Goal: Information Seeking & Learning: Find specific fact

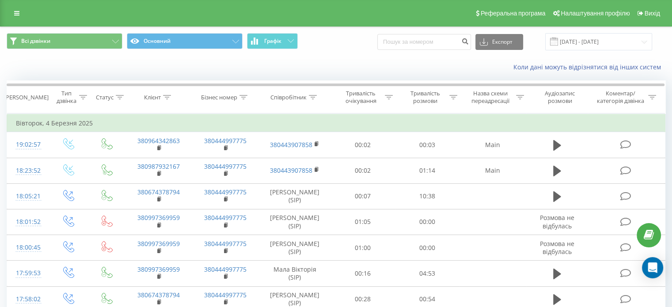
click at [428, 64] on div "Коли дані можуть відрізнятися вiд інших систем" at bounding box center [462, 67] width 420 height 9
click at [309, 99] on div "Співробітник" at bounding box center [294, 98] width 46 height 8
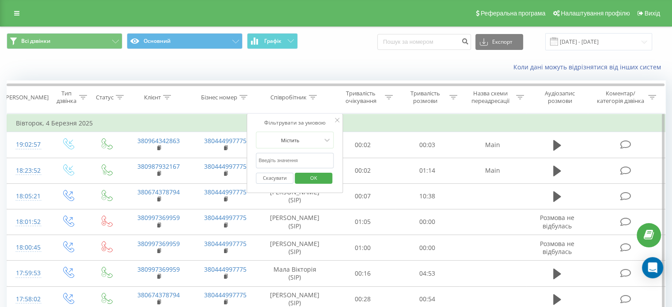
click at [300, 158] on input "text" at bounding box center [295, 160] width 78 height 15
type input "[PERSON_NAME]"
click at [303, 179] on span "OK" at bounding box center [313, 178] width 25 height 14
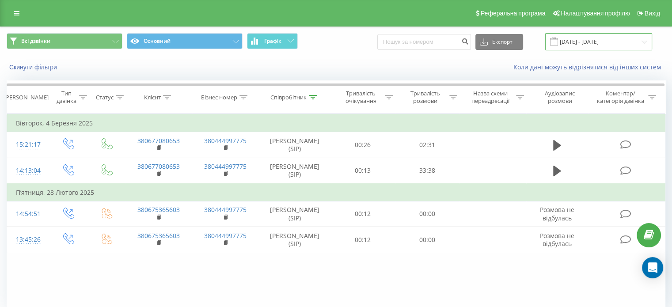
click at [640, 43] on input "04.02.2025 - 04.03.2025" at bounding box center [599, 41] width 107 height 17
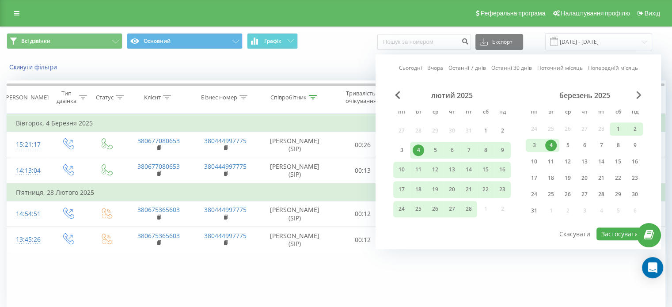
click at [637, 93] on span "Next Month" at bounding box center [639, 95] width 5 height 8
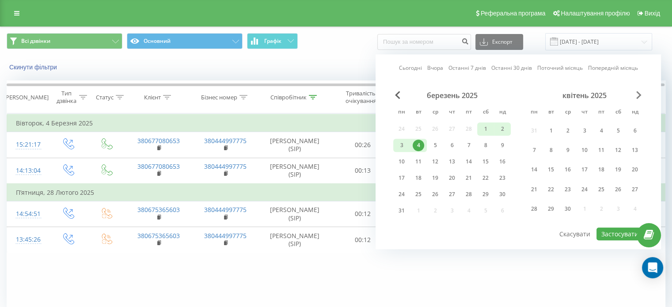
click at [637, 93] on span "Next Month" at bounding box center [639, 95] width 5 height 8
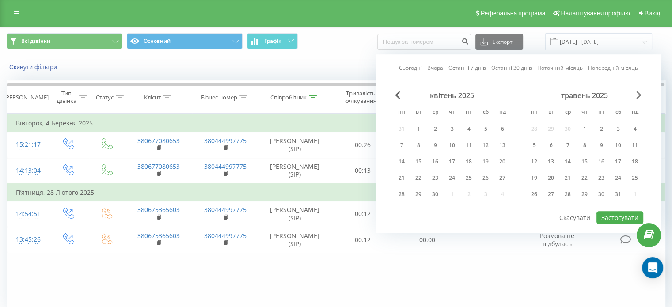
click at [637, 93] on span "Next Month" at bounding box center [639, 95] width 5 height 8
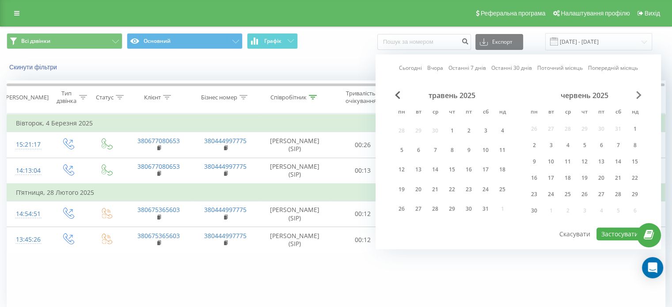
click at [637, 93] on span "Next Month" at bounding box center [639, 95] width 5 height 8
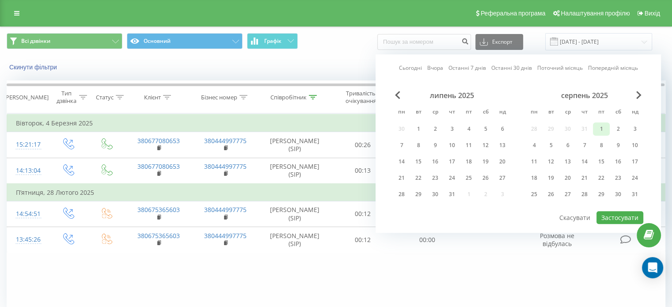
click at [603, 123] on div "1" at bounding box center [601, 128] width 11 height 11
click at [612, 219] on button "Застосувати" at bounding box center [620, 217] width 47 height 13
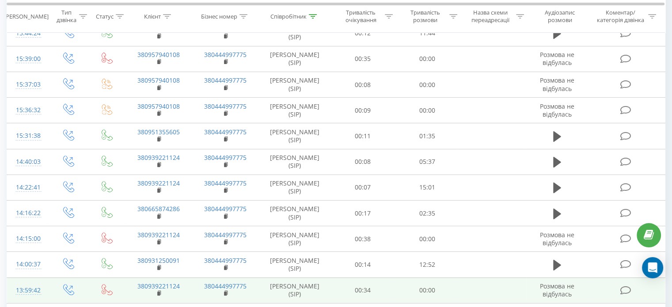
scroll to position [278, 0]
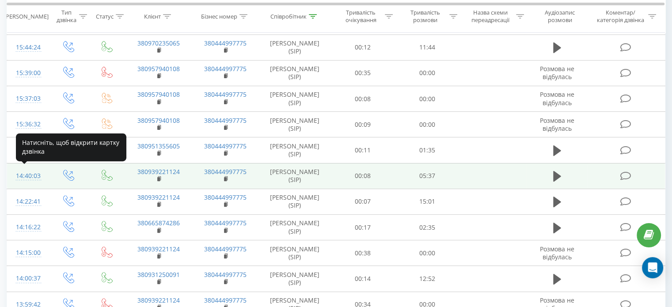
click at [27, 177] on div "14:40:03" at bounding box center [27, 176] width 23 height 17
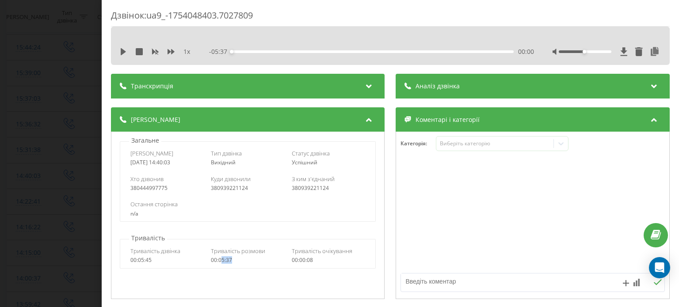
click at [219, 264] on div "Тривалість дзвінка 00:05:45 Тривалість розмови 00:05:37 Тривалість очікування 0…" at bounding box center [247, 256] width 255 height 26
drag, startPoint x: 235, startPoint y: 261, endPoint x: 219, endPoint y: 261, distance: 16.4
click at [219, 261] on div "00:05:37" at bounding box center [248, 260] width 74 height 6
copy div "05:37"
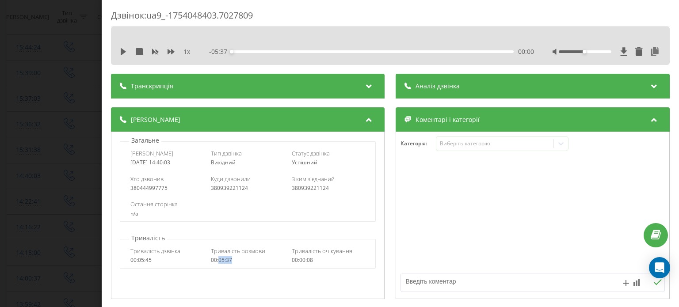
click at [49, 113] on div "Дзвінок : ua9_-1754048403.7027809 1 x - 05:37 00:00 00:00 Транскрипція Для AI-а…" at bounding box center [339, 153] width 679 height 307
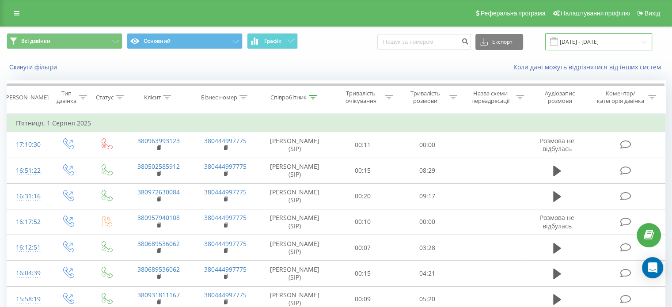
click at [609, 38] on input "01.08.2025 - 01.08.2025" at bounding box center [599, 41] width 107 height 17
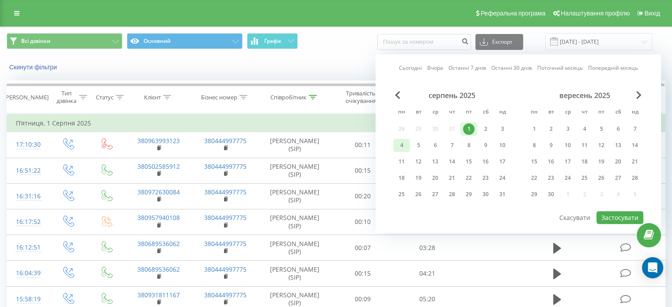
click at [406, 144] on div "4" at bounding box center [401, 145] width 11 height 11
click at [622, 216] on button "Застосувати" at bounding box center [620, 217] width 47 height 13
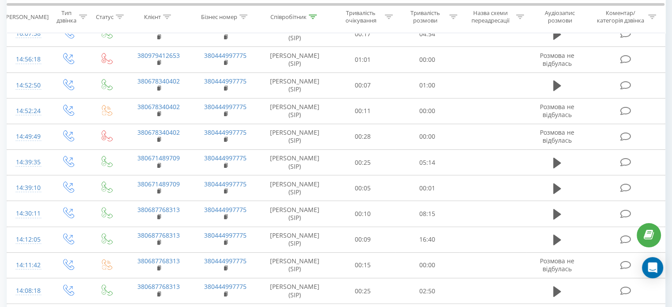
scroll to position [499, 0]
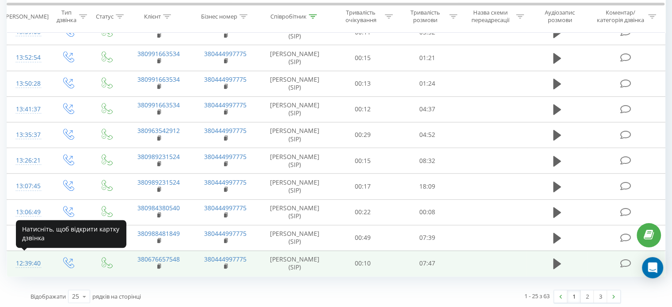
click at [33, 263] on div "12:39:40" at bounding box center [27, 263] width 23 height 17
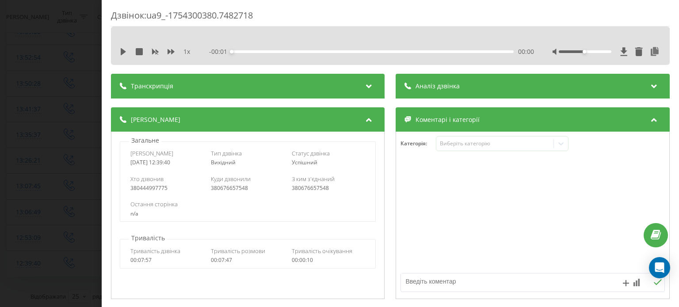
click at [34, 128] on div "Дзвінок : ua9_-1754300380.7482718 1 x - 00:01 00:00 00:00 Транскрипція Для AI-а…" at bounding box center [339, 153] width 679 height 307
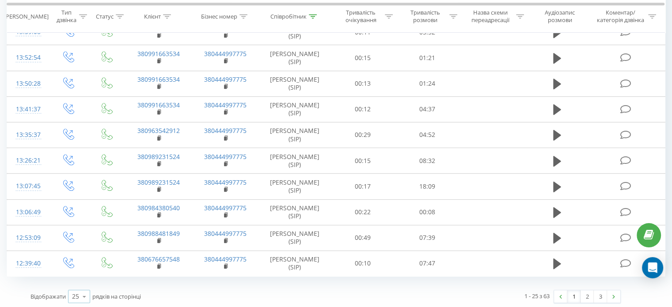
click at [83, 292] on icon at bounding box center [84, 296] width 13 height 17
click at [79, 281] on span "100" at bounding box center [77, 284] width 11 height 8
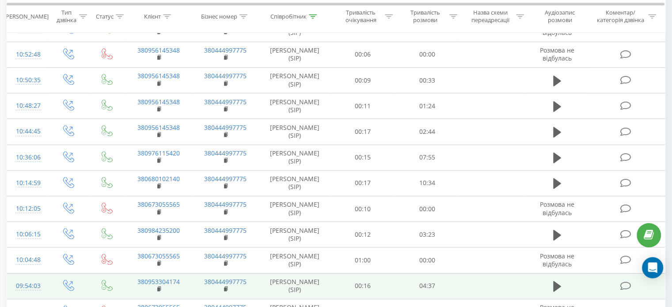
scroll to position [1075, 0]
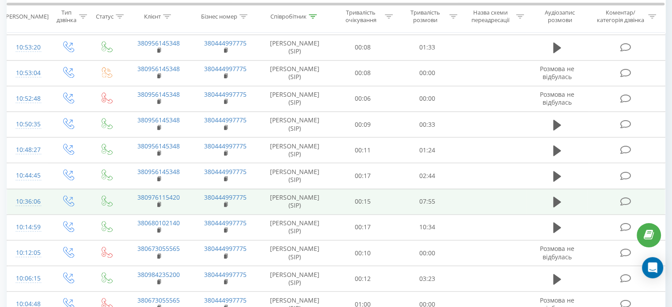
click at [22, 199] on div "10:36:06" at bounding box center [27, 201] width 23 height 17
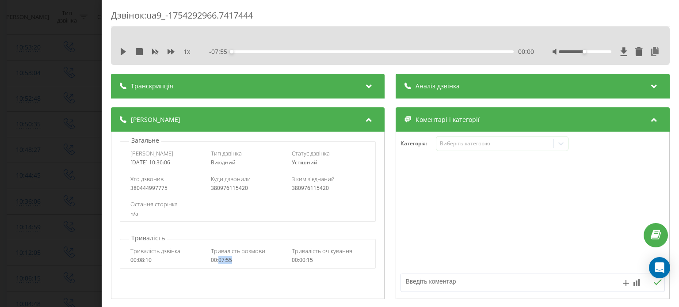
drag, startPoint x: 234, startPoint y: 259, endPoint x: 218, endPoint y: 263, distance: 16.3
click at [218, 263] on div "00:07:55" at bounding box center [248, 260] width 74 height 6
copy div "07:55"
click at [65, 90] on div "Дзвінок : ua9_-1754292966.7417444 1 x - 07:55 00:00 00:00 Транскрипція Для AI-а…" at bounding box center [339, 153] width 679 height 307
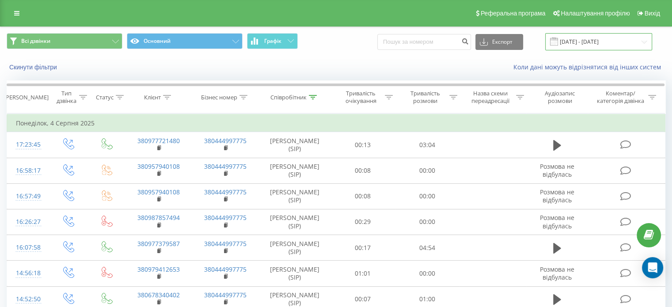
click at [612, 44] on input "04.08.2025 - 04.08.2025" at bounding box center [599, 41] width 107 height 17
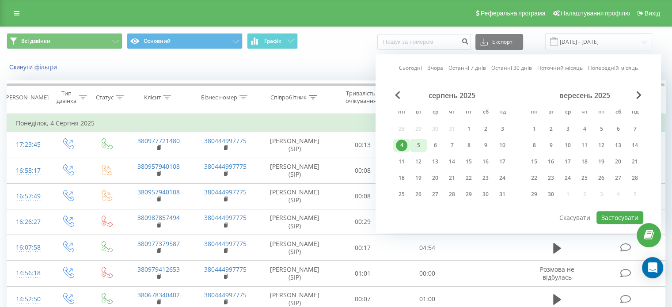
click at [415, 145] on div "5" at bounding box center [418, 145] width 11 height 11
click at [626, 216] on button "Застосувати" at bounding box center [620, 217] width 47 height 13
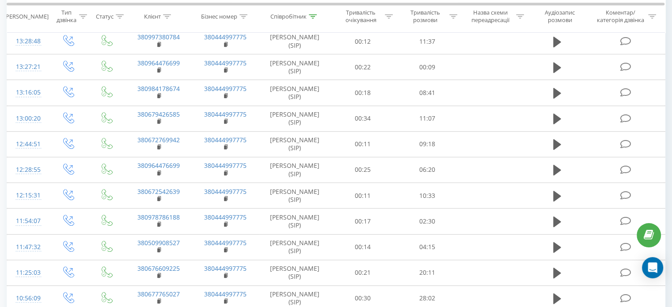
scroll to position [420, 0]
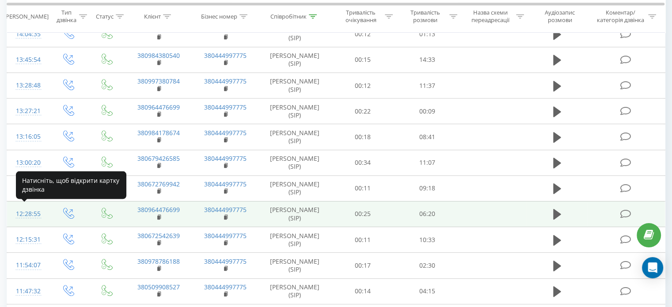
click at [33, 208] on div "12:28:55" at bounding box center [27, 214] width 23 height 17
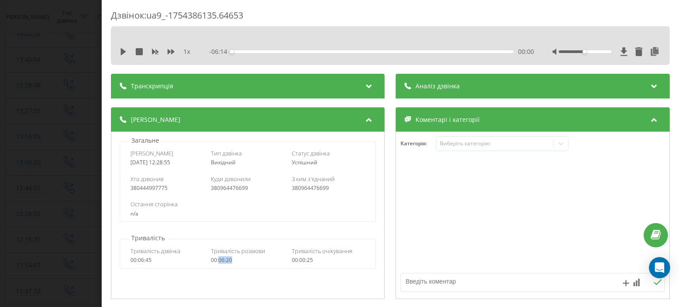
drag, startPoint x: 232, startPoint y: 260, endPoint x: 217, endPoint y: 263, distance: 14.9
click at [217, 263] on div "00:06:20" at bounding box center [248, 260] width 74 height 6
copy div "06:20"
drag, startPoint x: 72, startPoint y: 93, endPoint x: 679, endPoint y: 59, distance: 607.0
click at [72, 93] on div "Дзвінок : ua9_-1754386135.64653 1 x - 06:14 00:00 00:00 Транскрипція Для AI-ана…" at bounding box center [339, 153] width 679 height 307
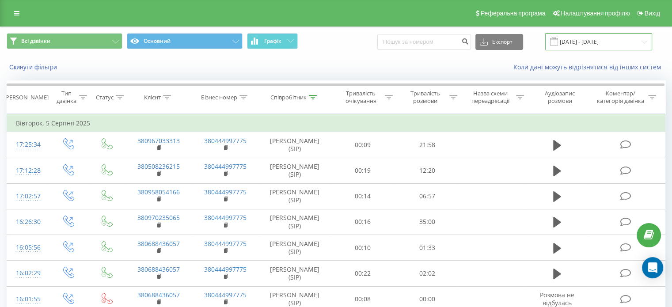
drag, startPoint x: 596, startPoint y: 41, endPoint x: 591, endPoint y: 46, distance: 7.5
click at [596, 41] on input "05.08.2025 - 05.08.2025" at bounding box center [599, 41] width 107 height 17
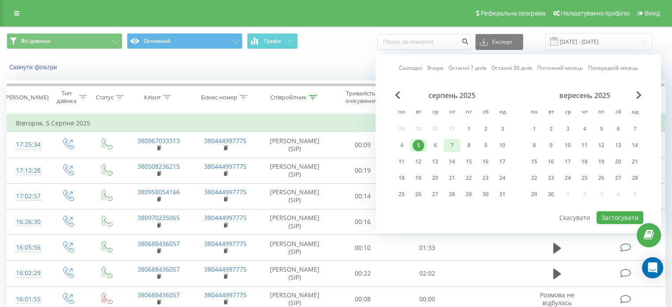
click at [454, 140] on div "7" at bounding box center [451, 145] width 11 height 11
click at [616, 214] on button "Застосувати" at bounding box center [620, 217] width 47 height 13
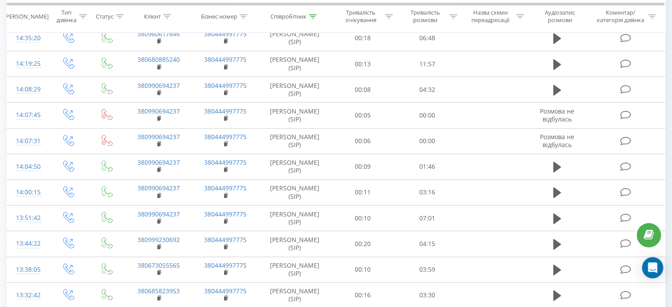
scroll to position [486, 0]
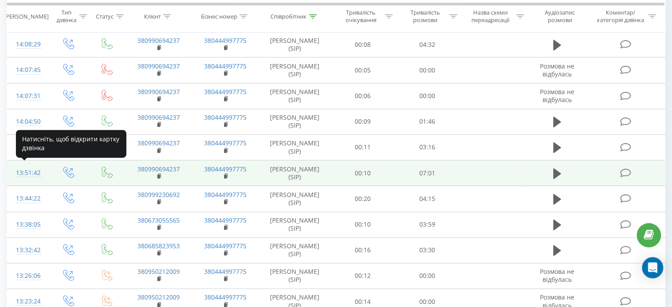
click at [21, 173] on div "13:51:42" at bounding box center [27, 172] width 23 height 17
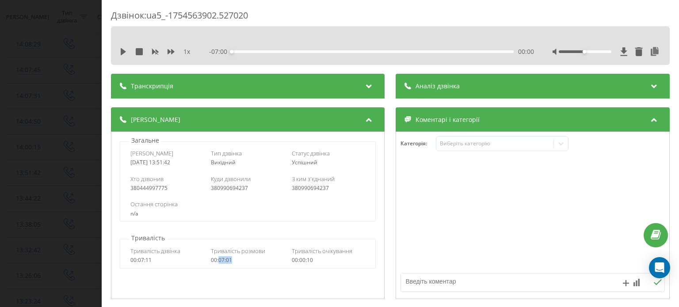
drag, startPoint x: 239, startPoint y: 261, endPoint x: 217, endPoint y: 261, distance: 21.7
click at [217, 261] on div "00:07:01" at bounding box center [248, 260] width 74 height 6
copy div "07:01"
click at [254, 261] on div "00:07:01" at bounding box center [248, 260] width 74 height 6
drag, startPoint x: 229, startPoint y: 263, endPoint x: 217, endPoint y: 263, distance: 11.9
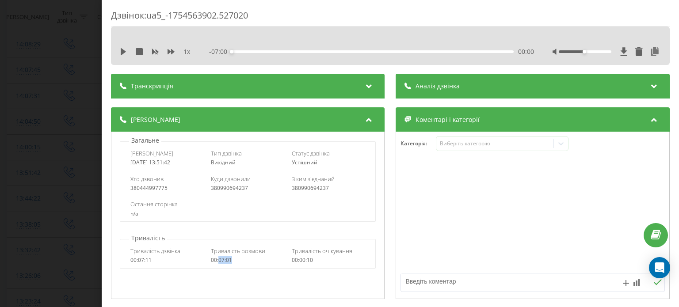
click at [217, 263] on div "00:07:01" at bounding box center [248, 260] width 74 height 6
copy div "07:01"
click at [64, 80] on div "Дзвінок : ua5_-1754563902.527020 1 x - 07:00 00:00 00:00 Транскрипція Для AI-ан…" at bounding box center [339, 153] width 679 height 307
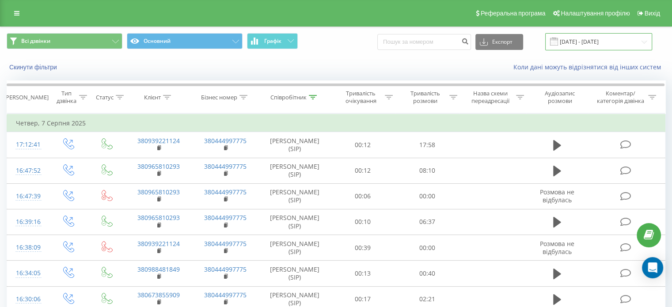
click at [614, 41] on input "07.08.2025 - 07.08.2025" at bounding box center [599, 41] width 107 height 17
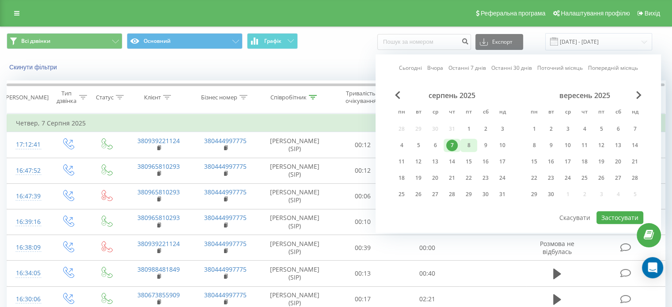
click at [469, 141] on div "8" at bounding box center [468, 145] width 11 height 11
click at [608, 217] on button "Застосувати" at bounding box center [620, 217] width 47 height 13
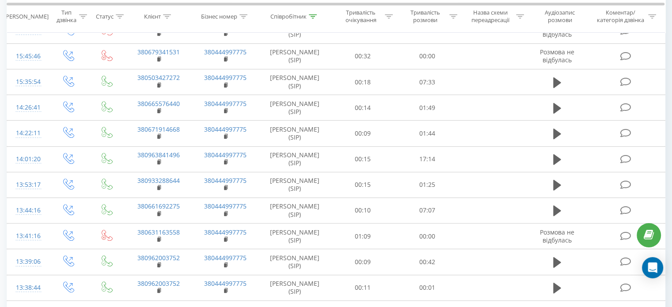
scroll to position [467, 0]
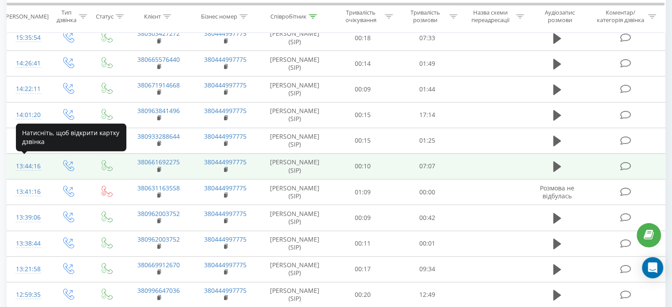
click at [21, 166] on div "13:44:16" at bounding box center [27, 166] width 23 height 17
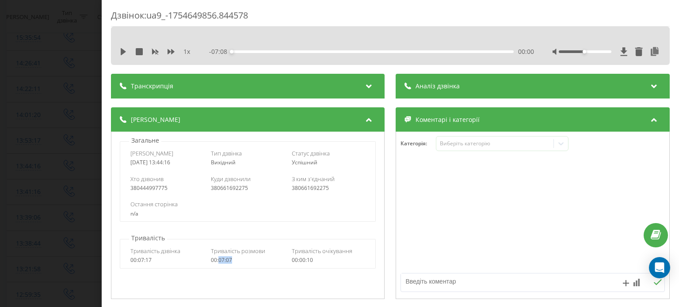
drag, startPoint x: 241, startPoint y: 260, endPoint x: 218, endPoint y: 262, distance: 23.5
click at [218, 262] on div "00:07:07" at bounding box center [248, 260] width 74 height 6
copy div "07:07"
click at [44, 106] on div "Дзвінок : ua9_-1754649856.844578 1 x - 07:08 00:00 00:00 Транскрипція Для AI-ан…" at bounding box center [339, 153] width 679 height 307
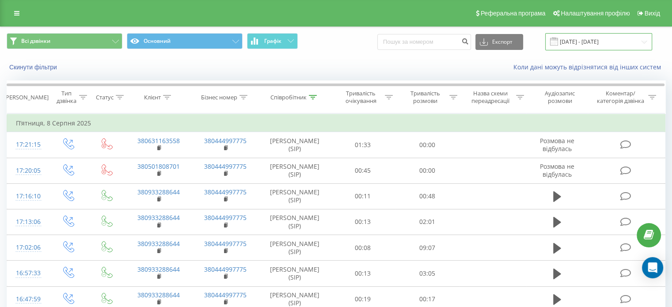
click at [621, 44] on input "08.08.2025 - 08.08.2025" at bounding box center [599, 41] width 107 height 17
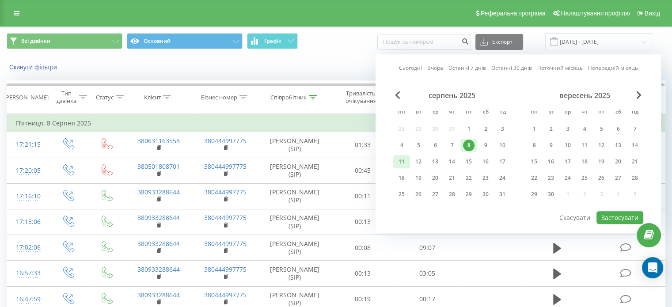
click at [403, 160] on div "11" at bounding box center [401, 161] width 11 height 11
click at [630, 215] on button "Застосувати" at bounding box center [620, 217] width 47 height 13
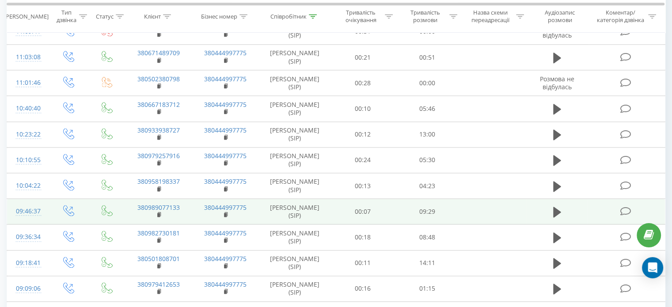
scroll to position [1128, 0]
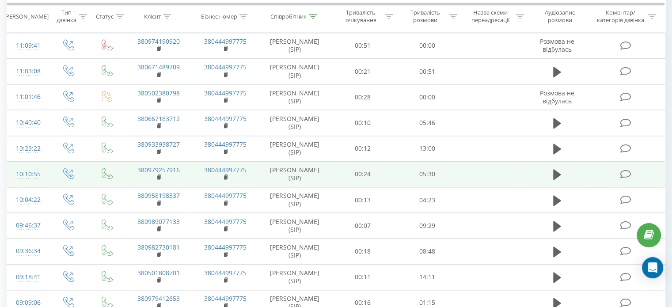
click at [34, 172] on div "10:10:55" at bounding box center [27, 174] width 23 height 17
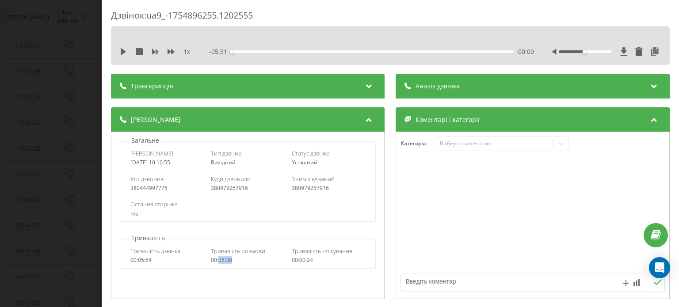
drag, startPoint x: 225, startPoint y: 263, endPoint x: 218, endPoint y: 263, distance: 6.2
click at [218, 263] on div "00:05:30" at bounding box center [248, 260] width 74 height 6
copy div "05:30"
click at [81, 96] on div "Дзвінок : ua9_-1754896255.1202555 1 x - 05:31 00:00 00:00 Транскрипція Для AI-а…" at bounding box center [339, 153] width 679 height 307
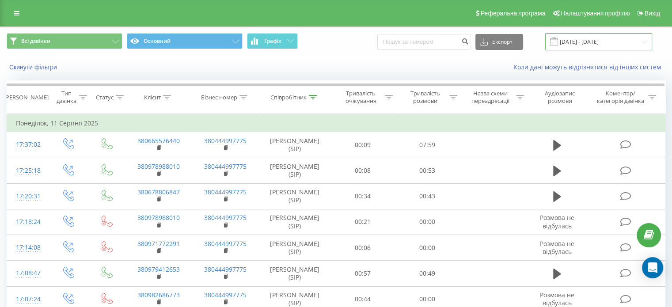
click at [597, 45] on input "11.08.2025 - 11.08.2025" at bounding box center [599, 41] width 107 height 17
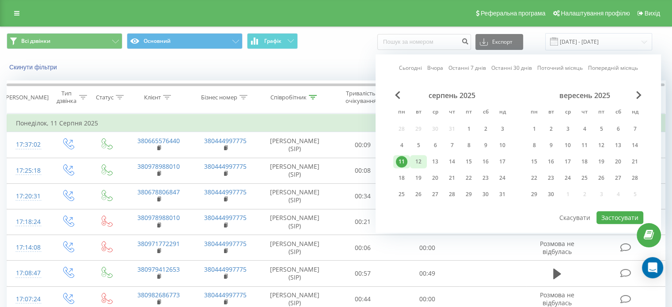
click at [413, 162] on div "12" at bounding box center [418, 161] width 11 height 11
click at [605, 214] on button "Застосувати" at bounding box center [620, 217] width 47 height 13
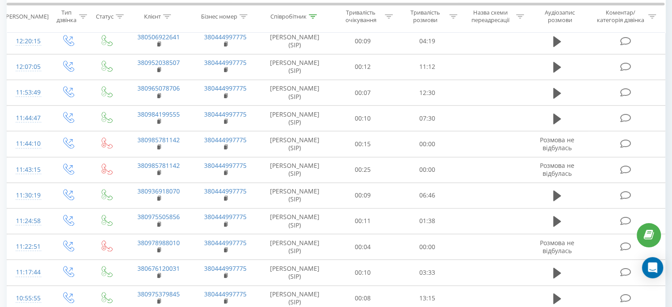
scroll to position [809, 0]
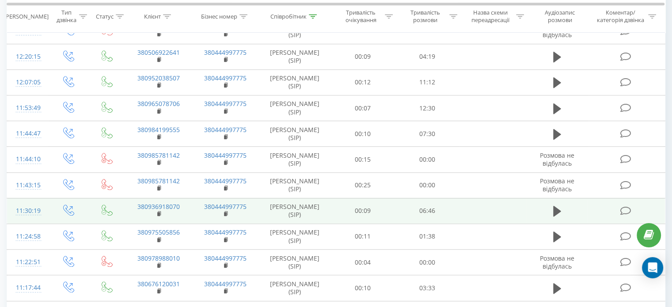
click at [34, 206] on div "11:30:19" at bounding box center [27, 210] width 23 height 17
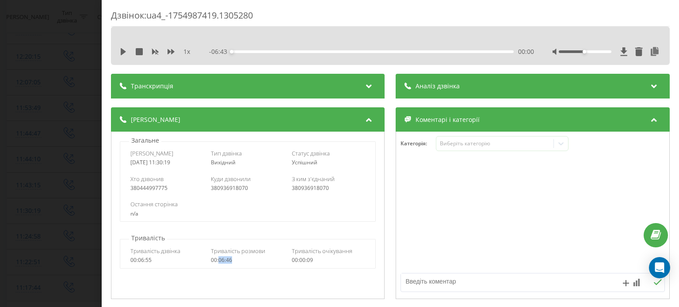
drag, startPoint x: 242, startPoint y: 261, endPoint x: 219, endPoint y: 263, distance: 23.5
click at [219, 263] on div "00:06:46" at bounding box center [248, 260] width 74 height 6
copy div "06:46"
click at [23, 128] on div "Дзвінок : ua4_-1754987419.1305280 1 x - 06:43 00:00 00:00 Транскрипція Для AI-а…" at bounding box center [339, 153] width 679 height 307
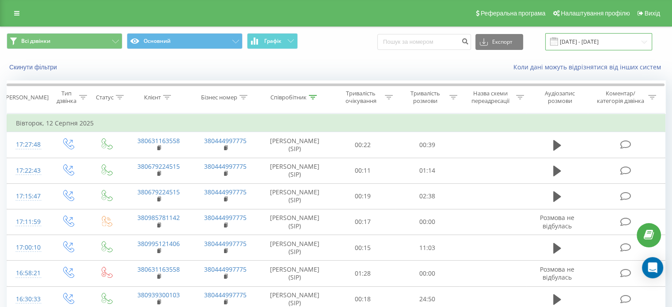
click at [603, 38] on input "12.08.2025 - 12.08.2025" at bounding box center [599, 41] width 107 height 17
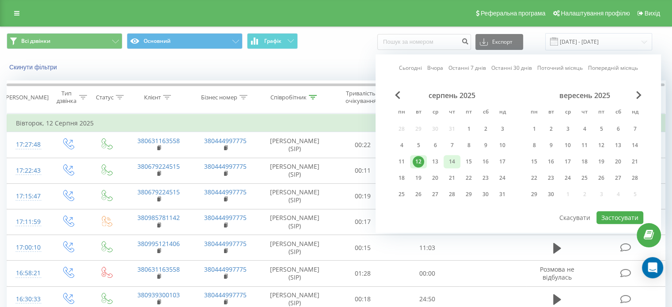
click at [455, 160] on div "14" at bounding box center [451, 161] width 11 height 11
click at [619, 213] on button "Застосувати" at bounding box center [620, 217] width 47 height 13
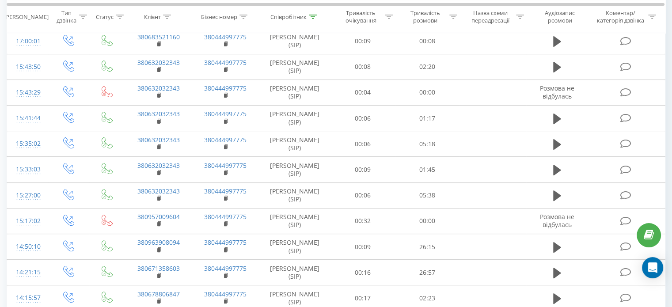
scroll to position [309, 0]
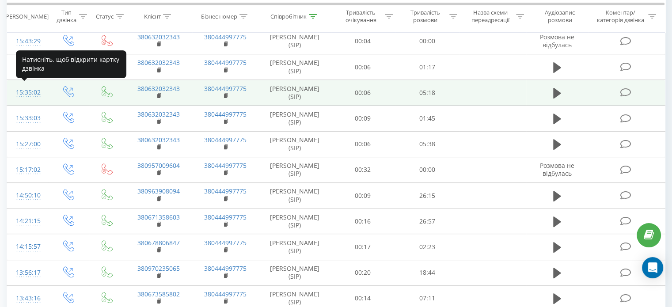
click at [34, 95] on div "15:35:02" at bounding box center [27, 92] width 23 height 17
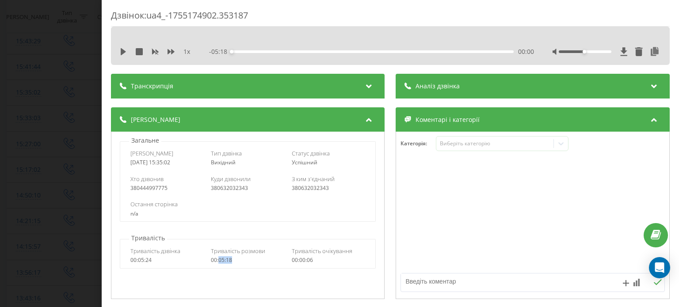
drag, startPoint x: 248, startPoint y: 263, endPoint x: 217, endPoint y: 262, distance: 31.0
click at [217, 262] on div "00:05:18" at bounding box center [248, 260] width 74 height 6
copy div "05:18"
click at [92, 86] on div "Дзвінок : ua4_-1755174902.353187 1 x - 05:18 00:00 00:00 Транскрипція Для AI-ан…" at bounding box center [339, 153] width 679 height 307
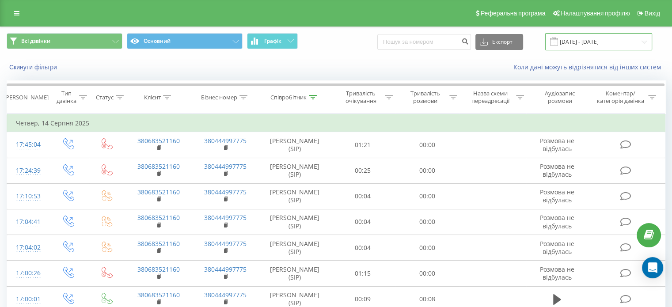
drag, startPoint x: 637, startPoint y: 39, endPoint x: 627, endPoint y: 45, distance: 10.9
click at [637, 39] on input "14.08.2025 - 14.08.2025" at bounding box center [599, 41] width 107 height 17
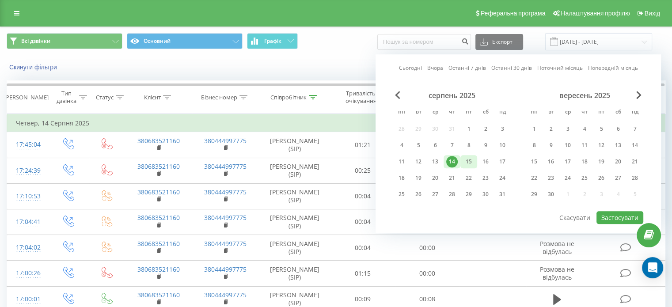
click at [468, 158] on div "15" at bounding box center [468, 161] width 11 height 11
click at [617, 217] on button "Застосувати" at bounding box center [620, 217] width 47 height 13
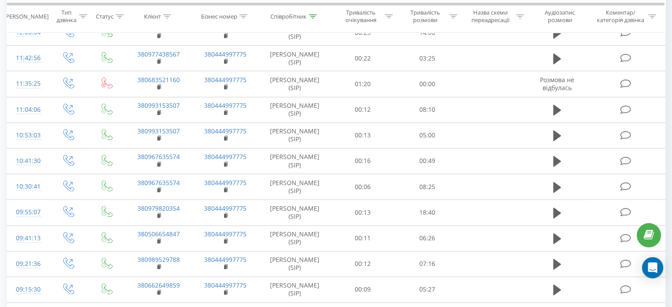
scroll to position [960, 0]
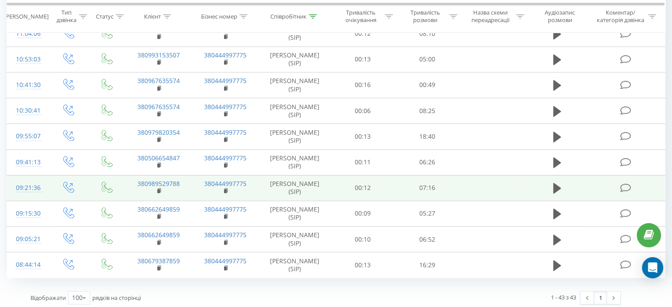
click at [34, 182] on div "09:21:36" at bounding box center [27, 187] width 23 height 17
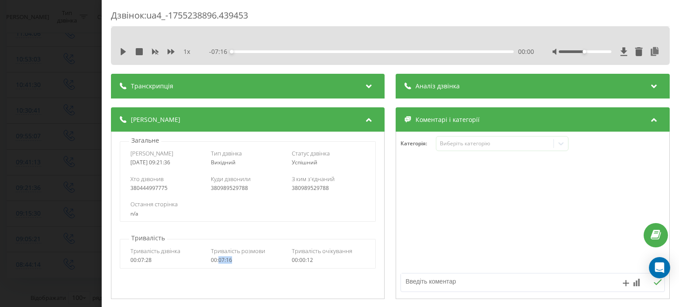
drag, startPoint x: 234, startPoint y: 262, endPoint x: 217, endPoint y: 262, distance: 16.8
click at [217, 262] on div "00:07:16" at bounding box center [248, 260] width 74 height 6
copy div "07:16"
click at [0, 67] on div "Дзвінок : ua4_-1755238896.439453 1 x - 07:16 00:00 00:00 Транскрипція Для AI-ан…" at bounding box center [339, 153] width 679 height 307
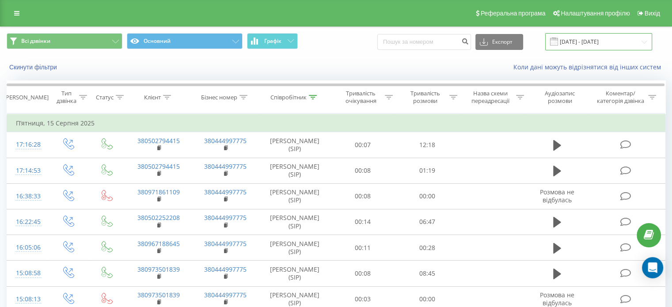
click at [614, 41] on input "15.08.2025 - 15.08.2025" at bounding box center [599, 41] width 107 height 17
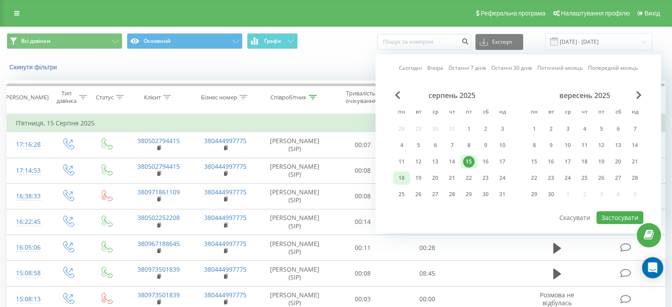
click at [404, 175] on div "18" at bounding box center [401, 177] width 11 height 11
click at [620, 214] on button "Застосувати" at bounding box center [620, 217] width 47 height 13
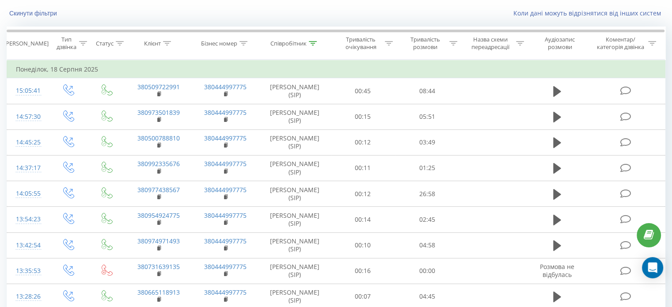
scroll to position [41, 0]
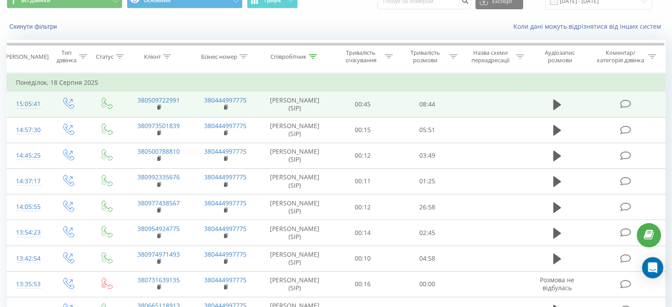
click at [28, 103] on div "15:05:41" at bounding box center [27, 103] width 23 height 17
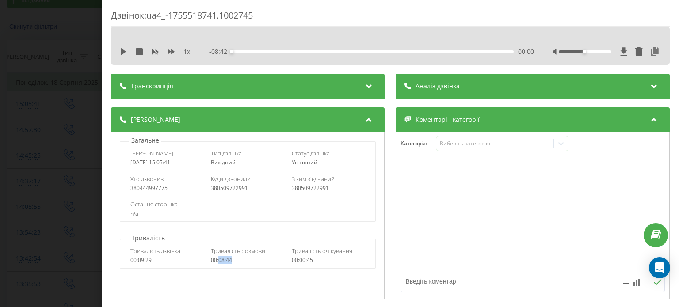
drag, startPoint x: 237, startPoint y: 262, endPoint x: 217, endPoint y: 262, distance: 19.0
click at [217, 262] on div "00:08:44" at bounding box center [248, 260] width 74 height 6
click at [32, 128] on div "Дзвінок : ua4_-1755518741.1002745 1 x - 08:42 00:00 00:00 Транскрипція Для AI-а…" at bounding box center [339, 153] width 679 height 307
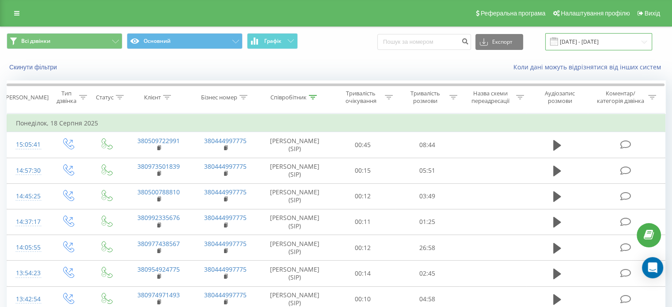
click at [610, 42] on input "18.08.2025 - 18.08.2025" at bounding box center [599, 41] width 107 height 17
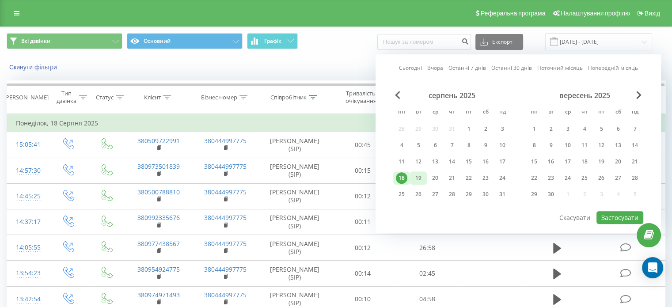
click at [421, 180] on div "19" at bounding box center [418, 177] width 11 height 11
click at [622, 213] on button "Застосувати" at bounding box center [620, 217] width 47 height 13
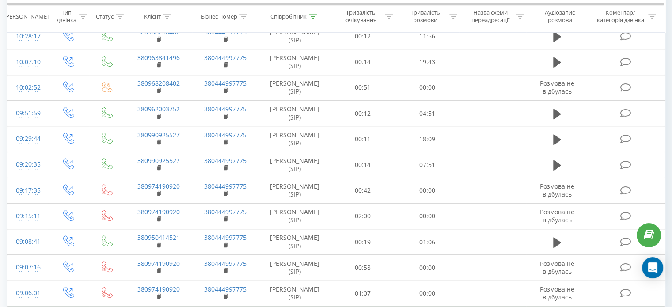
scroll to position [622, 0]
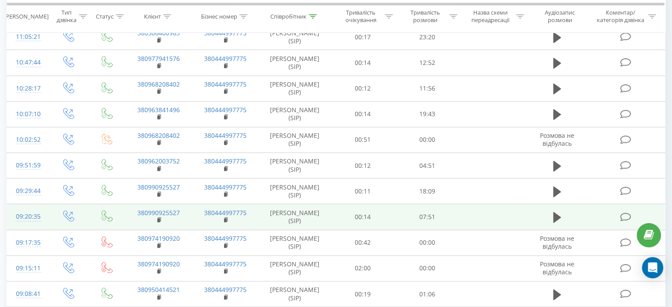
click at [26, 215] on div "09:20:35" at bounding box center [27, 216] width 23 height 17
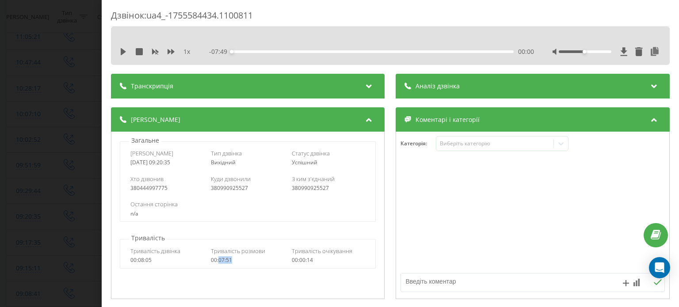
drag, startPoint x: 235, startPoint y: 261, endPoint x: 217, endPoint y: 260, distance: 17.7
click at [217, 260] on div "00:07:51" at bounding box center [248, 260] width 74 height 6
click at [65, 92] on div "Дзвінок : ua4_-1755584434.1100811 1 x - 07:49 00:00 00:00 Транскрипція Для AI-а…" at bounding box center [339, 153] width 679 height 307
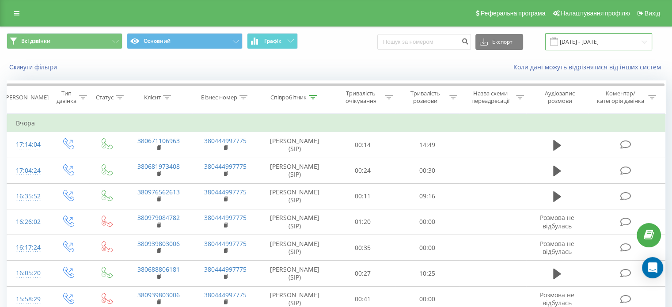
click at [606, 40] on input "19.08.2025 - 19.08.2025" at bounding box center [599, 41] width 107 height 17
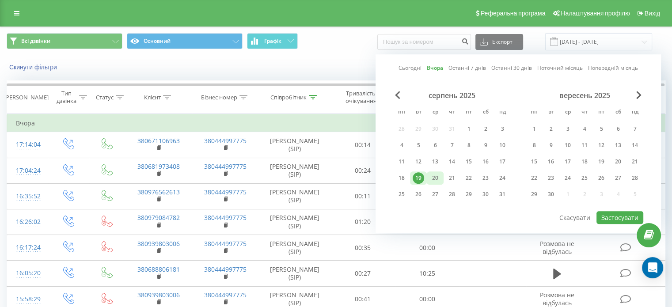
click at [437, 177] on div "20" at bounding box center [435, 177] width 11 height 11
click at [612, 219] on button "Застосувати" at bounding box center [620, 217] width 47 height 13
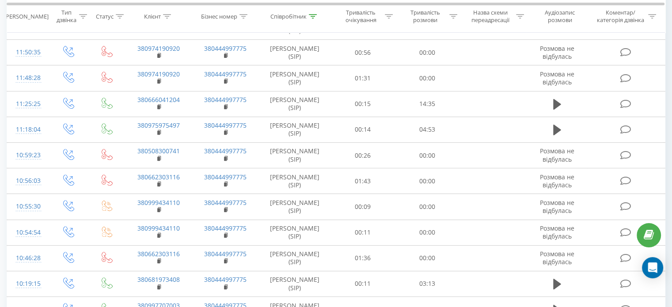
scroll to position [354, 0]
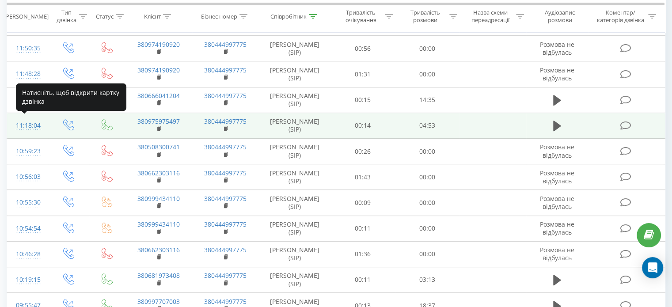
click at [27, 127] on div "11:18:04" at bounding box center [27, 125] width 23 height 17
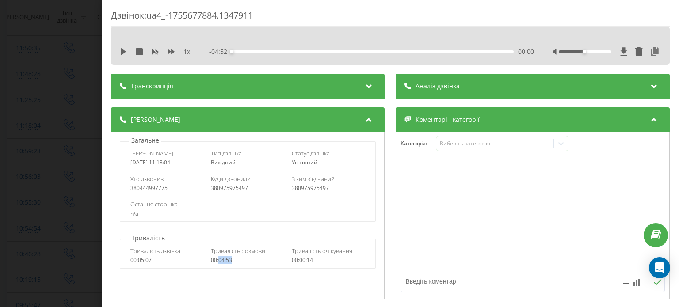
drag, startPoint x: 244, startPoint y: 260, endPoint x: 219, endPoint y: 263, distance: 24.9
click at [219, 263] on div "00:04:53" at bounding box center [248, 260] width 74 height 6
click at [46, 84] on div "Дзвінок : ua4_-1755677884.1347911 1 x - 04:52 00:00 00:00 Транскрипція Для AI-а…" at bounding box center [339, 153] width 679 height 307
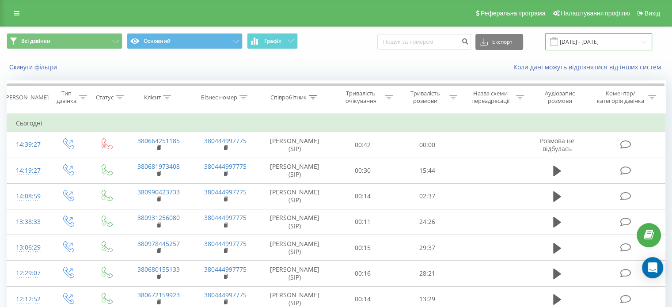
click at [598, 43] on input "20.08.2025 - 20.08.2025" at bounding box center [599, 41] width 107 height 17
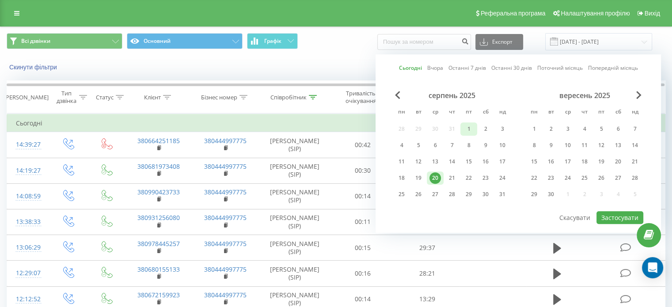
click at [468, 129] on div "1" at bounding box center [468, 128] width 11 height 11
click at [608, 215] on button "Застосувати" at bounding box center [620, 217] width 47 height 13
type input "[DATE] - [DATE]"
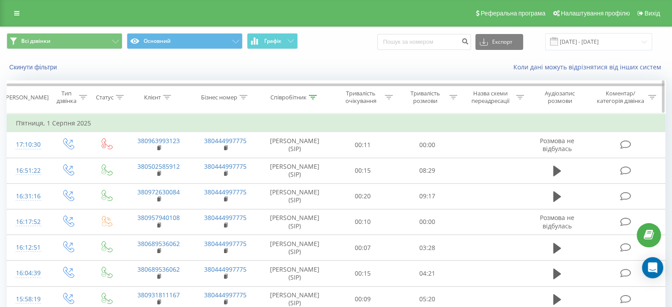
click at [311, 100] on div at bounding box center [313, 98] width 8 height 8
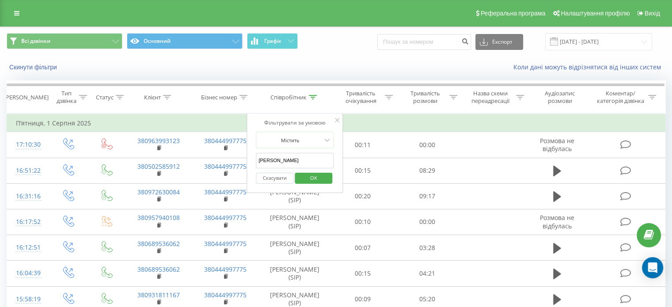
click at [287, 158] on input "христенко" at bounding box center [295, 160] width 78 height 15
type input "канунников"
click at [308, 175] on span "OK" at bounding box center [313, 178] width 25 height 14
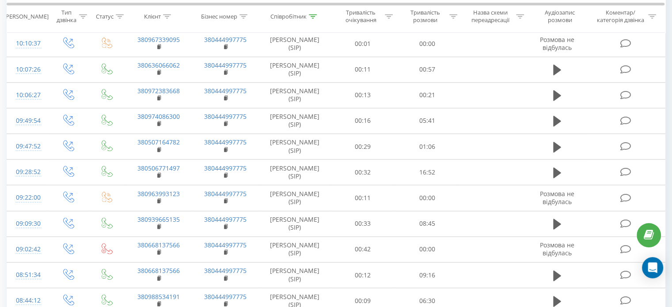
scroll to position [1007, 0]
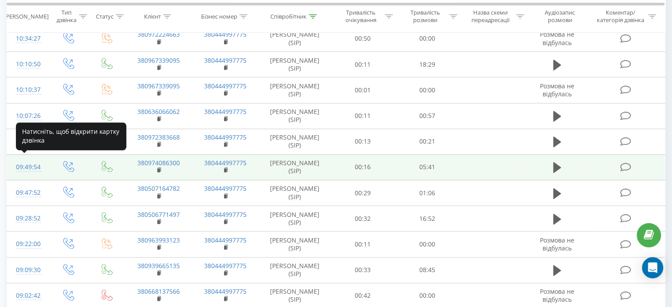
click at [39, 166] on div "09:49:54" at bounding box center [27, 167] width 23 height 17
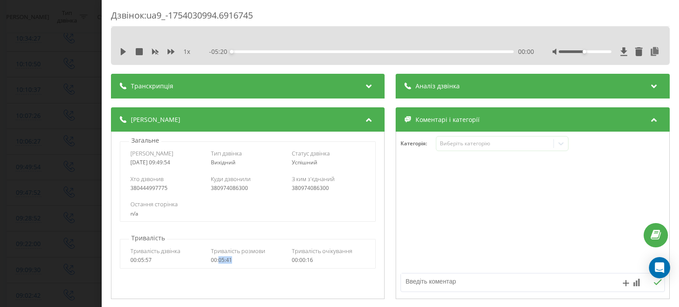
drag, startPoint x: 233, startPoint y: 261, endPoint x: 218, endPoint y: 261, distance: 14.6
click at [218, 261] on div "00:05:41" at bounding box center [248, 260] width 74 height 6
click at [56, 91] on div "Дзвінок : ua9_-1754030994.6916745 1 x - 05:20 00:00 00:00 Транскрипція Для AI-а…" at bounding box center [339, 153] width 679 height 307
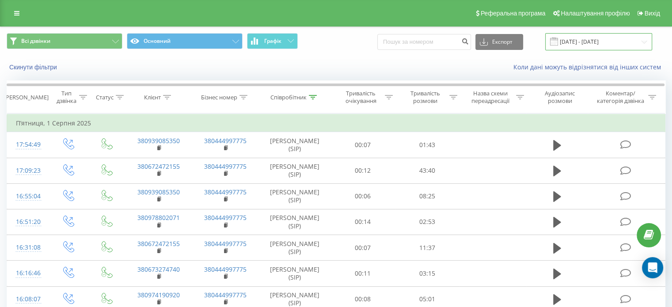
click at [615, 38] on input "01.08.2025 - 01.08.2025" at bounding box center [599, 41] width 107 height 17
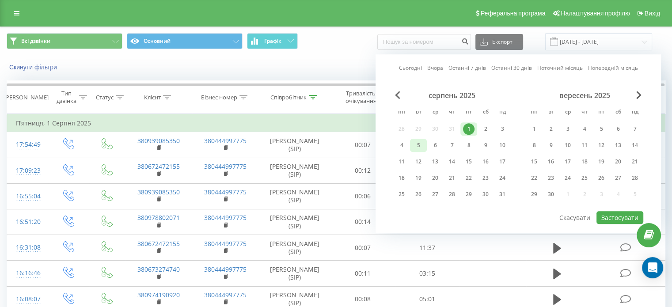
click at [415, 146] on div "5" at bounding box center [418, 145] width 11 height 11
click at [611, 215] on button "Застосувати" at bounding box center [620, 217] width 47 height 13
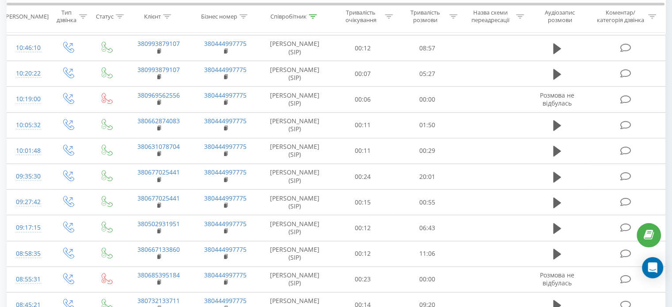
scroll to position [725, 0]
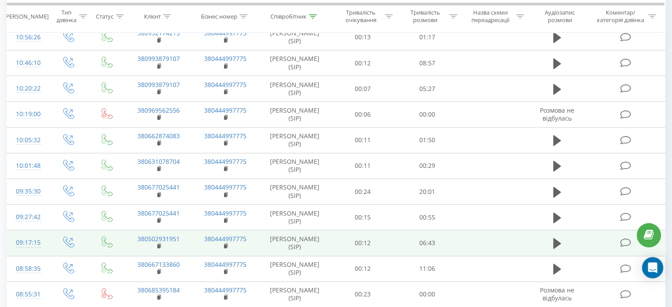
click at [32, 240] on div "09:17:15" at bounding box center [27, 242] width 23 height 17
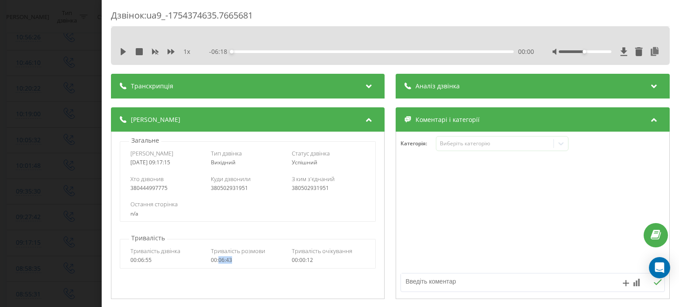
click at [219, 263] on div "00:06:43" at bounding box center [248, 260] width 74 height 6
click at [7, 145] on div "Дзвінок : ua9_-1754374635.7665681 1 x - 06:18 00:00 00:00 Транскрипція Для AI-а…" at bounding box center [339, 153] width 679 height 307
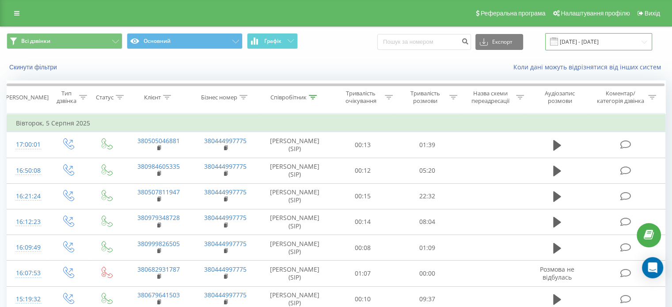
click at [609, 41] on input "05.08.2025 - 05.08.2025" at bounding box center [599, 41] width 107 height 17
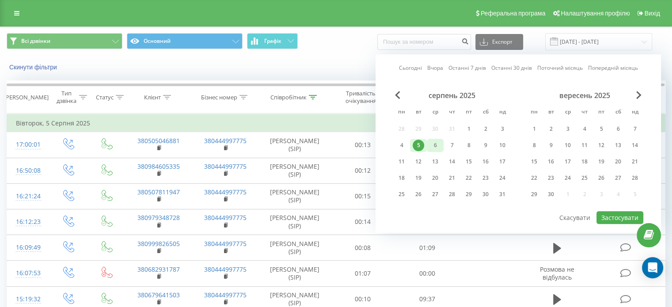
click at [430, 145] on div "6" at bounding box center [435, 145] width 11 height 11
click at [605, 214] on button "Застосувати" at bounding box center [620, 217] width 47 height 13
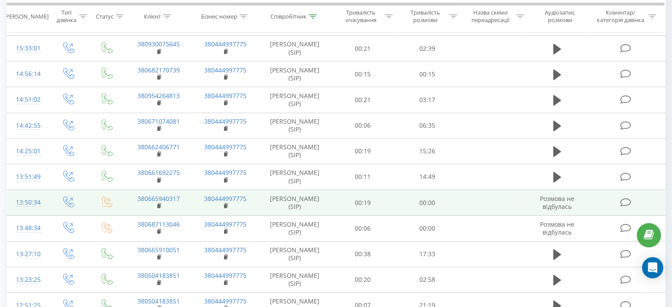
scroll to position [442, 0]
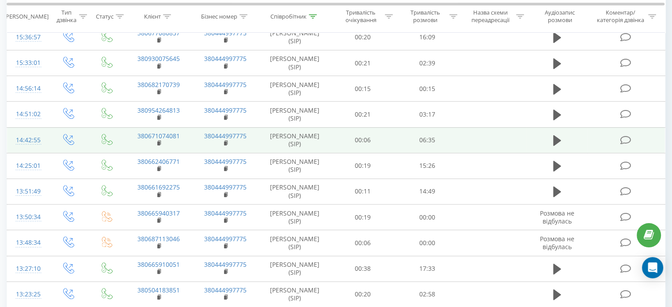
click at [26, 139] on div "14:42:55" at bounding box center [27, 140] width 23 height 17
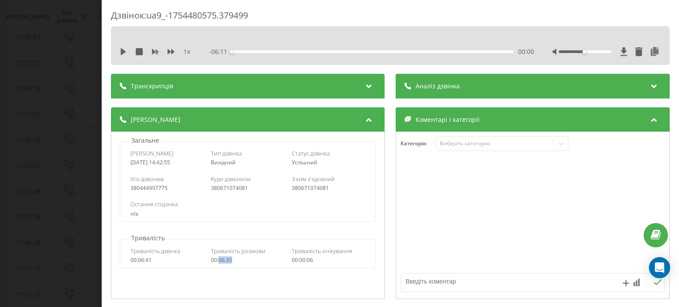
drag, startPoint x: 235, startPoint y: 259, endPoint x: 218, endPoint y: 260, distance: 16.4
click at [218, 260] on div "00:06:35" at bounding box center [248, 260] width 74 height 6
click at [61, 65] on div "Дзвінок : ua9_-1754480575.379499 1 x - 06:11 00:00 00:00 Транскрипція Для AI-ан…" at bounding box center [339, 153] width 679 height 307
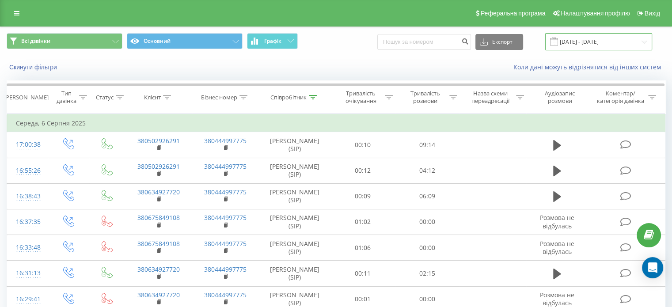
click at [602, 43] on input "06.08.2025 - 06.08.2025" at bounding box center [599, 41] width 107 height 17
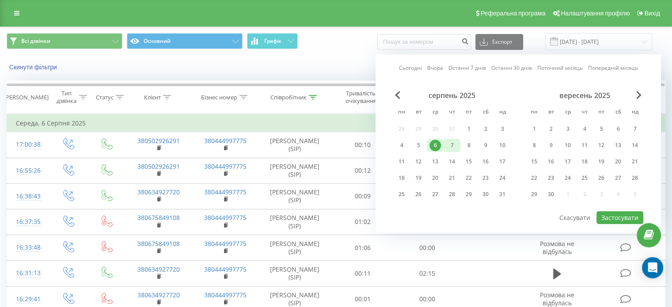
click at [457, 143] on div "7" at bounding box center [451, 145] width 11 height 11
click at [616, 217] on button "Застосувати" at bounding box center [620, 217] width 47 height 13
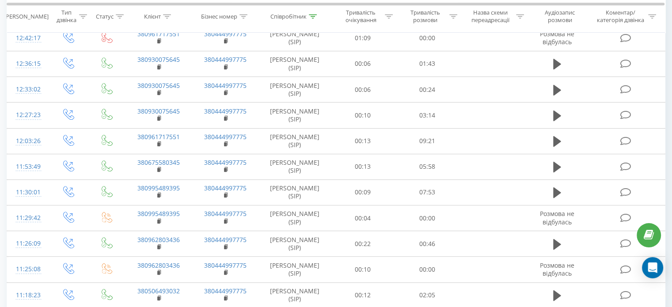
scroll to position [566, 0]
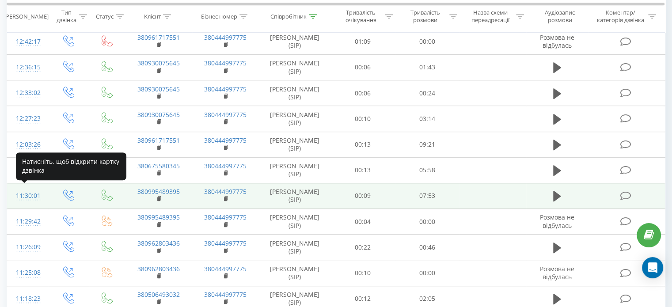
click at [35, 191] on div "11:30:01" at bounding box center [27, 195] width 23 height 17
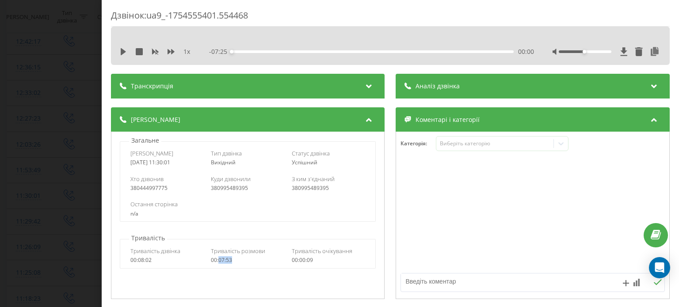
drag, startPoint x: 251, startPoint y: 263, endPoint x: 217, endPoint y: 262, distance: 34.5
click at [217, 262] on div "00:07:53" at bounding box center [248, 260] width 74 height 6
click at [49, 87] on div "Дзвінок : ua9_-1754555401.554468 1 x - 07:25 00:00 00:00 Транскрипція Для AI-ан…" at bounding box center [339, 153] width 679 height 307
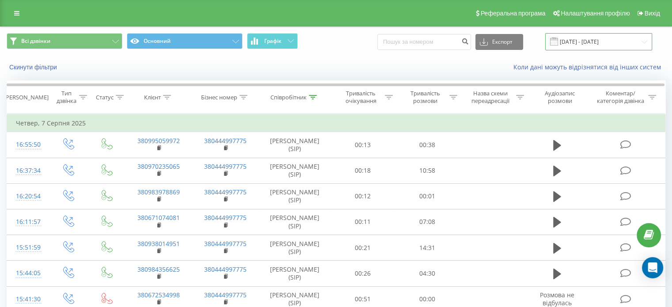
click at [614, 41] on input "07.08.2025 - 07.08.2025" at bounding box center [599, 41] width 107 height 17
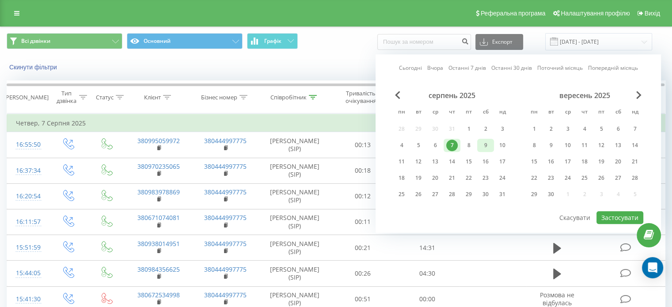
click at [477, 147] on div "9" at bounding box center [485, 145] width 17 height 13
click at [469, 145] on div "8" at bounding box center [468, 145] width 11 height 11
click at [629, 217] on button "Застосувати" at bounding box center [620, 217] width 47 height 13
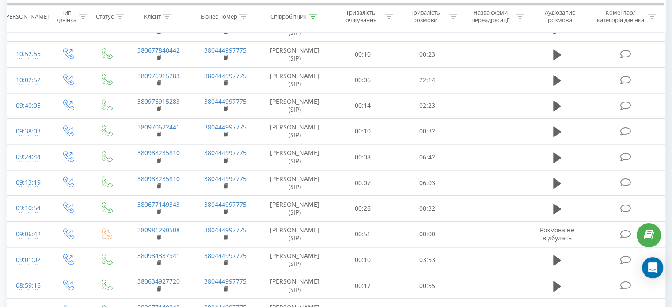
scroll to position [1033, 0]
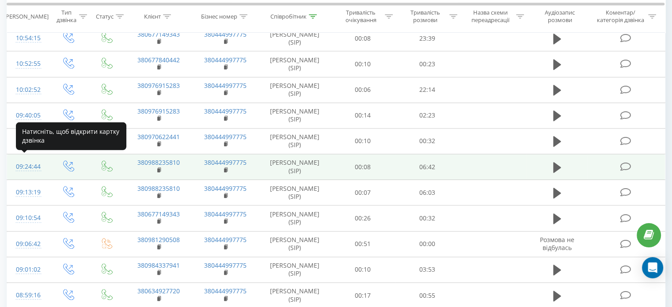
click at [26, 166] on div "09:24:44" at bounding box center [27, 166] width 23 height 17
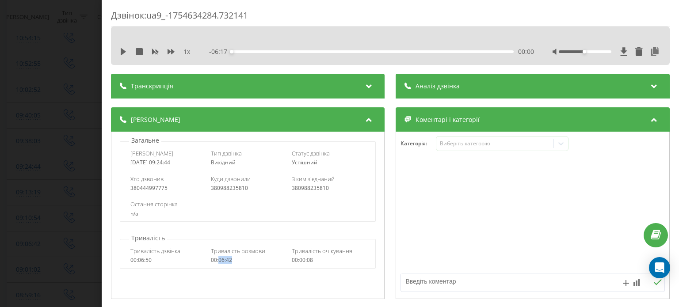
drag, startPoint x: 233, startPoint y: 260, endPoint x: 217, endPoint y: 262, distance: 15.1
click at [217, 262] on div "00:06:42" at bounding box center [248, 260] width 74 height 6
drag, startPoint x: 28, startPoint y: 95, endPoint x: 146, endPoint y: 95, distance: 117.6
click at [28, 95] on div "Дзвінок : ua9_-1754634284.732141 1 x - 06:17 00:00 00:00 Транскрипція Для AI-ан…" at bounding box center [339, 153] width 679 height 307
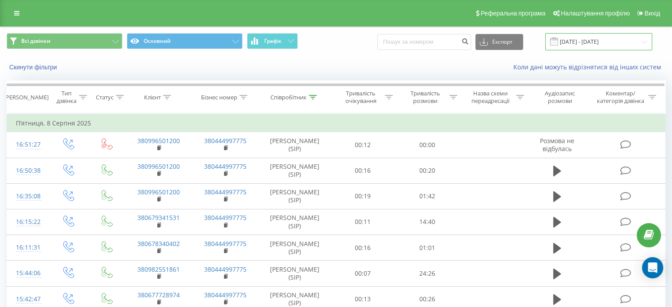
click at [576, 49] on input "08.08.2025 - 08.08.2025" at bounding box center [599, 41] width 107 height 17
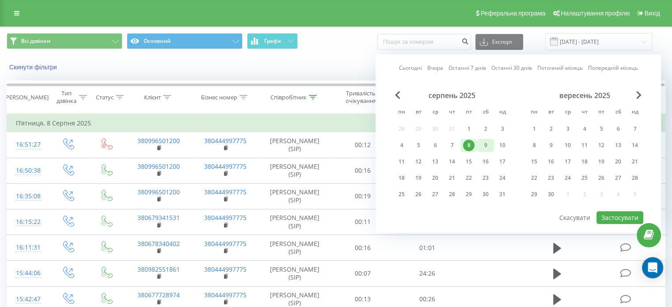
click at [481, 146] on div "9" at bounding box center [485, 145] width 11 height 11
click at [607, 214] on button "Застосувати" at bounding box center [620, 217] width 47 height 13
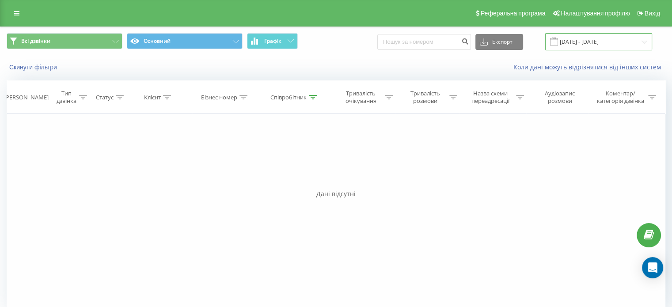
click at [598, 46] on input "09.08.2025 - 09.08.2025" at bounding box center [599, 41] width 107 height 17
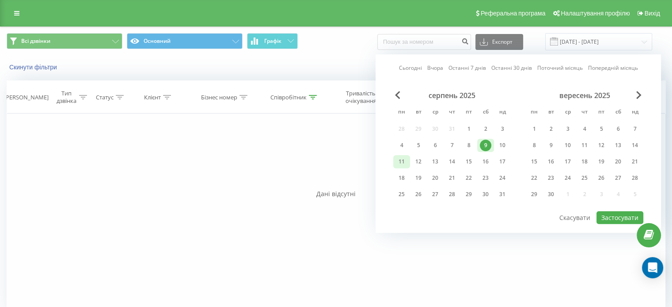
click at [404, 160] on div "11" at bounding box center [401, 161] width 11 height 11
click at [629, 214] on button "Застосувати" at bounding box center [620, 217] width 47 height 13
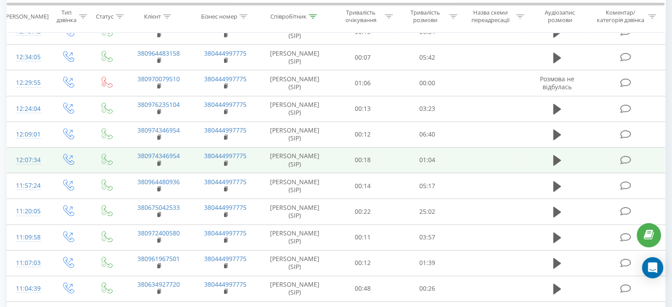
scroll to position [486, 0]
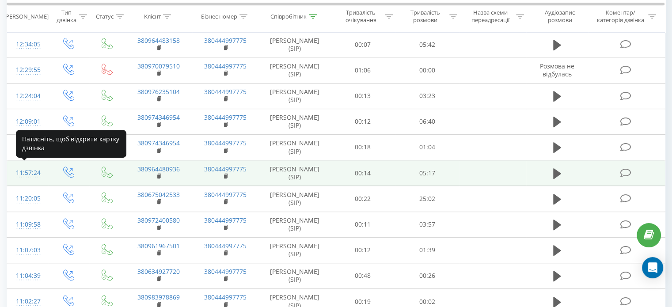
click at [33, 173] on div "11:57:24" at bounding box center [27, 172] width 23 height 17
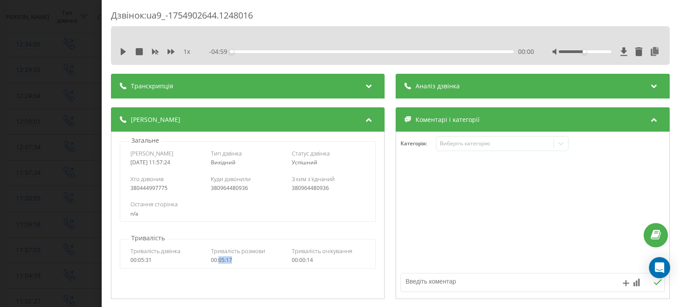
drag, startPoint x: 226, startPoint y: 263, endPoint x: 218, endPoint y: 263, distance: 8.0
click at [218, 263] on div "Тривалість дзвінка 00:05:31 Тривалість розмови 00:05:17 Тривалість очікування 0…" at bounding box center [247, 256] width 255 height 26
click at [58, 79] on div "Дзвінок : ua9_-1754902644.1248016 1 x - 04:59 00:00 00:00 Транскрипція Для AI-а…" at bounding box center [339, 153] width 679 height 307
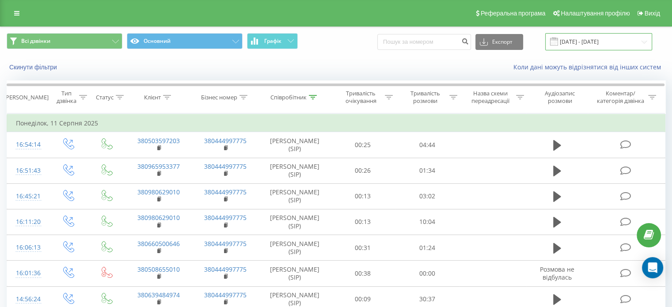
click at [600, 44] on input "11.08.2025 - 11.08.2025" at bounding box center [599, 41] width 107 height 17
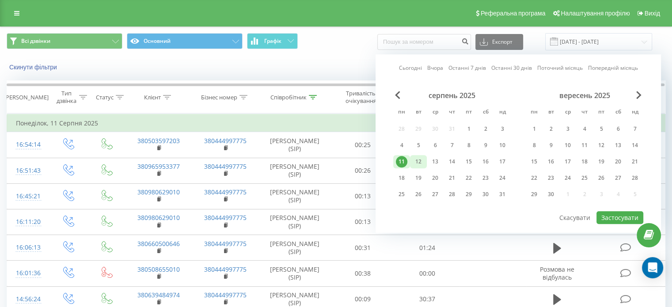
click at [426, 160] on div "11 12 13 14 15 16 17" at bounding box center [452, 161] width 118 height 13
click at [425, 160] on div "12" at bounding box center [418, 161] width 17 height 13
click at [604, 212] on button "Застосувати" at bounding box center [620, 217] width 47 height 13
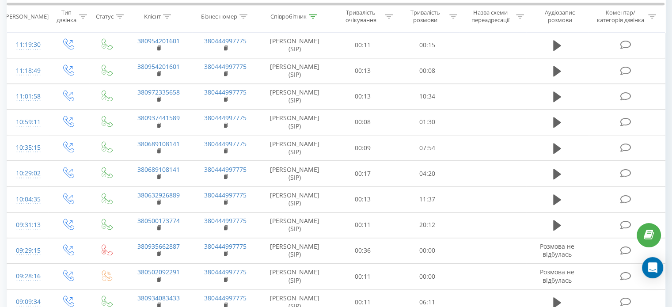
scroll to position [893, 0]
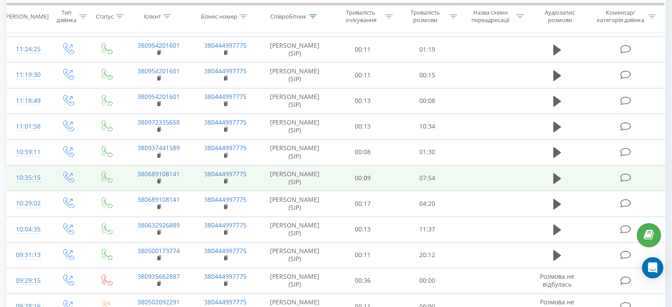
click at [27, 176] on div "10:35:15" at bounding box center [27, 177] width 23 height 17
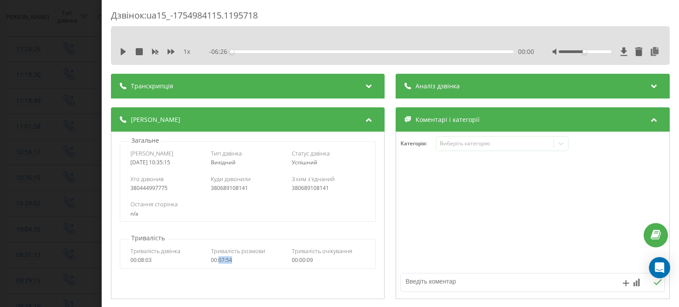
drag, startPoint x: 237, startPoint y: 261, endPoint x: 218, endPoint y: 262, distance: 18.6
click at [218, 262] on div "00:07:54" at bounding box center [248, 260] width 74 height 6
click at [4, 87] on div "Дзвінок : ua15_-1754984115.1195718 1 x - 06:26 00:00 00:00 Транскрипція Для AI-…" at bounding box center [339, 153] width 679 height 307
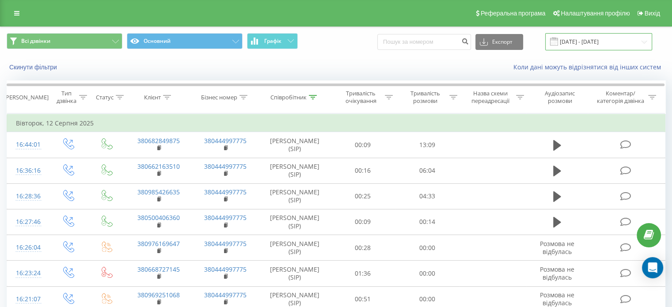
click at [602, 43] on input "12.08.2025 - 12.08.2025" at bounding box center [599, 41] width 107 height 17
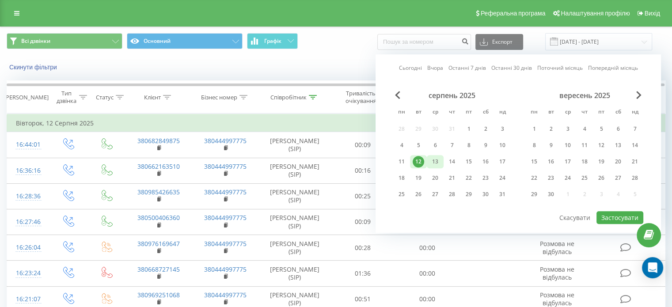
click at [438, 160] on div "13" at bounding box center [435, 161] width 11 height 11
click at [604, 212] on button "Застосувати" at bounding box center [620, 217] width 47 height 13
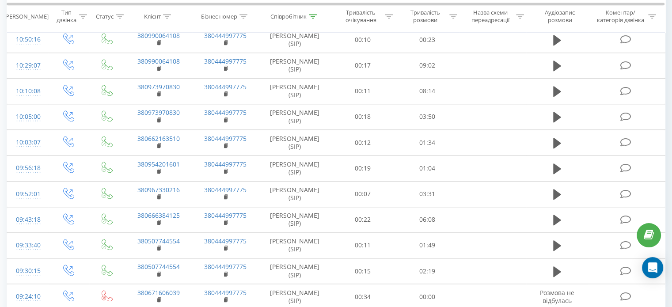
scroll to position [973, 0]
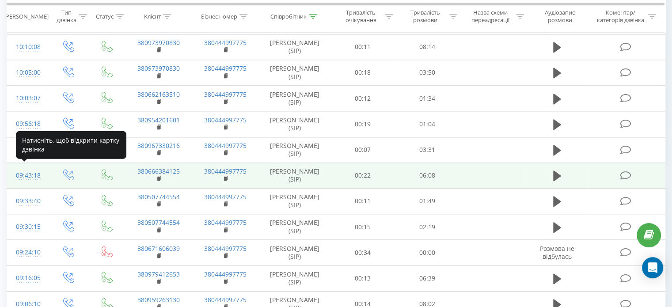
click at [31, 168] on div "09:43:18" at bounding box center [27, 175] width 23 height 17
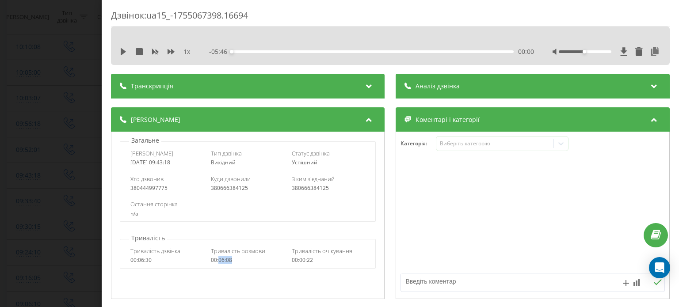
drag, startPoint x: 234, startPoint y: 261, endPoint x: 217, endPoint y: 263, distance: 16.9
click at [217, 263] on div "00:06:08" at bounding box center [248, 260] width 74 height 6
click at [27, 54] on div "Дзвінок : ua15_-1755067398.16694 1 x - 05:46 00:00 00:00 Транскрипція Для AI-ан…" at bounding box center [339, 153] width 679 height 307
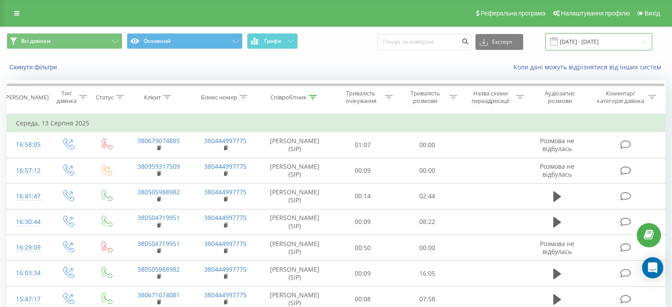
click at [633, 39] on input "13.08.2025 - 13.08.2025" at bounding box center [599, 41] width 107 height 17
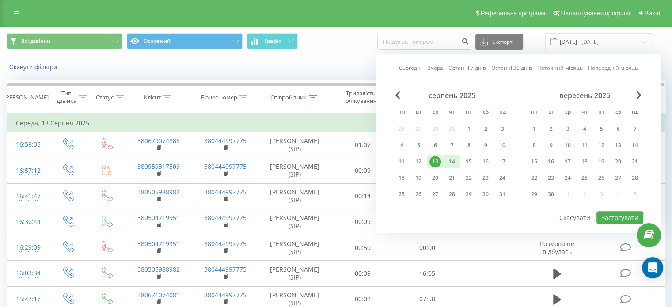
click at [451, 156] on div "14" at bounding box center [451, 161] width 11 height 11
click at [608, 217] on button "Застосувати" at bounding box center [620, 217] width 47 height 13
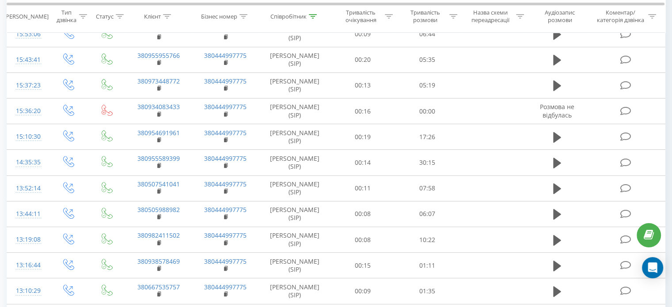
scroll to position [309, 0]
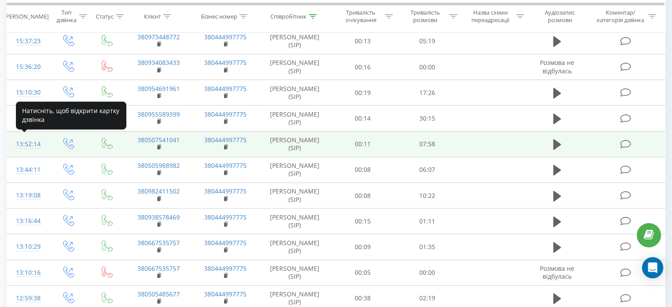
click at [25, 146] on div "13:52:14" at bounding box center [27, 144] width 23 height 17
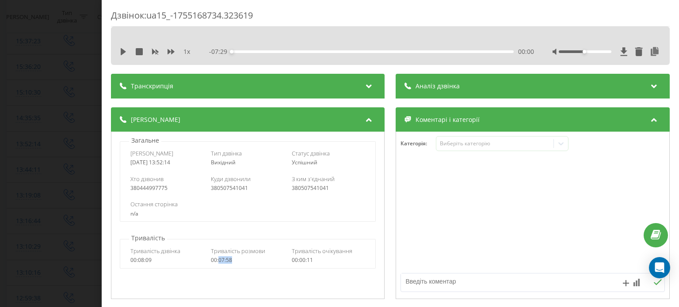
drag, startPoint x: 240, startPoint y: 261, endPoint x: 218, endPoint y: 263, distance: 22.6
click at [218, 263] on div "00:07:58" at bounding box center [248, 260] width 74 height 6
click at [38, 81] on div "Дзвінок : ua15_-1755168734.323619 1 x - 07:29 00:00 00:00 Транскрипція Для AI-а…" at bounding box center [339, 153] width 679 height 307
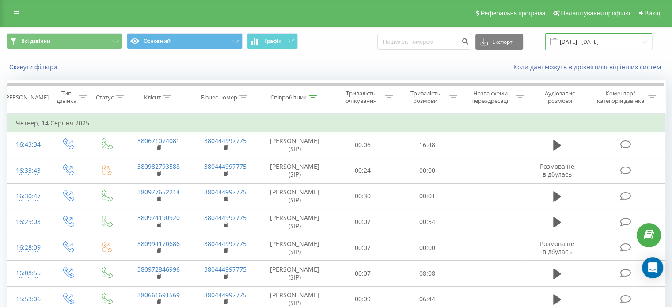
click at [632, 44] on input "14.08.2025 - 14.08.2025" at bounding box center [599, 41] width 107 height 17
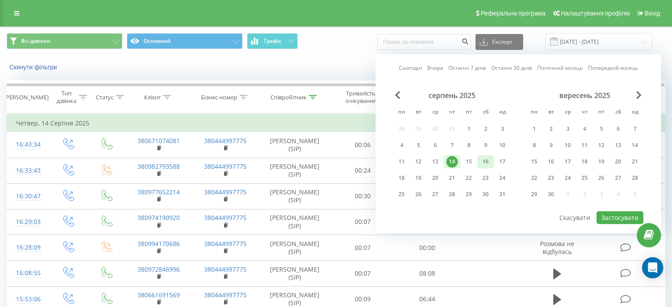
click at [488, 160] on div "16" at bounding box center [485, 161] width 11 height 11
click at [617, 217] on button "Застосувати" at bounding box center [620, 217] width 47 height 13
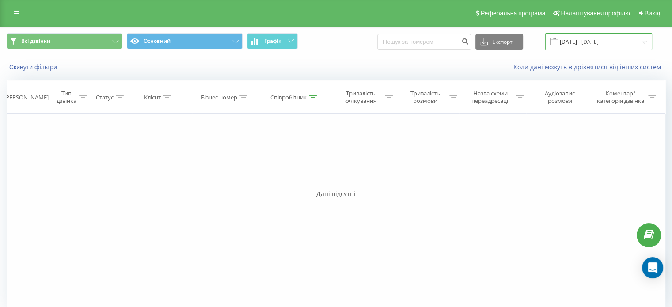
click at [604, 43] on input "16.08.2025 - 16.08.2025" at bounding box center [599, 41] width 107 height 17
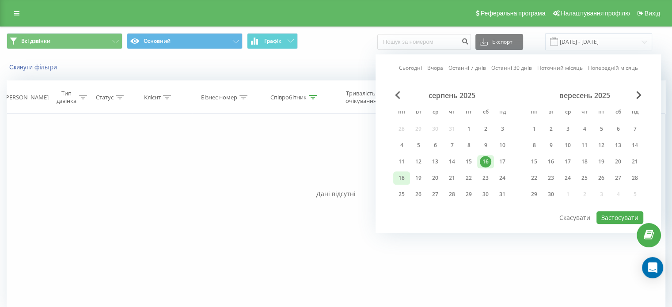
click at [403, 178] on div "18" at bounding box center [401, 177] width 11 height 11
click at [624, 215] on button "Застосувати" at bounding box center [620, 217] width 47 height 13
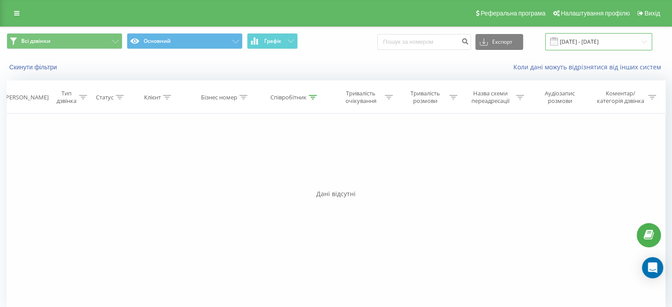
click at [572, 45] on input "18.08.2025 - 18.08.2025" at bounding box center [599, 41] width 107 height 17
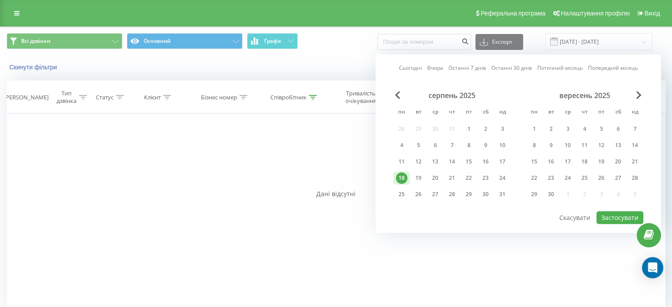
click at [401, 176] on div "18" at bounding box center [401, 177] width 11 height 11
click at [608, 217] on button "Застосувати" at bounding box center [620, 217] width 47 height 13
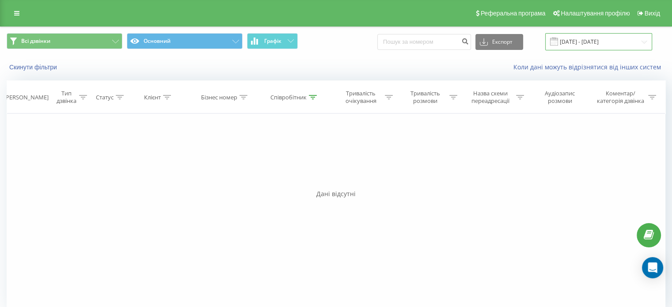
click at [585, 40] on input "18.08.2025 - 18.08.2025" at bounding box center [599, 41] width 107 height 17
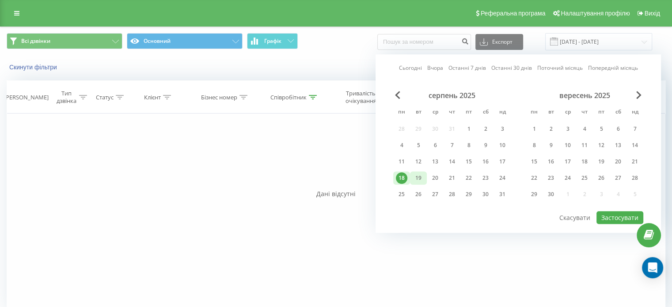
click at [422, 176] on div "19" at bounding box center [418, 177] width 11 height 11
click at [621, 218] on button "Застосувати" at bounding box center [620, 217] width 47 height 13
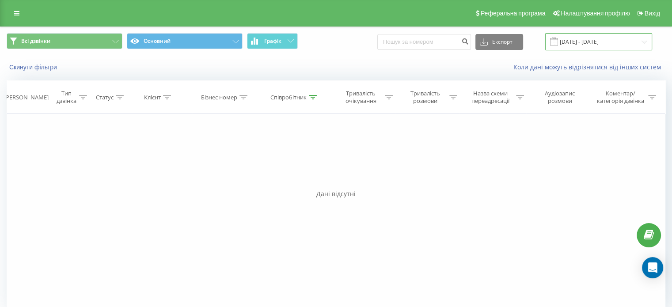
drag, startPoint x: 569, startPoint y: 38, endPoint x: 566, endPoint y: 43, distance: 6.0
click at [569, 38] on input "19.08.2025 - 19.08.2025" at bounding box center [599, 41] width 107 height 17
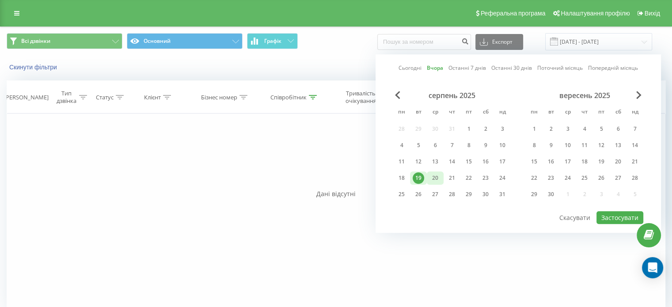
click at [437, 174] on div "20" at bounding box center [435, 177] width 11 height 11
click at [628, 217] on button "Застосувати" at bounding box center [620, 217] width 47 height 13
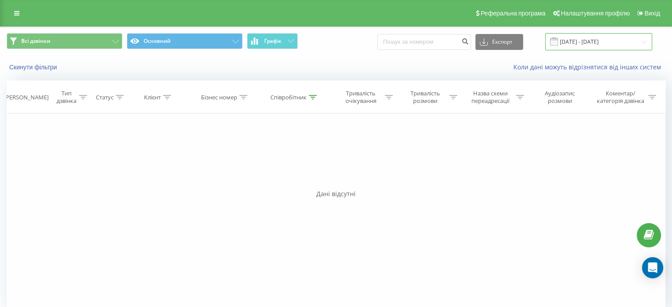
click at [606, 41] on input "20.08.2025 - 20.08.2025" at bounding box center [599, 41] width 107 height 17
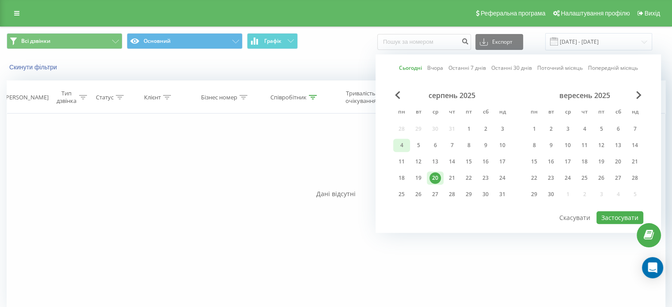
click at [404, 144] on div "4" at bounding box center [401, 145] width 11 height 11
click at [612, 220] on button "Застосувати" at bounding box center [620, 217] width 47 height 13
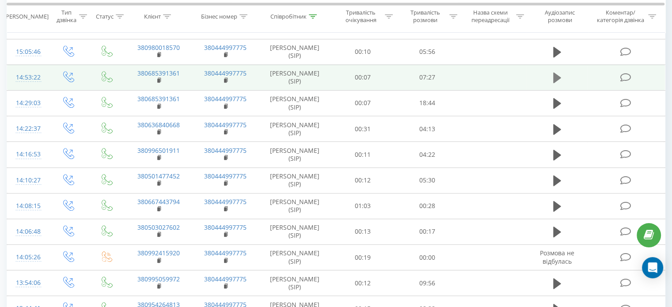
scroll to position [486, 0]
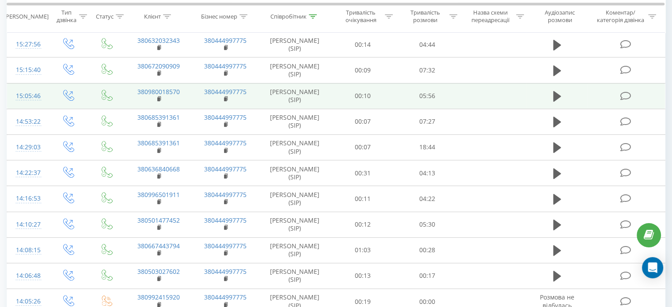
click at [25, 99] on div "15:05:46" at bounding box center [27, 96] width 23 height 17
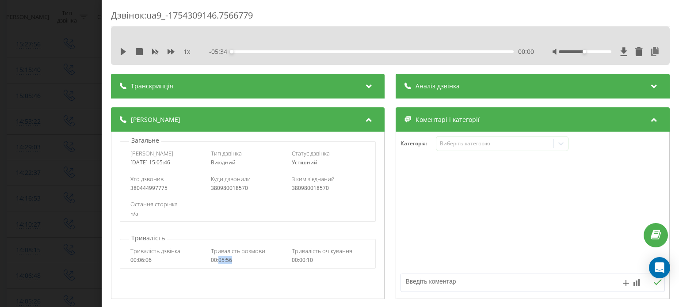
drag, startPoint x: 233, startPoint y: 264, endPoint x: 218, endPoint y: 263, distance: 14.6
click at [218, 263] on div "Тривалість дзвінка 00:06:06 Тривалість розмови 00:05:56 Тривалість очікування 0…" at bounding box center [247, 256] width 255 height 26
click at [34, 159] on div "Дзвінок : ua9_-1754309146.7566779 1 x - 05:34 00:00 00:00 Транскрипція Для AI-а…" at bounding box center [339, 153] width 679 height 307
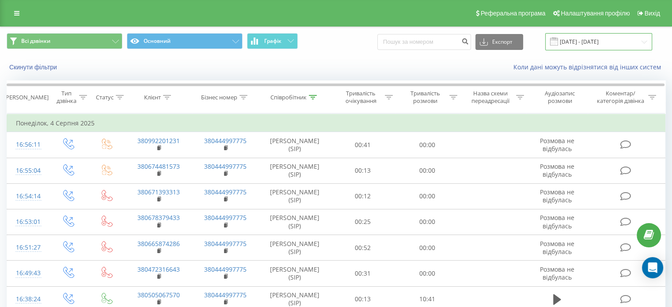
click at [603, 45] on input "04.08.2025 - 04.08.2025" at bounding box center [599, 41] width 107 height 17
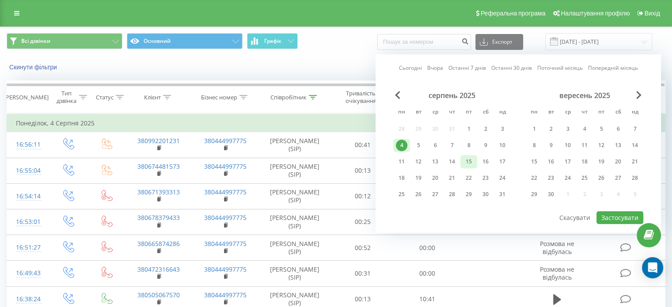
click at [466, 160] on div "15" at bounding box center [468, 161] width 11 height 11
click at [610, 216] on button "Застосувати" at bounding box center [620, 217] width 47 height 13
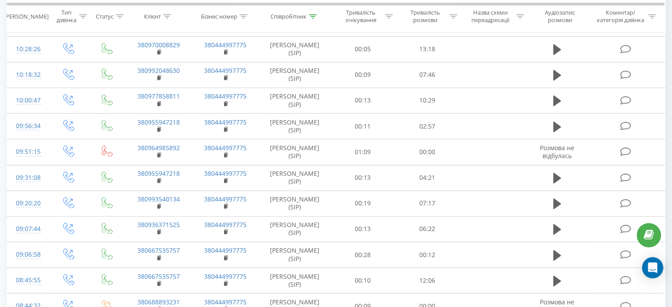
scroll to position [930, 0]
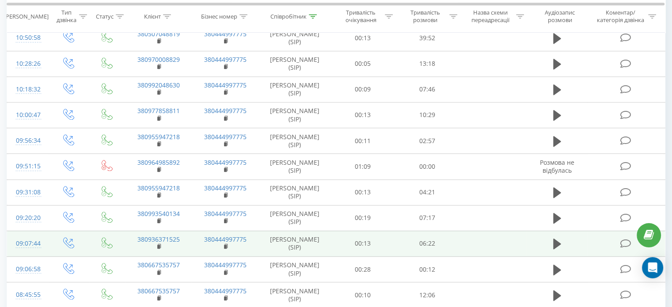
click at [22, 242] on div "09:07:44" at bounding box center [27, 243] width 23 height 17
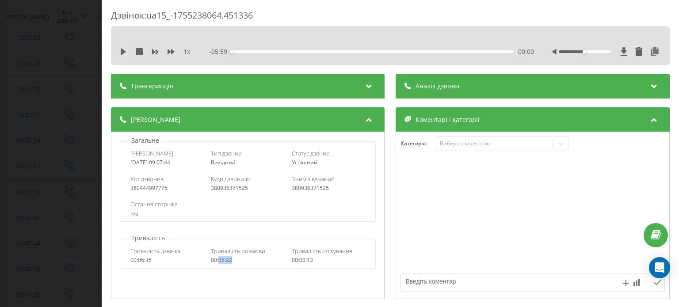
drag, startPoint x: 233, startPoint y: 259, endPoint x: 217, endPoint y: 261, distance: 16.0
click at [217, 261] on div "00:06:22" at bounding box center [248, 260] width 74 height 6
click at [34, 180] on div "Дзвінок : ua15_-1755238064.451336 1 x - 05:59 00:00 00:00 Транскрипція Для AI-а…" at bounding box center [339, 153] width 679 height 307
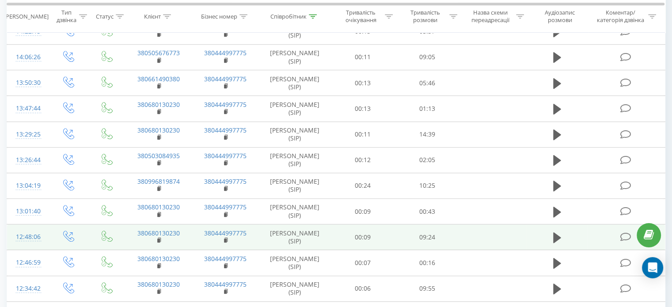
scroll to position [532, 0]
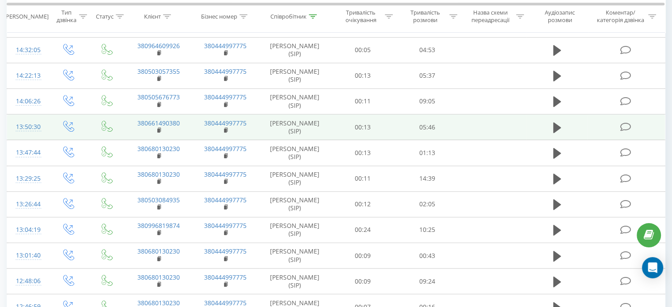
click at [27, 126] on div "13:50:30" at bounding box center [27, 126] width 23 height 17
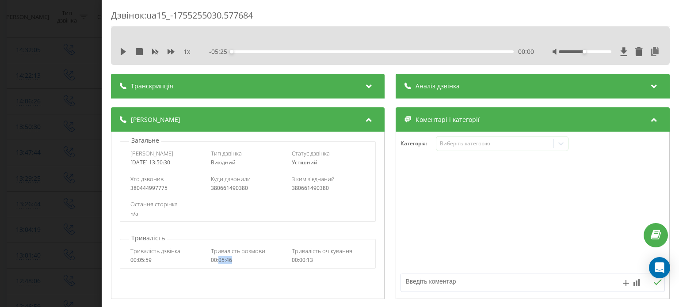
drag, startPoint x: 233, startPoint y: 259, endPoint x: 218, endPoint y: 263, distance: 15.0
click at [218, 263] on div "00:05:46" at bounding box center [248, 260] width 74 height 6
click at [71, 82] on div "Дзвінок : ua15_-1755255030.577684 1 x - 05:25 00:00 00:00 Транскрипція Для AI-а…" at bounding box center [339, 153] width 679 height 307
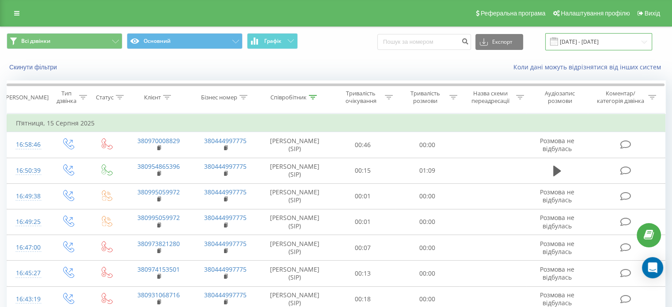
click at [630, 38] on input "15.08.2025 - 15.08.2025" at bounding box center [599, 41] width 107 height 17
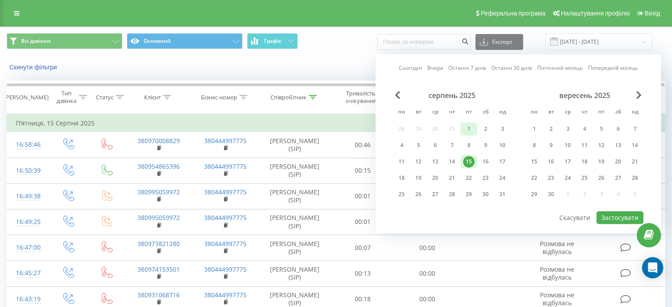
click at [467, 130] on div "1" at bounding box center [468, 128] width 11 height 11
click at [608, 214] on button "Застосувати" at bounding box center [620, 217] width 47 height 13
type input "01.08.2025 - 01.08.2025"
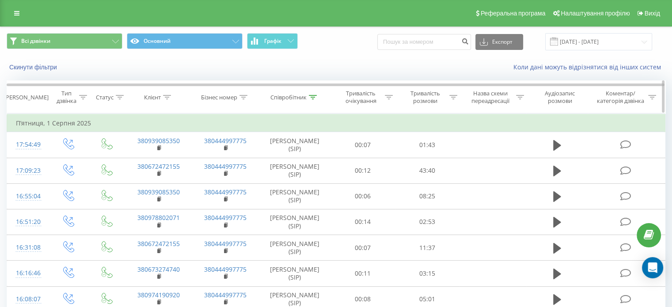
click at [310, 95] on icon at bounding box center [313, 97] width 8 height 4
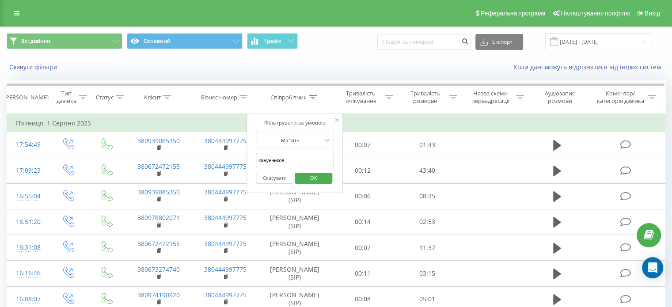
click at [276, 162] on input "канунников" at bounding box center [295, 160] width 78 height 15
type input "ємель"
click at [304, 177] on span "OK" at bounding box center [313, 178] width 25 height 14
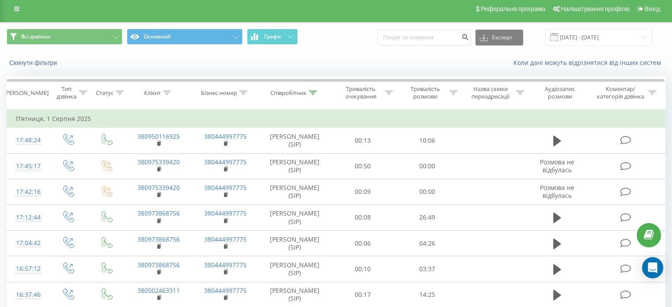
scroll to position [1317, 0]
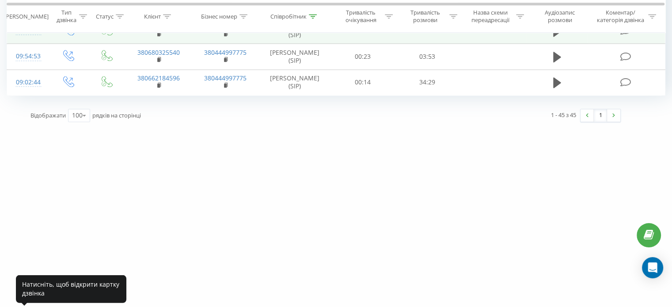
click at [28, 39] on div "10:01:22" at bounding box center [27, 30] width 23 height 17
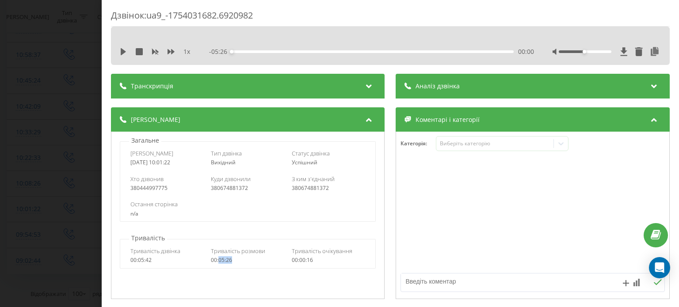
drag, startPoint x: 236, startPoint y: 263, endPoint x: 217, endPoint y: 263, distance: 18.6
click at [217, 263] on div "00:05:26" at bounding box center [248, 260] width 74 height 6
click at [64, 163] on div "Дзвінок : ua9_-1754031682.6920982 1 x - 05:26 00:00 00:00 Транскрипція Для AI-а…" at bounding box center [339, 153] width 679 height 307
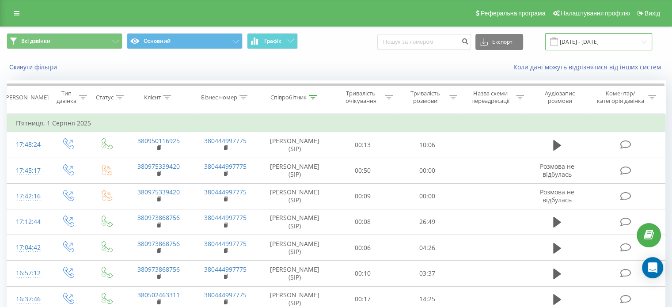
click at [615, 42] on input "01.08.2025 - 01.08.2025" at bounding box center [599, 41] width 107 height 17
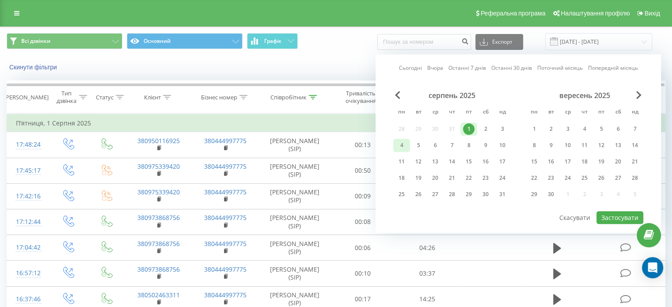
click at [408, 145] on div "4" at bounding box center [401, 145] width 17 height 13
click at [627, 215] on button "Застосувати" at bounding box center [620, 217] width 47 height 13
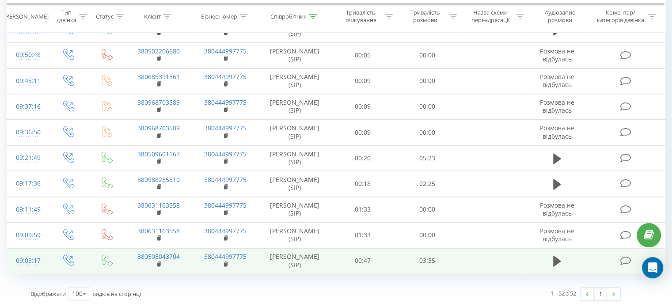
scroll to position [1456, 0]
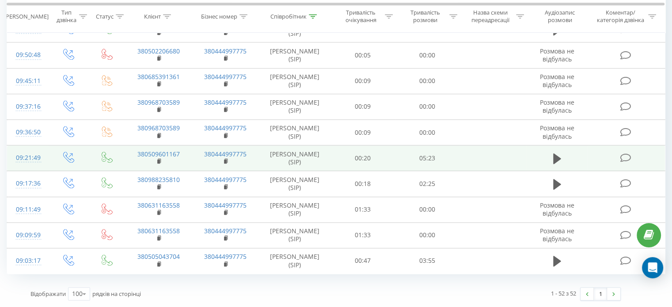
click at [37, 167] on div "09:21:49" at bounding box center [27, 157] width 23 height 17
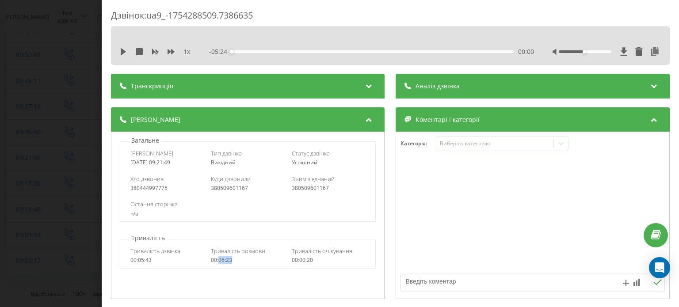
drag, startPoint x: 240, startPoint y: 262, endPoint x: 217, endPoint y: 262, distance: 23.0
click at [217, 262] on div "00:05:23" at bounding box center [248, 260] width 74 height 6
drag, startPoint x: 0, startPoint y: 86, endPoint x: 18, endPoint y: 92, distance: 18.6
click at [0, 87] on div "Дзвінок : ua9_-1754288509.7386635 1 x - 05:24 00:00 00:00 Транскрипція Для AI-а…" at bounding box center [339, 153] width 679 height 307
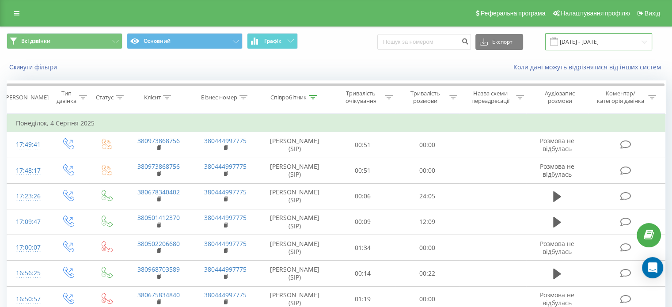
click at [620, 40] on input "04.08.2025 - 04.08.2025" at bounding box center [599, 41] width 107 height 17
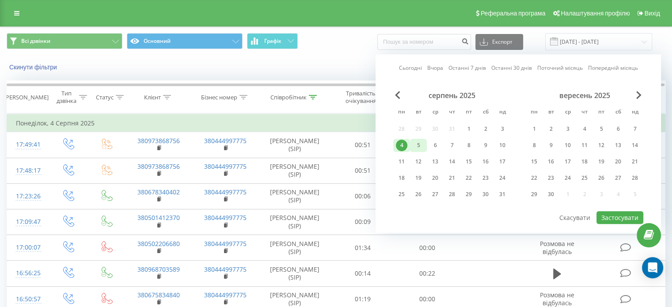
click at [421, 149] on div "5" at bounding box center [418, 145] width 11 height 11
click at [626, 221] on button "Застосувати" at bounding box center [620, 217] width 47 height 13
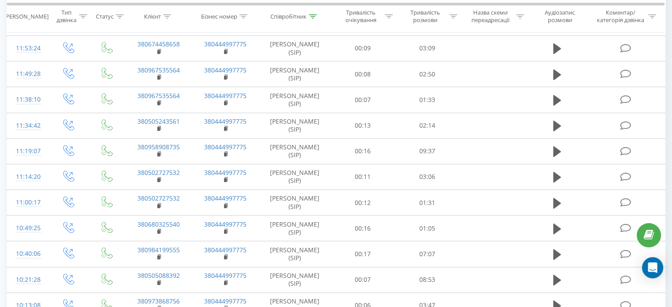
scroll to position [619, 0]
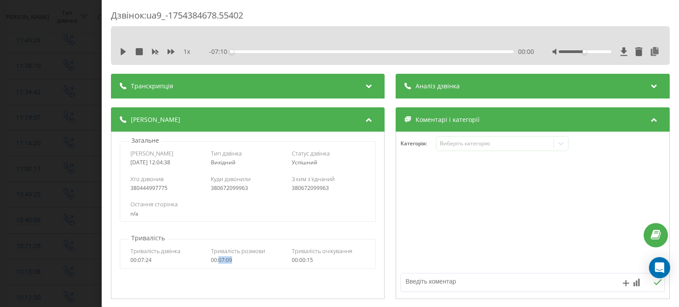
drag, startPoint x: 240, startPoint y: 261, endPoint x: 219, endPoint y: 263, distance: 21.7
click at [219, 263] on div "00:07:09" at bounding box center [248, 260] width 74 height 6
click at [21, 107] on div "Дзвінок : ua9_-1754384678.55402 1 x - 07:10 00:00 00:00 Транскрипція Для AI-ана…" at bounding box center [339, 153] width 679 height 307
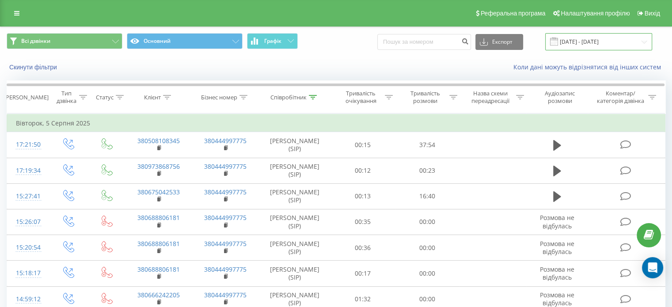
click at [614, 40] on input "05.08.2025 - 05.08.2025" at bounding box center [599, 41] width 107 height 17
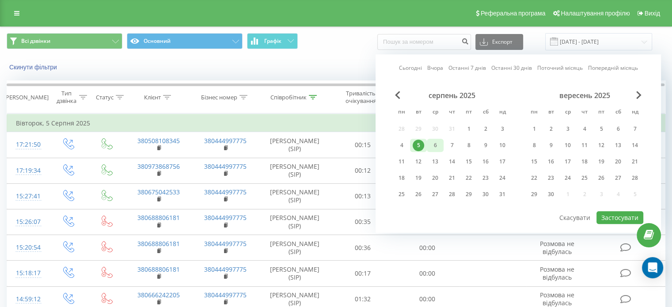
click at [435, 146] on div "6" at bounding box center [435, 145] width 11 height 11
click at [616, 215] on button "Застосувати" at bounding box center [620, 217] width 47 height 13
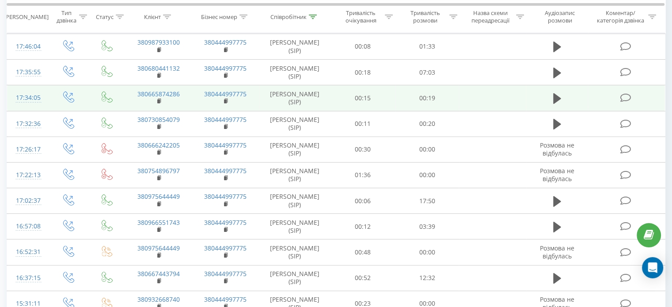
scroll to position [177, 0]
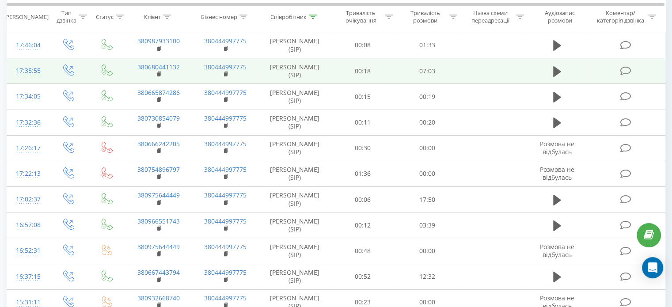
click at [28, 80] on div "17:35:55" at bounding box center [27, 70] width 23 height 17
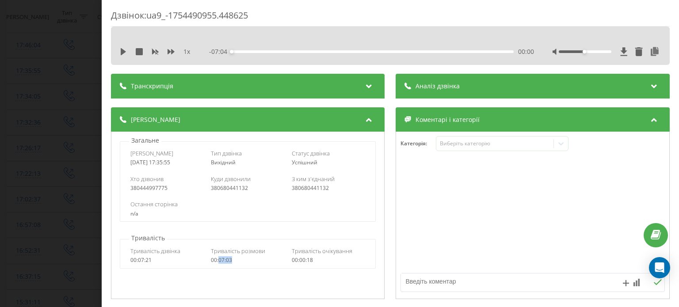
drag, startPoint x: 235, startPoint y: 260, endPoint x: 218, endPoint y: 260, distance: 16.8
click at [218, 260] on div "00:07:03" at bounding box center [248, 260] width 74 height 6
click at [25, 141] on div "Дзвінок : ua9_-1754490955.448625 1 x - 07:04 00:00 00:00 Транскрипція Для AI-ан…" at bounding box center [339, 153] width 679 height 307
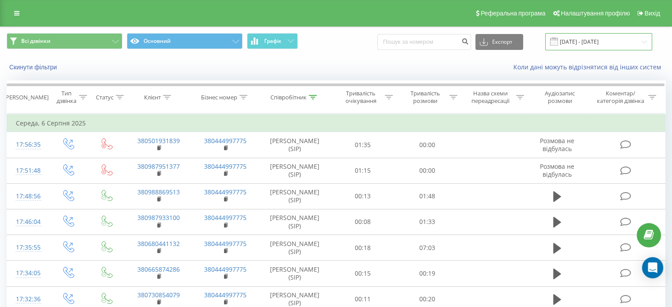
click at [602, 38] on input "06.08.2025 - 06.08.2025" at bounding box center [599, 41] width 107 height 17
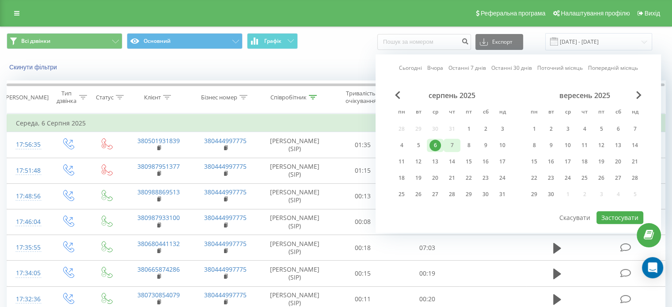
click at [452, 144] on div "7" at bounding box center [451, 145] width 11 height 11
click at [609, 211] on button "Застосувати" at bounding box center [620, 217] width 47 height 13
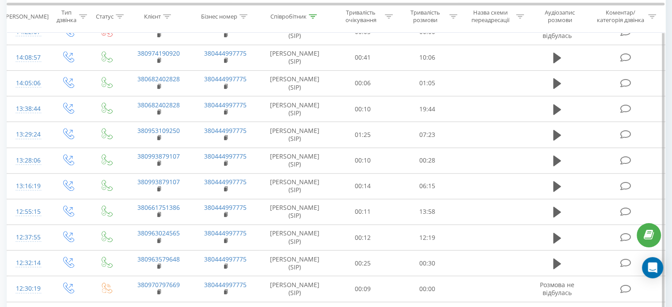
scroll to position [619, 0]
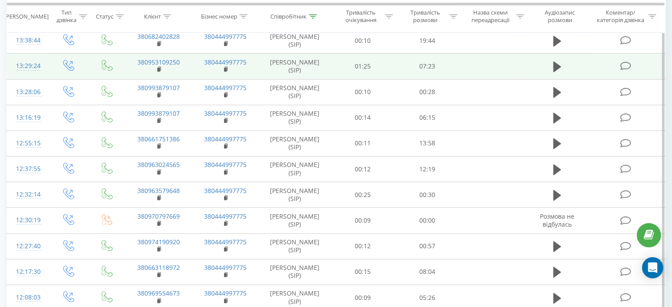
click at [27, 75] on div "13:29:24" at bounding box center [27, 65] width 23 height 17
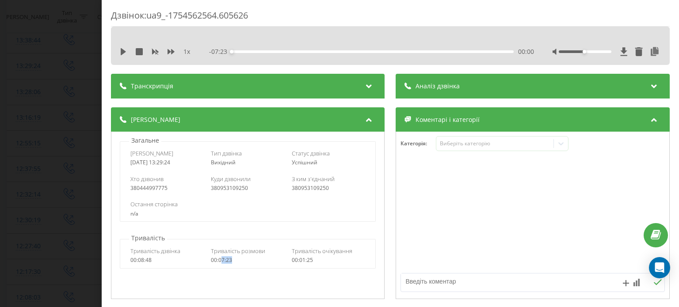
drag, startPoint x: 233, startPoint y: 259, endPoint x: 219, endPoint y: 259, distance: 13.7
click at [219, 259] on div "00:07:23" at bounding box center [248, 260] width 74 height 6
click at [233, 259] on div "00:07:23" at bounding box center [248, 260] width 74 height 6
drag, startPoint x: 240, startPoint y: 261, endPoint x: 218, endPoint y: 261, distance: 21.7
click at [218, 261] on div "00:07:23" at bounding box center [248, 260] width 74 height 6
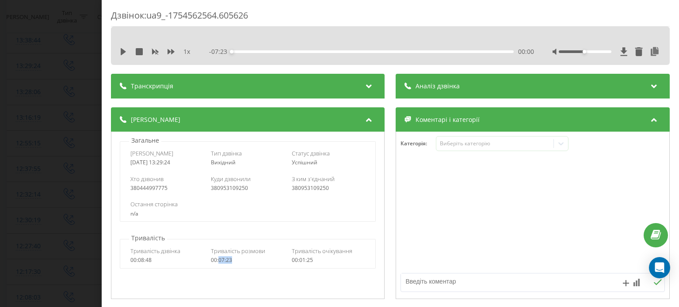
click at [70, 103] on div "Дзвінок : ua9_-1754562564.605626 1 x - 07:23 00:00 00:00 Транскрипція Для AI-ан…" at bounding box center [339, 153] width 679 height 307
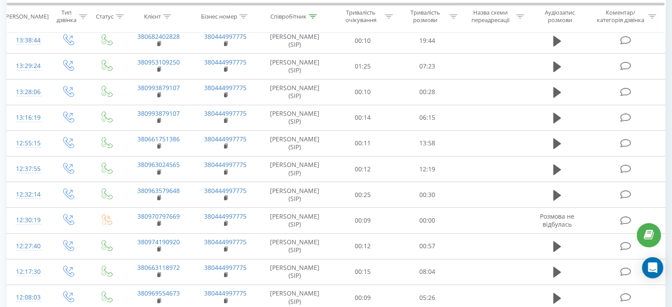
drag, startPoint x: 672, startPoint y: 137, endPoint x: 679, endPoint y: 72, distance: 65.3
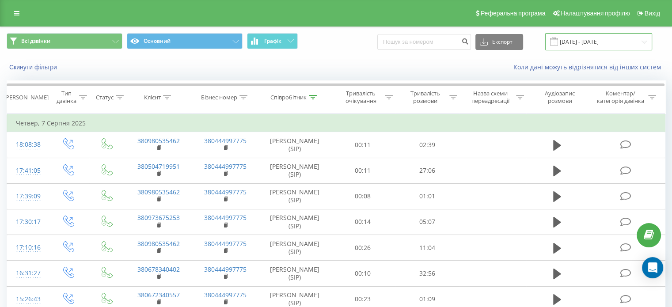
click at [588, 39] on input "07.08.2025 - 07.08.2025" at bounding box center [599, 41] width 107 height 17
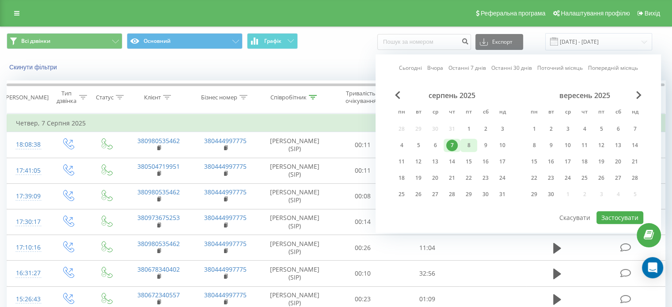
click at [469, 143] on div "8" at bounding box center [468, 145] width 11 height 11
click at [610, 213] on button "Застосувати" at bounding box center [620, 217] width 47 height 13
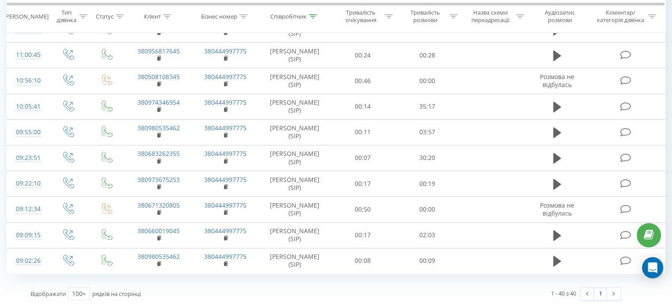
scroll to position [928, 0]
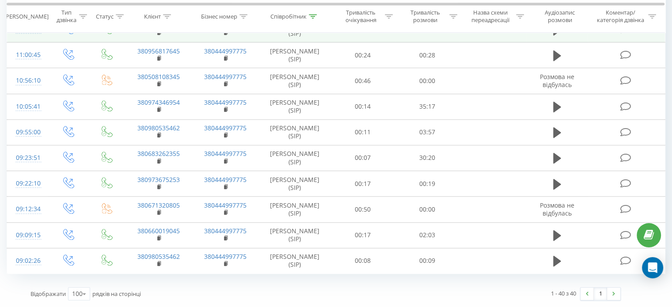
click at [33, 38] on div "11:03:00" at bounding box center [27, 29] width 23 height 17
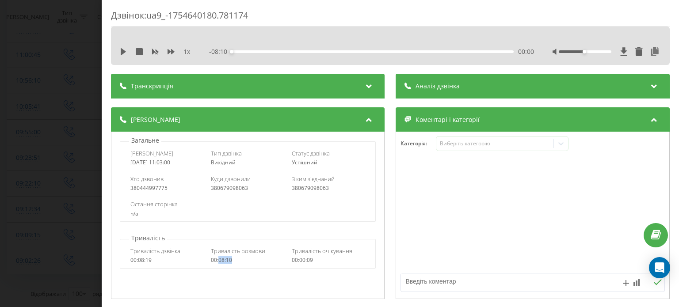
drag, startPoint x: 249, startPoint y: 264, endPoint x: 218, endPoint y: 262, distance: 31.5
click at [218, 262] on div "Тривалість дзвінка 00:08:19 Тривалість розмови 00:08:10 Тривалість очікування 0…" at bounding box center [247, 256] width 255 height 26
click at [72, 83] on div "Дзвінок : ua9_-1754640180.781174 1 x - 08:10 00:00 00:00 Транскрипція Для AI-ан…" at bounding box center [339, 153] width 679 height 307
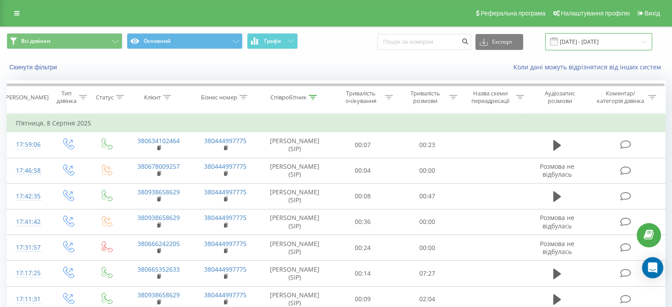
click at [609, 40] on input "[DATE] - [DATE]" at bounding box center [599, 41] width 107 height 17
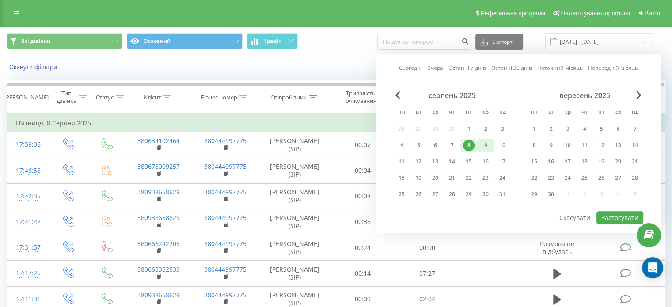
click at [484, 145] on div "9" at bounding box center [485, 145] width 11 height 11
click at [609, 217] on button "Застосувати" at bounding box center [620, 217] width 47 height 13
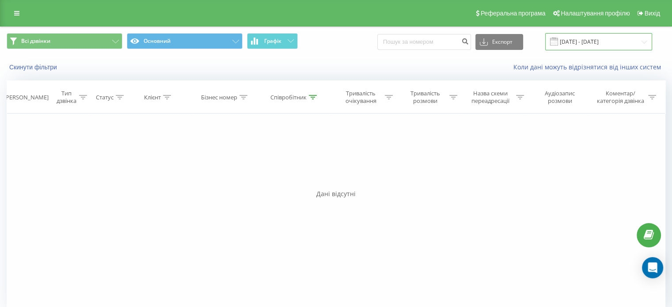
click at [584, 41] on input "09.08.2025 - 09.08.2025" at bounding box center [599, 41] width 107 height 17
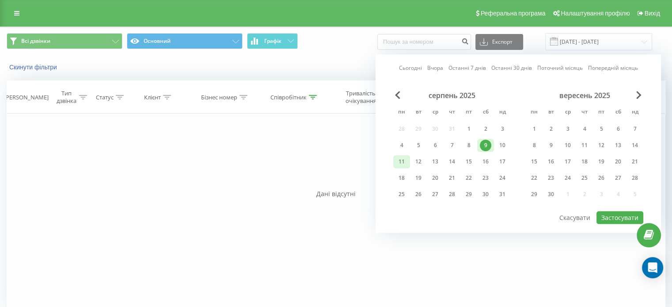
click at [401, 160] on div "11" at bounding box center [401, 161] width 11 height 11
click at [622, 217] on button "Застосувати" at bounding box center [620, 217] width 47 height 13
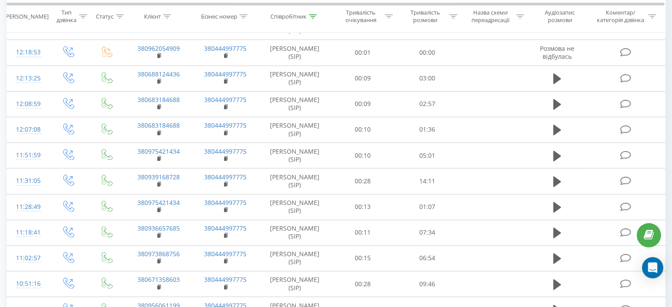
scroll to position [959, 0]
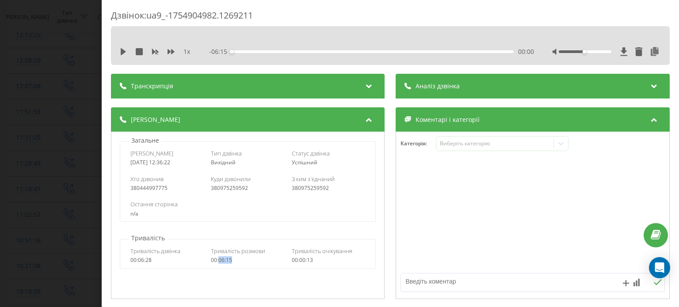
drag, startPoint x: 240, startPoint y: 262, endPoint x: 218, endPoint y: 261, distance: 21.7
click at [218, 261] on div "00:06:15" at bounding box center [248, 260] width 74 height 6
click at [38, 157] on div "Дзвінок : ua9_-1754904982.1269211 1 x - 06:15 00:00 00:00 Транскрипція Для AI-а…" at bounding box center [339, 153] width 679 height 307
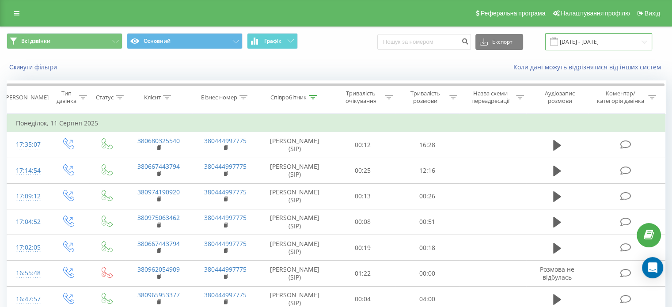
drag, startPoint x: 596, startPoint y: 43, endPoint x: 590, endPoint y: 50, distance: 8.8
click at [596, 43] on input "11.08.2025 - 11.08.2025" at bounding box center [599, 41] width 107 height 17
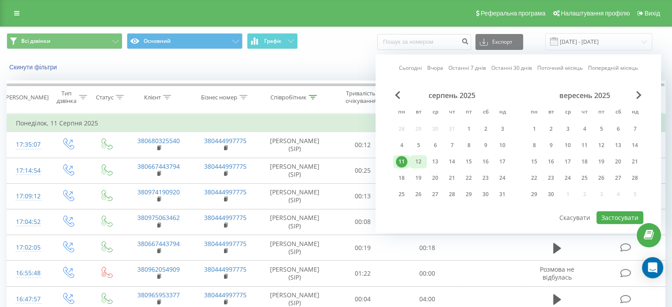
click at [422, 163] on div "12" at bounding box center [418, 161] width 11 height 11
click at [618, 218] on button "Застосувати" at bounding box center [620, 217] width 47 height 13
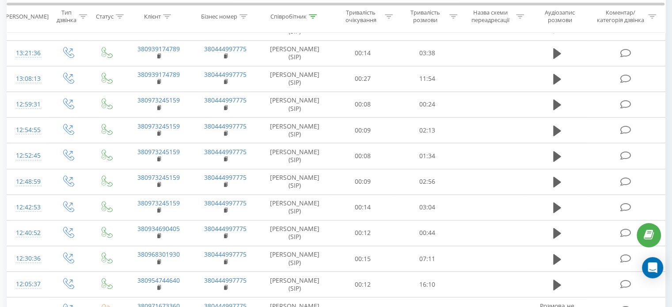
scroll to position [896, 0]
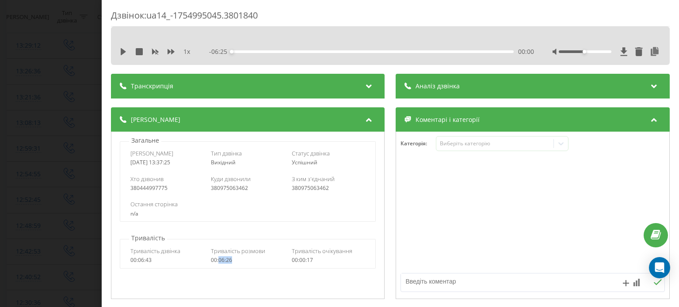
click at [218, 260] on div "00:06:26" at bounding box center [248, 260] width 74 height 6
click at [0, 100] on div "Дзвінок : ua14_-1754995045.3801840 1 x - 06:25 00:00 00:00 Транскрипція Для AI-…" at bounding box center [339, 153] width 679 height 307
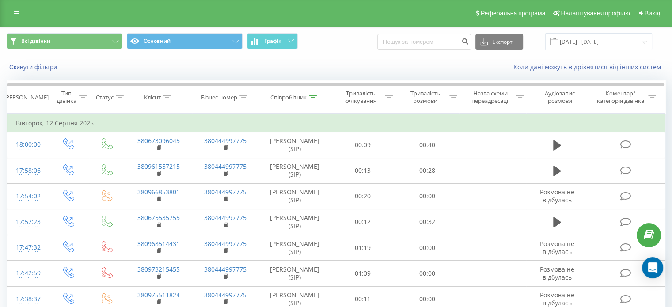
click at [580, 30] on div "Всі дзвінки Основний Графік Експорт .csv .xls .xlsx 12.08.2025 - 12.08.2025" at bounding box center [335, 42] width 671 height 30
click at [585, 41] on input "12.08.2025 - 12.08.2025" at bounding box center [599, 41] width 107 height 17
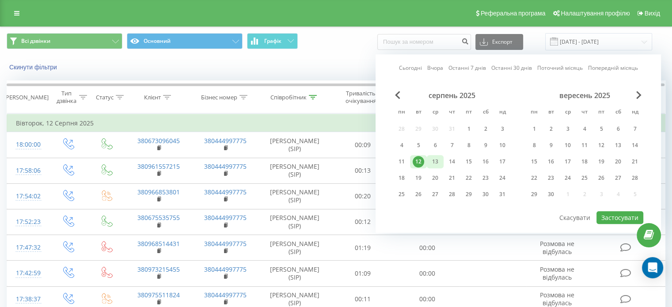
click at [435, 160] on div "13" at bounding box center [435, 161] width 11 height 11
click at [610, 211] on button "Застосувати" at bounding box center [620, 217] width 47 height 13
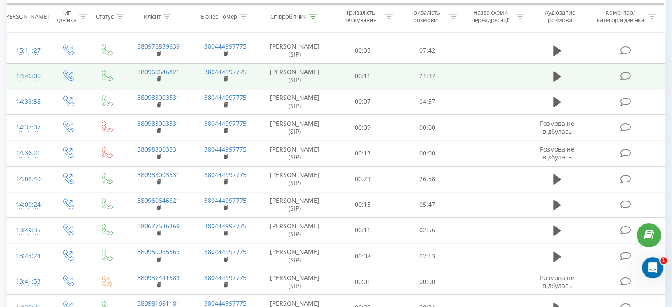
scroll to position [575, 0]
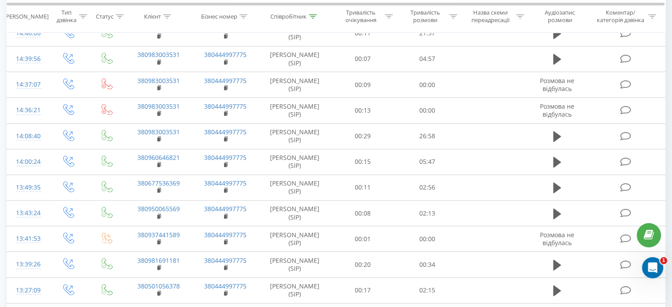
click at [32, 16] on div "15:11:27" at bounding box center [27, 7] width 23 height 17
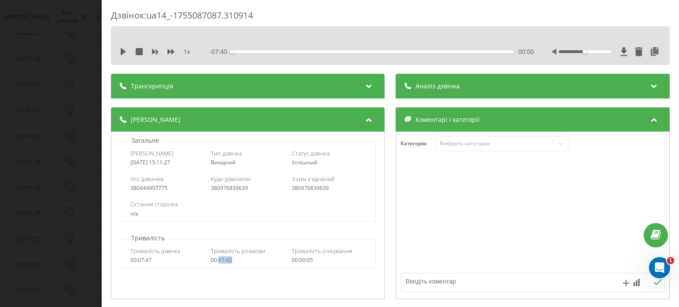
drag, startPoint x: 233, startPoint y: 259, endPoint x: 217, endPoint y: 263, distance: 16.7
click at [217, 263] on div "00:07:42" at bounding box center [248, 260] width 74 height 6
drag, startPoint x: 46, startPoint y: 93, endPoint x: 152, endPoint y: 131, distance: 112.6
click at [46, 94] on div "Дзвінок : ua14_-1755087087.310914 1 x - 07:40 00:00 00:00 Транскрипція Для AI-а…" at bounding box center [339, 153] width 679 height 307
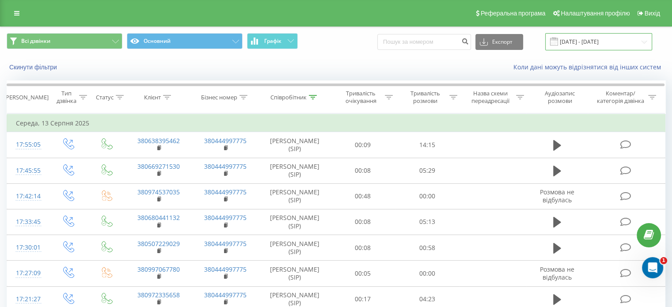
click at [633, 44] on input "13.08.2025 - 13.08.2025" at bounding box center [599, 41] width 107 height 17
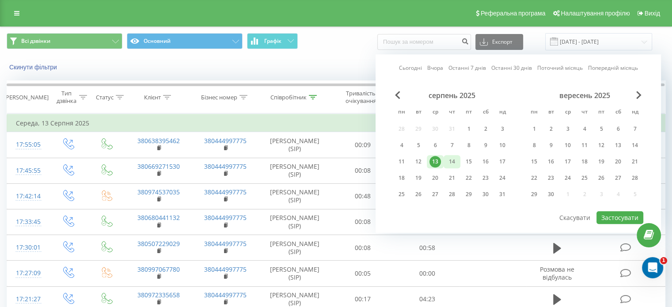
click at [455, 162] on div "14" at bounding box center [451, 161] width 11 height 11
click at [615, 217] on button "Застосувати" at bounding box center [620, 217] width 47 height 13
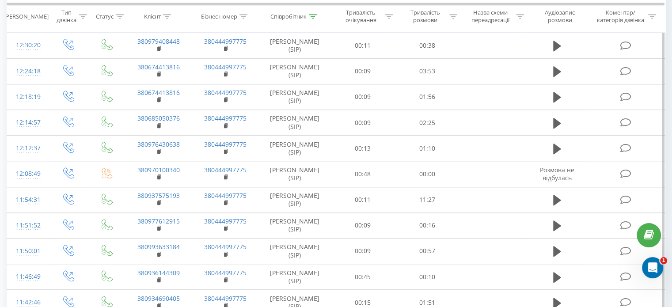
scroll to position [782, 0]
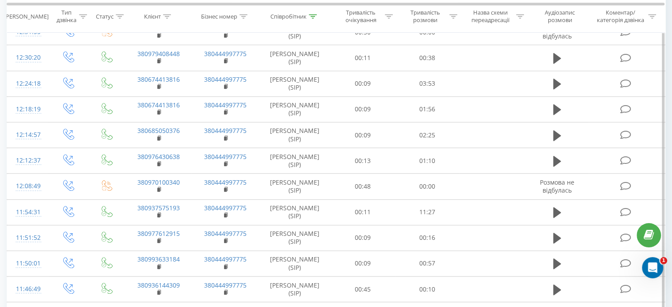
click at [22, 15] on div "12:35:11" at bounding box center [27, 6] width 23 height 17
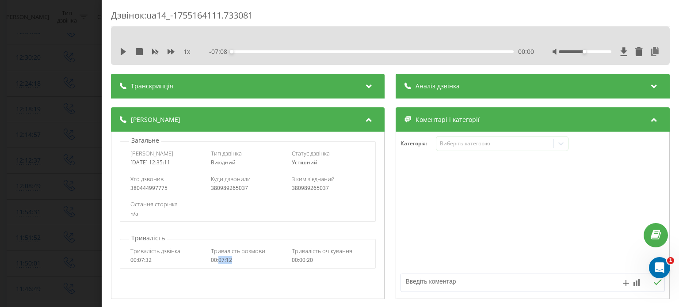
drag, startPoint x: 238, startPoint y: 261, endPoint x: 218, endPoint y: 263, distance: 20.4
click at [218, 263] on div "00:07:12" at bounding box center [248, 260] width 74 height 6
click at [86, 81] on div "Дзвінок : ua14_-1755164111.733081 1 x - 07:08 00:00 00:00 Транскрипція Для AI-а…" at bounding box center [339, 153] width 679 height 307
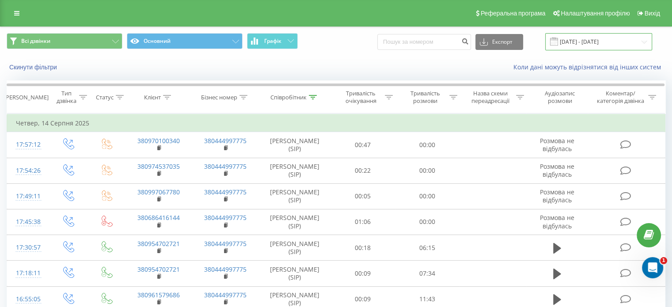
click at [609, 46] on input "14.08.2025 - 14.08.2025" at bounding box center [599, 41] width 107 height 17
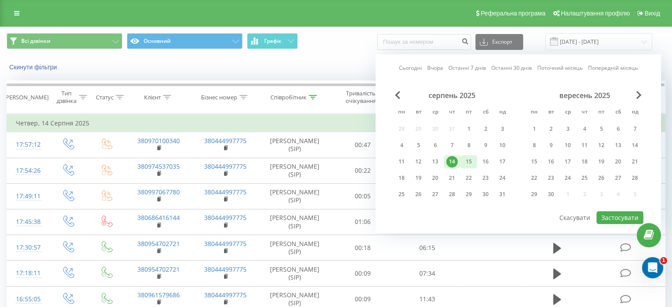
click at [467, 160] on div "15" at bounding box center [468, 161] width 11 height 11
click at [630, 217] on button "Застосувати" at bounding box center [620, 217] width 47 height 13
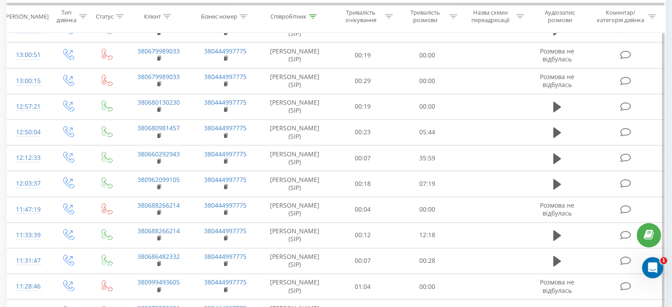
scroll to position [928, 0]
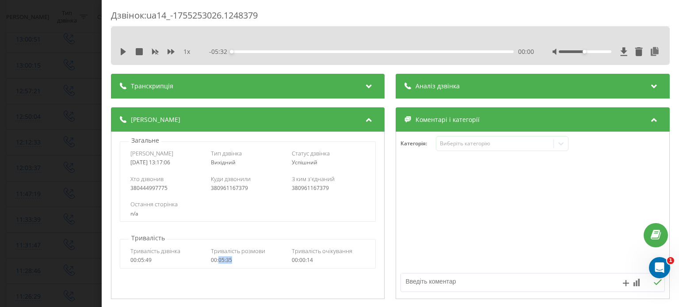
drag, startPoint x: 243, startPoint y: 261, endPoint x: 217, endPoint y: 261, distance: 25.6
click at [217, 261] on div "00:05:35" at bounding box center [248, 260] width 74 height 6
drag, startPoint x: 59, startPoint y: 96, endPoint x: 98, endPoint y: 106, distance: 39.6
click at [59, 97] on div "Дзвінок : ua14_-1755253026.1248379 1 x - 05:32 00:00 00:00 Транскрипція Для AI-…" at bounding box center [339, 153] width 679 height 307
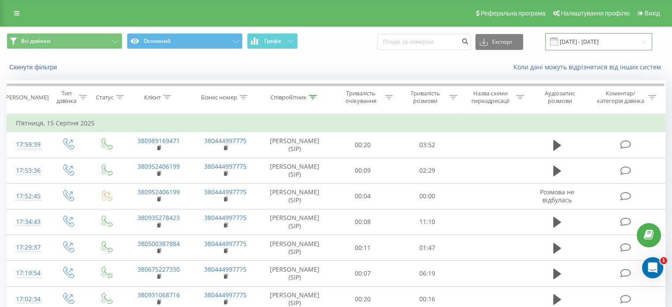
click at [615, 39] on input "15.08.2025 - 15.08.2025" at bounding box center [599, 41] width 107 height 17
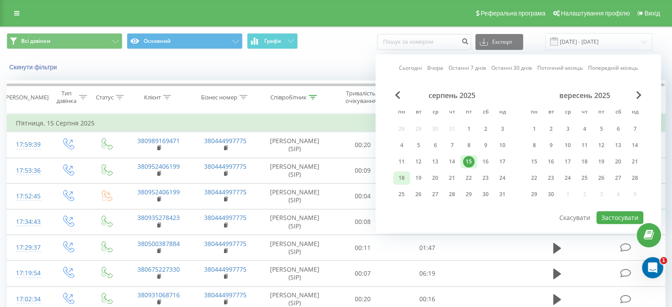
click at [405, 176] on div "18" at bounding box center [401, 177] width 11 height 11
click at [636, 217] on button "Застосувати" at bounding box center [620, 217] width 47 height 13
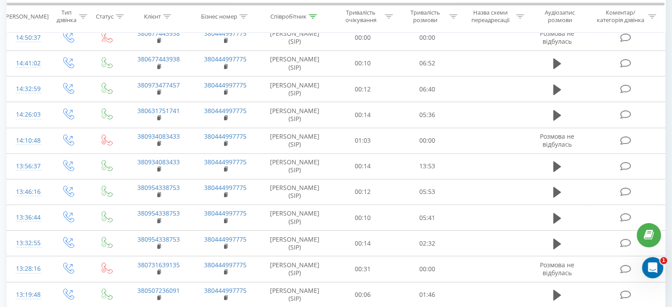
scroll to position [575, 0]
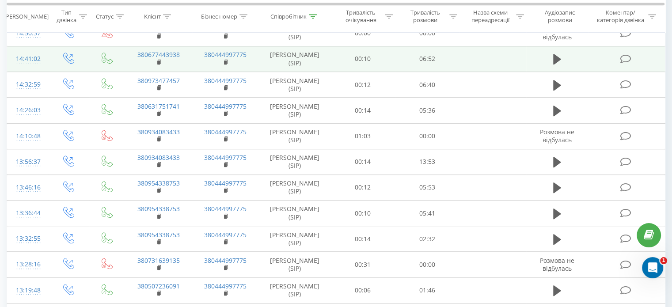
click at [28, 68] on div "14:41:02" at bounding box center [27, 58] width 23 height 17
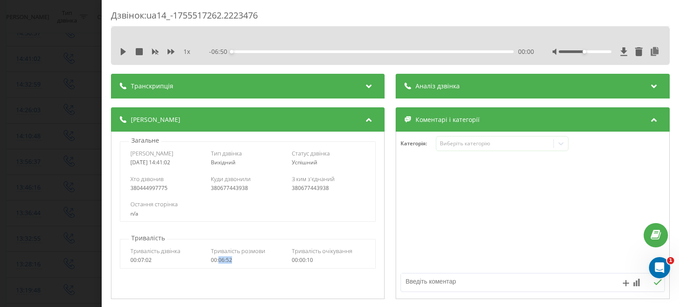
drag, startPoint x: 240, startPoint y: 260, endPoint x: 218, endPoint y: 262, distance: 22.6
click at [218, 262] on div "00:06:52" at bounding box center [248, 260] width 74 height 6
click at [40, 119] on div "Дзвінок : ua14_-1755517262.2223476 1 x - 06:50 00:00 00:00 Транскрипція Для AI-…" at bounding box center [339, 153] width 679 height 307
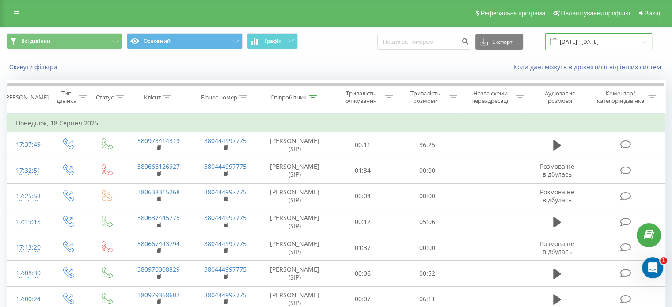
click at [604, 46] on input "18.08.2025 - 18.08.2025" at bounding box center [599, 41] width 107 height 17
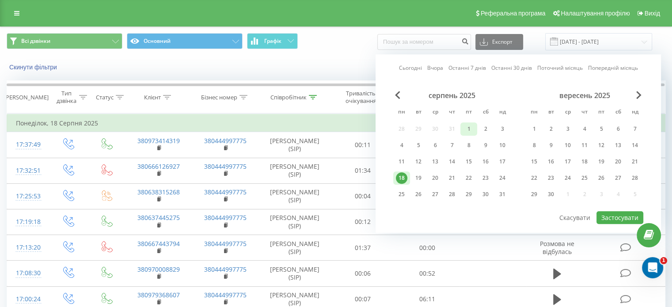
click at [465, 127] on div "1" at bounding box center [468, 128] width 11 height 11
click at [610, 214] on button "Застосувати" at bounding box center [620, 217] width 47 height 13
type input "01.08.2025 - 01.08.2025"
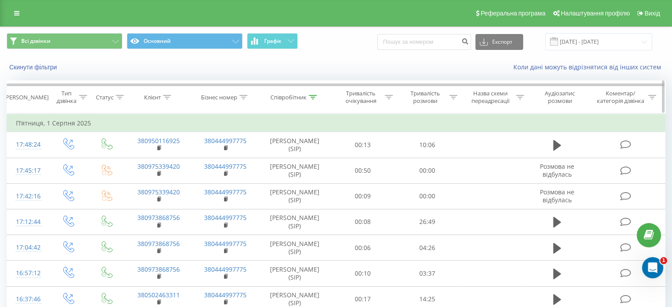
click at [298, 98] on div "Співробітник" at bounding box center [289, 98] width 36 height 8
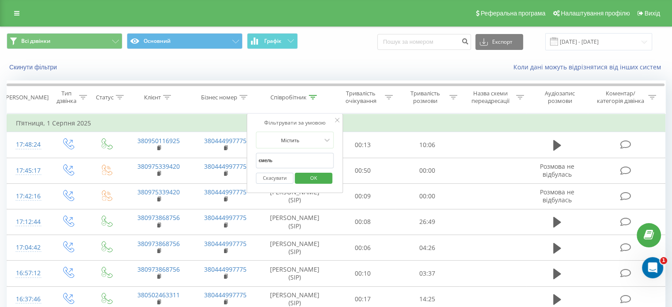
click at [288, 158] on input "ємель" at bounding box center [295, 160] width 78 height 15
type input "бегларян"
click at [318, 178] on span "OK" at bounding box center [313, 178] width 25 height 14
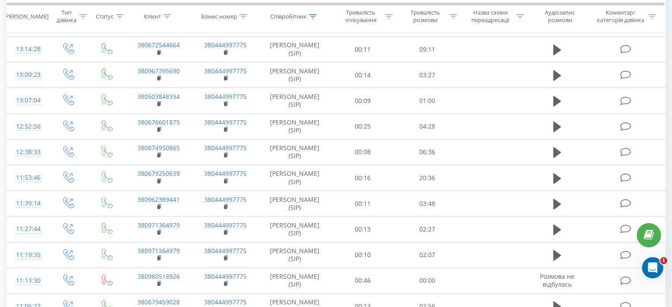
scroll to position [283, 0]
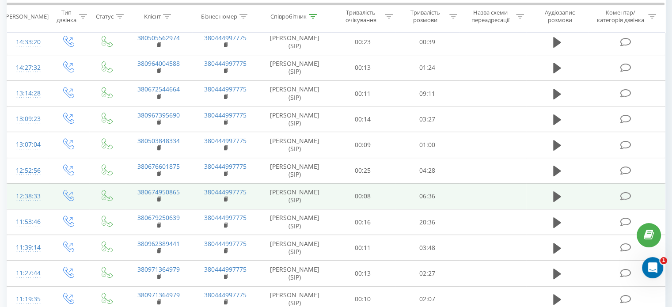
click at [37, 195] on div "12:38:33" at bounding box center [27, 196] width 23 height 17
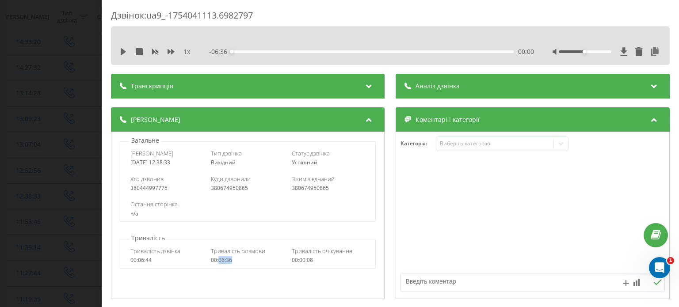
drag, startPoint x: 237, startPoint y: 261, endPoint x: 217, endPoint y: 263, distance: 19.6
click at [217, 263] on div "00:06:36" at bounding box center [248, 260] width 74 height 6
click at [68, 111] on div "Дзвінок : ua9_-1754041113.6982797 1 x - 06:36 00:00 00:00 Транскрипція Для AI-а…" at bounding box center [339, 153] width 679 height 307
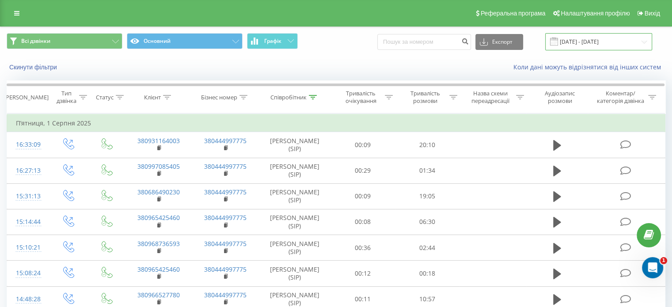
click at [598, 40] on input "01.08.2025 - 01.08.2025" at bounding box center [599, 41] width 107 height 17
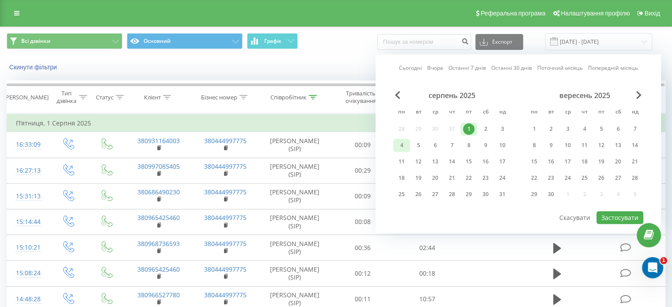
click at [408, 143] on div "4" at bounding box center [401, 145] width 17 height 13
click at [605, 214] on button "Застосувати" at bounding box center [620, 217] width 47 height 13
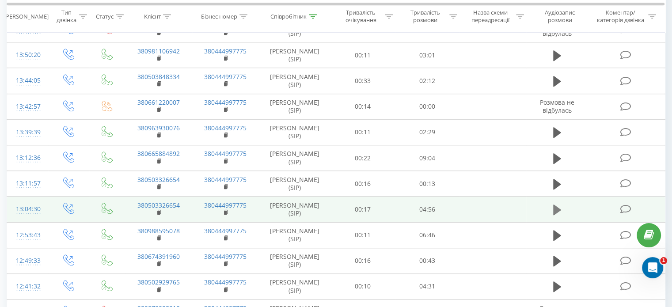
scroll to position [796, 0]
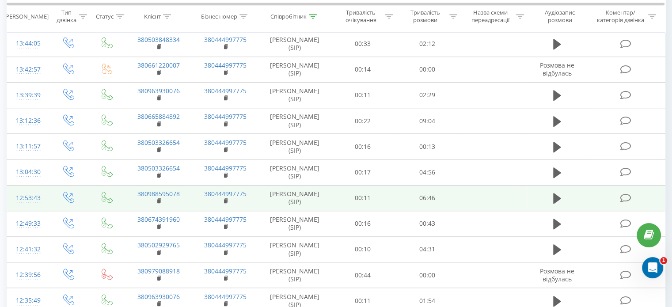
click at [32, 196] on div "12:53:43" at bounding box center [27, 198] width 23 height 17
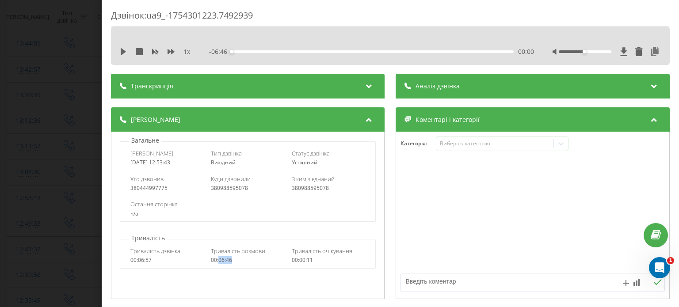
drag, startPoint x: 226, startPoint y: 264, endPoint x: 217, endPoint y: 263, distance: 8.9
click at [217, 263] on div "00:06:46" at bounding box center [248, 260] width 74 height 6
click at [54, 105] on div "Дзвінок : ua9_-1754301223.7492939 1 x - 06:46 00:00 00:00 Транскрипція Для AI-а…" at bounding box center [339, 153] width 679 height 307
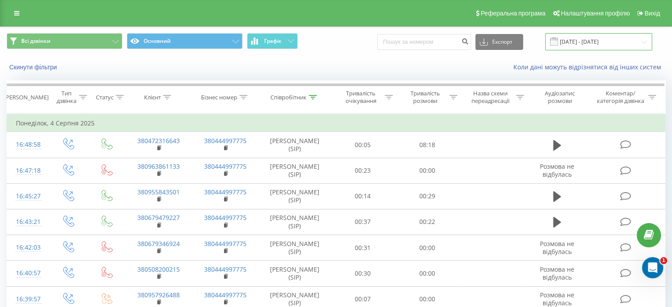
click at [623, 46] on input "04.08.2025 - 04.08.2025" at bounding box center [599, 41] width 107 height 17
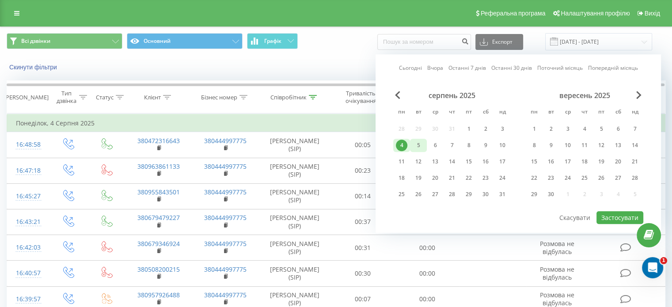
click at [422, 143] on div "5" at bounding box center [418, 145] width 11 height 11
click at [623, 212] on button "Застосувати" at bounding box center [620, 217] width 47 height 13
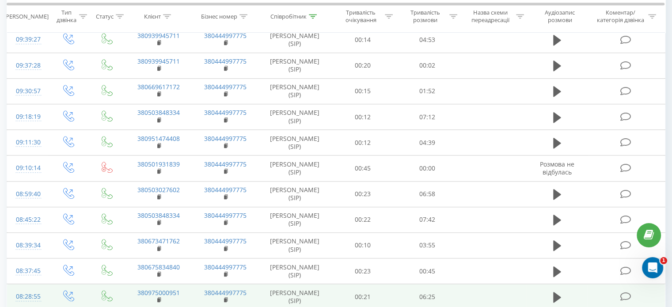
scroll to position [790, 0]
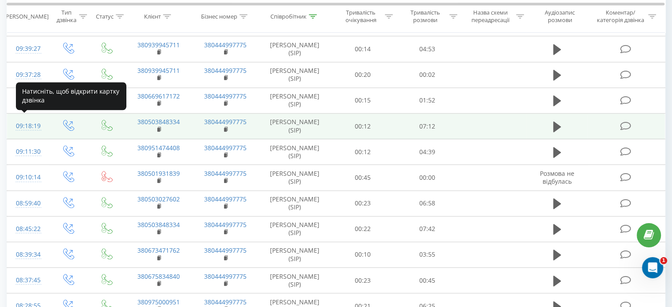
click at [34, 119] on div "09:18:19" at bounding box center [27, 126] width 23 height 17
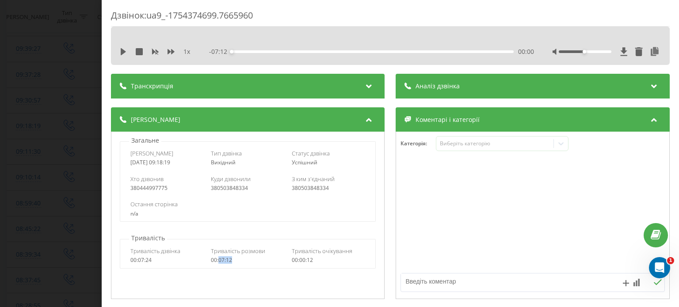
drag, startPoint x: 230, startPoint y: 261, endPoint x: 217, endPoint y: 261, distance: 12.4
click at [217, 261] on div "00:07:12" at bounding box center [248, 260] width 74 height 6
click at [35, 97] on div "Дзвінок : ua9_-1754374699.7665960 1 x - 07:12 00:00 00:00 Транскрипція Для AI-а…" at bounding box center [339, 153] width 679 height 307
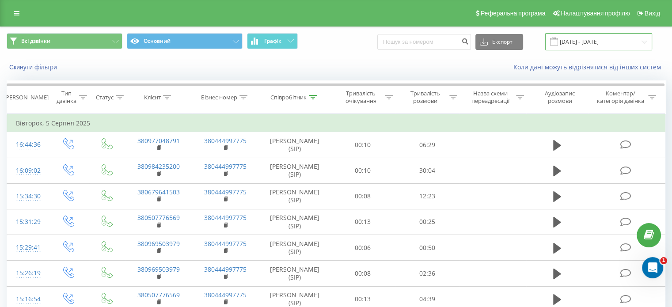
click at [604, 44] on input "05.08.2025 - 05.08.2025" at bounding box center [599, 41] width 107 height 17
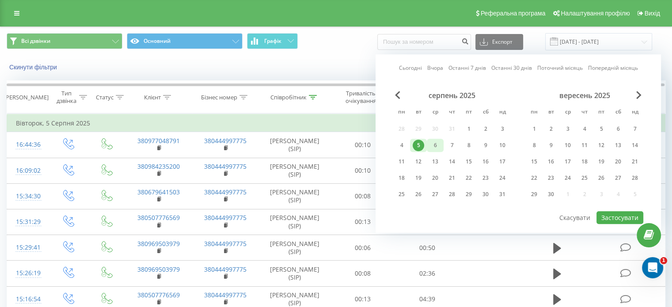
click at [431, 149] on div "6" at bounding box center [435, 145] width 11 height 11
click at [431, 149] on div "6" at bounding box center [435, 145] width 17 height 13
click at [605, 213] on button "Застосувати" at bounding box center [620, 217] width 47 height 13
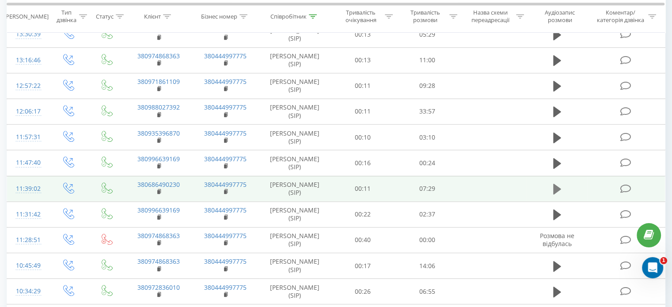
scroll to position [530, 0]
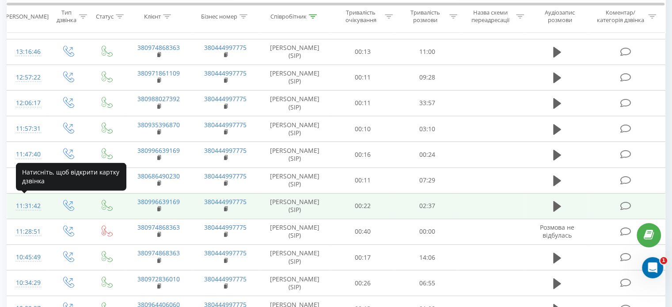
click at [34, 205] on div "11:31:42" at bounding box center [27, 206] width 23 height 17
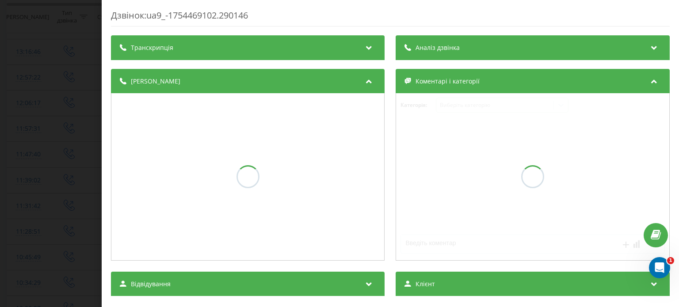
click at [46, 170] on div "Дзвінок : ua9_-1754469102.290146 Транскрипція Аналіз дзвінка Деталі дзвінка Ком…" at bounding box center [339, 153] width 679 height 307
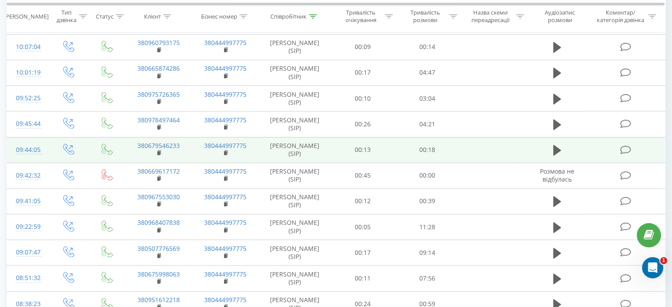
scroll to position [1017, 0]
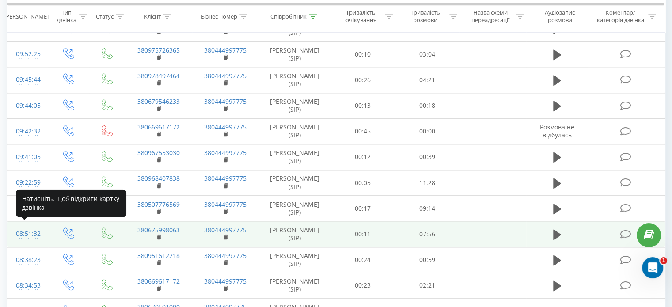
click at [28, 228] on div "08:51:32" at bounding box center [27, 233] width 23 height 17
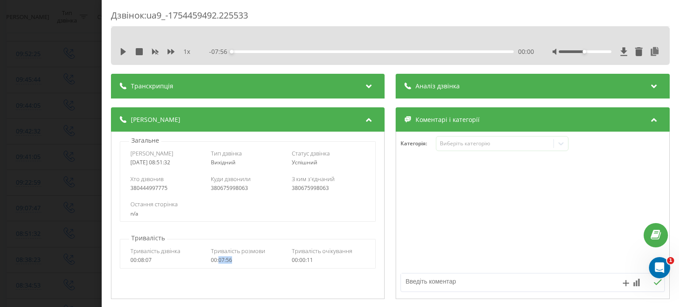
drag, startPoint x: 232, startPoint y: 262, endPoint x: 218, endPoint y: 262, distance: 13.7
click at [218, 262] on div "00:07:56" at bounding box center [248, 260] width 74 height 6
click at [55, 126] on div "Дзвінок : ua9_-1754459492.225533 1 x - 07:56 00:00 00:00 Транскрипція Для AI-ан…" at bounding box center [339, 153] width 679 height 307
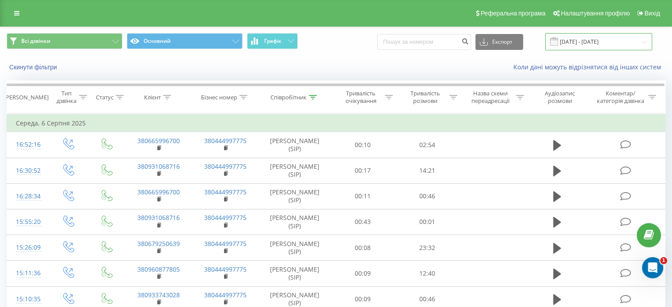
click at [599, 43] on input "06.08.2025 - 06.08.2025" at bounding box center [599, 41] width 107 height 17
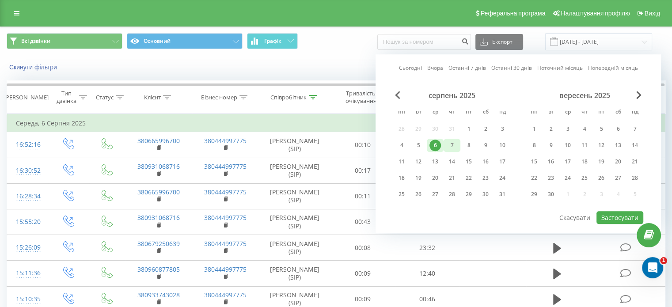
click at [446, 143] on div "7" at bounding box center [452, 145] width 17 height 13
click at [613, 214] on button "Застосувати" at bounding box center [620, 217] width 47 height 13
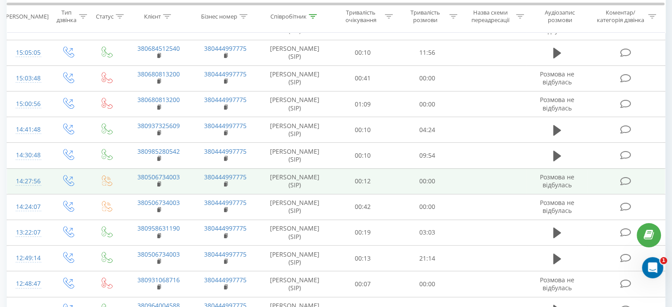
scroll to position [388, 0]
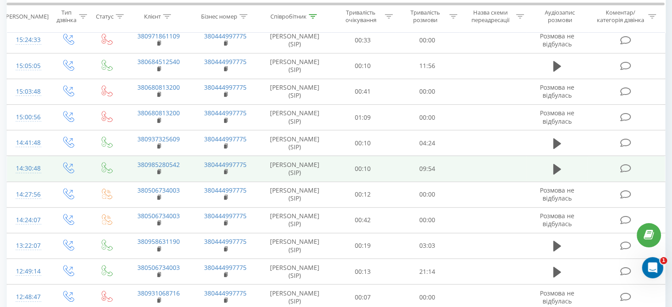
click at [27, 166] on div "14:30:48" at bounding box center [27, 168] width 23 height 17
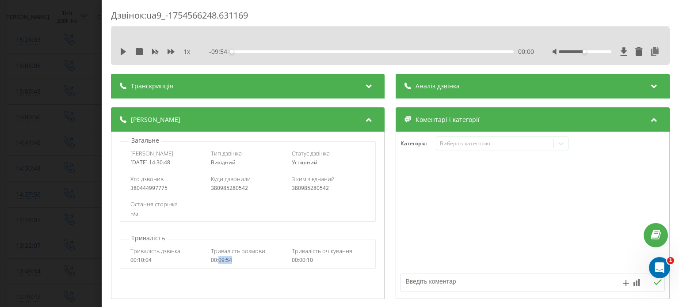
drag, startPoint x: 227, startPoint y: 263, endPoint x: 217, endPoint y: 261, distance: 9.9
click at [217, 261] on div "00:09:54" at bounding box center [248, 260] width 74 height 6
click at [62, 147] on div "Дзвінок : ua9_-1754566248.631169 1 x - 09:54 00:00 00:00 Транскрипція Для AI-ан…" at bounding box center [339, 153] width 679 height 307
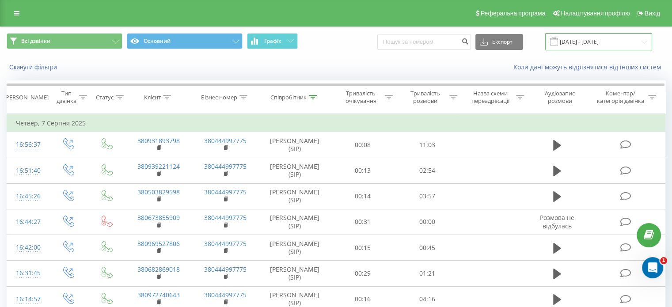
click at [600, 38] on input "07.08.2025 - 07.08.2025" at bounding box center [599, 41] width 107 height 17
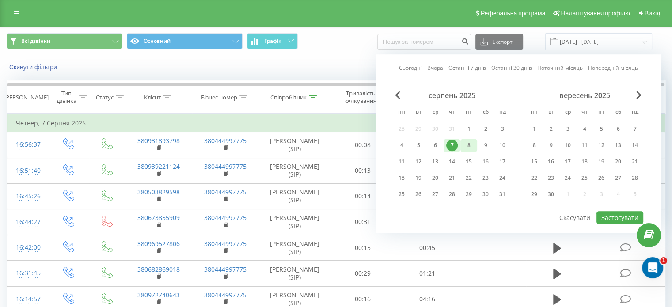
click at [468, 145] on div "8" at bounding box center [468, 145] width 11 height 11
click at [629, 220] on button "Застосувати" at bounding box center [620, 217] width 47 height 13
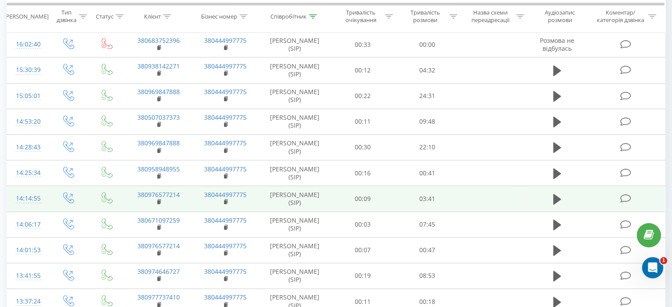
scroll to position [530, 0]
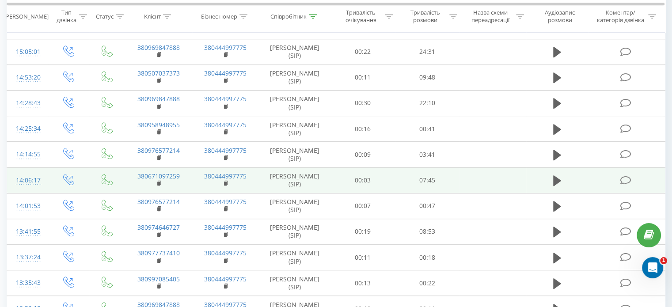
click at [35, 179] on div "14:06:17" at bounding box center [27, 180] width 23 height 17
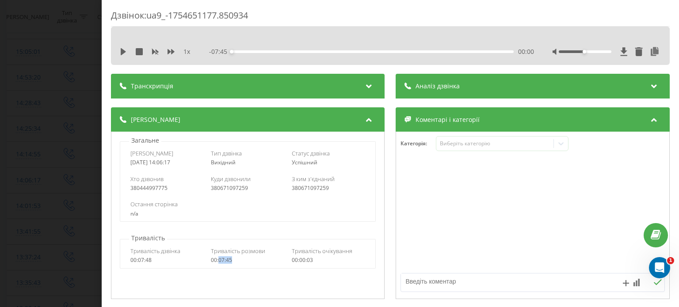
drag, startPoint x: 233, startPoint y: 259, endPoint x: 218, endPoint y: 261, distance: 15.1
click at [218, 261] on div "00:07:45" at bounding box center [248, 260] width 74 height 6
click at [64, 129] on div "Дзвінок : ua9_-1754651177.850934 1 x - 07:45 00:00 00:00 Транскрипція Для AI-ан…" at bounding box center [339, 153] width 679 height 307
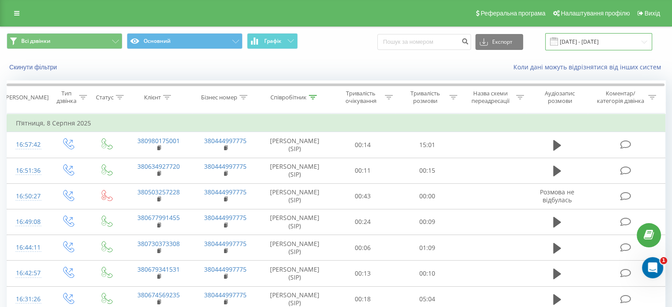
click at [601, 45] on input "[DATE] - [DATE]" at bounding box center [599, 41] width 107 height 17
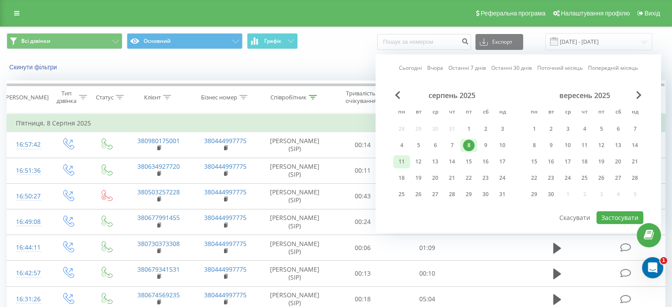
click at [396, 165] on div "11" at bounding box center [401, 161] width 11 height 11
click at [396, 165] on div "11" at bounding box center [401, 161] width 17 height 13
click at [610, 211] on button "Застосувати" at bounding box center [620, 217] width 47 height 13
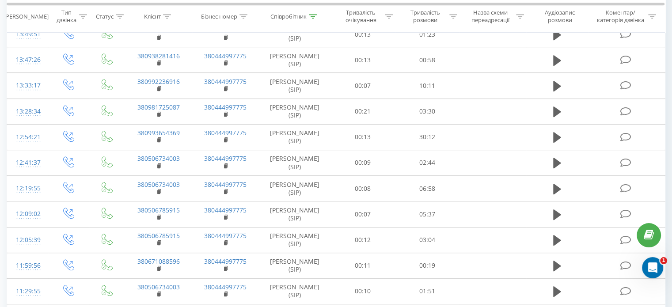
scroll to position [486, 0]
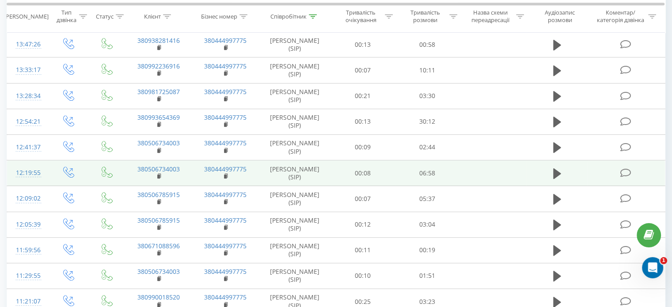
click at [31, 177] on div at bounding box center [27, 177] width 23 height 0
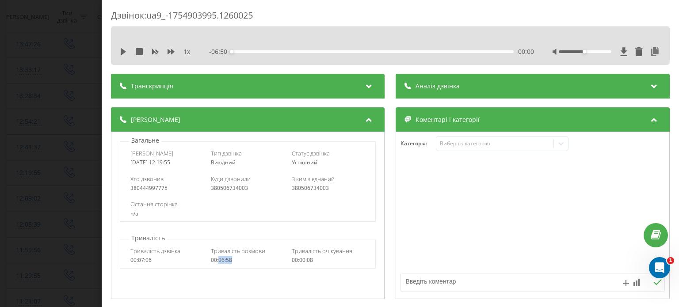
drag, startPoint x: 226, startPoint y: 262, endPoint x: 218, endPoint y: 262, distance: 7.5
click at [218, 262] on div "00:06:58" at bounding box center [248, 260] width 74 height 6
click at [52, 35] on div "Дзвінок : ua9_-1754903995.1260025 1 x - 06:50 00:00 00:00 Транскрипція Для AI-а…" at bounding box center [339, 153] width 679 height 307
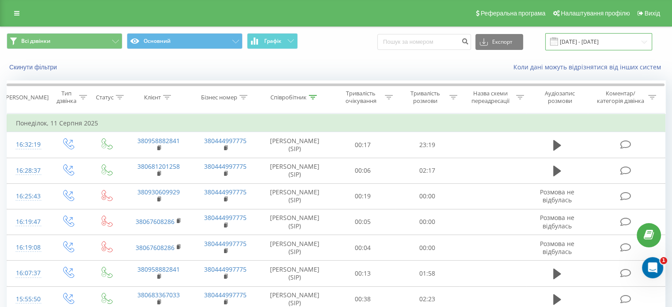
click at [615, 39] on input "11.08.2025 - 11.08.2025" at bounding box center [599, 41] width 107 height 17
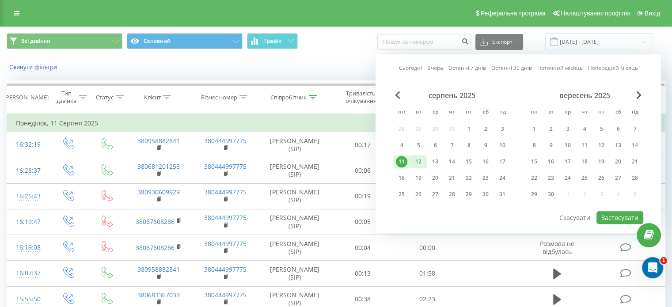
click at [421, 160] on div "12" at bounding box center [418, 161] width 11 height 11
click at [607, 212] on button "Застосувати" at bounding box center [620, 217] width 47 height 13
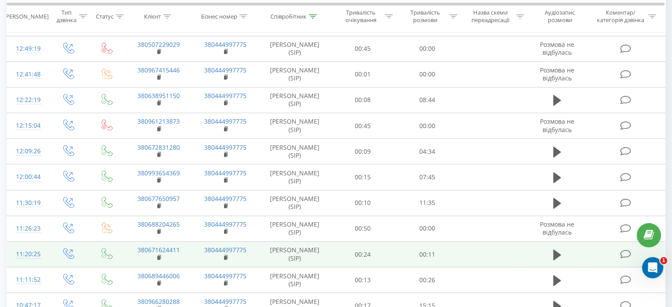
scroll to position [647, 0]
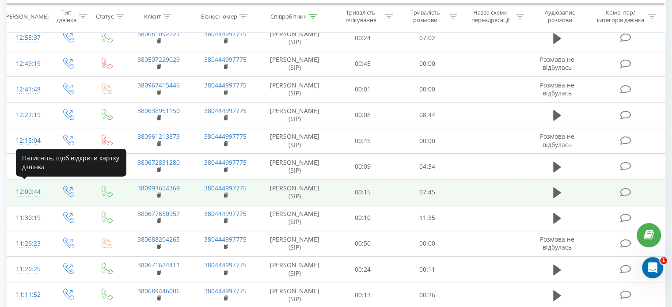
click at [20, 191] on div "12:00:44" at bounding box center [27, 191] width 23 height 17
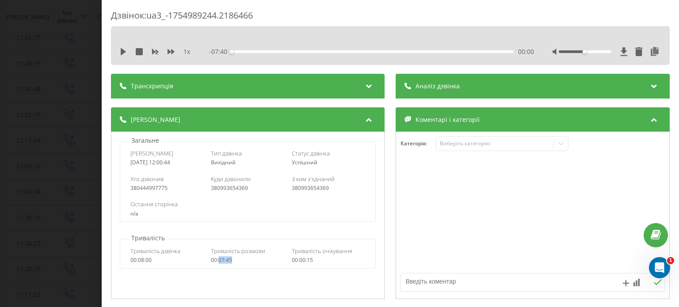
drag, startPoint x: 211, startPoint y: 263, endPoint x: 217, endPoint y: 264, distance: 6.7
click at [217, 264] on div "Тривалість дзвінка 00:08:00 Тривалість розмови 00:07:45 Тривалість очікування 0…" at bounding box center [247, 256] width 255 height 26
click at [74, 146] on div "Дзвінок : ua3_-1754989244.2186466 1 x - 07:40 00:00 00:00 Транскрипція Для AI-а…" at bounding box center [339, 153] width 679 height 307
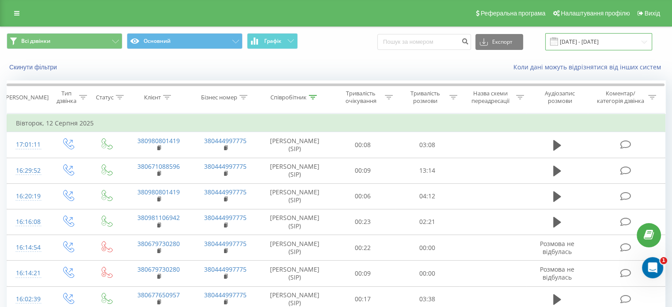
click at [618, 38] on input "12.08.2025 - 12.08.2025" at bounding box center [599, 41] width 107 height 17
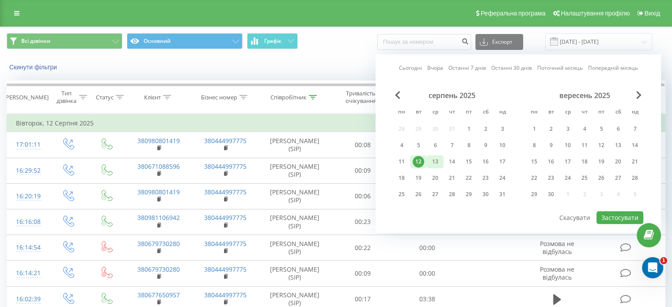
click at [435, 160] on div "13" at bounding box center [435, 161] width 11 height 11
click at [615, 214] on button "Застосувати" at bounding box center [620, 217] width 47 height 13
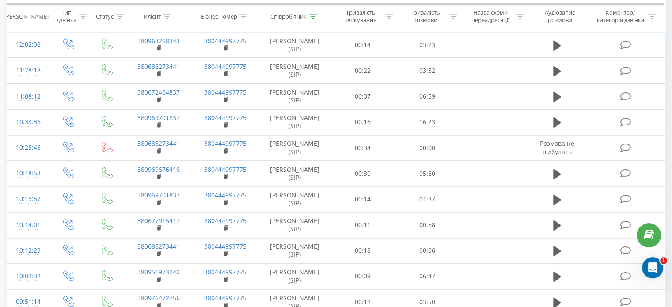
scroll to position [1194, 0]
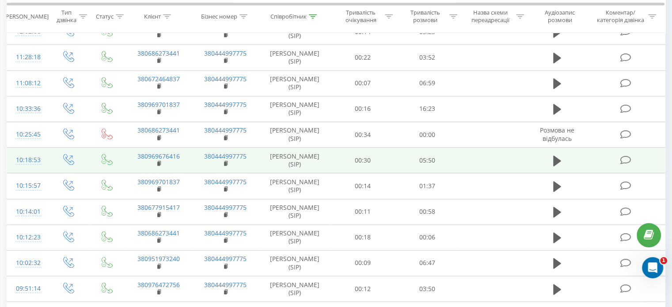
click at [25, 152] on div "10:18:53" at bounding box center [27, 160] width 23 height 17
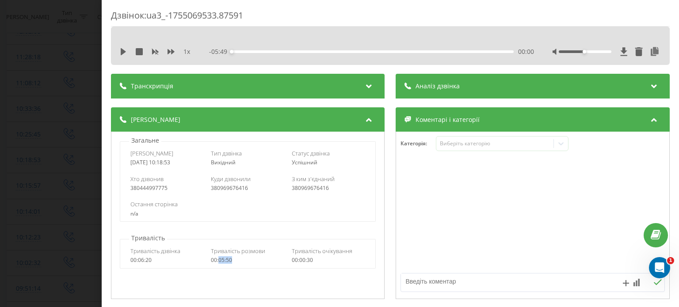
drag, startPoint x: 238, startPoint y: 263, endPoint x: 218, endPoint y: 263, distance: 20.3
click at [218, 263] on div "00:05:50" at bounding box center [248, 260] width 74 height 6
click at [39, 106] on div "Дзвінок : ua3_-1755069533.87591 1 x - 05:49 00:00 00:00 Транскрипція Для AI-ана…" at bounding box center [339, 153] width 679 height 307
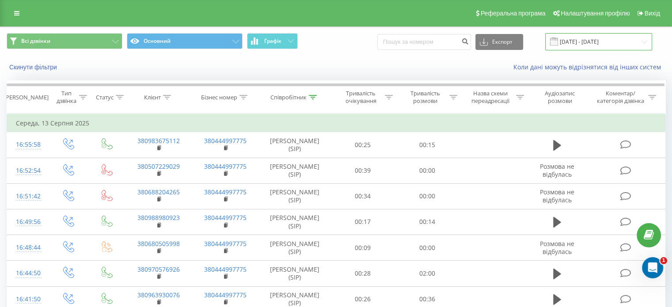
click at [619, 42] on input "13.08.2025 - 13.08.2025" at bounding box center [599, 41] width 107 height 17
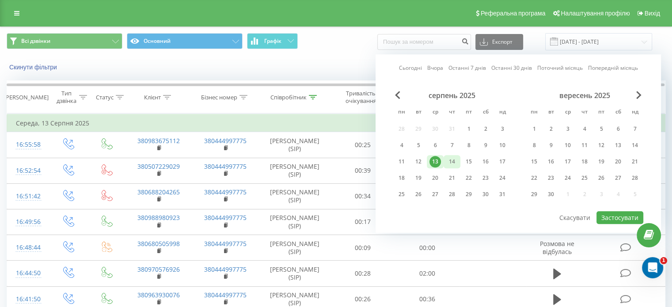
click at [446, 160] on div "14" at bounding box center [451, 161] width 11 height 11
click at [607, 214] on button "Застосувати" at bounding box center [620, 217] width 47 height 13
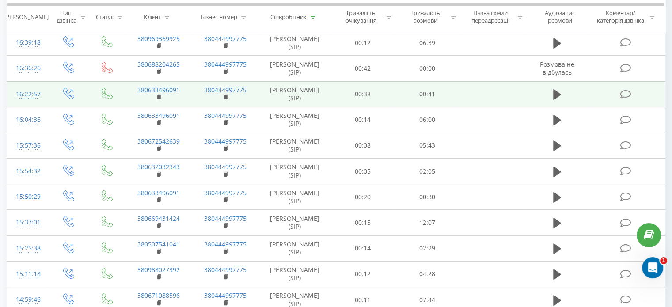
scroll to position [221, 0]
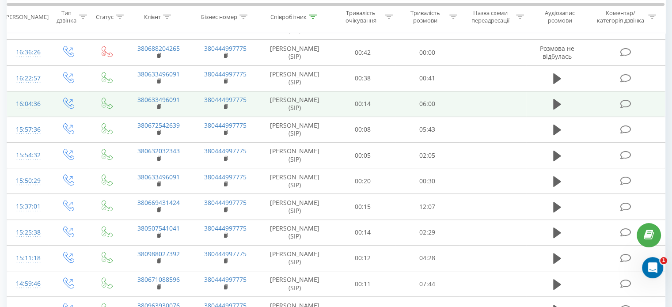
click at [28, 109] on div "16:04:36" at bounding box center [27, 103] width 23 height 17
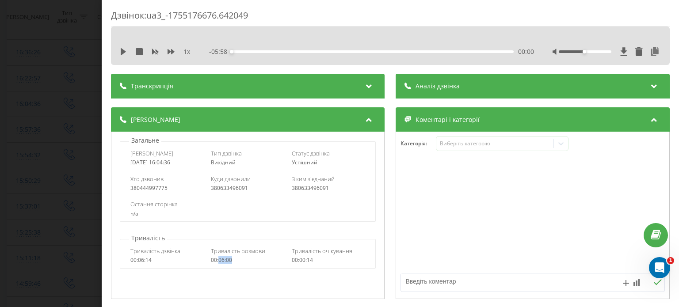
drag, startPoint x: 234, startPoint y: 259, endPoint x: 217, endPoint y: 262, distance: 17.0
click at [217, 262] on div "00:06:00" at bounding box center [248, 260] width 74 height 6
click at [103, 84] on div "Дзвінок : ua3_-1755176676.642049 1 x - 05:58 00:00 00:00 Транскрипція Для AI-ан…" at bounding box center [390, 153] width 577 height 307
click at [67, 87] on div "Дзвінок : ua3_-1755176676.642049 1 x - 05:58 00:00 00:00 Транскрипція Для AI-ан…" at bounding box center [339, 153] width 679 height 307
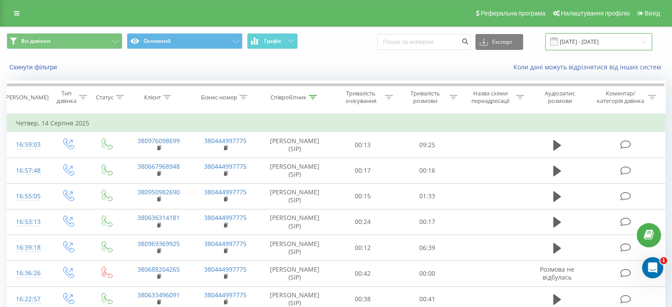
drag, startPoint x: 622, startPoint y: 40, endPoint x: 615, endPoint y: 49, distance: 11.4
click at [622, 40] on input "14.08.2025 - 14.08.2025" at bounding box center [599, 41] width 107 height 17
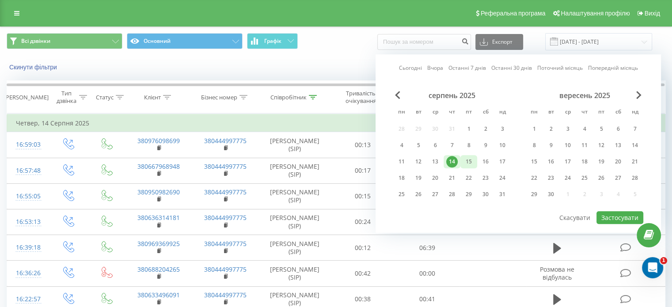
click at [468, 164] on div "15" at bounding box center [468, 161] width 11 height 11
click at [615, 212] on button "Застосувати" at bounding box center [620, 217] width 47 height 13
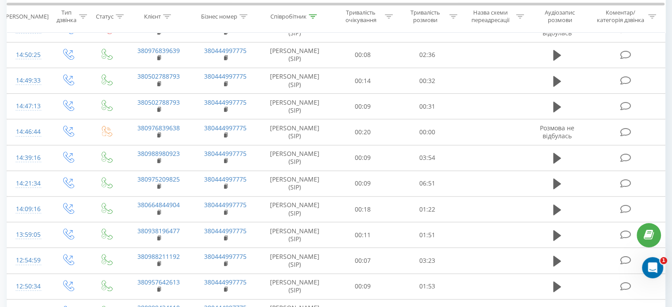
scroll to position [752, 0]
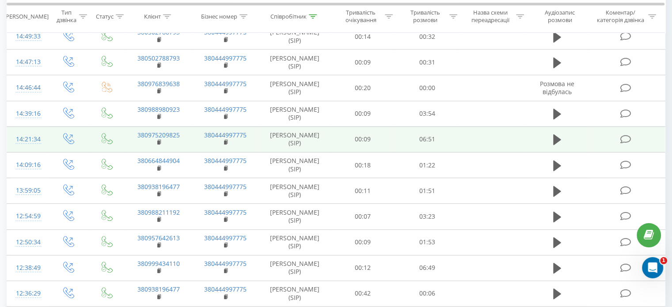
click at [33, 135] on div "14:21:34" at bounding box center [27, 139] width 23 height 17
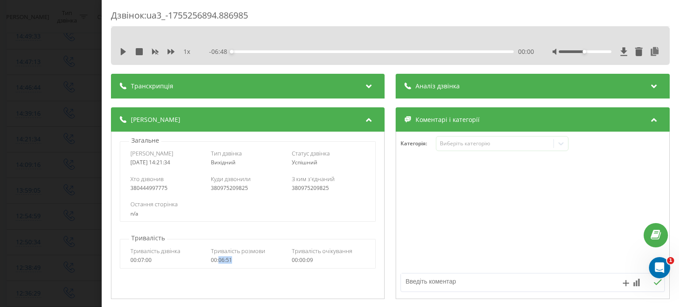
drag, startPoint x: 231, startPoint y: 262, endPoint x: 218, endPoint y: 264, distance: 12.9
click at [218, 264] on div "Тривалість дзвінка 00:07:00 Тривалість розмови 00:06:51 Тривалість очікування 0…" at bounding box center [247, 256] width 255 height 26
click at [58, 185] on div "Дзвінок : ua3_-1755256894.886985 1 x - 06:48 00:00 00:00 Транскрипція Для AI-ан…" at bounding box center [339, 153] width 679 height 307
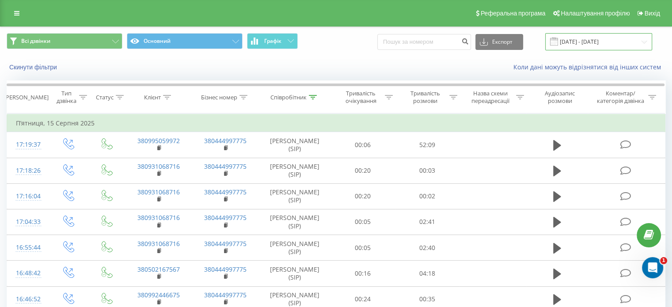
click at [621, 37] on input "15.08.2025 - 15.08.2025" at bounding box center [599, 41] width 107 height 17
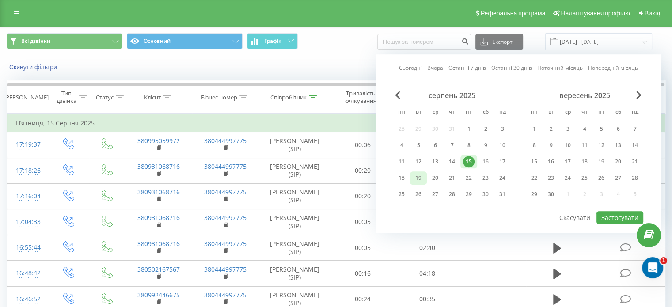
click at [421, 181] on div "19" at bounding box center [418, 177] width 11 height 11
click at [621, 215] on button "Застосувати" at bounding box center [620, 217] width 47 height 13
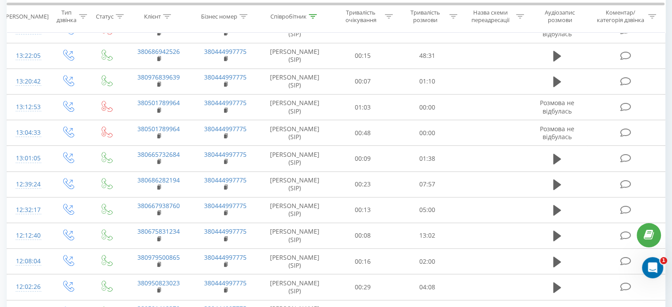
scroll to position [486, 0]
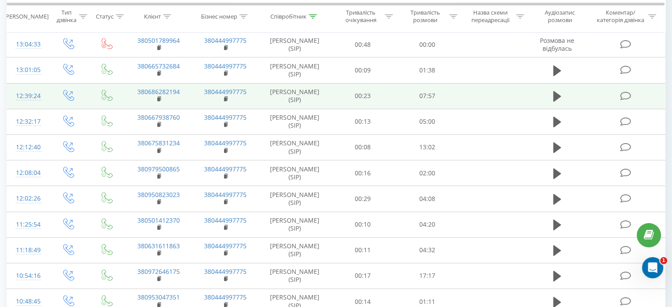
click at [33, 95] on div "12:39:24" at bounding box center [27, 96] width 23 height 17
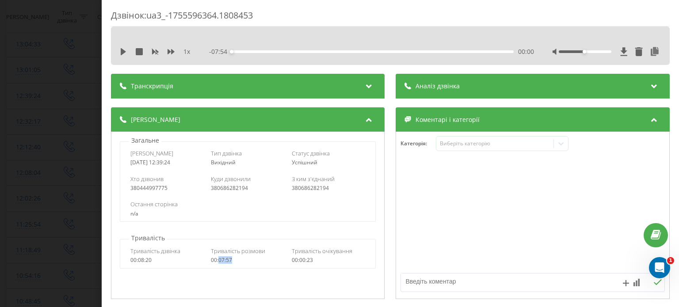
drag, startPoint x: 233, startPoint y: 261, endPoint x: 218, endPoint y: 262, distance: 15.5
click at [218, 262] on div "00:07:57" at bounding box center [248, 260] width 74 height 6
click at [12, 115] on div "Дзвінок : ua3_-1755596364.1808453 1 x - 07:54 00:00 00:00 Транскрипція Для AI-а…" at bounding box center [339, 153] width 679 height 307
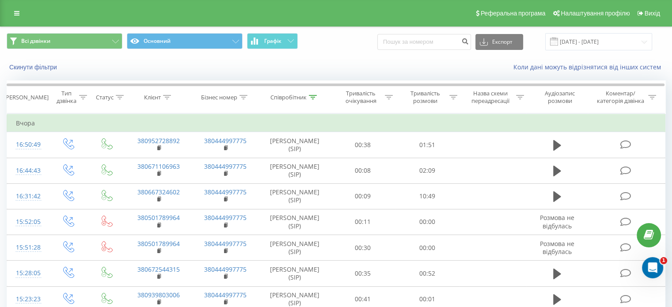
click at [614, 52] on div "Всі дзвінки Основний Графік Експорт .csv .xls .xlsx 19.08.2025 - 19.08.2025" at bounding box center [335, 42] width 671 height 30
click at [613, 44] on input "19.08.2025 - 19.08.2025" at bounding box center [599, 41] width 107 height 17
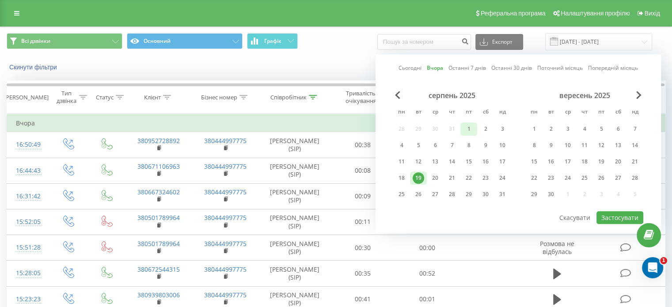
click at [469, 125] on div "1" at bounding box center [468, 128] width 11 height 11
click at [605, 215] on button "Застосувати" at bounding box center [620, 217] width 47 height 13
type input "01.08.2025 - 01.08.2025"
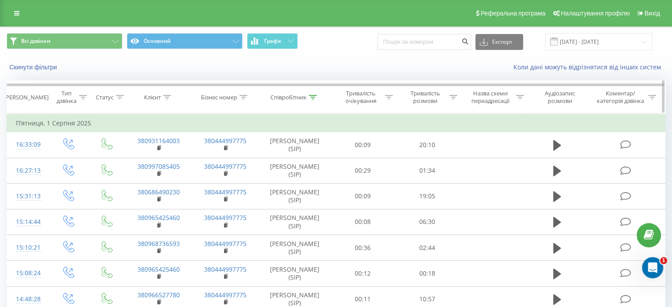
click at [317, 96] on icon at bounding box center [313, 97] width 8 height 4
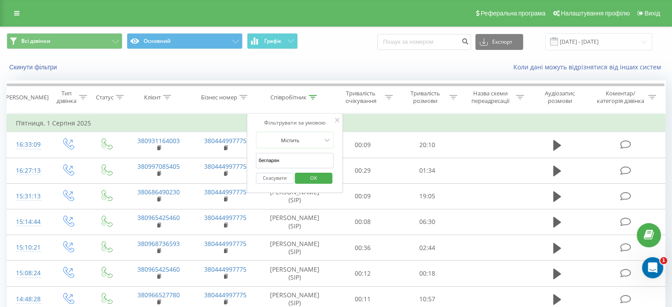
click at [290, 156] on input "бегларян" at bounding box center [295, 160] width 78 height 15
type input "царик"
click at [309, 175] on span "OK" at bounding box center [313, 178] width 25 height 14
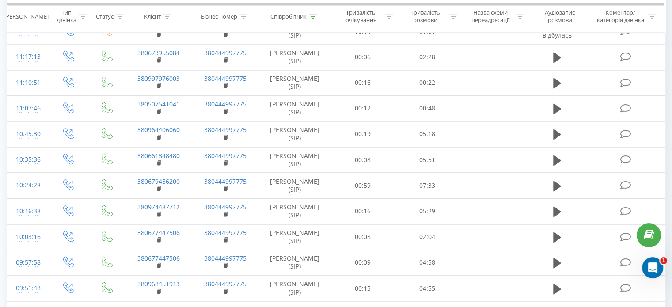
scroll to position [1321, 0]
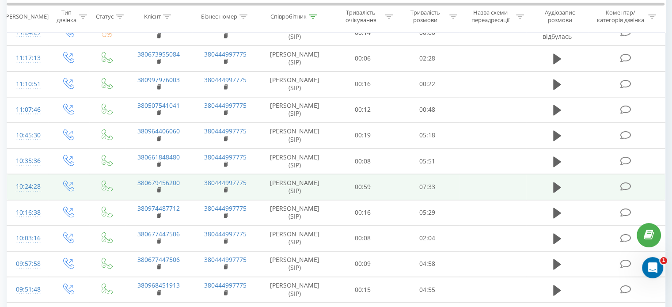
click at [33, 183] on div "10:24:28" at bounding box center [27, 186] width 23 height 17
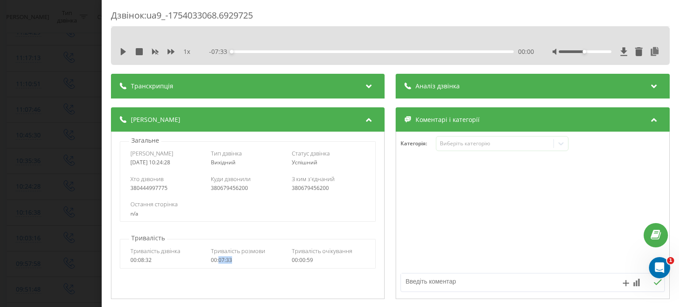
drag, startPoint x: 233, startPoint y: 263, endPoint x: 225, endPoint y: 258, distance: 9.6
click at [219, 262] on div "00:07:33" at bounding box center [248, 260] width 74 height 6
click at [46, 88] on div "Дзвінок : ua9_-1754033068.6929725 1 x - 07:33 00:00 00:00 Транскрипція Для AI-а…" at bounding box center [339, 153] width 679 height 307
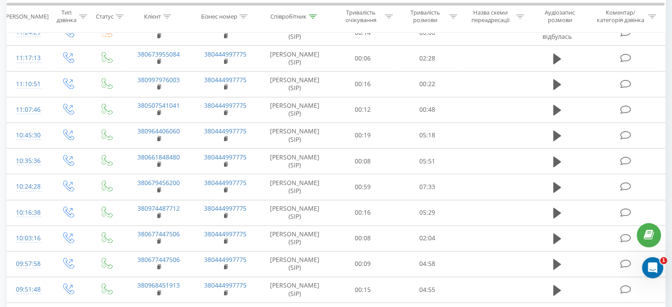
drag, startPoint x: 672, startPoint y: 243, endPoint x: 679, endPoint y: 137, distance: 106.3
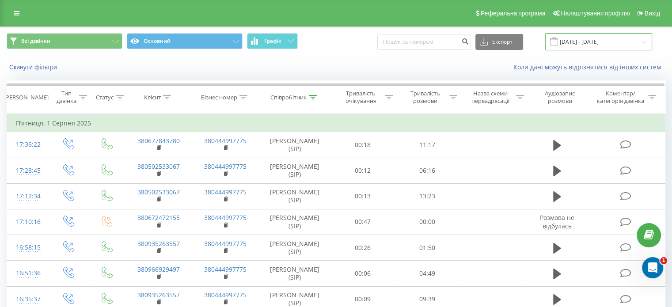
click at [618, 42] on input "01.08.2025 - 01.08.2025" at bounding box center [599, 41] width 107 height 17
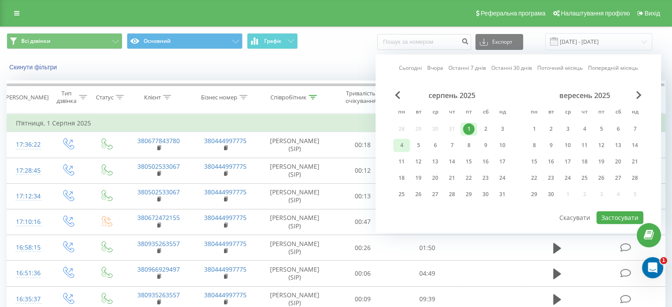
click at [401, 143] on div "4" at bounding box center [401, 145] width 11 height 11
click at [622, 211] on button "Застосувати" at bounding box center [620, 217] width 47 height 13
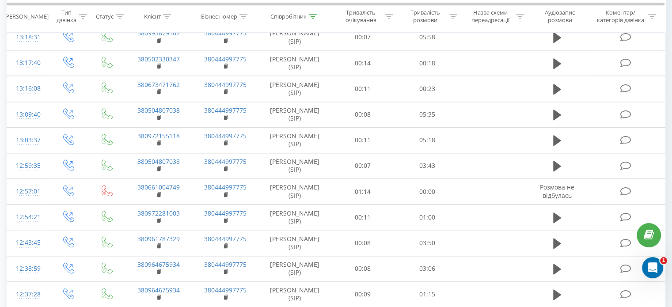
scroll to position [1017, 0]
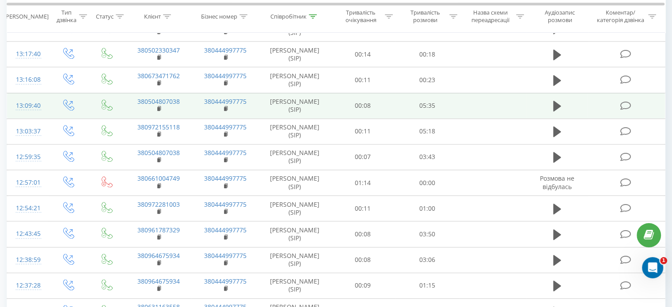
click at [21, 103] on div "13:09:40" at bounding box center [27, 105] width 23 height 17
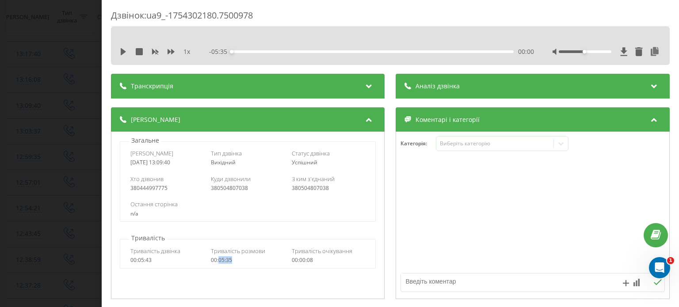
drag, startPoint x: 229, startPoint y: 261, endPoint x: 217, endPoint y: 263, distance: 11.6
click at [217, 263] on div "00:05:35" at bounding box center [248, 260] width 74 height 6
click at [23, 145] on div "Дзвінок : ua9_-1754302180.7500978 1 x - 05:35 00:00 00:00 Транскрипція Для AI-а…" at bounding box center [339, 153] width 679 height 307
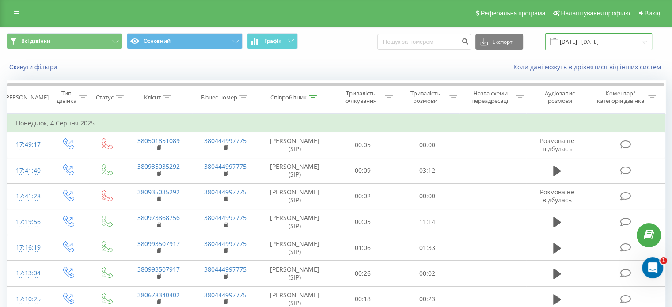
click at [639, 40] on input "04.08.2025 - 04.08.2025" at bounding box center [599, 41] width 107 height 17
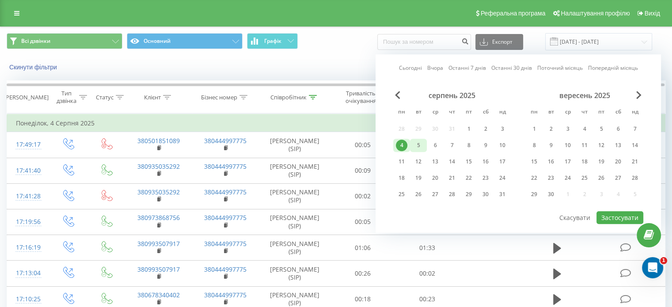
click at [417, 143] on div "5" at bounding box center [418, 145] width 11 height 11
click at [598, 213] on button "Застосувати" at bounding box center [620, 217] width 47 height 13
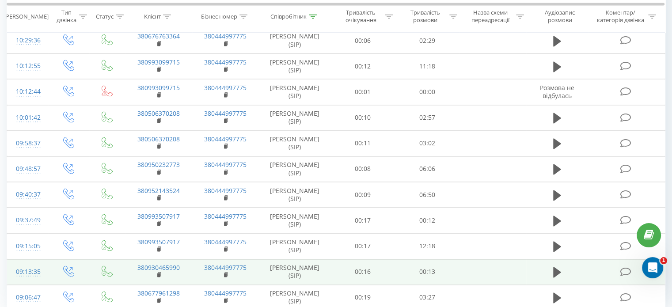
scroll to position [1275, 0]
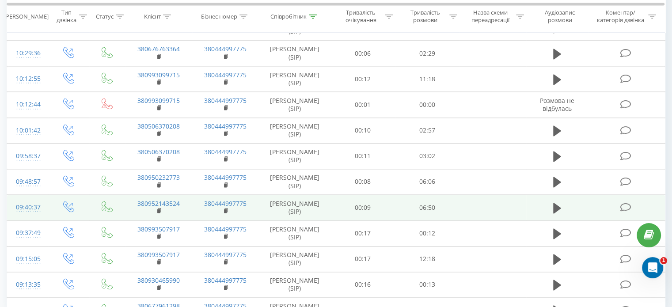
click at [33, 204] on div "09:40:37" at bounding box center [27, 207] width 23 height 17
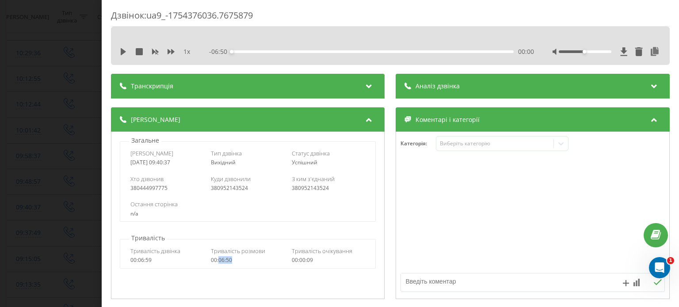
drag, startPoint x: 235, startPoint y: 257, endPoint x: 218, endPoint y: 260, distance: 17.1
click at [218, 260] on div "Тривалість розмови 00:06:50" at bounding box center [248, 255] width 74 height 17
click at [65, 102] on div "Дзвінок : ua9_-1754376036.7675879 1 x - 06:50 00:00 00:00 Транскрипція Для AI-а…" at bounding box center [339, 153] width 679 height 307
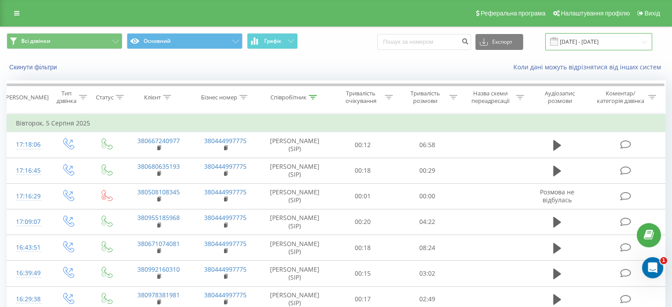
drag, startPoint x: 621, startPoint y: 40, endPoint x: 608, endPoint y: 50, distance: 15.7
click at [620, 40] on input "05.08.2025 - 05.08.2025" at bounding box center [599, 41] width 107 height 17
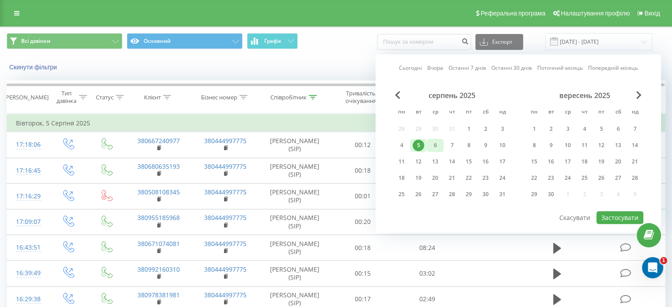
click at [432, 145] on div "6" at bounding box center [435, 145] width 11 height 11
click at [614, 217] on button "Застосувати" at bounding box center [620, 217] width 47 height 13
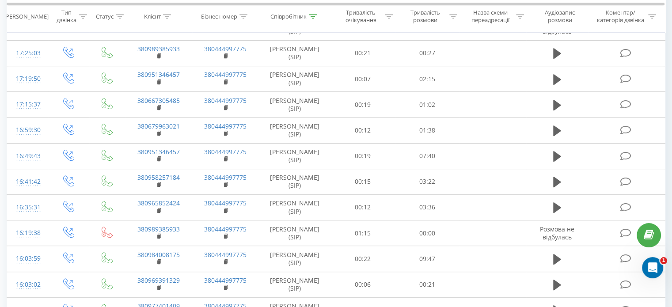
scroll to position [442, 0]
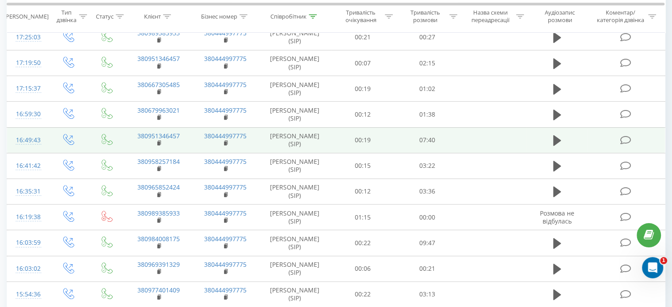
click at [35, 137] on div "16:49:43" at bounding box center [27, 140] width 23 height 17
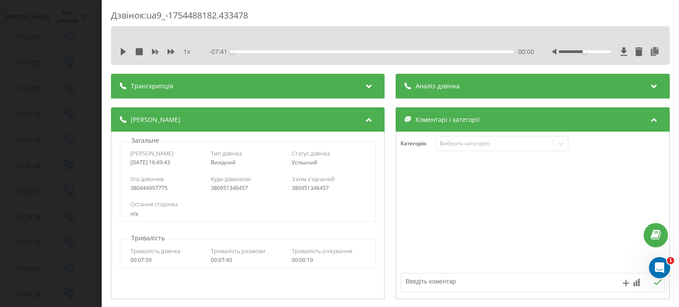
click at [220, 261] on div "00:07:40" at bounding box center [248, 260] width 74 height 6
click at [232, 262] on div "00:07:40" at bounding box center [248, 260] width 74 height 6
drag, startPoint x: 237, startPoint y: 260, endPoint x: 217, endPoint y: 261, distance: 19.5
click at [217, 261] on div "00:07:40" at bounding box center [248, 260] width 74 height 6
click at [71, 83] on div "Дзвінок : ua9_-1754488182.433478 1 x - 07:41 00:00 00:00 Транскрипція Для AI-ан…" at bounding box center [339, 153] width 679 height 307
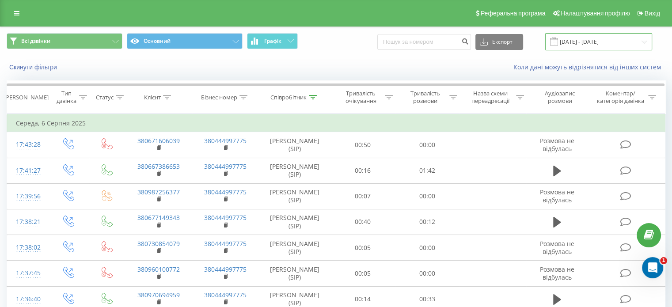
click at [610, 40] on input "06.08.2025 - 06.08.2025" at bounding box center [599, 41] width 107 height 17
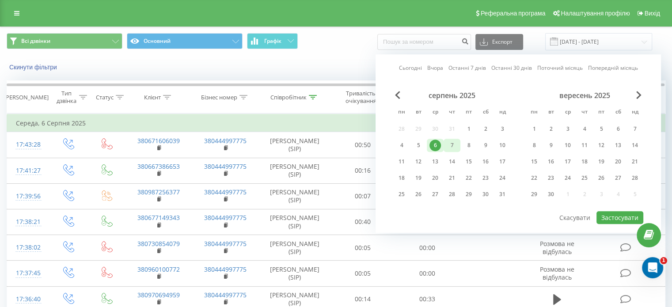
click at [452, 143] on div "7" at bounding box center [451, 145] width 11 height 11
click at [613, 211] on button "Застосувати" at bounding box center [620, 217] width 47 height 13
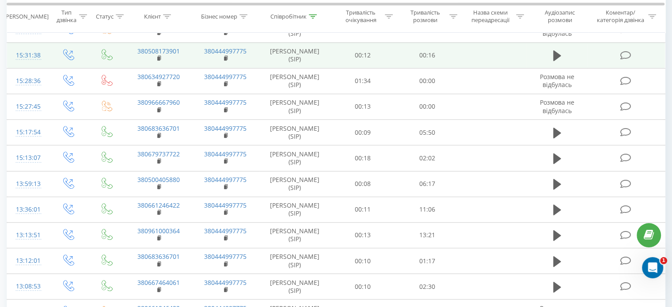
scroll to position [575, 0]
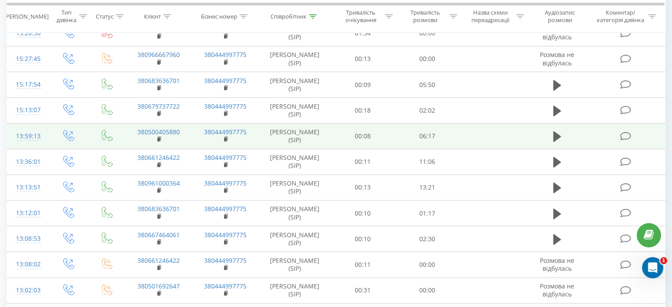
click at [22, 133] on div "13:59:13" at bounding box center [27, 136] width 23 height 17
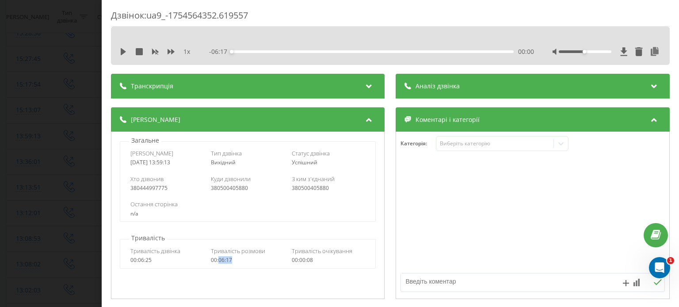
drag, startPoint x: 233, startPoint y: 262, endPoint x: 219, endPoint y: 263, distance: 14.6
click at [219, 263] on div "00:06:17" at bounding box center [248, 260] width 74 height 6
click at [37, 95] on div "Дзвінок : ua9_-1754564352.619557 1 x - 06:17 00:00 00:00 Транскрипція Для AI-ан…" at bounding box center [339, 153] width 679 height 307
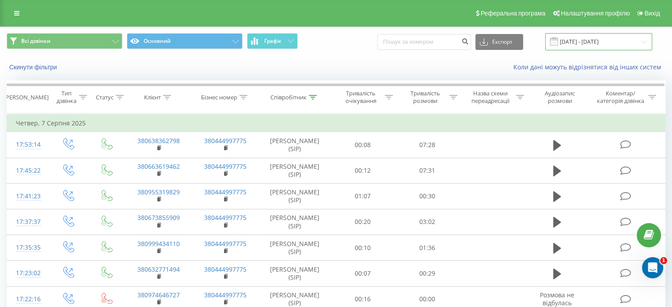
click at [620, 43] on input "07.08.2025 - 07.08.2025" at bounding box center [599, 41] width 107 height 17
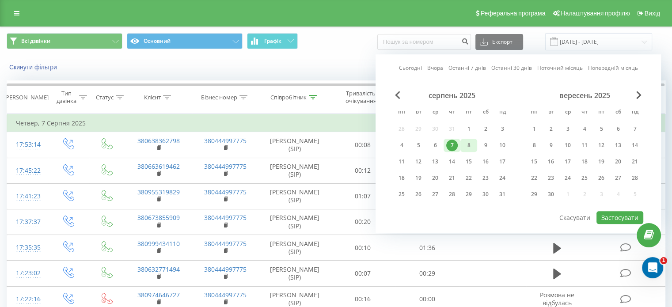
click at [466, 140] on div "8" at bounding box center [468, 145] width 11 height 11
click at [616, 219] on button "Застосувати" at bounding box center [620, 217] width 47 height 13
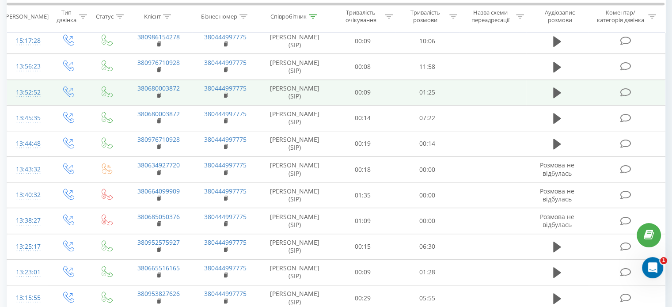
scroll to position [619, 0]
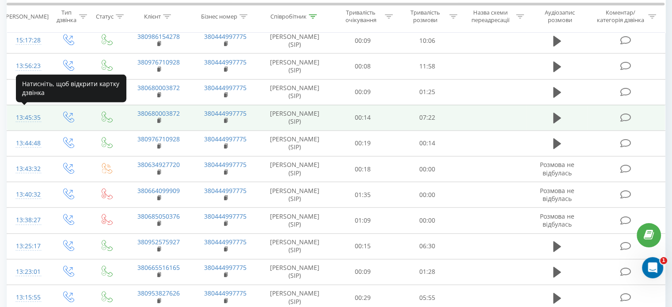
click at [30, 116] on div "13:45:35" at bounding box center [27, 117] width 23 height 17
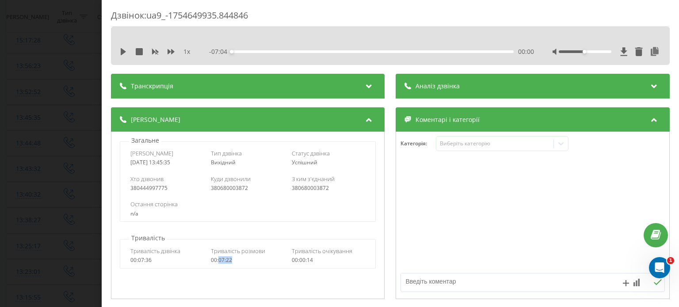
drag, startPoint x: 235, startPoint y: 261, endPoint x: 218, endPoint y: 264, distance: 17.5
click at [218, 264] on div "Тривалість дзвінка 00:07:36 Тривалість розмови 00:07:22 Тривалість очікування 0…" at bounding box center [247, 256] width 255 height 26
click at [58, 89] on div "Дзвінок : ua9_-1754649935.844846 1 x - 07:04 00:00 00:00 Транскрипція Для AI-ан…" at bounding box center [339, 153] width 679 height 307
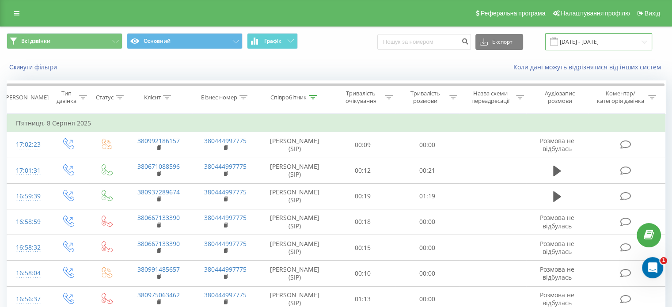
drag, startPoint x: 623, startPoint y: 41, endPoint x: 619, endPoint y: 44, distance: 5.0
click at [623, 41] on input "[DATE] - [DATE]" at bounding box center [599, 41] width 107 height 17
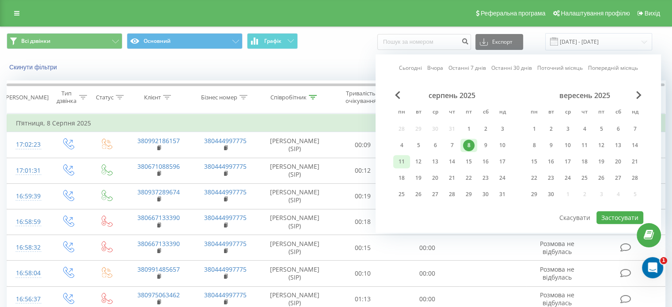
click at [409, 159] on div "11" at bounding box center [401, 161] width 17 height 13
click at [614, 212] on button "Застосувати" at bounding box center [620, 217] width 47 height 13
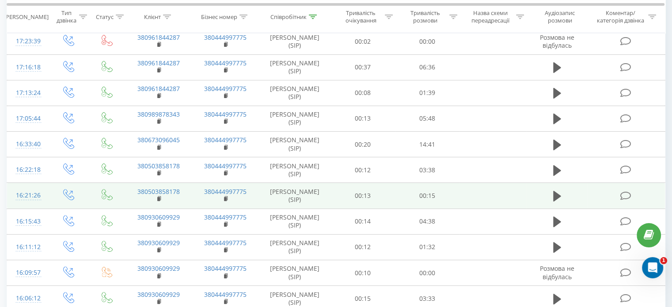
scroll to position [221, 0]
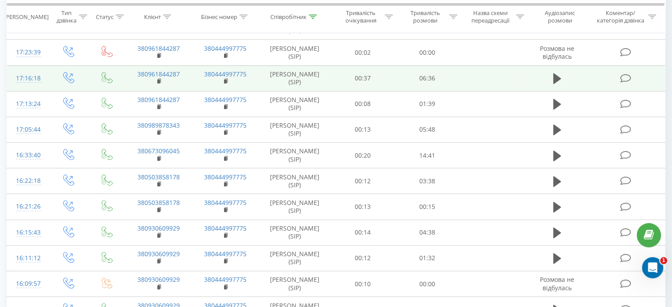
click at [19, 80] on div "17:16:18" at bounding box center [27, 78] width 23 height 17
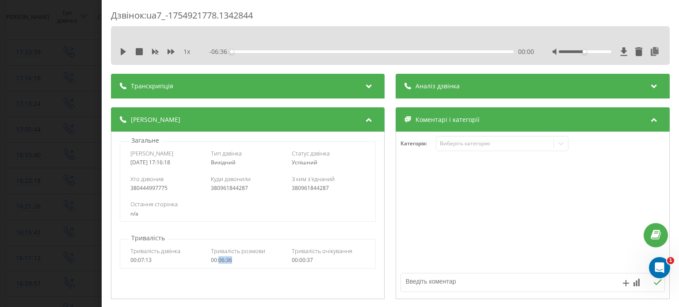
drag, startPoint x: 236, startPoint y: 259, endPoint x: 229, endPoint y: 260, distance: 7.6
click at [218, 262] on div "00:06:36" at bounding box center [248, 260] width 74 height 6
click at [48, 148] on div "Дзвінок : ua7_-1754921778.1342844 1 x - 06:36 00:00 00:00 Транскрипція Для AI-а…" at bounding box center [339, 153] width 679 height 307
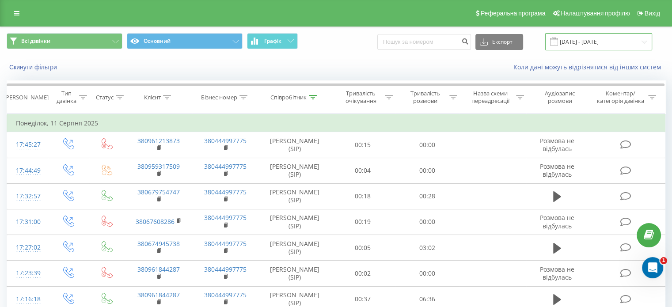
click at [614, 34] on input "11.08.2025 - 11.08.2025" at bounding box center [599, 41] width 107 height 17
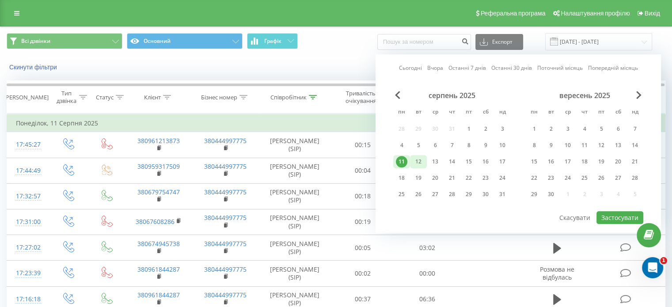
click at [417, 160] on div "12" at bounding box center [418, 161] width 11 height 11
click at [622, 215] on button "Застосувати" at bounding box center [620, 217] width 47 height 13
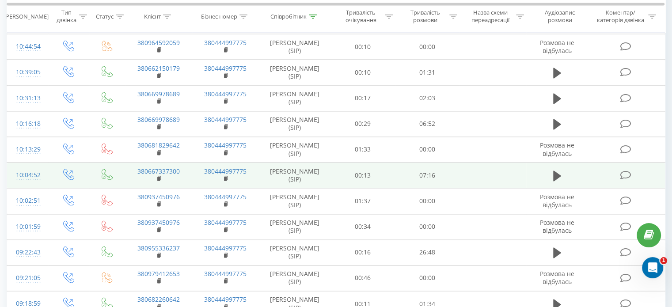
scroll to position [1263, 0]
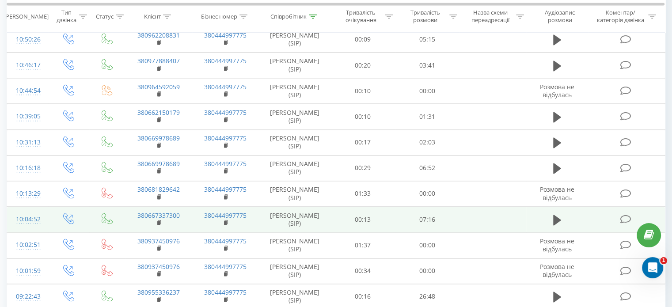
click at [37, 213] on div "10:04:52" at bounding box center [27, 219] width 23 height 17
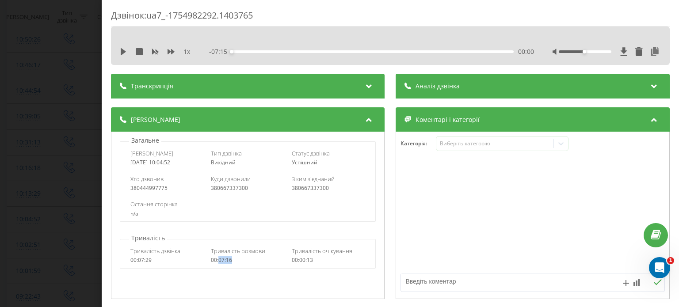
drag, startPoint x: 234, startPoint y: 260, endPoint x: 217, endPoint y: 264, distance: 17.2
click at [217, 264] on div "Тривалість дзвінка 00:07:29 Тривалість розмови 00:07:16 Тривалість очікування 0…" at bounding box center [247, 256] width 255 height 26
click at [55, 88] on div "Дзвінок : ua7_-1754982292.1403765 1 x - 07:15 00:00 00:00 Транскрипція Для AI-а…" at bounding box center [339, 153] width 679 height 307
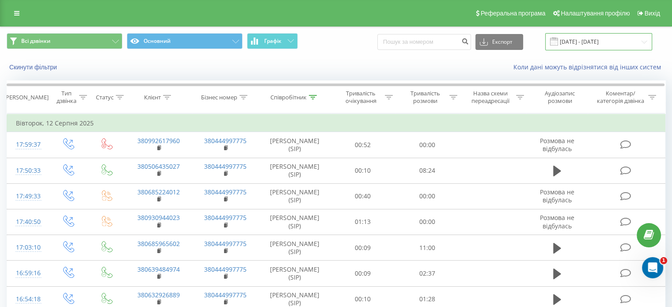
click at [610, 39] on input "12.08.2025 - 12.08.2025" at bounding box center [599, 41] width 107 height 17
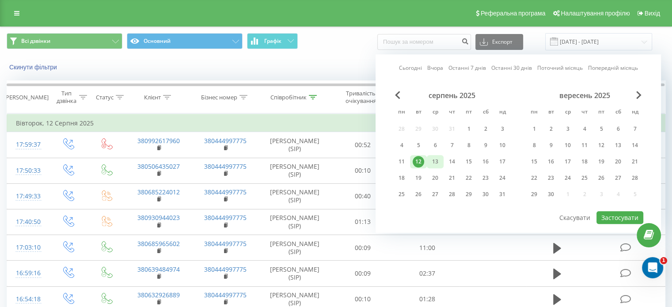
click at [437, 160] on div "13" at bounding box center [435, 161] width 11 height 11
click at [626, 216] on button "Застосувати" at bounding box center [620, 217] width 47 height 13
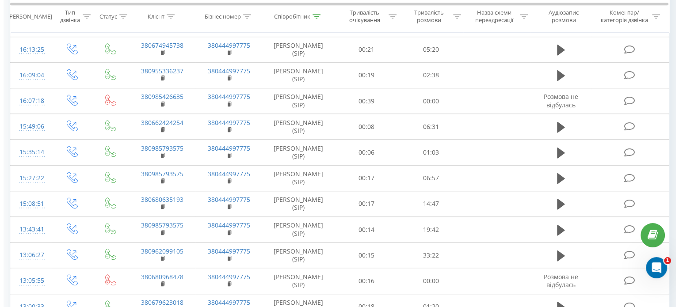
scroll to position [707, 0]
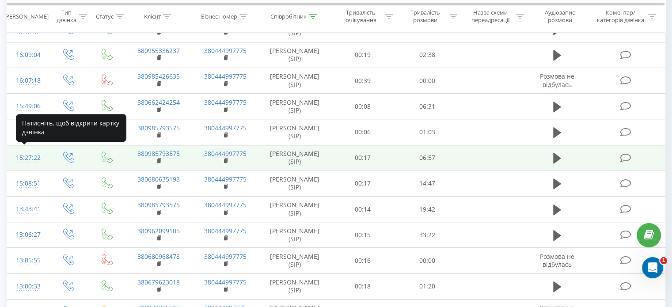
click at [30, 155] on div "15:27:22" at bounding box center [27, 157] width 23 height 17
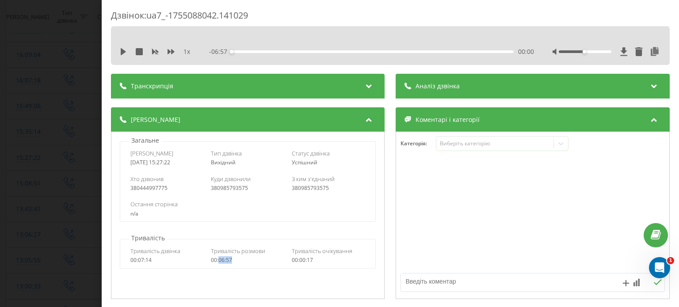
drag, startPoint x: 231, startPoint y: 262, endPoint x: 219, endPoint y: 263, distance: 12.4
click at [219, 263] on div "00:06:57" at bounding box center [248, 260] width 74 height 6
click at [9, 86] on div "Дзвінок : ua7_-1755088042.141029 1 x - 06:57 00:00 00:00 Транскрипція Для AI-ан…" at bounding box center [339, 153] width 679 height 307
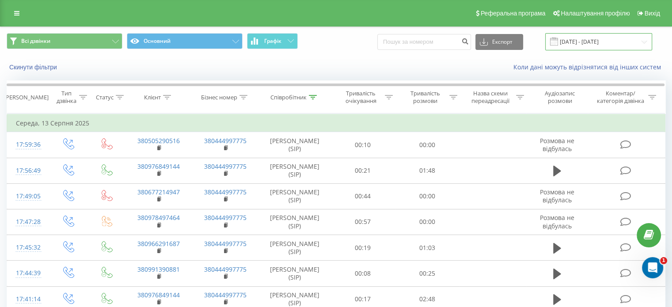
drag, startPoint x: 613, startPoint y: 36, endPoint x: 610, endPoint y: 40, distance: 4.8
click at [613, 36] on input "13.08.2025 - 13.08.2025" at bounding box center [599, 41] width 107 height 17
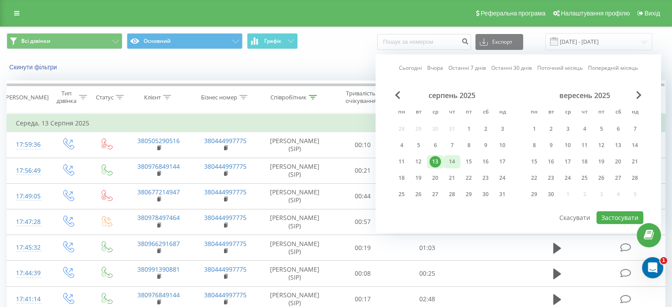
click at [450, 159] on div "14" at bounding box center [451, 161] width 11 height 11
click at [606, 214] on button "Застосувати" at bounding box center [620, 217] width 47 height 13
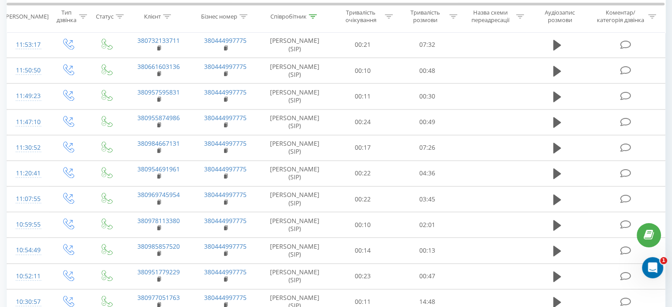
scroll to position [991, 0]
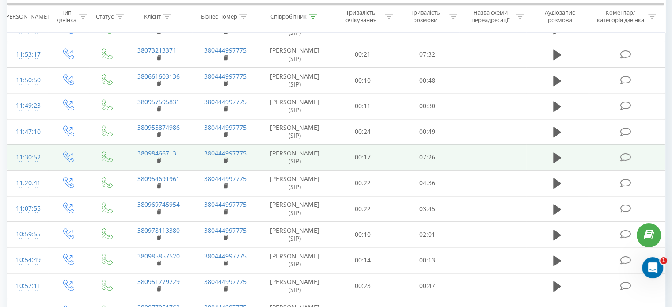
click at [39, 153] on div "11:30:52" at bounding box center [27, 157] width 23 height 17
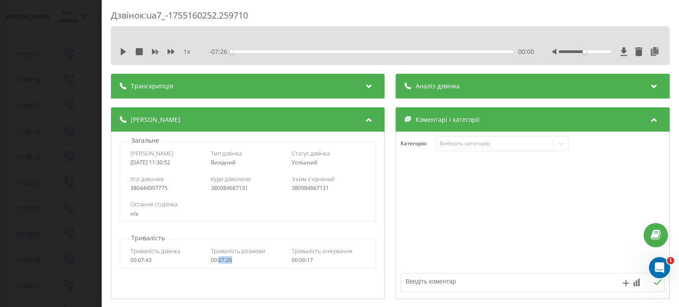
drag, startPoint x: 230, startPoint y: 262, endPoint x: 217, endPoint y: 262, distance: 12.4
click at [217, 262] on div "00:07:26" at bounding box center [248, 260] width 74 height 6
click at [99, 76] on div "Дзвінок : ua7_-1755160252.259710 1 x - 07:26 00:00 00:00 Транскрипція Для AI-ан…" at bounding box center [339, 153] width 679 height 307
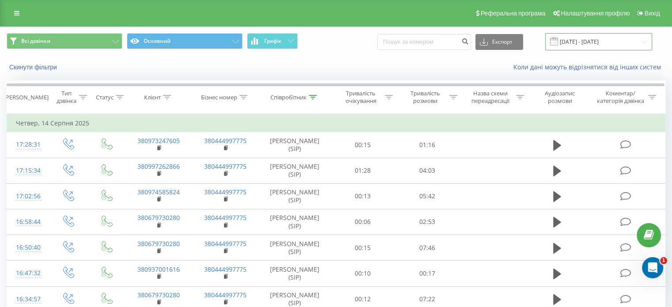
click at [614, 46] on input "14.08.2025 - 14.08.2025" at bounding box center [599, 41] width 107 height 17
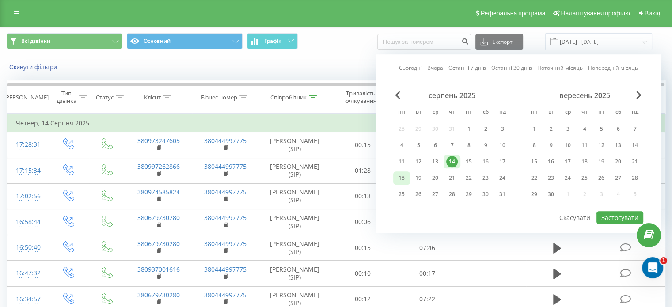
click at [401, 175] on div "18" at bounding box center [401, 177] width 11 height 11
click at [619, 217] on button "Застосувати" at bounding box center [620, 217] width 47 height 13
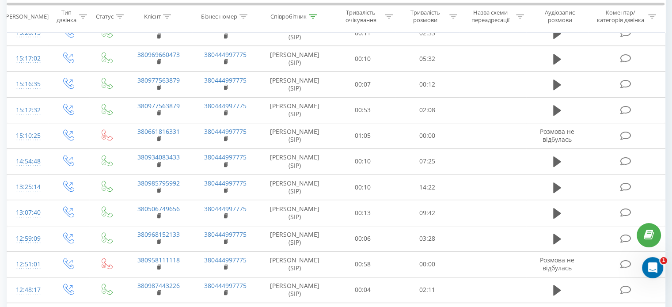
scroll to position [486, 0]
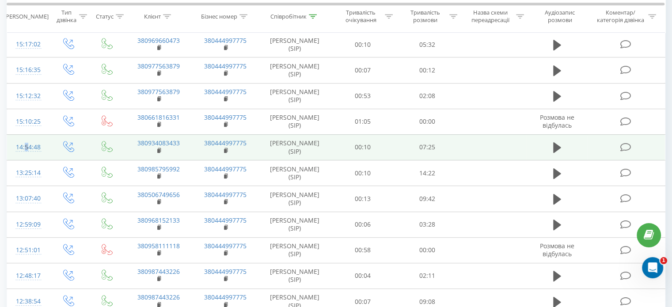
click at [24, 148] on div "14:54:48" at bounding box center [27, 147] width 23 height 17
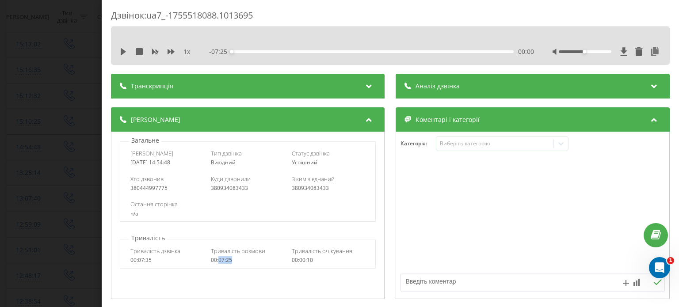
drag, startPoint x: 240, startPoint y: 261, endPoint x: 221, endPoint y: 260, distance: 19.9
click at [218, 262] on div "00:07:25" at bounding box center [248, 260] width 74 height 6
click at [35, 130] on div "Дзвінок : ua7_-1755518088.1013695 1 x - 07:25 00:00 00:00 Транскрипція Для AI-а…" at bounding box center [339, 153] width 679 height 307
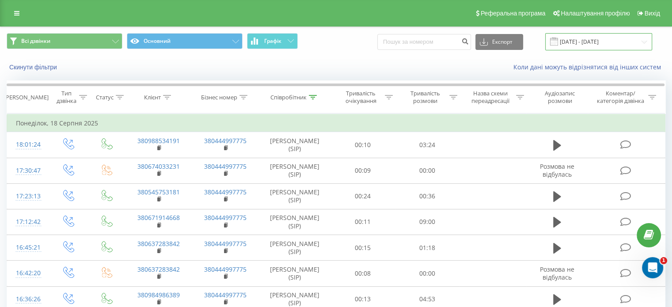
click at [607, 43] on input "18.08.2025 - 18.08.2025" at bounding box center [599, 41] width 107 height 17
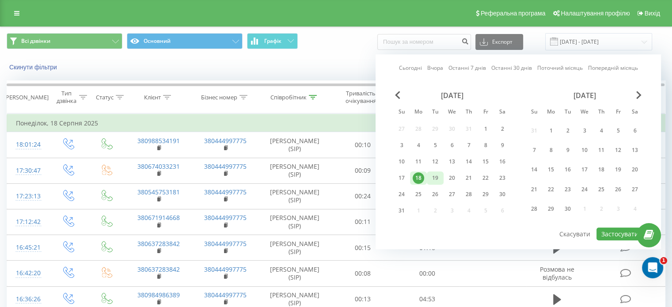
click at [433, 174] on div "19" at bounding box center [435, 177] width 11 height 11
click at [611, 228] on button "Застосувати" at bounding box center [620, 234] width 47 height 13
type input "19.08.2025 - 19.08.2025"
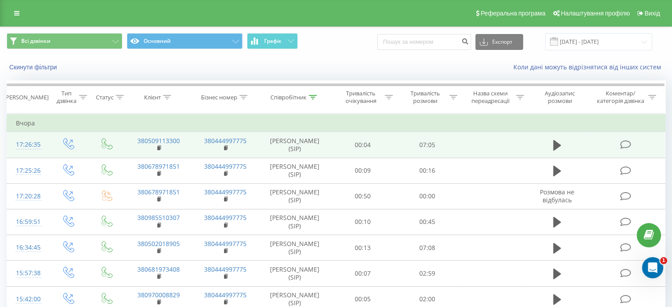
click at [32, 143] on div "17:26:35" at bounding box center [27, 144] width 23 height 17
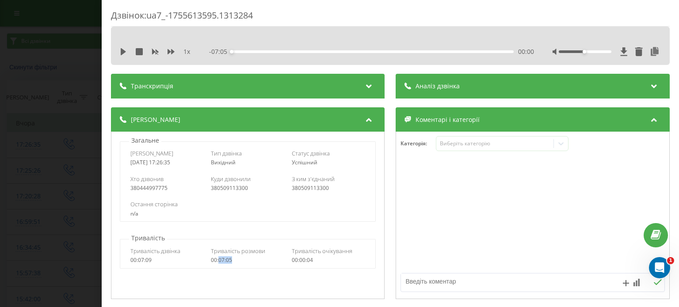
drag, startPoint x: 236, startPoint y: 264, endPoint x: 217, endPoint y: 263, distance: 18.6
click at [217, 263] on div "00:07:05" at bounding box center [248, 260] width 74 height 6
click at [46, 67] on div "Дзвінок : ua7_-1755613595.1313284 1 x - 07:05 00:00 00:00 Транскрипція Для AI-а…" at bounding box center [339, 153] width 679 height 307
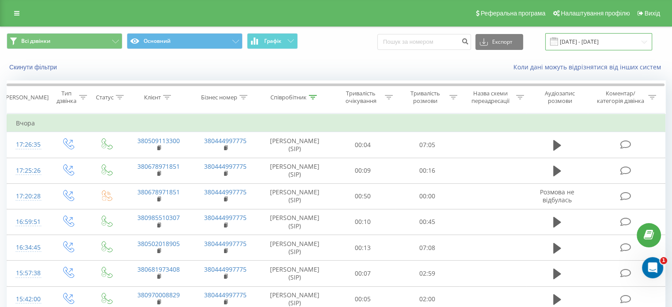
click at [629, 36] on input "19.08.2025 - 19.08.2025" at bounding box center [599, 41] width 107 height 17
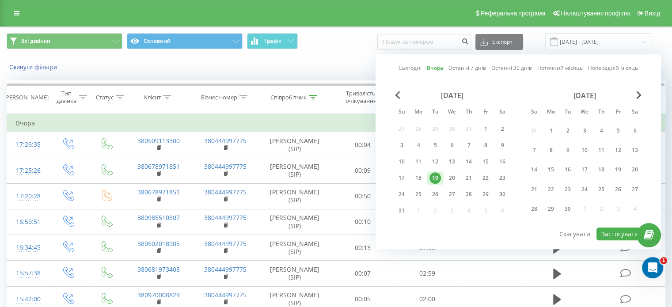
click at [342, 59] on div "Скинути фільтри Коли дані можуть відрізнятися вiд інших систем" at bounding box center [335, 67] width 671 height 21
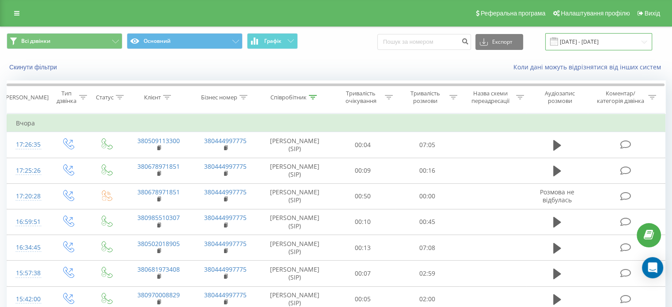
click at [584, 37] on input "19.08.2025 - 19.08.2025" at bounding box center [599, 41] width 107 height 17
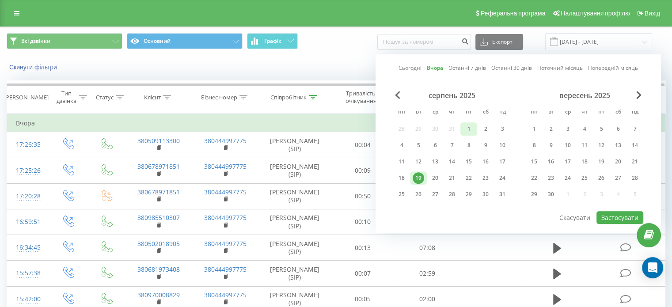
click at [471, 129] on div "1" at bounding box center [468, 128] width 11 height 11
click at [613, 214] on button "Застосувати" at bounding box center [620, 217] width 47 height 13
type input "01.08.2025 - 01.08.2025"
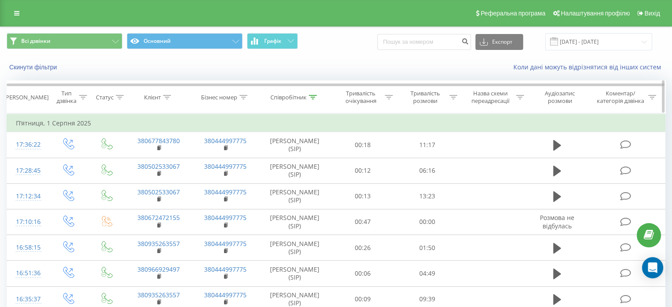
click at [300, 97] on div "Співробітник" at bounding box center [289, 98] width 36 height 8
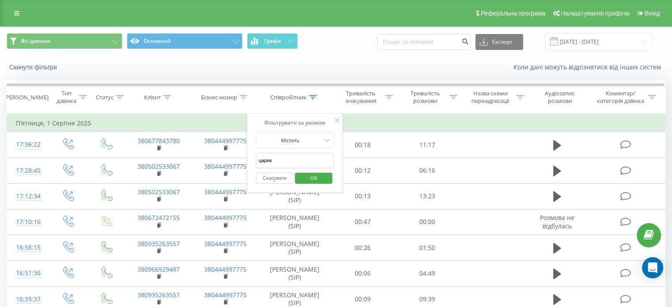
click at [287, 156] on input "царик" at bounding box center [295, 160] width 78 height 15
type input "железняк"
click at [308, 180] on span "OK" at bounding box center [313, 178] width 25 height 14
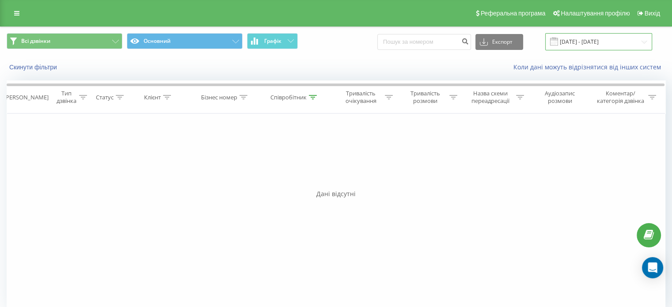
click at [602, 44] on input "01.08.2025 - 01.08.2025" at bounding box center [599, 41] width 107 height 17
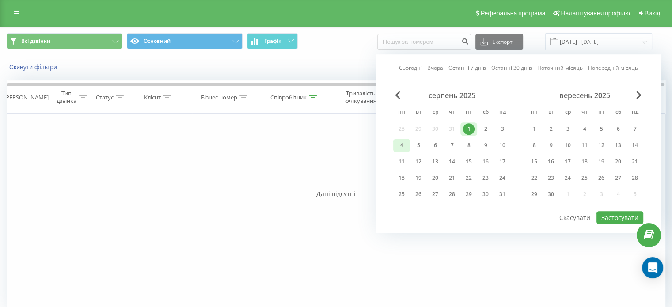
click at [407, 145] on div "4" at bounding box center [401, 145] width 11 height 11
click at [616, 215] on button "Застосувати" at bounding box center [620, 217] width 47 height 13
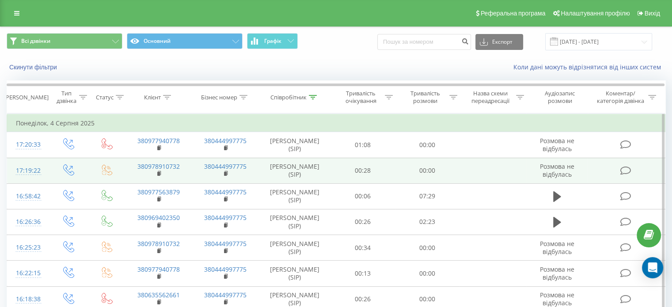
scroll to position [88, 0]
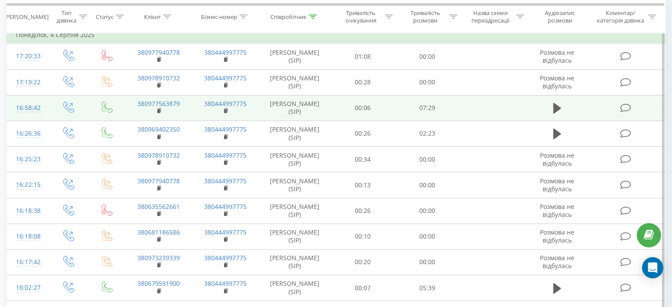
click at [23, 117] on div "16:58:42" at bounding box center [27, 107] width 23 height 17
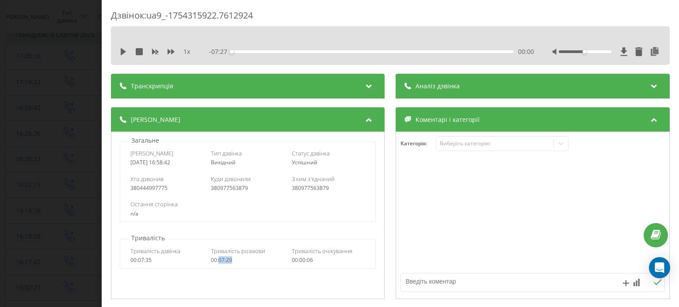
drag, startPoint x: 235, startPoint y: 262, endPoint x: 218, endPoint y: 263, distance: 16.8
click at [218, 263] on div "00:07:29" at bounding box center [248, 260] width 74 height 6
copy div "07:29"
click at [0, 115] on div "Дзвінок : ua9_-1754315922.7612924 1 x - 07:27 00:00 00:00 Транскрипція Для AI-а…" at bounding box center [339, 153] width 679 height 307
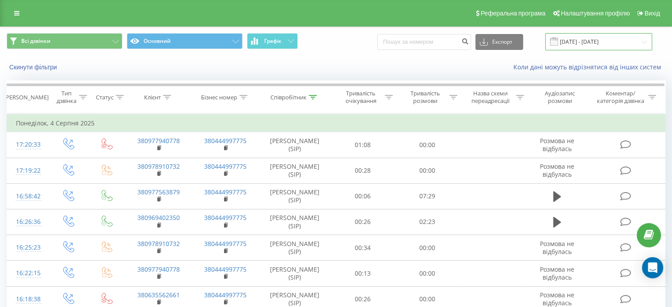
click at [594, 40] on input "04.08.2025 - 04.08.2025" at bounding box center [599, 41] width 107 height 17
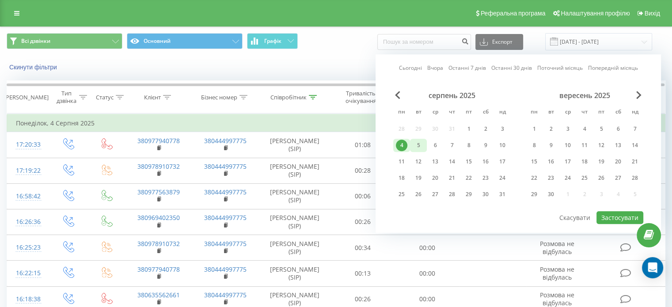
click at [423, 143] on div "5" at bounding box center [418, 145] width 11 height 11
click at [608, 208] on div "серпень 2025 пн вт ср чт пт сб нд 28 29 30 31 1 2 3 4 5 6 7 8 9 10 11 12 13 14 …" at bounding box center [518, 150] width 250 height 119
click at [610, 212] on button "Застосувати" at bounding box center [620, 217] width 47 height 13
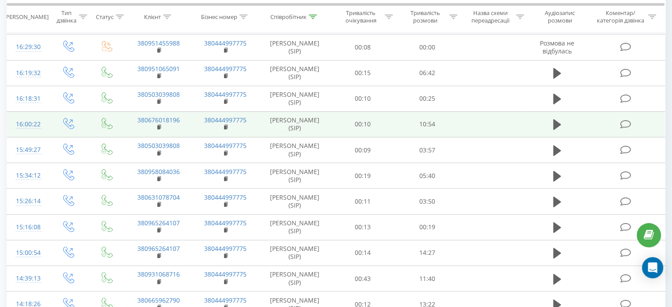
scroll to position [265, 0]
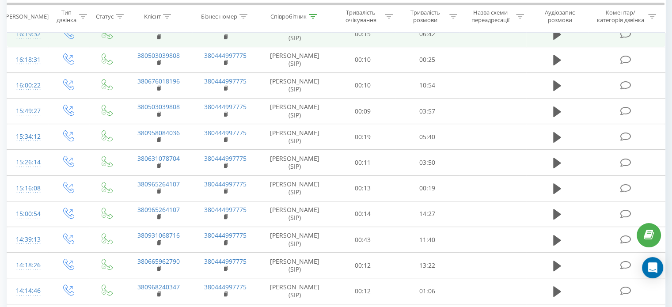
click at [22, 43] on div "16:19:32" at bounding box center [27, 34] width 23 height 17
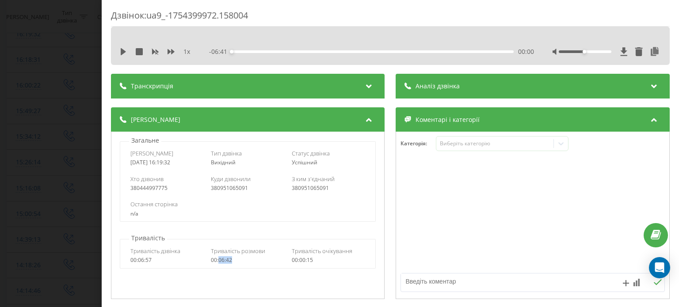
drag, startPoint x: 231, startPoint y: 261, endPoint x: 218, endPoint y: 263, distance: 13.0
click at [218, 263] on div "00:06:42" at bounding box center [248, 260] width 74 height 6
copy div "06:42"
click at [67, 86] on div "Дзвінок : ua9_-1754399972.158004 1 x - 06:41 00:00 00:00 Транскрипція Для AI-ан…" at bounding box center [339, 153] width 679 height 307
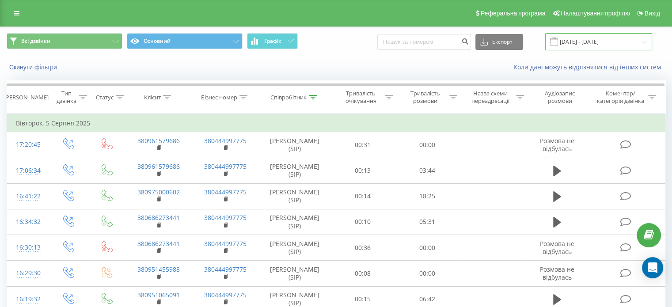
click at [616, 39] on input "05.08.2025 - 05.08.2025" at bounding box center [599, 41] width 107 height 17
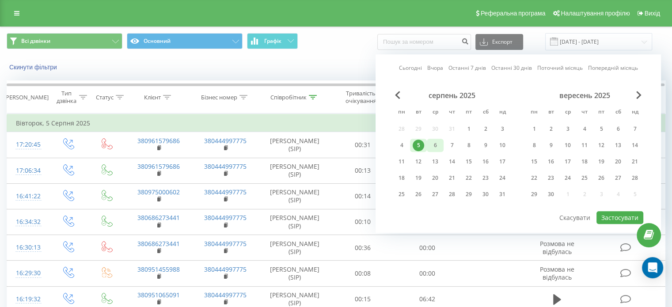
click at [436, 146] on div "6" at bounding box center [435, 145] width 11 height 11
click at [627, 212] on button "Застосувати" at bounding box center [620, 217] width 47 height 13
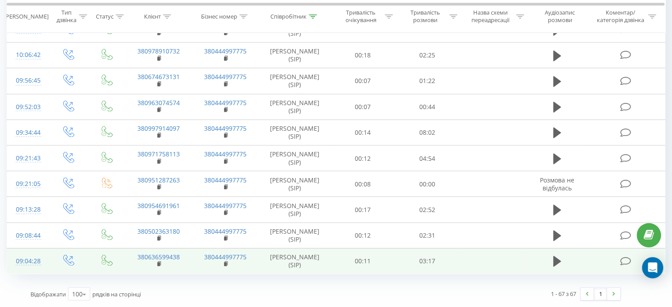
scroll to position [1678, 0]
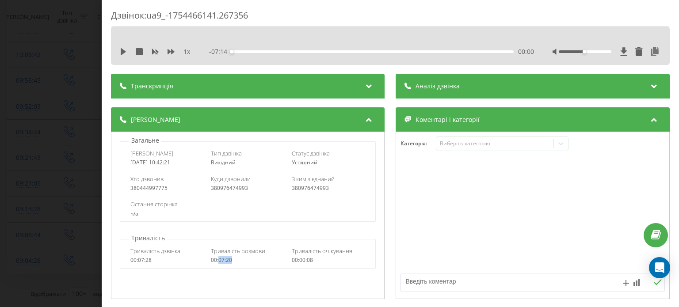
drag, startPoint x: 233, startPoint y: 263, endPoint x: 217, endPoint y: 263, distance: 15.0
click at [217, 263] on div "00:07:20" at bounding box center [248, 260] width 74 height 6
copy div "07:20"
click at [49, 84] on div "Дзвінок : ua9_-1754466141.267356 1 x - 07:14 00:00 00:00 Транскрипція Для AI-ан…" at bounding box center [339, 153] width 679 height 307
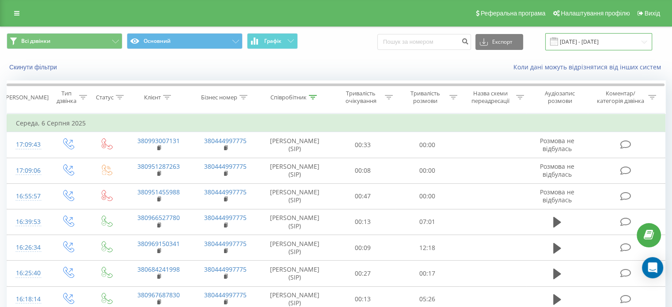
click at [621, 47] on input "06.08.2025 - 06.08.2025" at bounding box center [599, 41] width 107 height 17
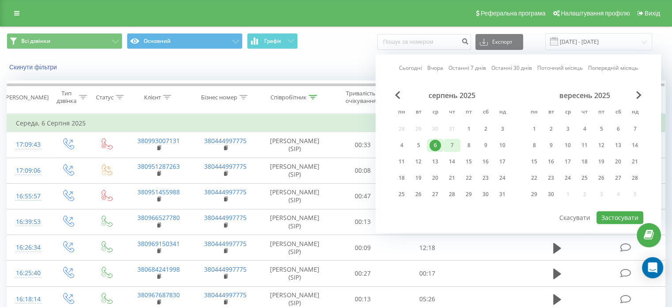
click at [447, 145] on div "7" at bounding box center [451, 145] width 11 height 11
click at [608, 214] on button "Застосувати" at bounding box center [620, 217] width 47 height 13
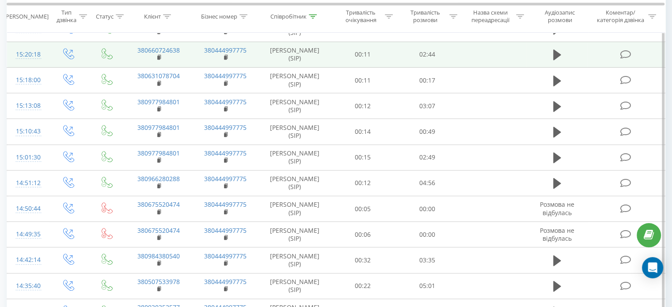
scroll to position [619, 0]
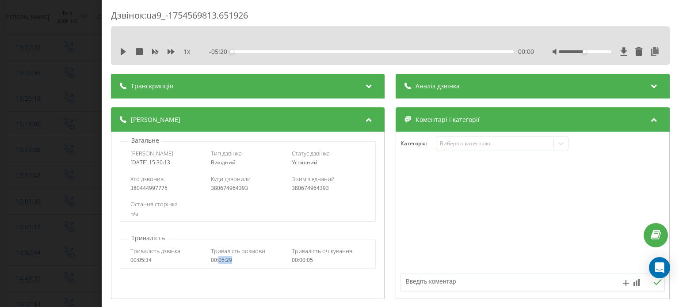
drag, startPoint x: 233, startPoint y: 261, endPoint x: 218, endPoint y: 263, distance: 15.1
click at [218, 263] on div "00:05:29" at bounding box center [248, 260] width 74 height 6
copy div "05:29"
click at [39, 125] on div "Дзвінок : ua9_-1754569813.651926 1 x - 05:20 00:00 00:00 Транскрипція Для AI-ан…" at bounding box center [339, 153] width 679 height 307
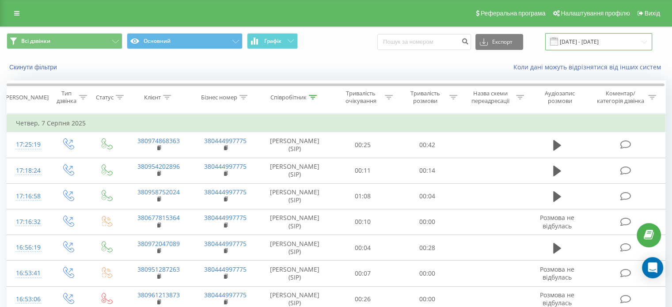
click at [630, 38] on input "07.08.2025 - 07.08.2025" at bounding box center [599, 41] width 107 height 17
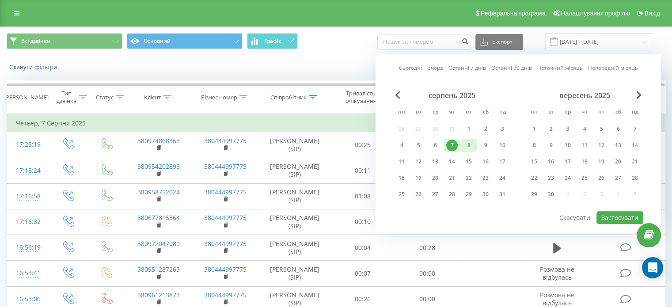
click at [468, 146] on div "8" at bounding box center [468, 145] width 11 height 11
click at [635, 217] on button "Застосувати" at bounding box center [620, 217] width 47 height 13
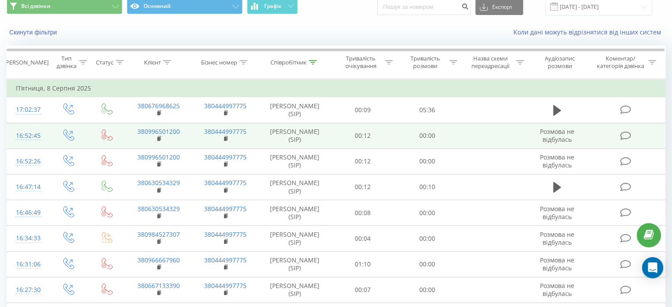
scroll to position [44, 0]
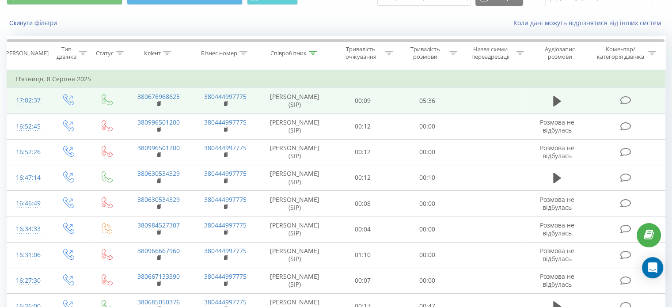
click at [34, 103] on div "17:02:37" at bounding box center [27, 100] width 23 height 17
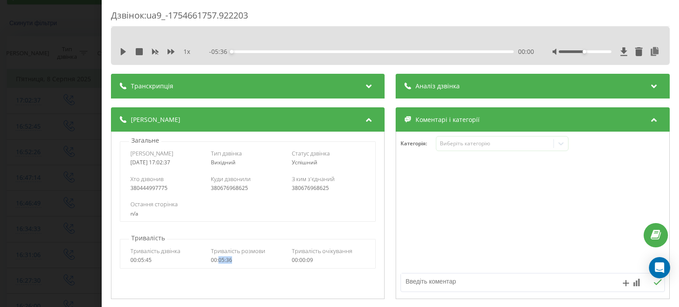
drag, startPoint x: 240, startPoint y: 266, endPoint x: 218, endPoint y: 263, distance: 22.7
click at [218, 263] on div "Тривалість дзвінка 00:05:45 Тривалість розмови 00:05:36 Тривалість очікування 0…" at bounding box center [247, 256] width 255 height 26
copy div "05:36"
click at [23, 112] on div "Дзвінок : ua9_-1754661757.922203 1 x - 05:36 00:00 00:00 Транскрипція Для AI-ан…" at bounding box center [339, 153] width 679 height 307
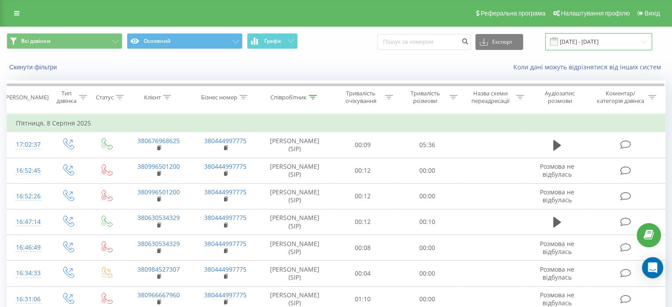
click at [607, 41] on input "08.08.2025 - 08.08.2025" at bounding box center [599, 41] width 107 height 17
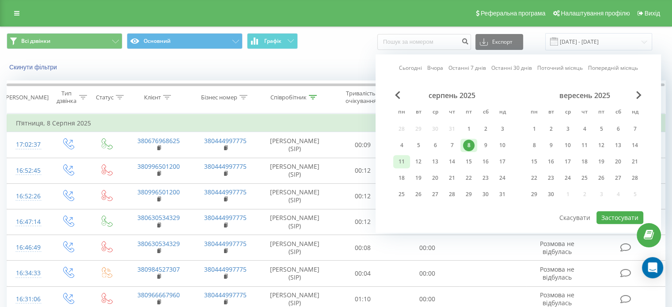
click at [404, 158] on div "11" at bounding box center [401, 161] width 11 height 11
click at [618, 212] on button "Застосувати" at bounding box center [620, 217] width 47 height 13
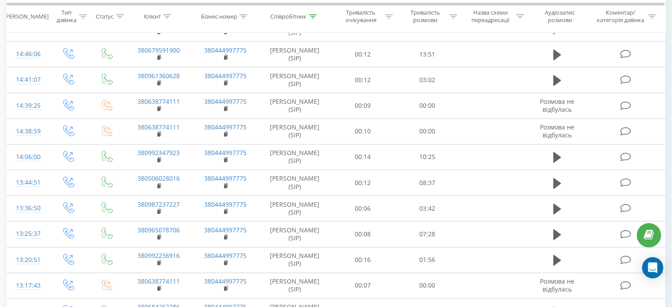
scroll to position [619, 0]
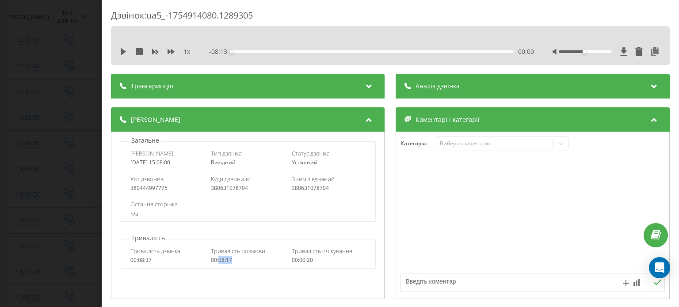
drag, startPoint x: 235, startPoint y: 263, endPoint x: 217, endPoint y: 263, distance: 17.2
click at [217, 263] on div "00:08:17" at bounding box center [248, 260] width 74 height 6
copy div "08:17"
click at [80, 70] on div "Дзвінок : ua5_-1754914080.1289305 1 x - 08:13 00:00 00:00 Транскрипція Для AI-а…" at bounding box center [339, 153] width 679 height 307
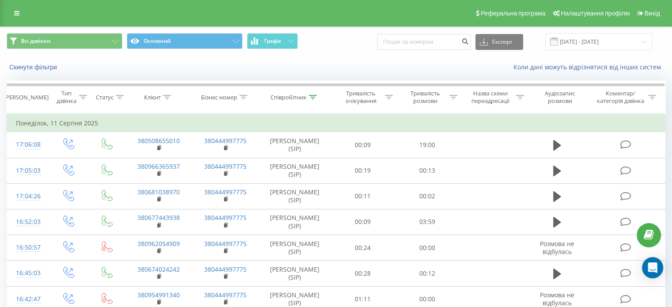
click at [605, 53] on div "Всі дзвінки Основний Графік Експорт .csv .xls .xlsx 11.08.2025 - 11.08.2025" at bounding box center [335, 42] width 671 height 30
click at [603, 44] on input "11.08.2025 - 11.08.2025" at bounding box center [599, 41] width 107 height 17
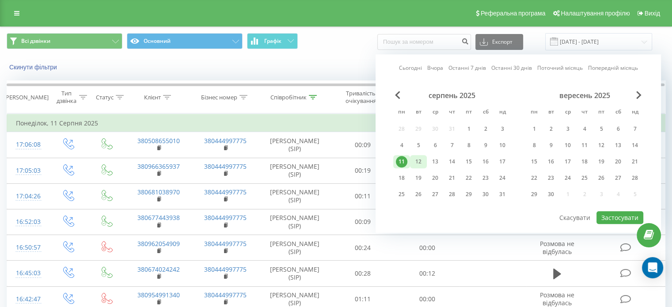
click at [425, 158] on div "12" at bounding box center [418, 161] width 17 height 13
click at [619, 214] on button "Застосувати" at bounding box center [620, 217] width 47 height 13
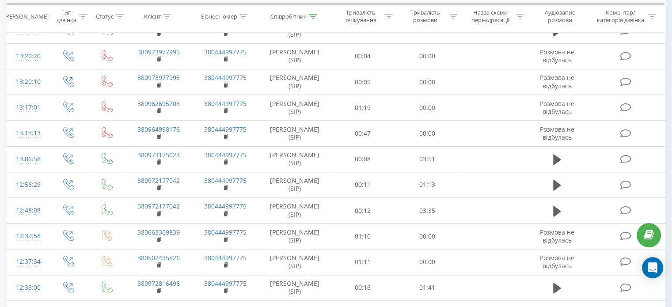
scroll to position [1103, 0]
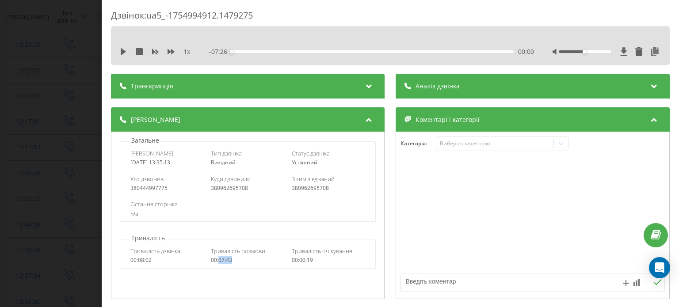
drag, startPoint x: 234, startPoint y: 260, endPoint x: 218, endPoint y: 263, distance: 16.2
click at [218, 263] on div "00:07:43" at bounding box center [248, 260] width 74 height 6
copy div "07:43"
drag, startPoint x: 41, startPoint y: 94, endPoint x: 366, endPoint y: 130, distance: 327.4
click at [41, 93] on div "Дзвінок : ua5_-1754994912.1479275 1 x - 07:26 00:00 00:00 Транскрипція Для AI-а…" at bounding box center [339, 153] width 679 height 307
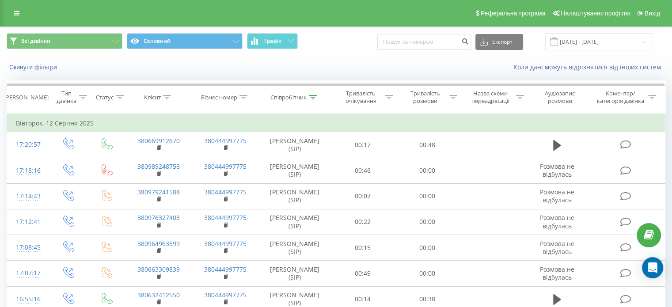
click at [630, 32] on div "Всі дзвінки Основний Графік Експорт .csv .xls .xlsx 12.08.2025 - 12.08.2025" at bounding box center [335, 42] width 671 height 30
click at [628, 42] on input "12.08.2025 - 12.08.2025" at bounding box center [599, 41] width 107 height 17
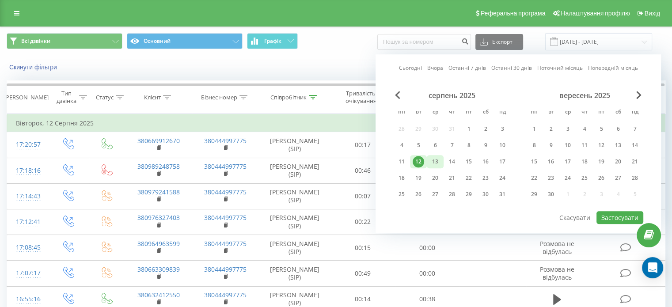
click at [436, 156] on div "13" at bounding box center [435, 161] width 11 height 11
click at [613, 211] on button "Застосувати" at bounding box center [620, 217] width 47 height 13
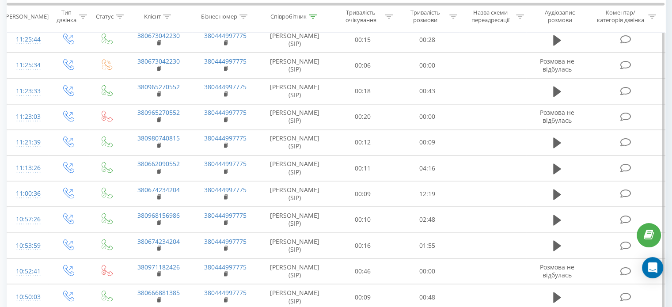
scroll to position [1459, 0]
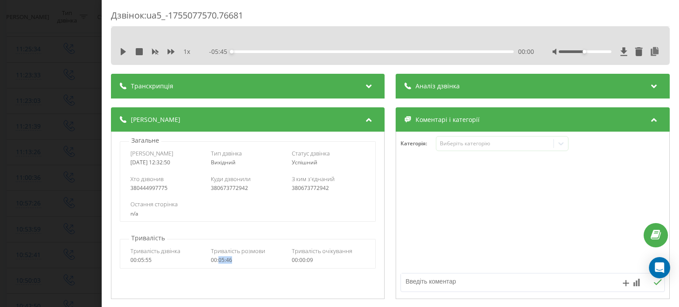
click at [218, 263] on div "00:05:46" at bounding box center [248, 260] width 74 height 6
click at [71, 106] on div "Дзвінок : ua5_-1755077570.76681 1 x - 05:45 00:00 00:00 Транскрипція Для AI-ана…" at bounding box center [339, 153] width 679 height 307
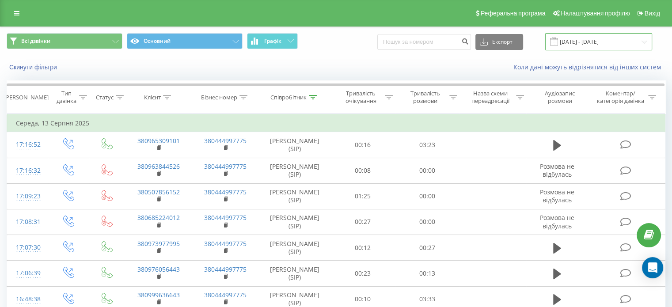
click at [614, 49] on input "13.08.2025 - 13.08.2025" at bounding box center [599, 41] width 107 height 17
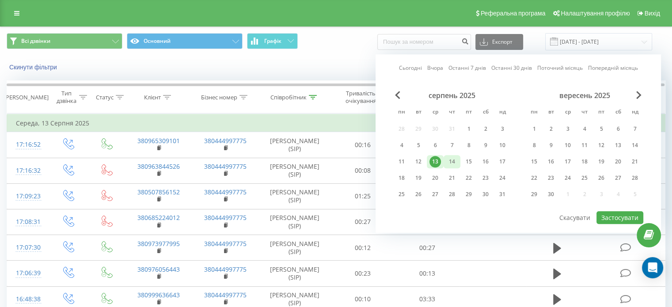
click at [447, 162] on div "14" at bounding box center [451, 161] width 11 height 11
click at [637, 215] on button "Застосувати" at bounding box center [620, 217] width 47 height 13
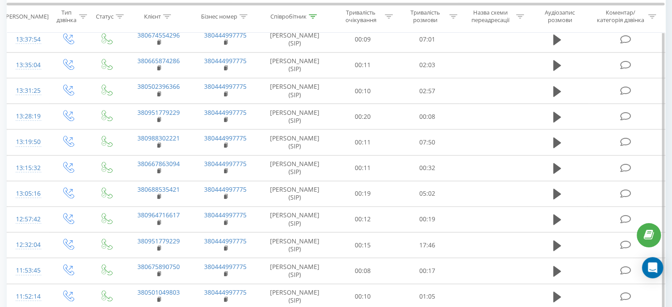
scroll to position [840, 0]
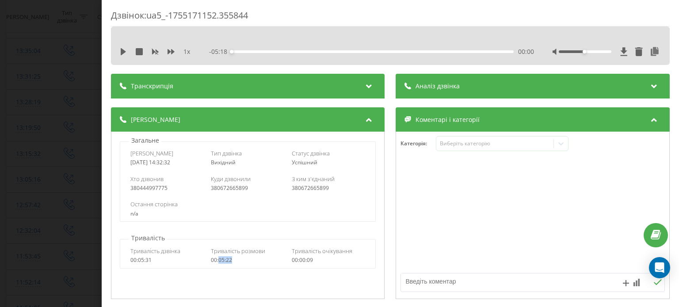
drag, startPoint x: 231, startPoint y: 261, endPoint x: 218, endPoint y: 262, distance: 12.9
click at [218, 262] on div "00:05:22" at bounding box center [248, 260] width 74 height 6
copy div "05:22"
click at [57, 123] on div "Дзвінок : ua5_-1755171152.355844 1 x - 05:18 00:00 00:00 Транскрипція Для AI-ан…" at bounding box center [339, 153] width 679 height 307
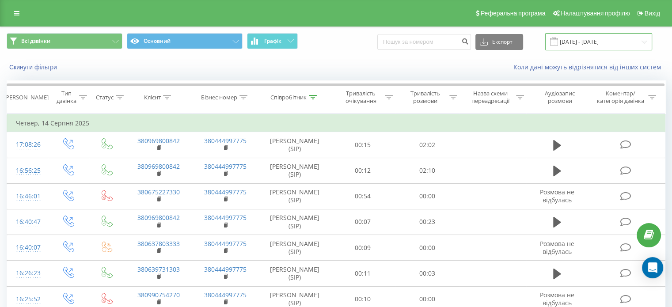
click at [603, 43] on input "14.08.2025 - 14.08.2025" at bounding box center [599, 41] width 107 height 17
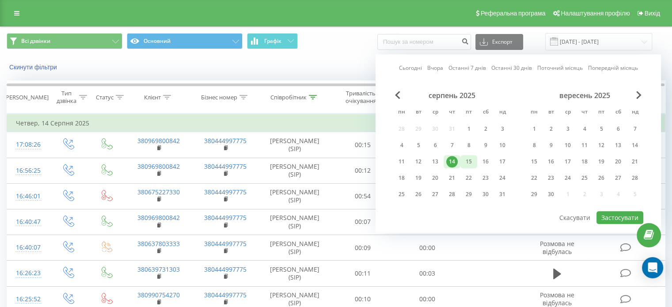
click at [470, 160] on div "15" at bounding box center [468, 161] width 11 height 11
click at [605, 213] on button "Застосувати" at bounding box center [620, 217] width 47 height 13
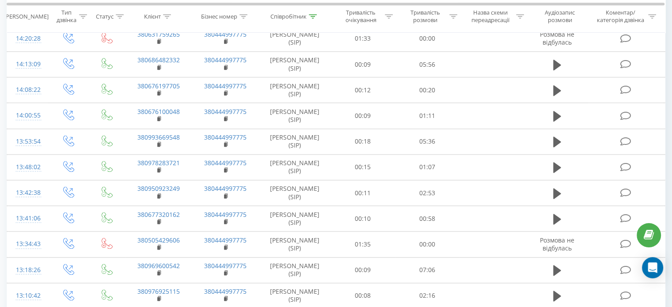
scroll to position [1149, 0]
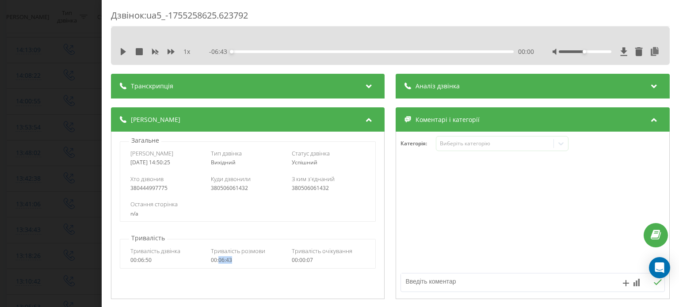
drag, startPoint x: 238, startPoint y: 261, endPoint x: 219, endPoint y: 261, distance: 19.5
click at [219, 261] on div "00:06:43" at bounding box center [248, 260] width 74 height 6
copy div "06:43"
click at [77, 134] on div "Дзвінок : ua5_-1755258625.623792 1 x - 06:43 00:00 00:00 Транскрипція Для AI-ан…" at bounding box center [339, 153] width 679 height 307
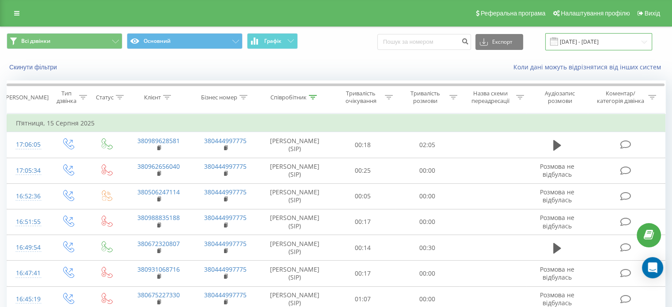
click at [624, 38] on input "15.08.2025 - 15.08.2025" at bounding box center [599, 41] width 107 height 17
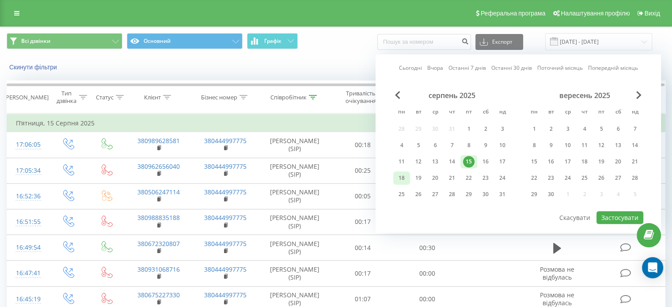
click at [402, 175] on div "18" at bounding box center [401, 177] width 11 height 11
click at [623, 211] on button "Застосувати" at bounding box center [620, 217] width 47 height 13
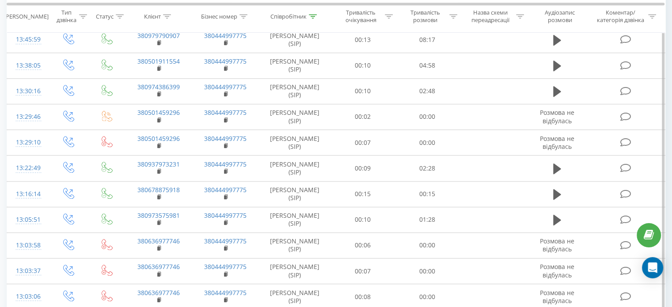
scroll to position [973, 0]
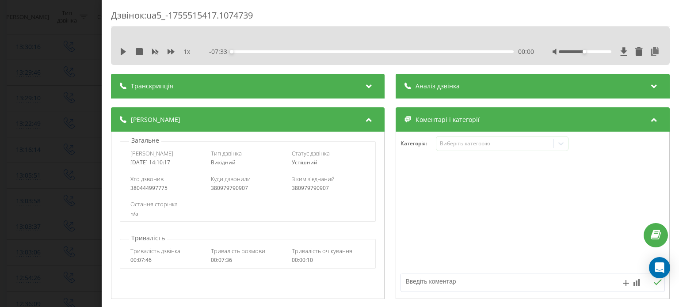
click at [59, 145] on div "Дзвінок : ua5_-1755515417.1074739 1 x - 07:33 00:00 00:00 Транскрипція Для AI-а…" at bounding box center [339, 153] width 679 height 307
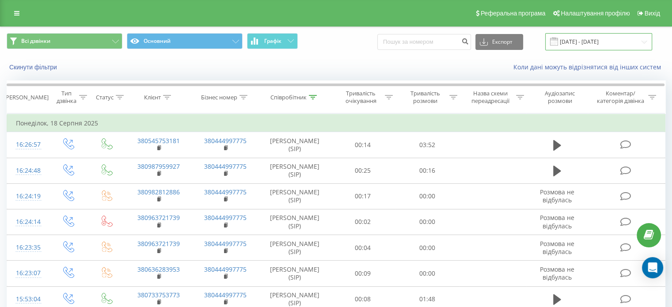
click at [607, 47] on input "18.08.2025 - 18.08.2025" at bounding box center [599, 41] width 107 height 17
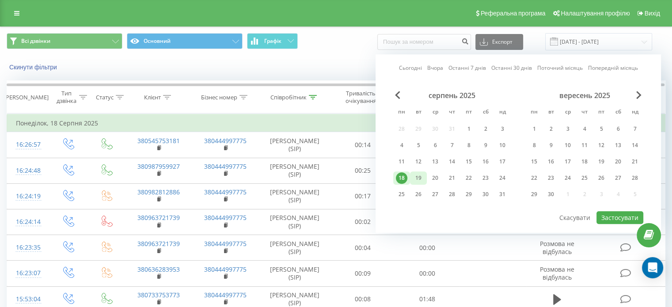
click at [419, 174] on div "19" at bounding box center [418, 177] width 11 height 11
click at [618, 218] on button "Застосувати" at bounding box center [620, 217] width 47 height 13
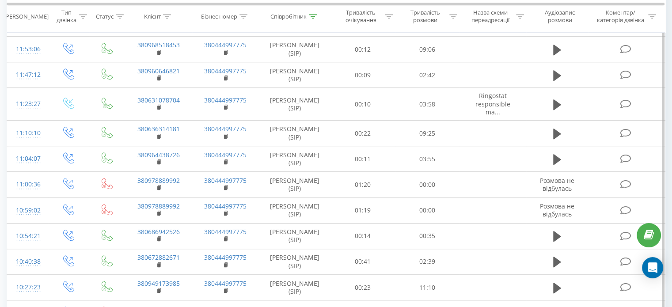
scroll to position [707, 0]
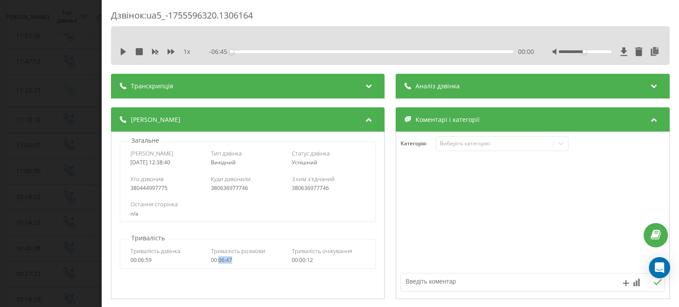
click at [219, 263] on div "00:06:47" at bounding box center [248, 260] width 74 height 6
copy div "06:47"
click at [52, 160] on div "Дзвінок : ua5_-1755596320.1306164 1 x - 06:45 00:00 00:00 Транскрипція Для AI-а…" at bounding box center [339, 153] width 679 height 307
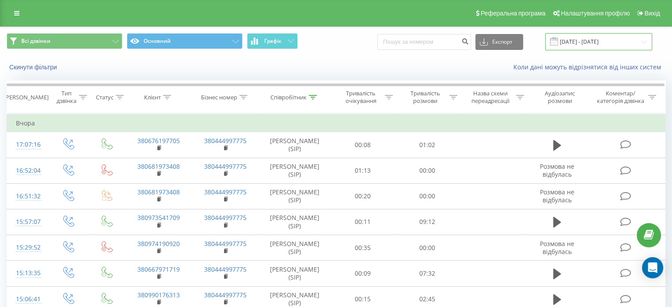
click at [629, 38] on input "19.08.2025 - 19.08.2025" at bounding box center [599, 41] width 107 height 17
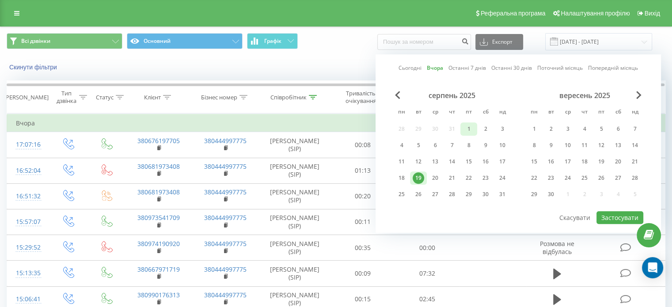
click at [470, 126] on div "1" at bounding box center [468, 128] width 11 height 11
click at [628, 213] on button "Застосувати" at bounding box center [620, 217] width 47 height 13
type input "01.08.2025 - 01.08.2025"
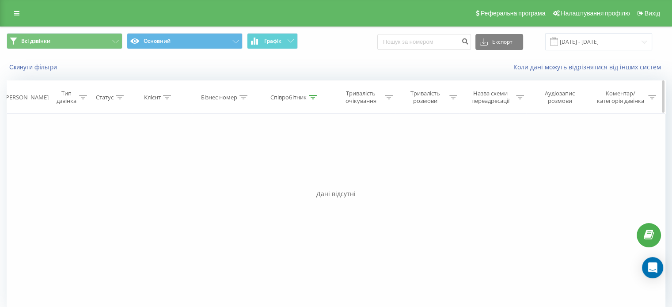
click at [314, 97] on icon at bounding box center [313, 97] width 8 height 4
click at [269, 164] on input "железняк" at bounding box center [295, 160] width 78 height 15
type input "литвинова"
click at [308, 175] on span "OK" at bounding box center [313, 178] width 25 height 14
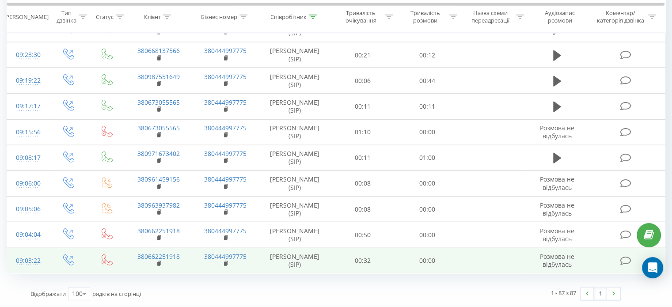
scroll to position [2460, 0]
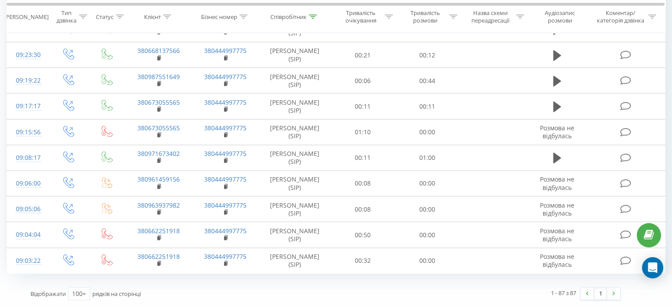
click at [19, 12] on div "09:30:58" at bounding box center [27, 3] width 23 height 17
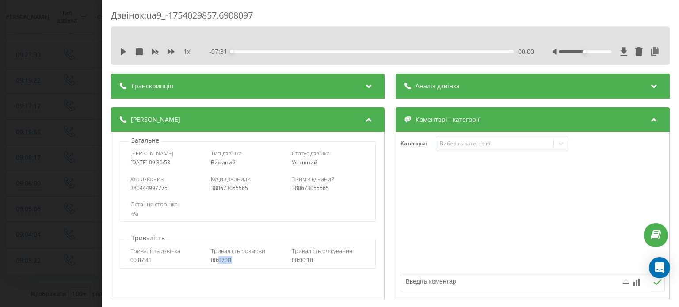
drag, startPoint x: 223, startPoint y: 266, endPoint x: 218, endPoint y: 265, distance: 4.6
click at [218, 265] on div "Тривалість дзвінка 00:07:41 Тривалість розмови 00:07:31 Тривалість очікування 0…" at bounding box center [247, 256] width 255 height 26
click at [7, 101] on div "Дзвінок : ua9_-1754029857.6908097 1 x - 07:31 00:00 00:00 Транскрипція Для AI-а…" at bounding box center [339, 153] width 679 height 307
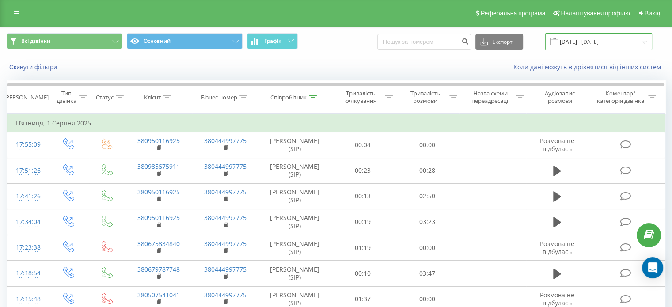
click at [608, 43] on input "01.08.2025 - 01.08.2025" at bounding box center [599, 41] width 107 height 17
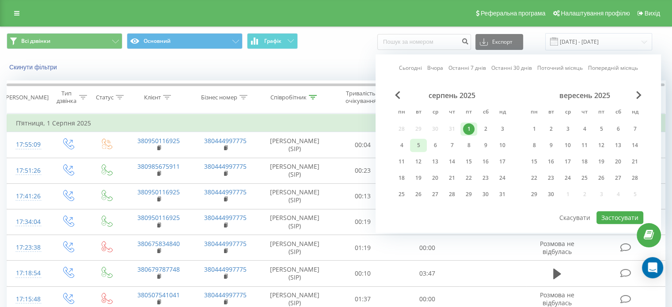
click at [411, 141] on div "5" at bounding box center [418, 145] width 17 height 13
click at [401, 145] on div "4" at bounding box center [401, 145] width 11 height 11
click at [637, 215] on button "Застосувати" at bounding box center [620, 217] width 47 height 13
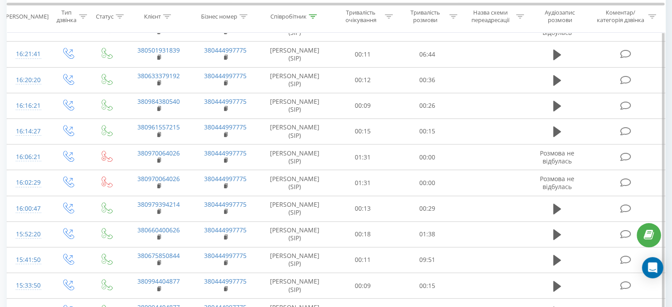
scroll to position [530, 0]
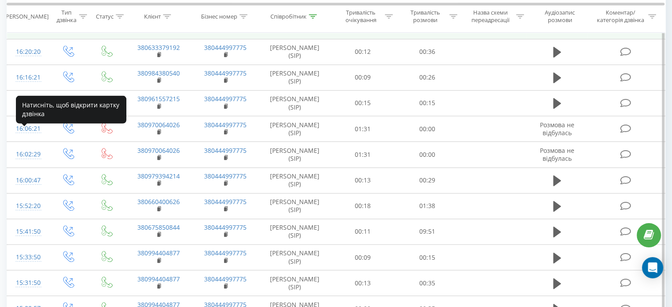
click at [27, 34] on div "16:21:41" at bounding box center [27, 25] width 23 height 17
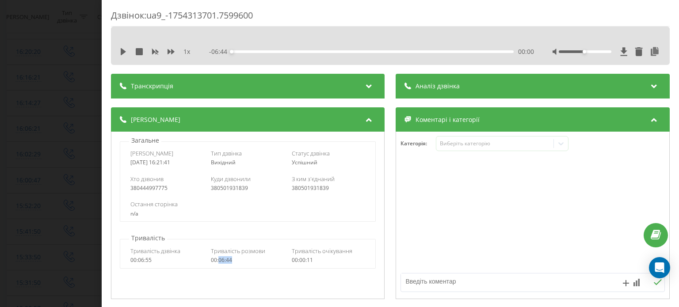
drag, startPoint x: 234, startPoint y: 260, endPoint x: 217, endPoint y: 263, distance: 17.1
click at [217, 263] on div "00:06:44" at bounding box center [248, 260] width 74 height 6
click at [53, 104] on div "Дзвінок : ua9_-1754313701.7599600 1 x - 06:44 00:00 00:00 Транскрипція Для AI-а…" at bounding box center [339, 153] width 679 height 307
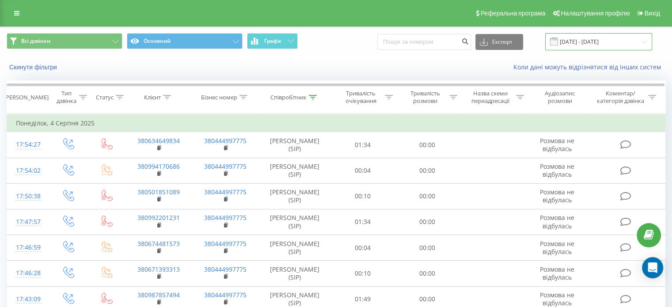
click at [622, 34] on input "04.08.2025 - 04.08.2025" at bounding box center [599, 41] width 107 height 17
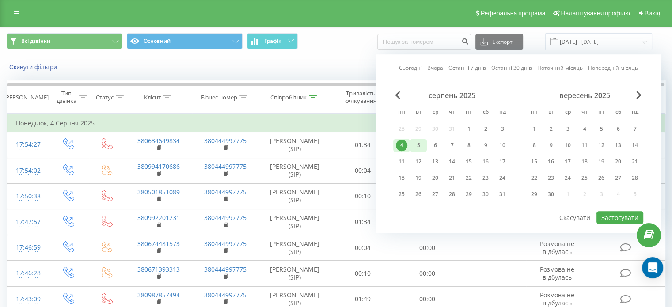
click at [420, 145] on div "5" at bounding box center [418, 145] width 11 height 11
click at [610, 215] on button "Застосувати" at bounding box center [620, 217] width 47 height 13
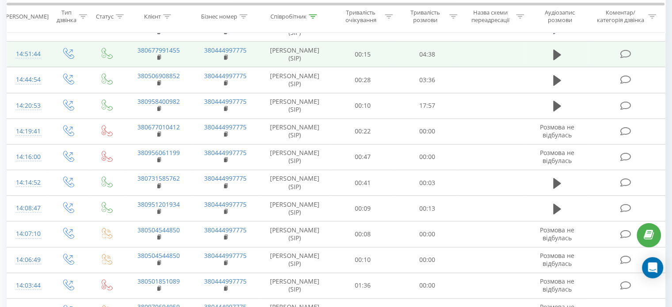
scroll to position [619, 0]
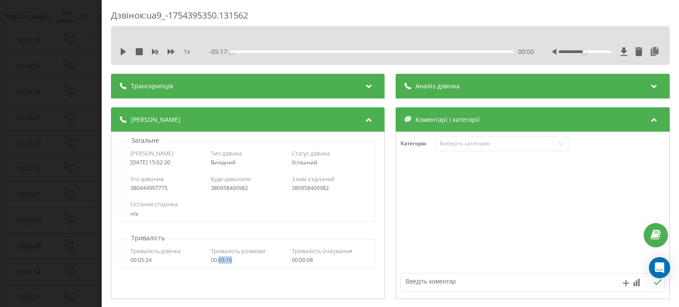
drag, startPoint x: 240, startPoint y: 259, endPoint x: 218, endPoint y: 259, distance: 22.5
click at [218, 259] on div "00:05:16" at bounding box center [248, 260] width 74 height 6
click at [0, 116] on div "Дзвінок : ua9_-1754395350.131562 1 x - 05:17 00:00 00:00 Транскрипція Для AI-ан…" at bounding box center [339, 153] width 679 height 307
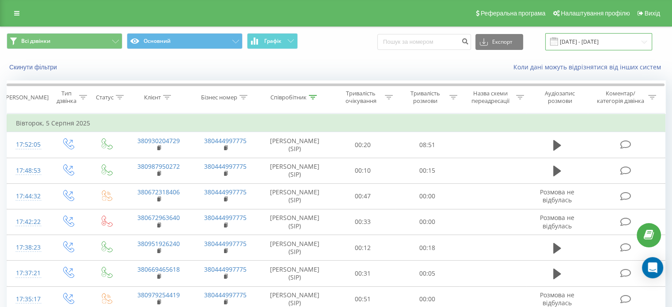
click at [631, 46] on input "05.08.2025 - 05.08.2025" at bounding box center [599, 41] width 107 height 17
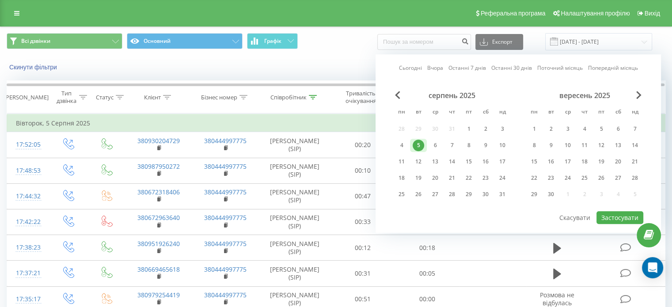
click at [424, 148] on div "5" at bounding box center [418, 145] width 17 height 13
click at [436, 145] on div "6" at bounding box center [435, 145] width 11 height 11
click at [618, 212] on button "Застосувати" at bounding box center [620, 217] width 47 height 13
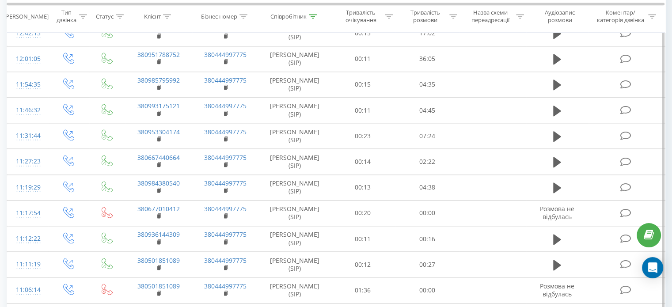
scroll to position [1105, 0]
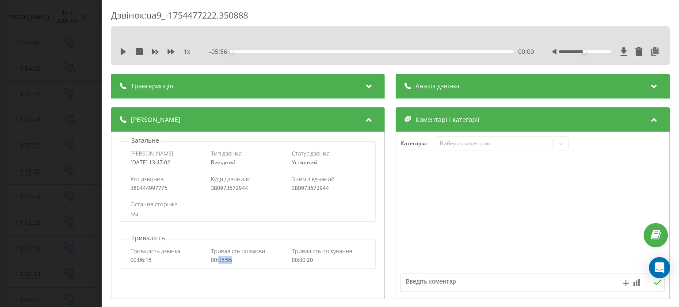
drag, startPoint x: 235, startPoint y: 259, endPoint x: 219, endPoint y: 261, distance: 16.5
click at [219, 261] on div "00:05:55" at bounding box center [248, 260] width 74 height 6
click at [59, 67] on div "Дзвінок : ua9_-1754477222.350888 1 x - 05:56 00:00 00:00 Транскрипція Для AI-ан…" at bounding box center [339, 153] width 679 height 307
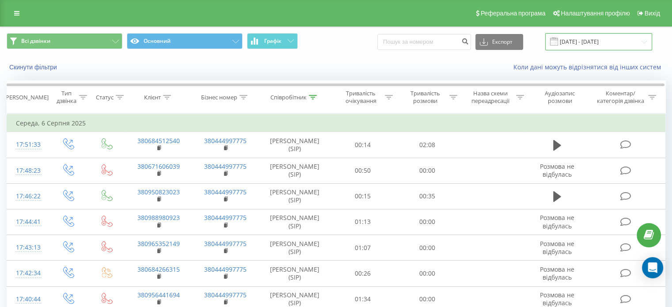
click at [621, 45] on input "06.08.2025 - 06.08.2025" at bounding box center [599, 41] width 107 height 17
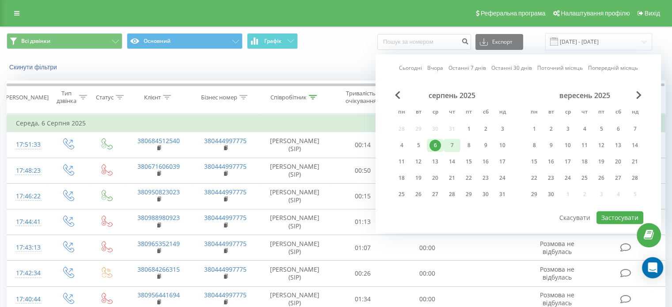
click at [448, 141] on div "7" at bounding box center [451, 145] width 11 height 11
click at [616, 214] on button "Застосувати" at bounding box center [620, 217] width 47 height 13
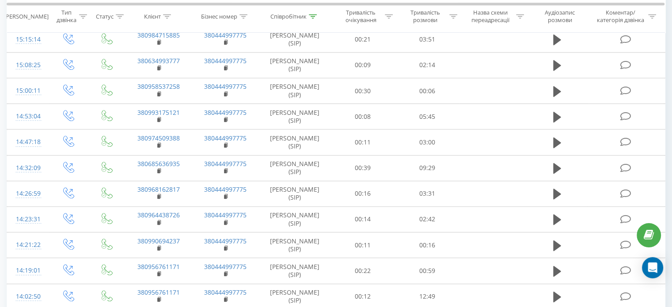
scroll to position [840, 0]
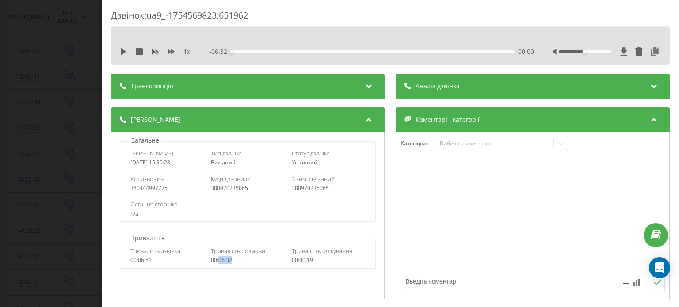
drag, startPoint x: 237, startPoint y: 259, endPoint x: 218, endPoint y: 264, distance: 19.2
click at [218, 264] on div "Тривалість дзвінка 00:06:51 Тривалість розмови 00:06:32 Тривалість очікування 0…" at bounding box center [247, 256] width 255 height 26
click at [77, 113] on div "Дзвінок : ua9_-1754569823.651962 1 x - 06:32 00:00 00:00 Транскрипція Для AI-ан…" at bounding box center [339, 153] width 679 height 307
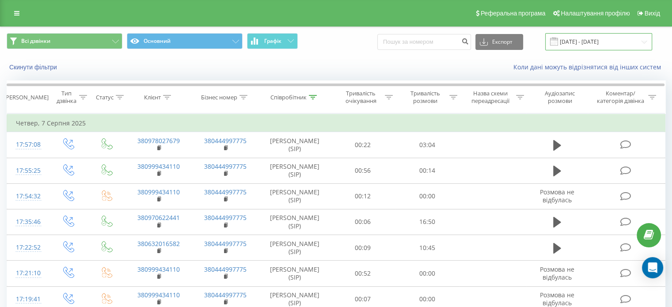
click at [619, 40] on input "07.08.2025 - 07.08.2025" at bounding box center [599, 41] width 107 height 17
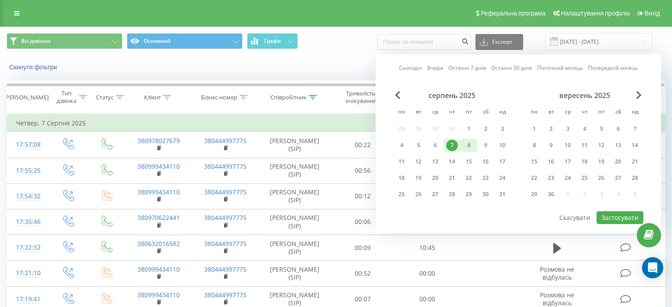
click at [469, 143] on div "8" at bounding box center [468, 145] width 11 height 11
drag, startPoint x: 614, startPoint y: 214, endPoint x: 618, endPoint y: 210, distance: 5.3
click at [614, 214] on button "Застосувати" at bounding box center [620, 217] width 47 height 13
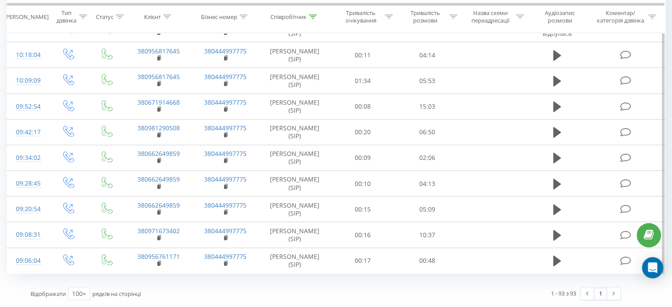
scroll to position [2476, 0]
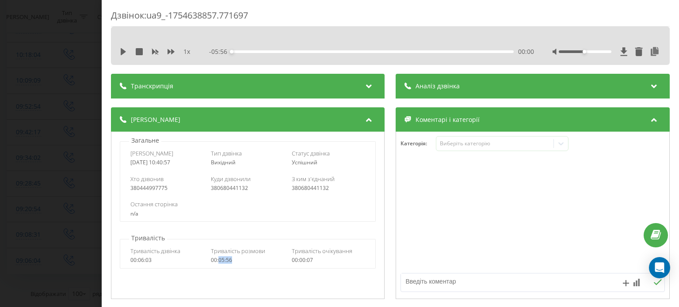
drag, startPoint x: 233, startPoint y: 262, endPoint x: 218, endPoint y: 262, distance: 15.0
click at [218, 262] on div "00:05:56" at bounding box center [248, 260] width 74 height 6
click at [71, 122] on div "Дзвінок : ua9_-1754638857.771697 1 x - 05:56 00:00 00:00 Транскрипція Для AI-ан…" at bounding box center [339, 153] width 679 height 307
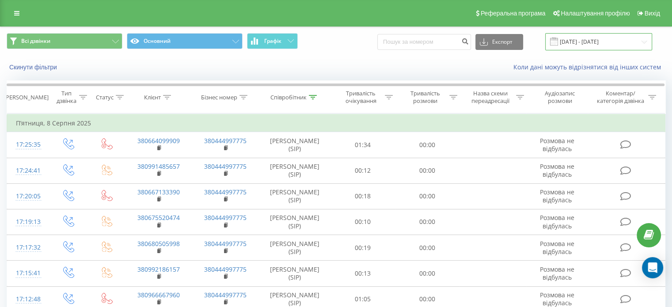
click at [600, 40] on input "[DATE] - [DATE]" at bounding box center [599, 41] width 107 height 17
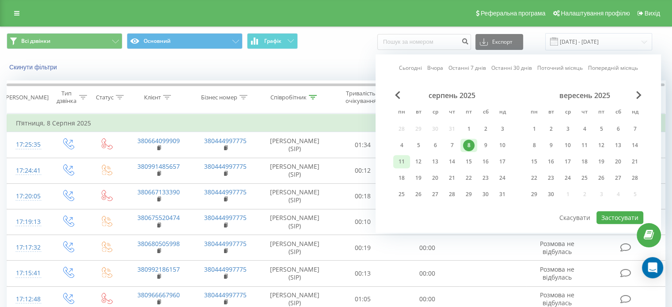
click at [408, 157] on div "11" at bounding box center [401, 161] width 17 height 13
click at [630, 215] on button "Застосувати" at bounding box center [620, 217] width 47 height 13
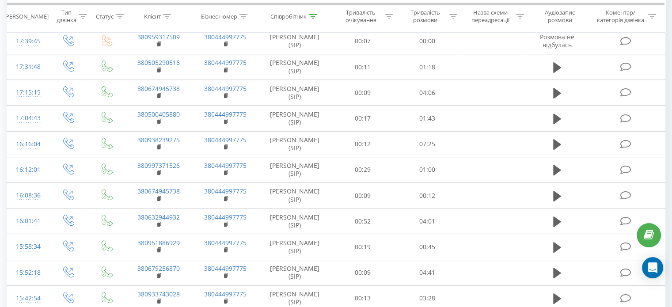
scroll to position [398, 0]
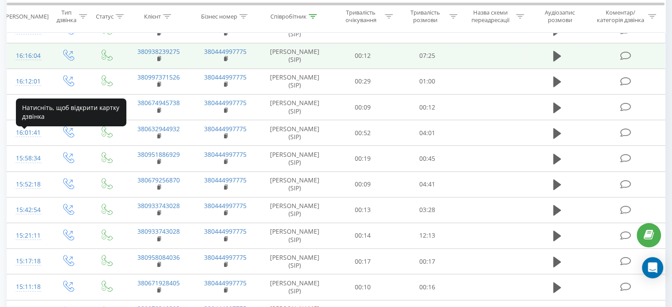
click at [24, 65] on div "16:16:04" at bounding box center [27, 55] width 23 height 17
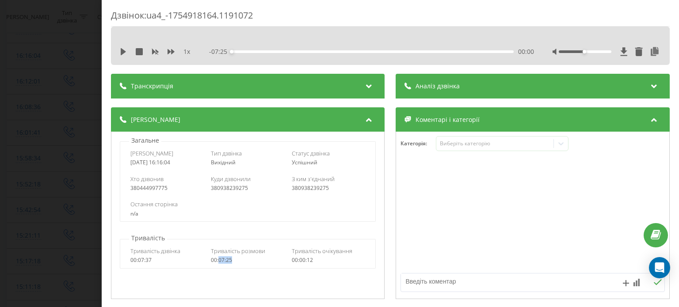
drag, startPoint x: 237, startPoint y: 262, endPoint x: 218, endPoint y: 264, distance: 19.1
click at [218, 264] on div "Тривалість дзвінка 00:07:37 Тривалість розмови 00:07:25 Тривалість очікування 0…" at bounding box center [247, 256] width 255 height 26
click at [62, 103] on div "Дзвінок : ua4_-1754918164.1191072 1 x - 07:25 00:00 00:00 Транскрипція Для AI-а…" at bounding box center [339, 153] width 679 height 307
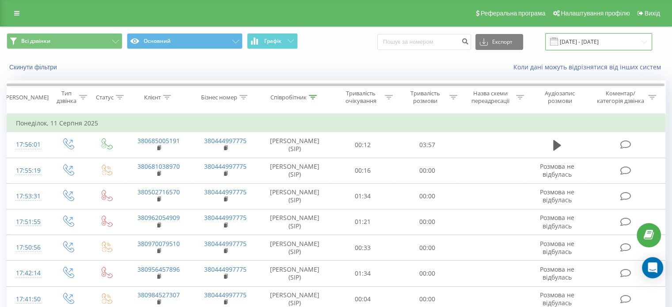
click at [595, 46] on input "11.08.2025 - 11.08.2025" at bounding box center [599, 41] width 107 height 17
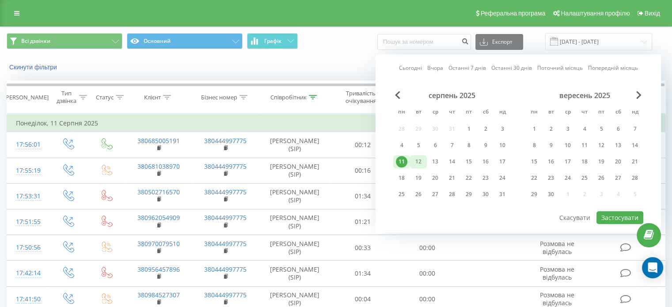
click at [419, 161] on div "12" at bounding box center [418, 161] width 11 height 11
click at [611, 212] on button "Застосувати" at bounding box center [620, 217] width 47 height 13
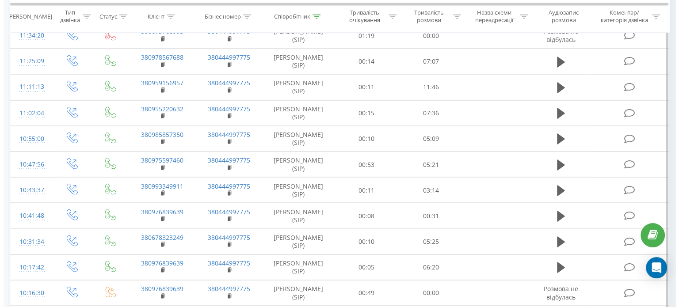
scroll to position [1591, 0]
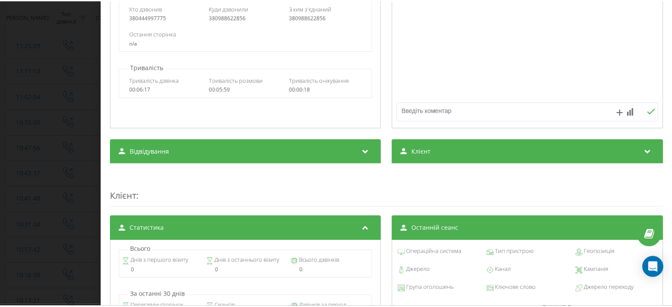
scroll to position [38, 0]
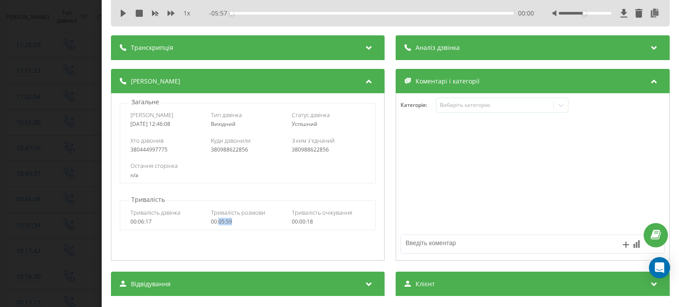
drag, startPoint x: 229, startPoint y: 225, endPoint x: 217, endPoint y: 225, distance: 11.9
click at [217, 225] on div "Тривалість дзвінка 00:06:17 Тривалість розмови 00:05:59 Тривалість очікування 0…" at bounding box center [247, 217] width 255 height 26
click at [60, 115] on div "Дзвінок : ua4_-1754991968.1331654 1 x - 05:57 00:00 00:00 Транскрипція Для AI-а…" at bounding box center [339, 153] width 679 height 307
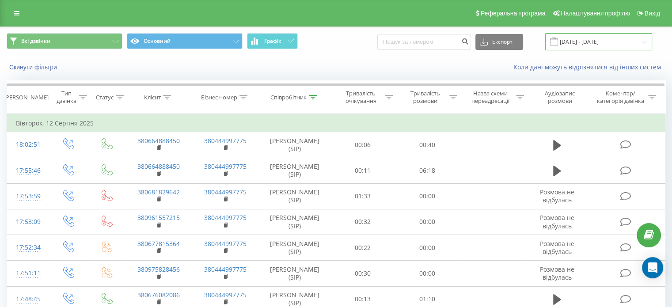
click at [618, 42] on input "12.08.2025 - 12.08.2025" at bounding box center [599, 41] width 107 height 17
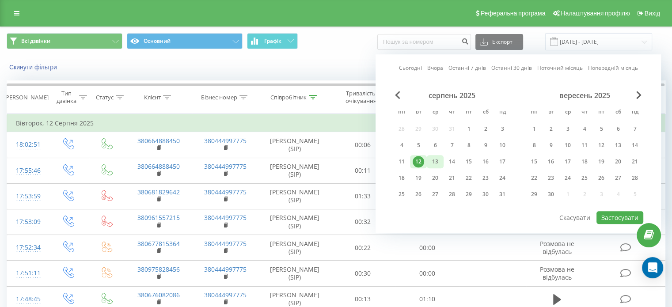
click at [442, 160] on div "13" at bounding box center [435, 161] width 17 height 13
click at [614, 213] on button "Застосувати" at bounding box center [620, 217] width 47 height 13
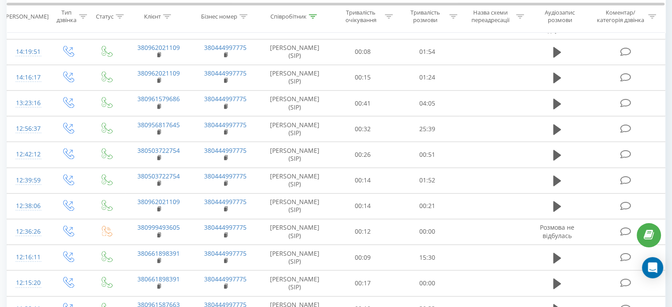
scroll to position [1238, 0]
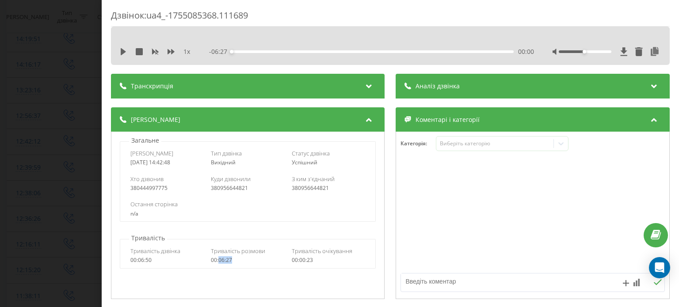
drag, startPoint x: 238, startPoint y: 259, endPoint x: 221, endPoint y: 262, distance: 17.4
click at [217, 262] on div "00:06:27" at bounding box center [248, 260] width 74 height 6
click at [56, 107] on div "Дзвінок : ua4_-1755085368.111689 1 x - 06:27 00:00 00:00 Транскрипція Для AI-ан…" at bounding box center [339, 153] width 679 height 307
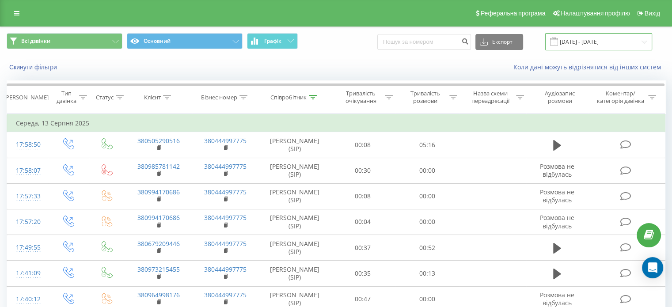
click at [594, 41] on input "13.08.2025 - 13.08.2025" at bounding box center [599, 41] width 107 height 17
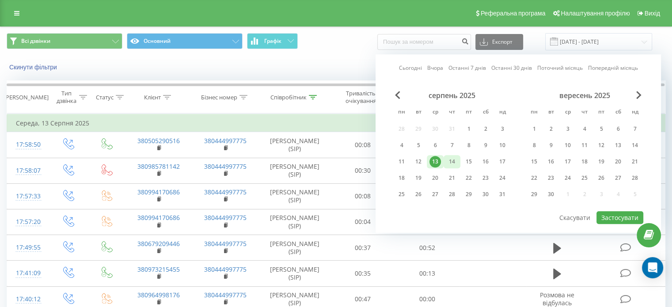
click at [454, 159] on div "14" at bounding box center [451, 161] width 11 height 11
click at [615, 212] on button "Застосувати" at bounding box center [620, 217] width 47 height 13
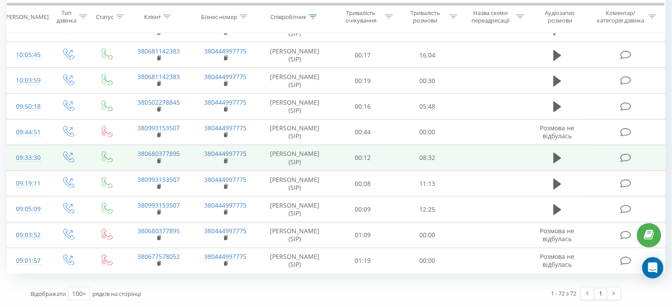
scroll to position [2122, 0]
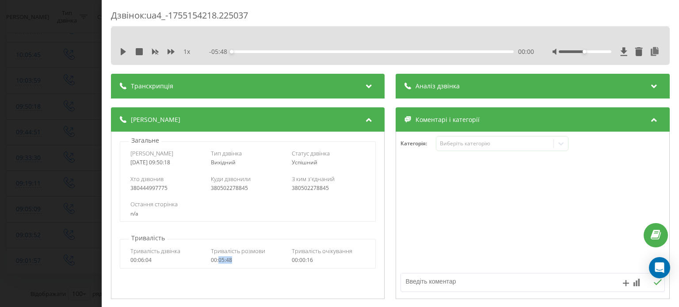
drag, startPoint x: 234, startPoint y: 262, endPoint x: 217, endPoint y: 261, distance: 17.2
click at [217, 261] on div "00:05:48" at bounding box center [248, 260] width 74 height 6
click at [95, 76] on div "Дзвінок : ua4_-1755154218.225037 1 x - 05:48 00:00 00:00 Транскрипція Для AI-ан…" at bounding box center [339, 153] width 679 height 307
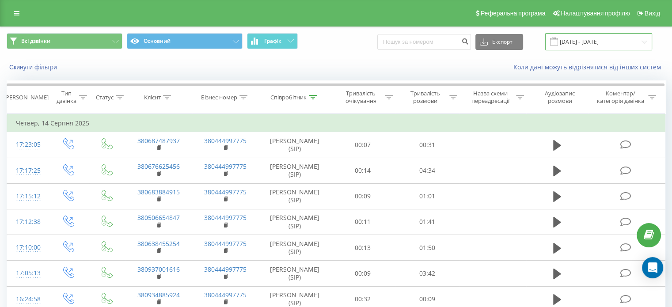
click at [594, 42] on input "14.08.2025 - 14.08.2025" at bounding box center [599, 41] width 107 height 17
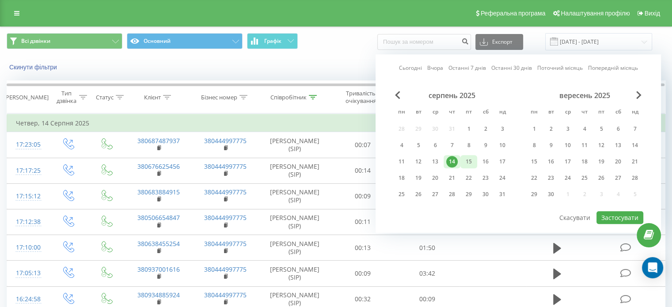
click at [472, 161] on div "15" at bounding box center [468, 161] width 11 height 11
click at [625, 217] on button "Застосувати" at bounding box center [620, 217] width 47 height 13
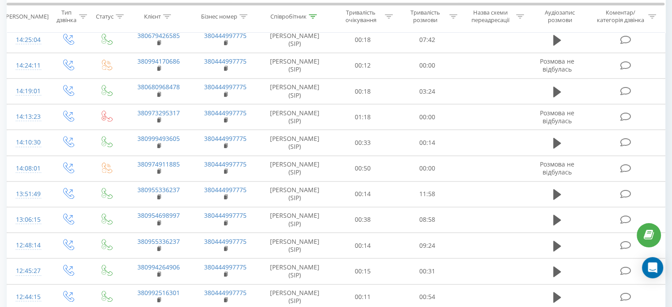
scroll to position [840, 0]
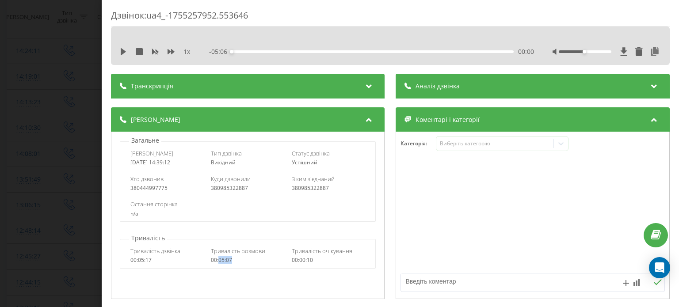
drag, startPoint x: 231, startPoint y: 262, endPoint x: 218, endPoint y: 263, distance: 12.4
click at [218, 263] on div "00:05:07" at bounding box center [248, 260] width 74 height 6
click at [58, 96] on div "Дзвінок : ua4_-1755257952.553646 1 x - 05:06 00:00 00:00 Транскрипція Для AI-ан…" at bounding box center [339, 153] width 679 height 307
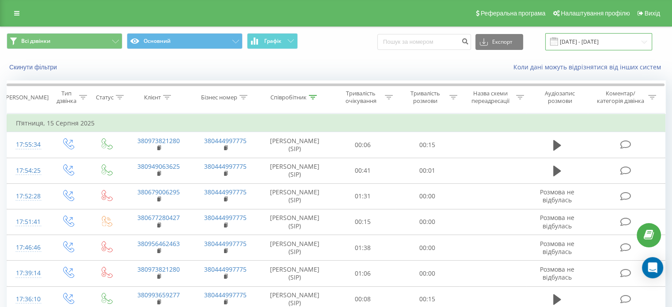
click at [605, 38] on input "15.08.2025 - 15.08.2025" at bounding box center [599, 41] width 107 height 17
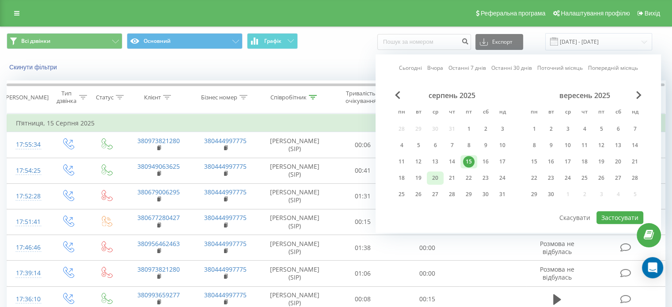
click at [433, 180] on div "20" at bounding box center [435, 177] width 11 height 11
click at [605, 219] on button "Застосувати" at bounding box center [620, 217] width 47 height 13
type input "20.08.2025 - 20.08.2025"
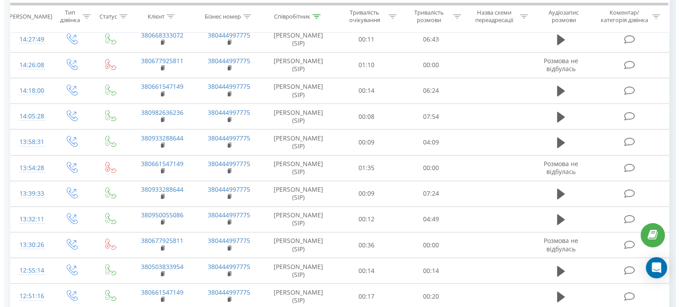
scroll to position [575, 0]
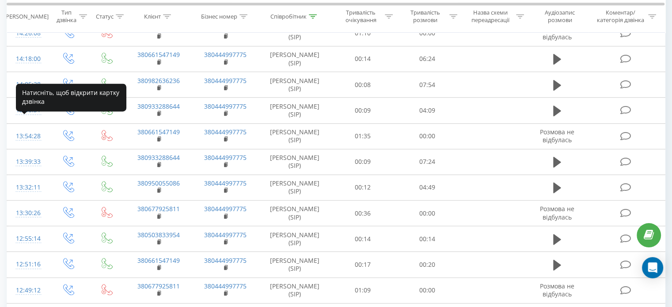
click at [30, 12] on div at bounding box center [27, 11] width 23 height 0
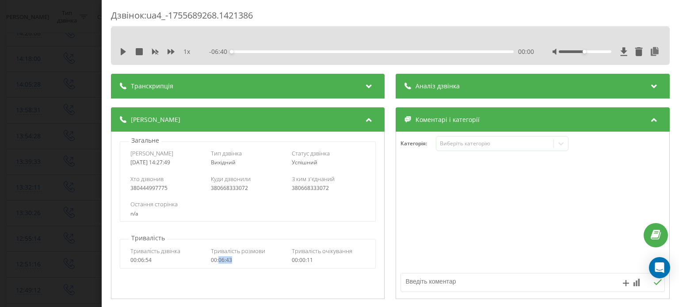
drag, startPoint x: 235, startPoint y: 262, endPoint x: 218, endPoint y: 263, distance: 17.3
click at [218, 263] on div "00:06:43" at bounding box center [248, 260] width 74 height 6
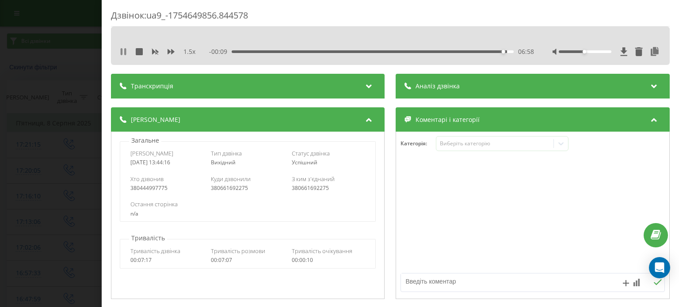
click at [124, 53] on icon at bounding box center [123, 51] width 7 height 7
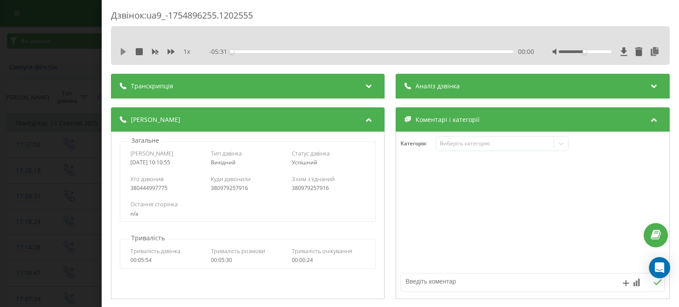
click at [126, 53] on icon at bounding box center [123, 51] width 7 height 7
click at [174, 50] on icon at bounding box center [171, 51] width 7 height 7
click at [124, 57] on div "1.5 x - 04:31 00:59 00:59" at bounding box center [391, 51] width 546 height 13
click at [124, 56] on div "1.5 x" at bounding box center [160, 51] width 80 height 9
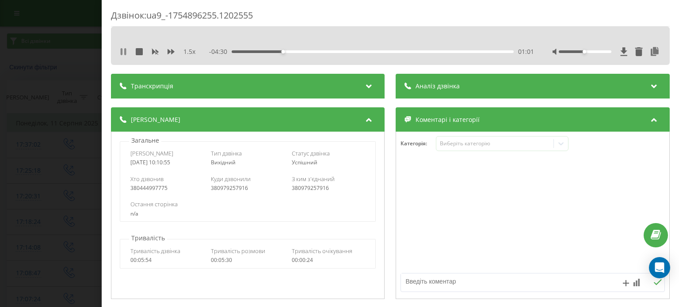
click at [125, 54] on icon at bounding box center [125, 51] width 2 height 7
click at [121, 52] on icon at bounding box center [123, 51] width 5 height 7
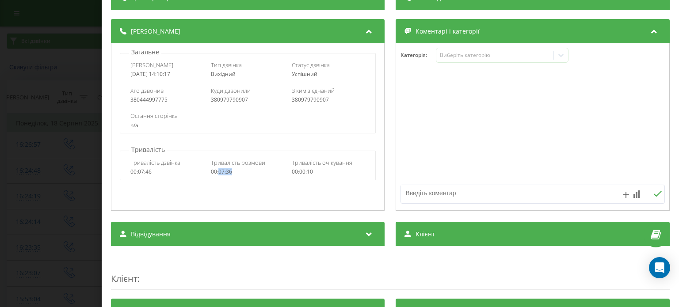
click at [219, 174] on div "00:07:36" at bounding box center [248, 172] width 74 height 6
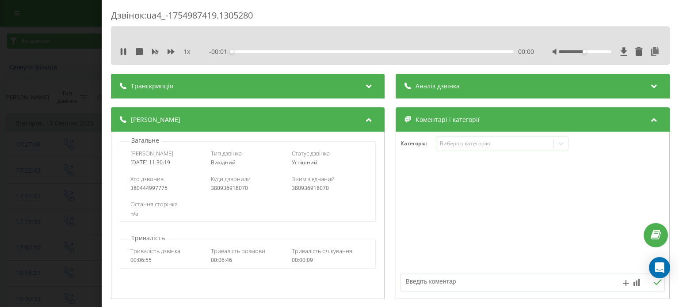
click at [179, 53] on div "1 x" at bounding box center [160, 51] width 80 height 9
click at [172, 53] on icon at bounding box center [171, 51] width 7 height 5
click at [122, 53] on icon at bounding box center [123, 51] width 5 height 7
click at [168, 53] on icon at bounding box center [171, 51] width 7 height 7
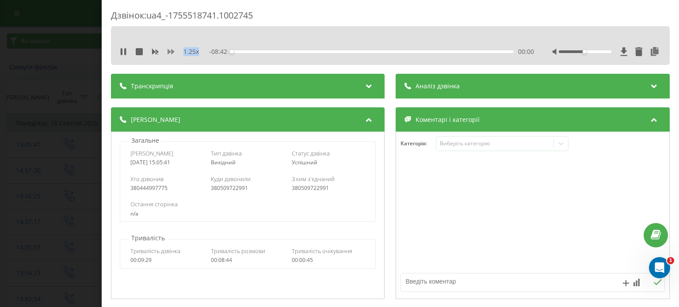
click at [168, 53] on icon at bounding box center [171, 51] width 7 height 7
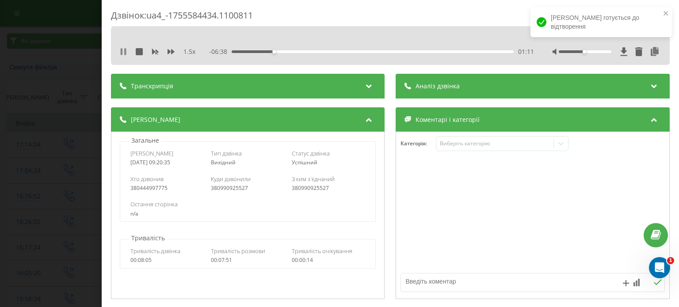
click at [124, 51] on icon at bounding box center [123, 51] width 7 height 7
click at [127, 49] on div "1.5 x" at bounding box center [160, 51] width 80 height 9
click at [123, 53] on icon at bounding box center [123, 51] width 5 height 7
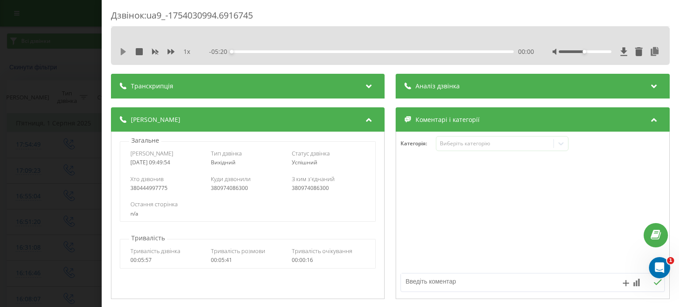
click at [124, 53] on icon at bounding box center [123, 51] width 7 height 7
click at [166, 53] on div "1 x" at bounding box center [160, 51] width 80 height 9
click at [171, 53] on icon at bounding box center [171, 51] width 7 height 7
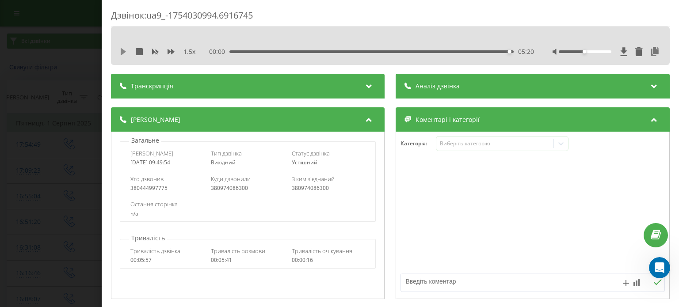
click at [126, 51] on icon at bounding box center [123, 51] width 7 height 7
click at [502, 50] on div "05:20" at bounding box center [372, 51] width 284 height 3
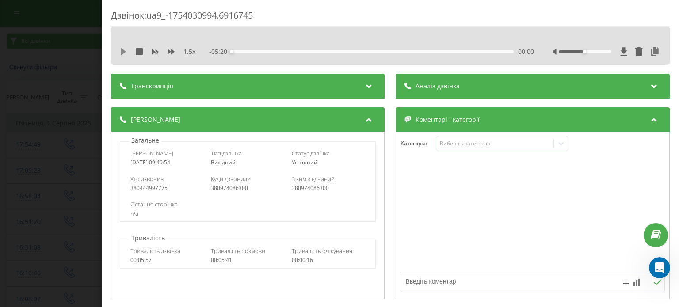
click at [121, 50] on icon at bounding box center [123, 51] width 5 height 7
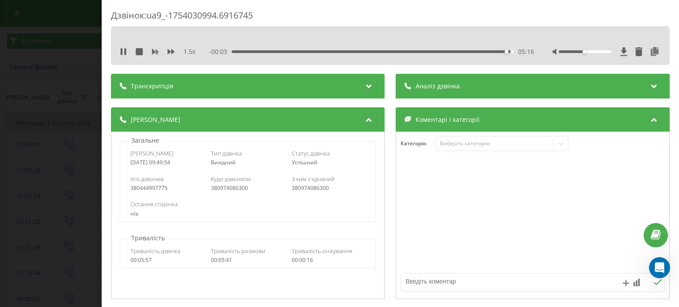
drag, startPoint x: 314, startPoint y: 49, endPoint x: 195, endPoint y: 53, distance: 119.0
click at [195, 53] on div "1.5 x - 00:03 05:16 05:16" at bounding box center [391, 51] width 546 height 13
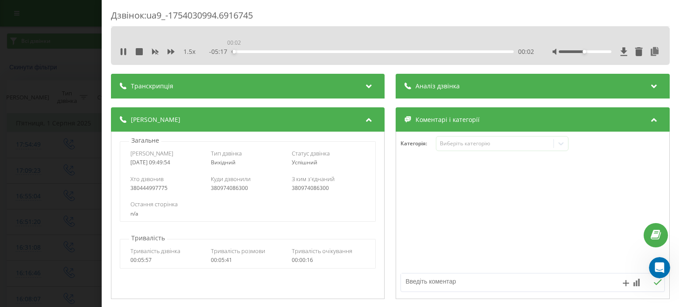
click at [233, 50] on div "00:02" at bounding box center [373, 51] width 282 height 3
click at [118, 52] on div "1 x - 05:34 00:00 00:00" at bounding box center [391, 51] width 546 height 13
click at [122, 53] on icon at bounding box center [123, 51] width 5 height 7
click at [169, 52] on icon at bounding box center [171, 51] width 7 height 5
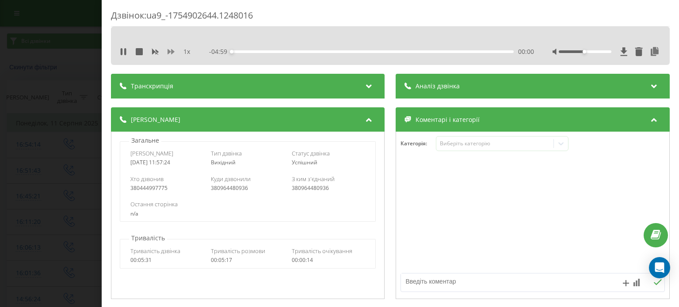
click at [172, 53] on icon at bounding box center [171, 51] width 7 height 5
click at [166, 50] on div "1 x" at bounding box center [160, 51] width 80 height 9
click at [168, 52] on icon at bounding box center [171, 51] width 7 height 5
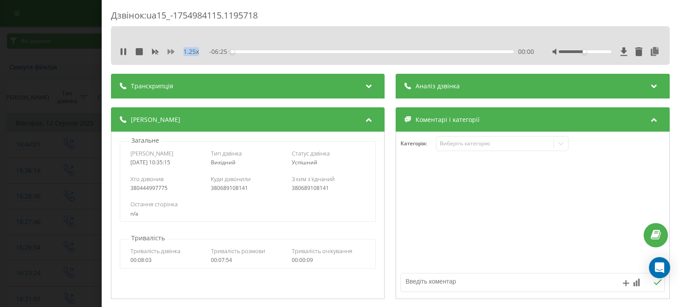
click at [168, 52] on icon at bounding box center [171, 51] width 7 height 5
click at [85, 124] on div "Дзвінок : ua15_-1754984115.1195718 1 x - 00:01 00:00 00:00 Транскрипція Для AI-…" at bounding box center [339, 153] width 679 height 307
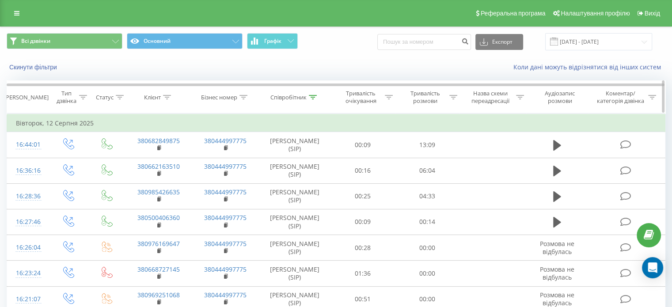
click at [316, 92] on th "Співробітник" at bounding box center [295, 97] width 72 height 33
click at [622, 44] on input "[DATE] - [DATE]" at bounding box center [599, 41] width 107 height 17
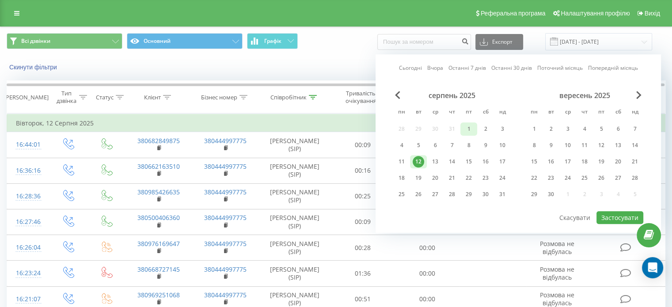
click at [467, 126] on div "1" at bounding box center [468, 128] width 11 height 11
click at [604, 217] on button "Застосувати" at bounding box center [620, 217] width 47 height 13
type input "01.08.2025 - 01.08.2025"
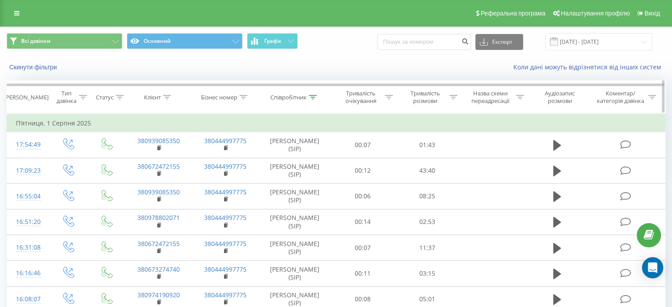
click at [308, 99] on div "Співробітник" at bounding box center [294, 98] width 46 height 8
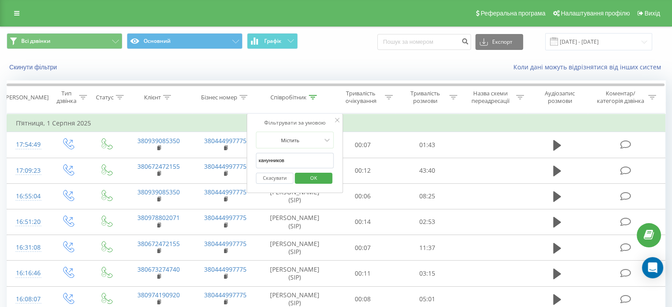
click at [282, 160] on input "канунников" at bounding box center [295, 160] width 78 height 15
type input "степанян"
click at [306, 180] on span "OK" at bounding box center [313, 178] width 25 height 14
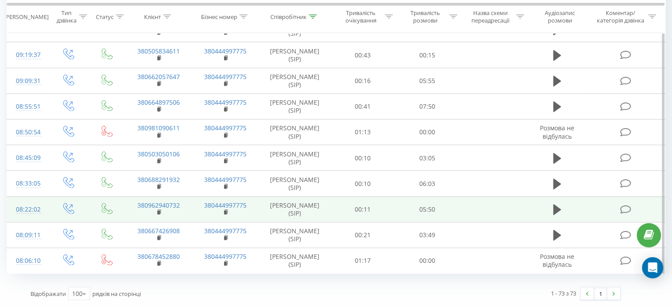
scroll to position [2182, 0]
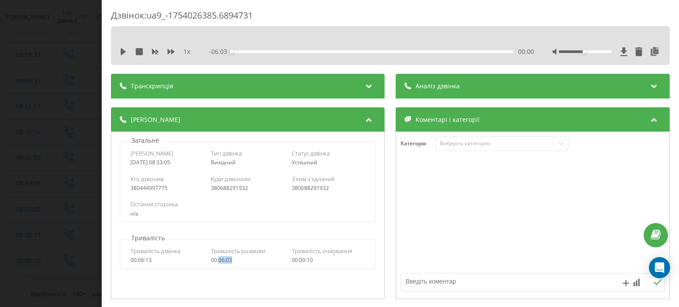
drag, startPoint x: 235, startPoint y: 262, endPoint x: 218, endPoint y: 262, distance: 16.8
click at [218, 262] on div "00:06:03" at bounding box center [248, 260] width 74 height 6
copy div "06:03"
click at [0, 97] on div "Дзвінок : ua9_-1754026385.6894731 1 x - 06:03 00:00 00:00 Транскрипція Для AI-а…" at bounding box center [339, 153] width 679 height 307
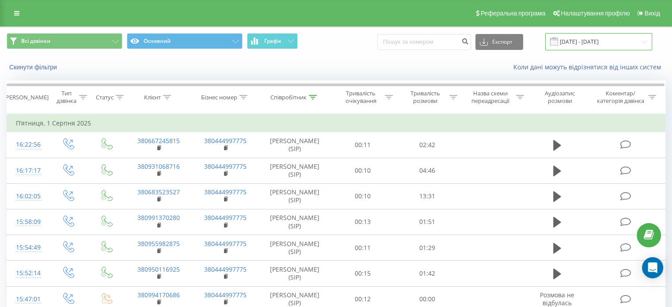
click at [622, 38] on input "01.08.2025 - 01.08.2025" at bounding box center [599, 41] width 107 height 17
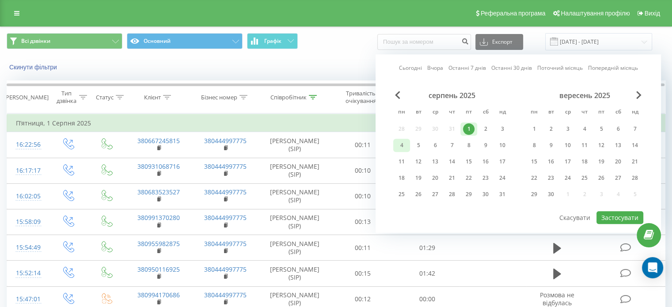
click at [404, 143] on div "4" at bounding box center [401, 145] width 11 height 11
drag, startPoint x: 623, startPoint y: 215, endPoint x: 619, endPoint y: 209, distance: 7.6
click at [623, 215] on button "Застосувати" at bounding box center [620, 217] width 47 height 13
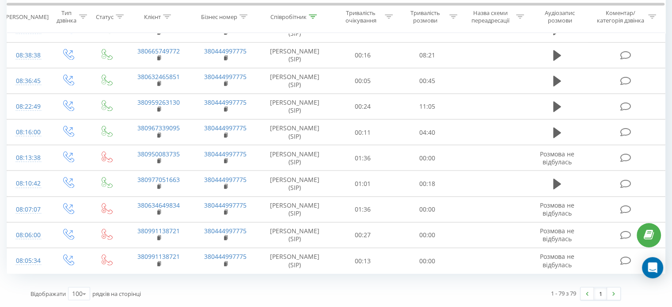
scroll to position [1945, 0]
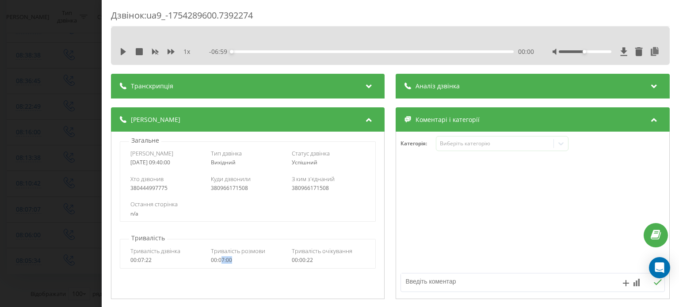
drag, startPoint x: 237, startPoint y: 259, endPoint x: 219, endPoint y: 262, distance: 18.0
click at [219, 262] on div "00:07:00" at bounding box center [248, 260] width 74 height 6
click at [237, 263] on div "00:07:00" at bounding box center [248, 260] width 74 height 6
drag, startPoint x: 237, startPoint y: 259, endPoint x: 217, endPoint y: 261, distance: 20.0
click at [217, 261] on div "00:07:00" at bounding box center [248, 260] width 74 height 6
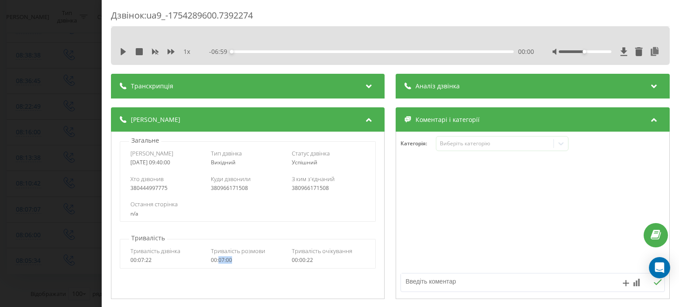
copy div "07:00"
click at [50, 97] on div "Дзвінок : ua9_-1754289600.7392274 1 x - 06:59 00:00 00:00 Транскрипція Для AI-а…" at bounding box center [339, 153] width 679 height 307
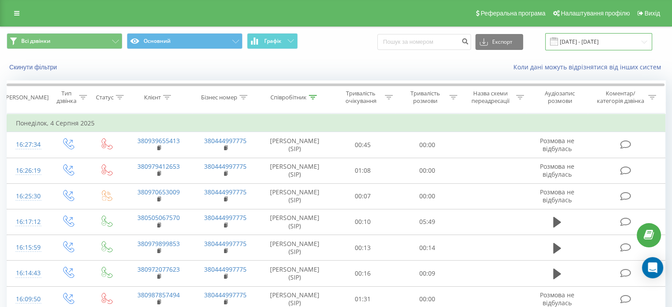
click at [596, 43] on input "04.08.2025 - 04.08.2025" at bounding box center [599, 41] width 107 height 17
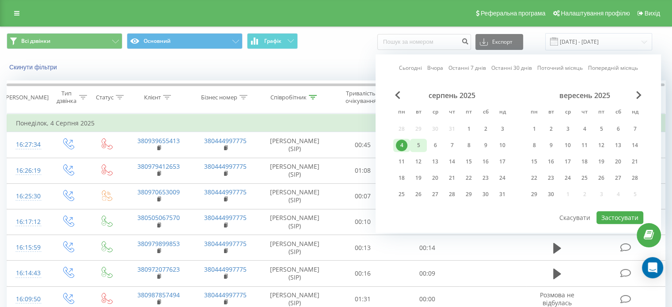
click at [418, 140] on div "5" at bounding box center [418, 145] width 11 height 11
click at [620, 208] on div "серпень 2025 пн вт ср чт пт сб нд 28 29 30 31 1 2 3 4 5 6 7 8 9 10 11 12 13 14 …" at bounding box center [518, 150] width 250 height 119
click at [620, 213] on button "Застосувати" at bounding box center [620, 217] width 47 height 13
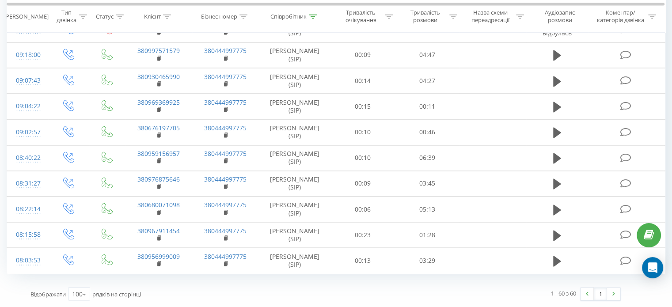
scroll to position [1503, 0]
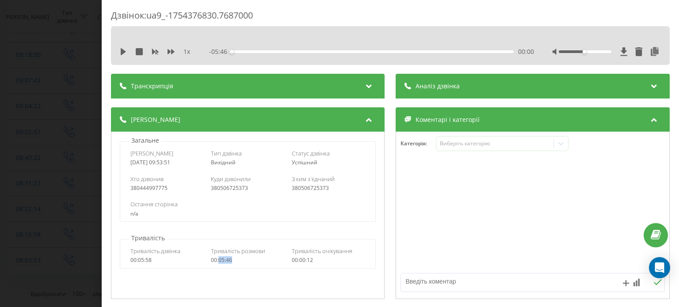
drag, startPoint x: 232, startPoint y: 262, endPoint x: 217, endPoint y: 263, distance: 14.2
click at [217, 263] on div "00:05:46" at bounding box center [248, 260] width 74 height 6
copy div "05:46"
click at [21, 92] on div "Дзвінок : ua9_-1754376830.7687000 1 x - 05:46 00:00 00:00 Транскрипція Для AI-а…" at bounding box center [339, 153] width 679 height 307
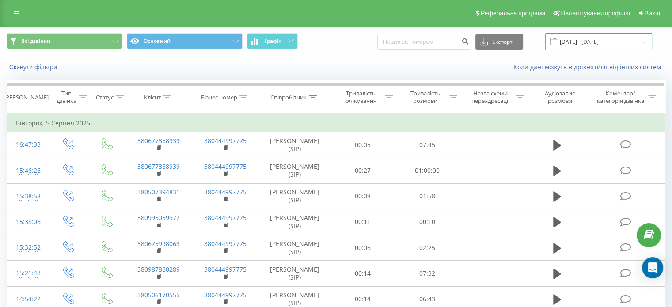
click at [592, 43] on input "05.08.2025 - 05.08.2025" at bounding box center [599, 41] width 107 height 17
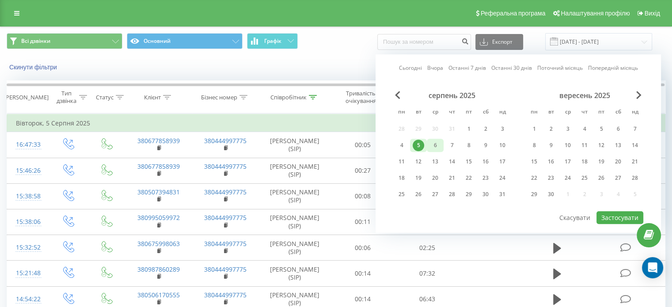
click at [439, 145] on div "6" at bounding box center [435, 145] width 11 height 11
click at [603, 214] on button "Застосувати" at bounding box center [620, 217] width 47 height 13
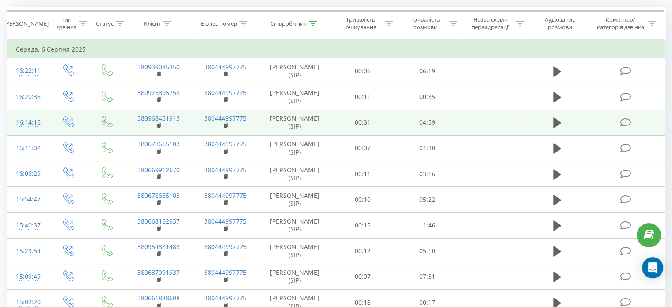
scroll to position [88, 0]
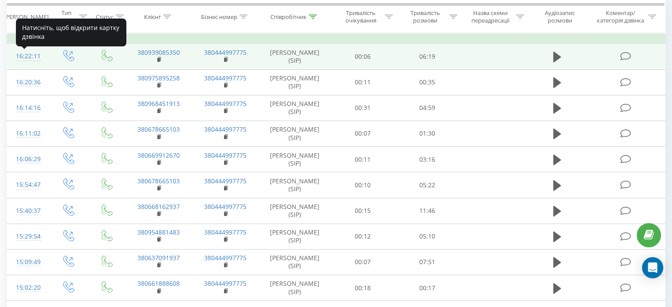
click at [38, 61] on div "16:22:11" at bounding box center [27, 56] width 23 height 17
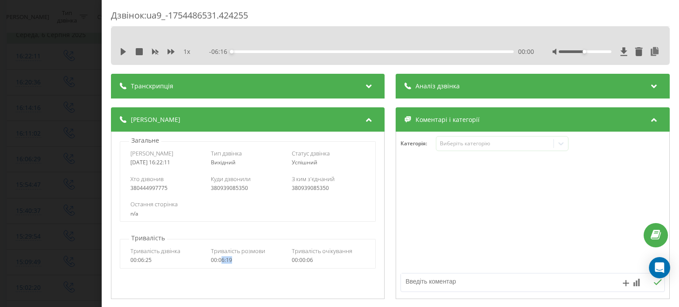
drag, startPoint x: 236, startPoint y: 260, endPoint x: 219, endPoint y: 262, distance: 16.4
click at [219, 262] on div "00:06:19" at bounding box center [248, 260] width 74 height 6
click at [239, 262] on div "00:06:19" at bounding box center [248, 260] width 74 height 6
drag, startPoint x: 239, startPoint y: 262, endPoint x: 218, endPoint y: 263, distance: 20.8
click at [218, 263] on div "00:06:19" at bounding box center [248, 260] width 74 height 6
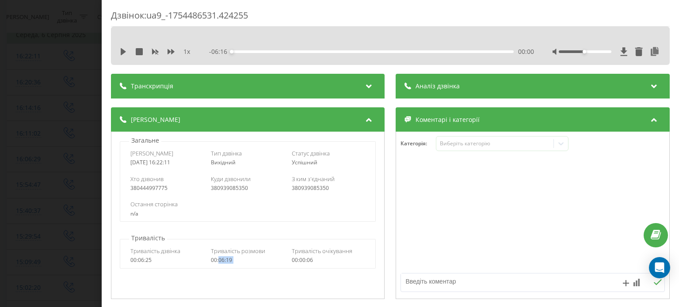
click at [62, 51] on div "Дзвінок : ua9_-1754486531.424255 1 x - 06:16 00:00 00:00 Транскрипція Для AI-ан…" at bounding box center [339, 153] width 679 height 307
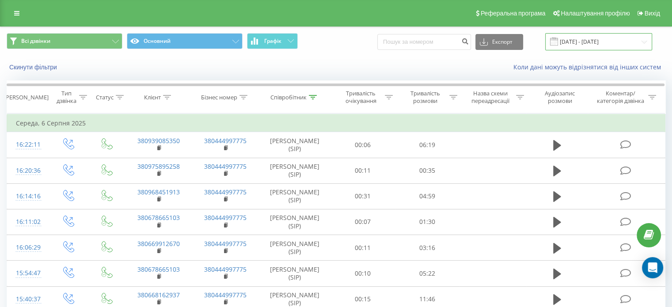
click at [622, 39] on input "06.08.2025 - 06.08.2025" at bounding box center [599, 41] width 107 height 17
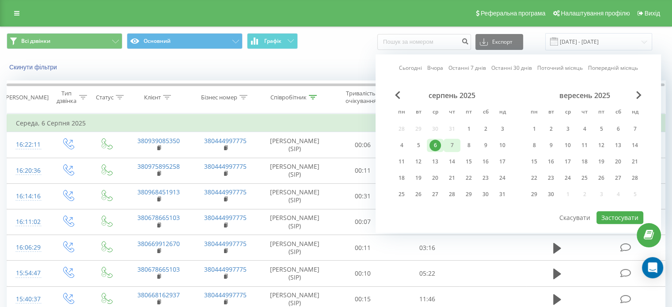
click at [458, 144] on div "7" at bounding box center [452, 145] width 17 height 13
click at [618, 218] on button "Застосувати" at bounding box center [620, 217] width 47 height 13
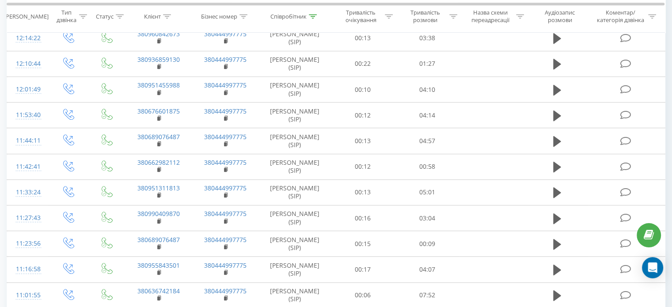
scroll to position [707, 0]
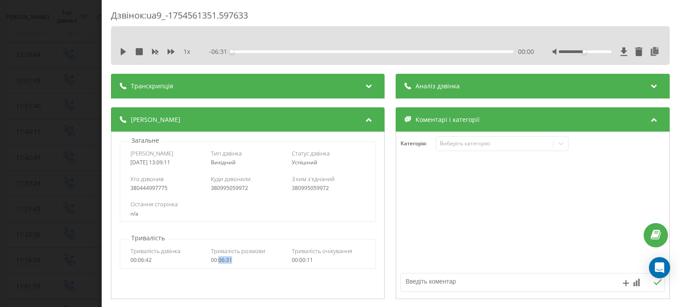
drag, startPoint x: 236, startPoint y: 262, endPoint x: 219, endPoint y: 264, distance: 16.9
click at [217, 265] on div "Тривалість дзвінка 00:06:42 Тривалість розмови 00:06:31 Тривалість очікування 0…" at bounding box center [247, 256] width 255 height 26
copy div "06:31"
click at [96, 76] on div "Дзвінок : ua9_-1754561351.597633 1 x - 06:31 00:00 00:00 Транскрипція Для AI-ан…" at bounding box center [339, 153] width 679 height 307
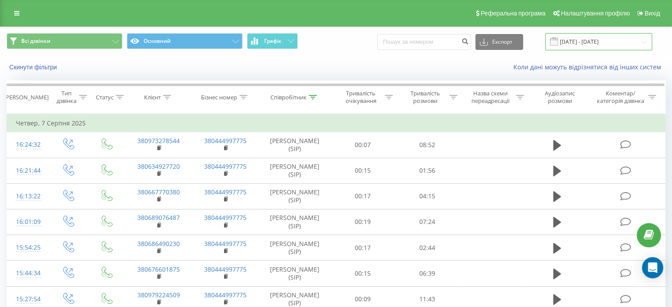
click at [603, 49] on input "07.08.2025 - 07.08.2025" at bounding box center [599, 41] width 107 height 17
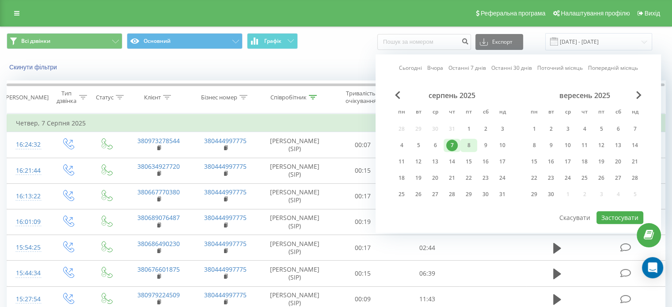
click at [469, 145] on div "8" at bounding box center [468, 145] width 11 height 11
click at [628, 211] on button "Застосувати" at bounding box center [620, 217] width 47 height 13
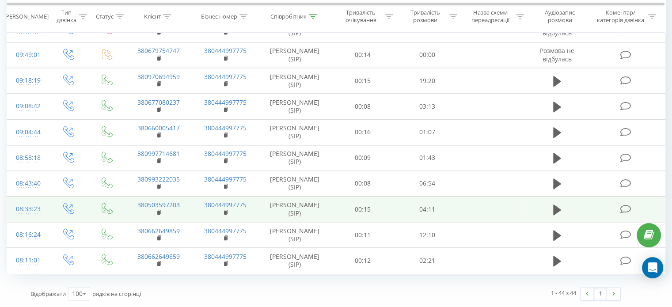
scroll to position [1241, 0]
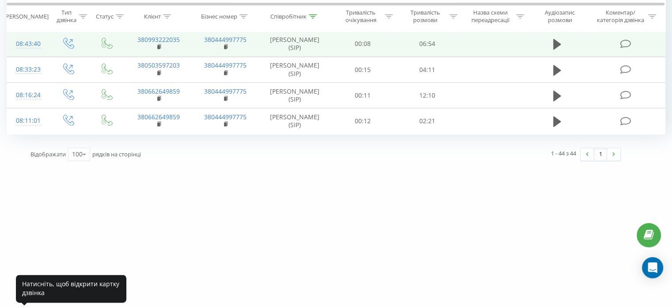
click at [34, 53] on div "08:43:40" at bounding box center [27, 43] width 23 height 17
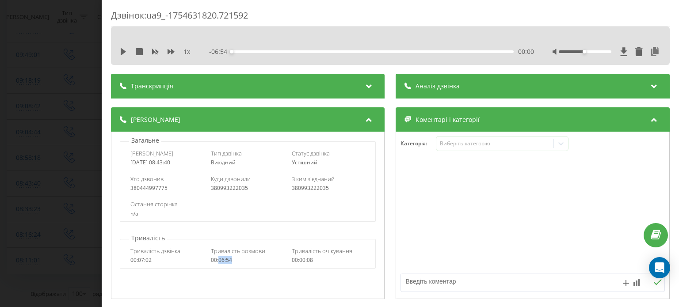
drag, startPoint x: 237, startPoint y: 260, endPoint x: 217, endPoint y: 262, distance: 19.1
click at [217, 262] on div "00:06:54" at bounding box center [248, 260] width 74 height 6
copy div "06:54"
click at [80, 81] on div "Дзвінок : ua9_-1754631820.721592 1 x - 06:54 00:00 00:00 Транскрипція Для AI-ан…" at bounding box center [339, 153] width 679 height 307
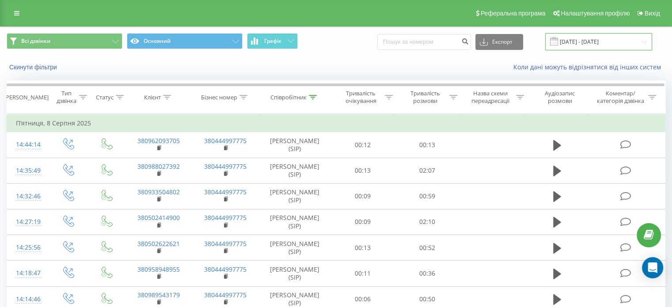
click at [608, 47] on input "08.08.2025 - 08.08.2025" at bounding box center [599, 41] width 107 height 17
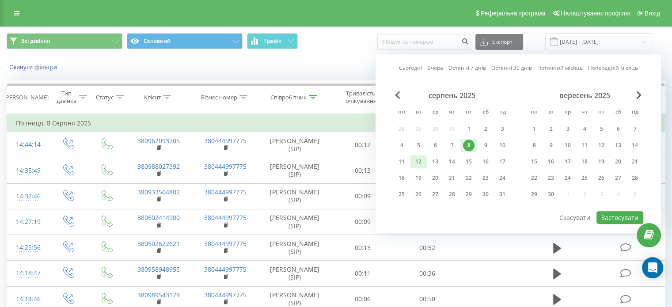
click at [420, 159] on div "12" at bounding box center [418, 161] width 11 height 11
click at [421, 159] on div "12" at bounding box center [418, 161] width 11 height 11
click at [604, 214] on button "Застосувати" at bounding box center [620, 217] width 47 height 13
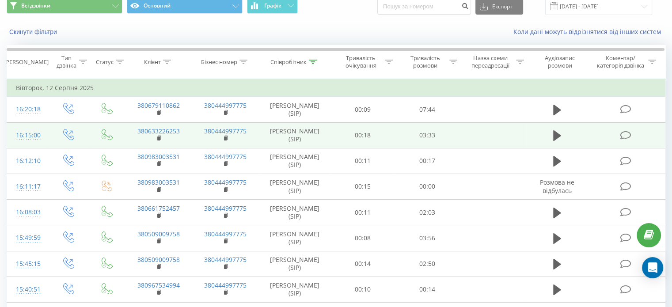
scroll to position [44, 0]
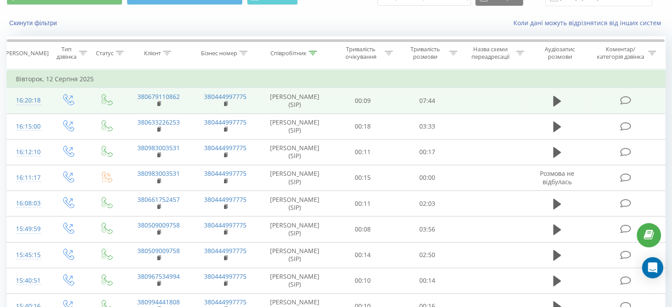
click at [26, 101] on div "16:20:18" at bounding box center [27, 100] width 23 height 17
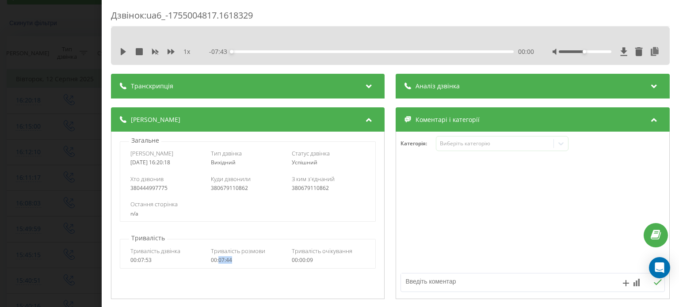
drag, startPoint x: 229, startPoint y: 263, endPoint x: 218, endPoint y: 264, distance: 11.1
click at [218, 264] on div "Тривалість дзвінка 00:07:53 Тривалість розмови 00:07:44 Тривалість очікування 0…" at bounding box center [247, 256] width 255 height 26
copy div "07:44"
click at [28, 92] on div "Дзвінок : ua6_-1755004817.1618329 1 x - 07:43 00:00 00:00 Транскрипція Для AI-а…" at bounding box center [339, 153] width 679 height 307
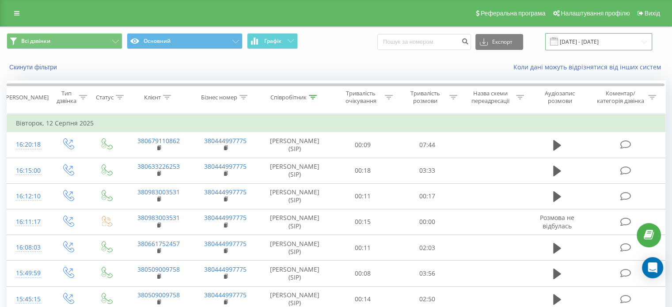
click at [619, 33] on input "12.08.2025 - 12.08.2025" at bounding box center [599, 41] width 107 height 17
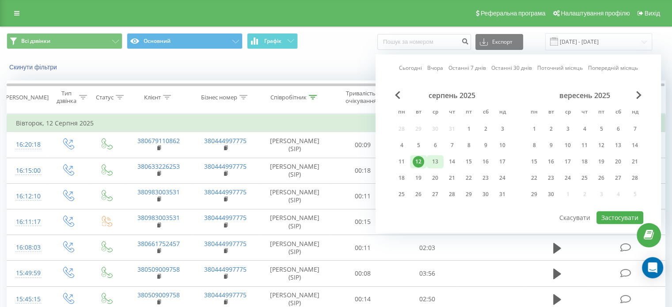
click at [435, 160] on div "13" at bounding box center [435, 161] width 11 height 11
click at [610, 215] on button "Застосувати" at bounding box center [620, 217] width 47 height 13
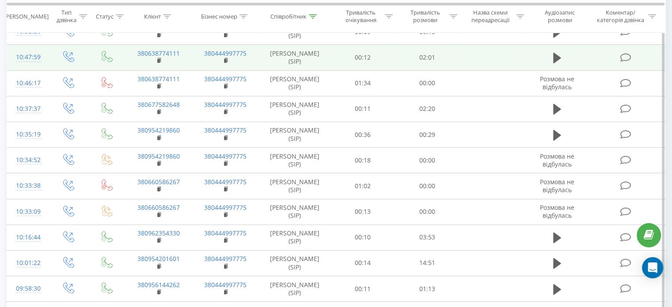
scroll to position [796, 0]
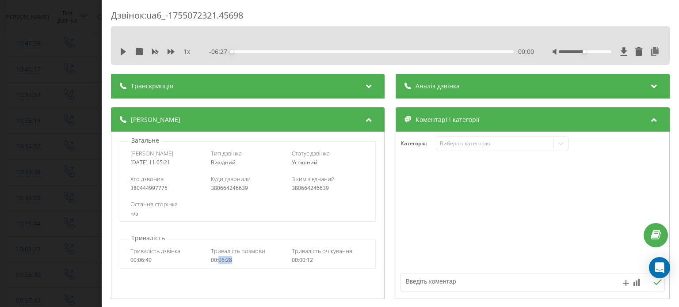
drag, startPoint x: 232, startPoint y: 261, endPoint x: 217, endPoint y: 261, distance: 14.1
click at [217, 261] on div "00:06:28" at bounding box center [248, 260] width 74 height 6
copy div "06:28"
click at [64, 91] on div "Дзвінок : ua6_-1755072321.45698 1 x - 06:27 00:00 00:00 Транскрипція Для AI-ана…" at bounding box center [339, 153] width 679 height 307
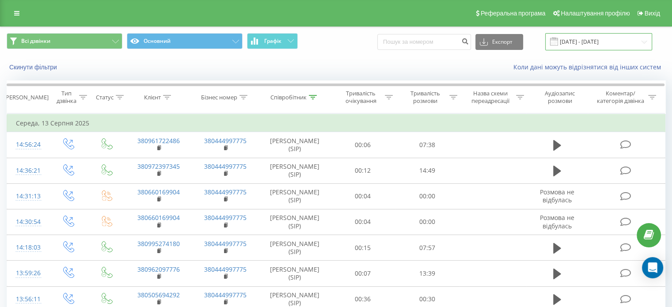
click at [592, 44] on input "13.08.2025 - 13.08.2025" at bounding box center [599, 41] width 107 height 17
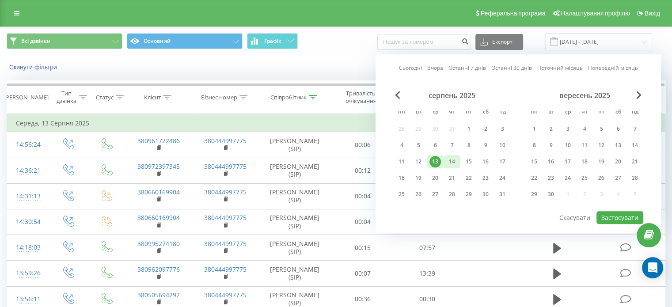
click at [450, 157] on div "14" at bounding box center [451, 161] width 11 height 11
click at [450, 158] on div "14" at bounding box center [451, 161] width 11 height 11
click at [607, 215] on button "Застосувати" at bounding box center [620, 217] width 47 height 13
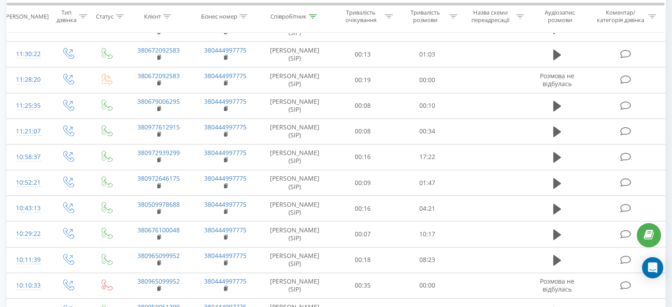
scroll to position [1061, 0]
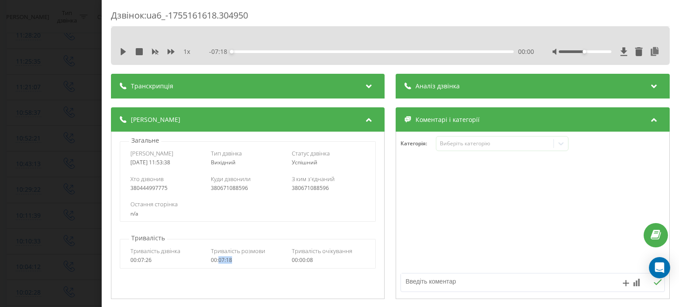
drag, startPoint x: 224, startPoint y: 262, endPoint x: 217, endPoint y: 262, distance: 6.6
click at [217, 262] on div "00:07:18" at bounding box center [248, 260] width 74 height 6
copy div "07:18"
click at [44, 92] on div "Дзвінок : ua6_-1755161618.304950 1 x - 07:18 00:00 00:00 Транскрипція Для AI-ан…" at bounding box center [339, 153] width 679 height 307
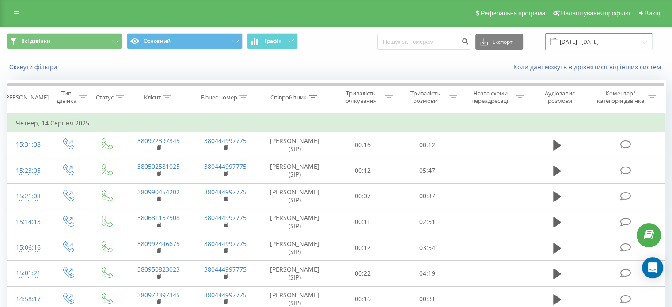
click at [606, 46] on input "14.08.2025 - 14.08.2025" at bounding box center [599, 41] width 107 height 17
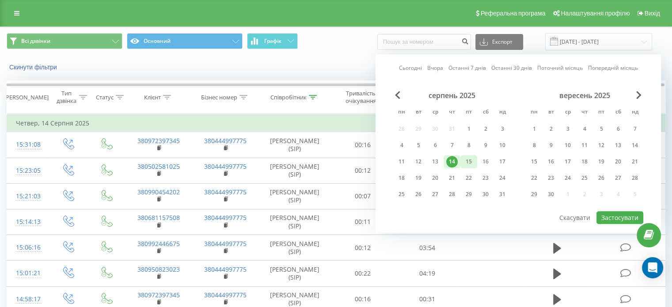
click at [470, 162] on div "15" at bounding box center [468, 161] width 11 height 11
click at [607, 220] on button "Застосувати" at bounding box center [620, 217] width 47 height 13
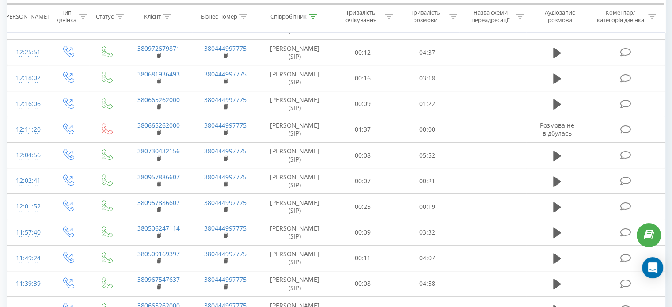
scroll to position [398, 0]
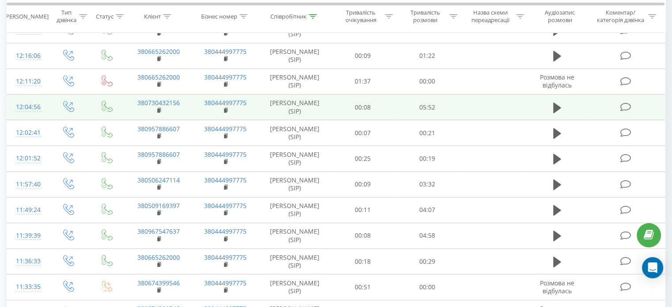
click at [23, 116] on div "12:04:56" at bounding box center [27, 107] width 23 height 17
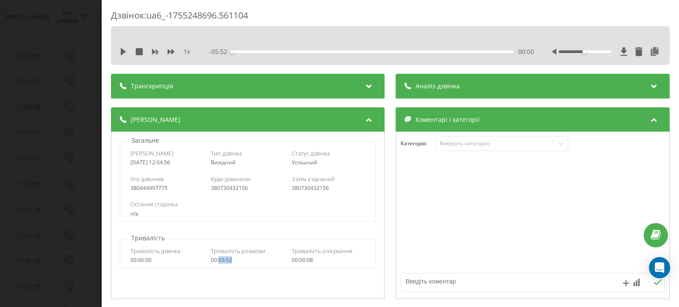
drag, startPoint x: 235, startPoint y: 261, endPoint x: 218, endPoint y: 263, distance: 17.3
click at [218, 263] on div "00:05:52" at bounding box center [248, 260] width 74 height 6
copy div "05:52"
drag, startPoint x: 40, startPoint y: 120, endPoint x: 55, endPoint y: 126, distance: 16.4
click at [40, 120] on div "Дзвінок : ua6_-1755248696.561104 1 x - 05:52 00:00 00:00 Транскрипція Для AI-ан…" at bounding box center [339, 153] width 679 height 307
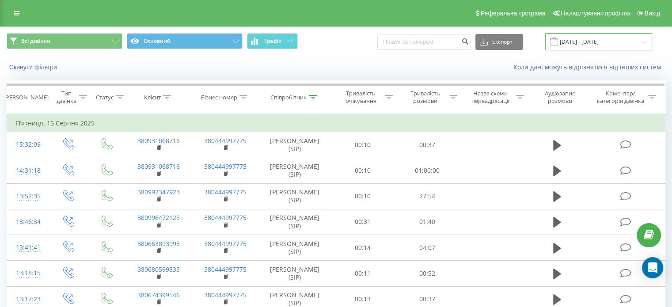
click at [610, 45] on input "15.08.2025 - 15.08.2025" at bounding box center [599, 41] width 107 height 17
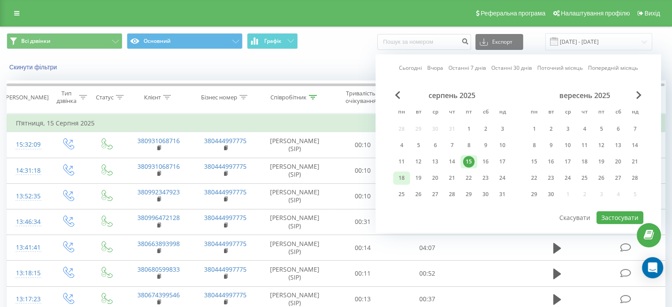
click at [405, 175] on div "18" at bounding box center [401, 177] width 11 height 11
click at [612, 212] on button "Застосувати" at bounding box center [620, 217] width 47 height 13
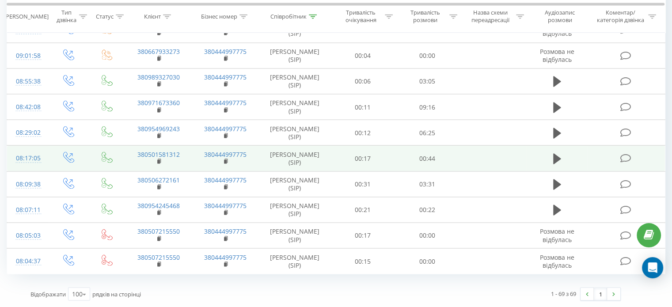
scroll to position [2008, 0]
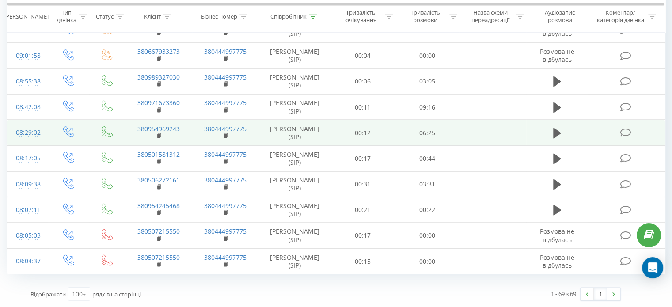
click at [14, 145] on td "08:29:02" at bounding box center [27, 133] width 41 height 26
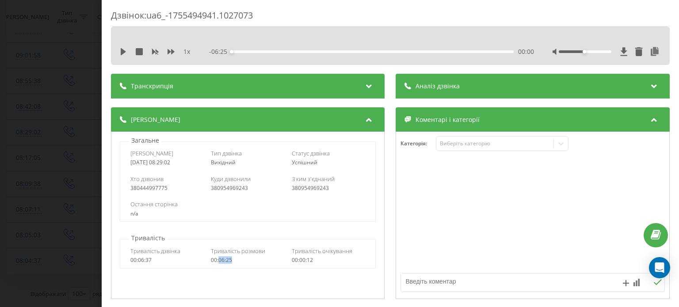
drag, startPoint x: 223, startPoint y: 262, endPoint x: 218, endPoint y: 261, distance: 4.9
click at [218, 262] on div "Тривалість дзвінка 00:06:37 Тривалість розмови 00:06:25 Тривалість очікування 0…" at bounding box center [247, 256] width 255 height 26
copy div "06:25"
click at [69, 69] on div "Дзвінок : ua6_-1755494941.1027073 1 x - 06:25 00:00 00:00 Транскрипція Для AI-а…" at bounding box center [339, 153] width 679 height 307
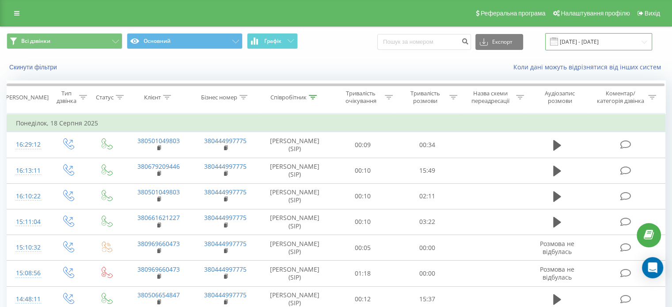
click at [618, 47] on input "18.08.2025 - 18.08.2025" at bounding box center [599, 41] width 107 height 17
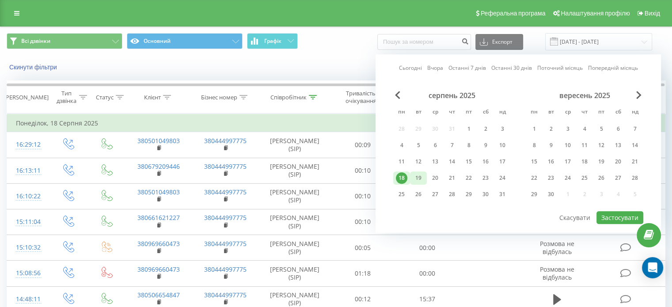
click at [414, 175] on div "19" at bounding box center [418, 177] width 11 height 11
click at [610, 211] on button "Застосувати" at bounding box center [620, 217] width 47 height 13
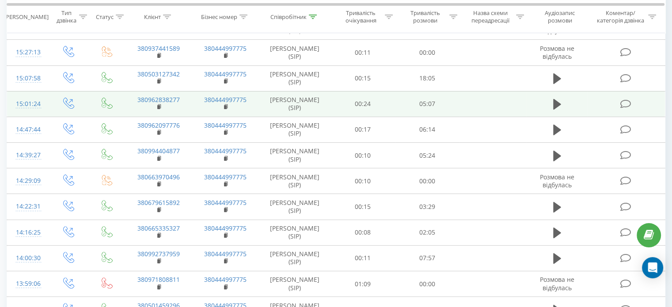
scroll to position [309, 0]
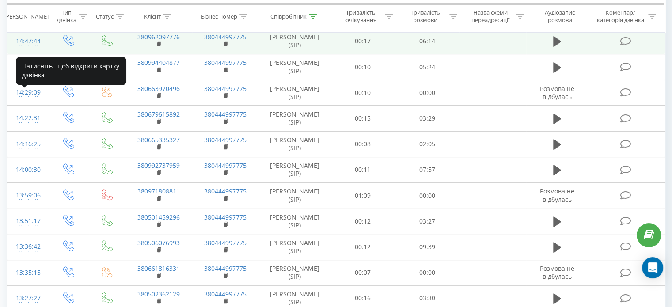
click at [36, 50] on div "14:47:44" at bounding box center [27, 41] width 23 height 17
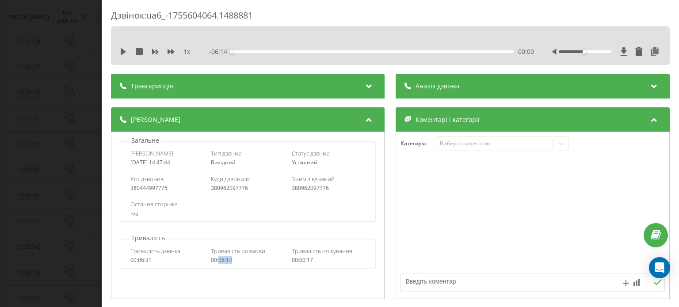
drag, startPoint x: 232, startPoint y: 264, endPoint x: 218, endPoint y: 264, distance: 13.3
click at [218, 264] on div "Тривалість дзвінка 00:06:31 Тривалість розмови 00:06:14 Тривалість очікування 0…" at bounding box center [247, 256] width 255 height 26
click at [0, 84] on div "Дзвінок : ua6_-1755604064.1488881 1 x - 06:14 00:00 00:00 Транскрипція Для AI-а…" at bounding box center [339, 153] width 679 height 307
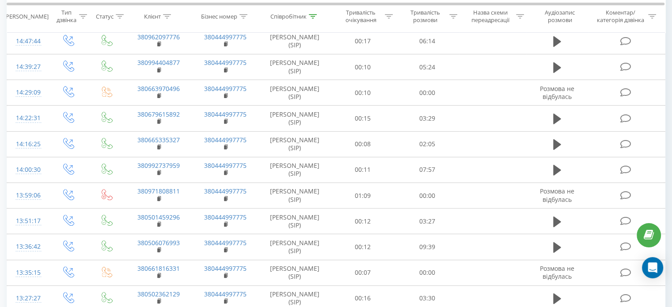
drag, startPoint x: 672, startPoint y: 74, endPoint x: 675, endPoint y: 64, distance: 10.6
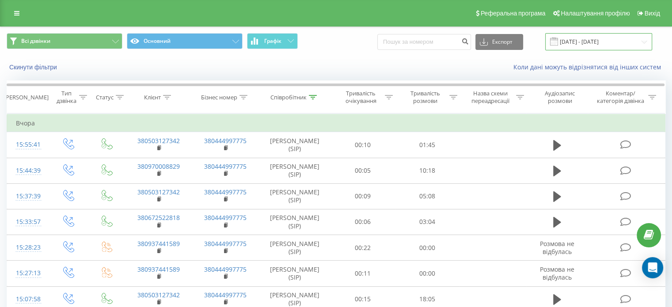
click at [627, 37] on input "19.08.2025 - 19.08.2025" at bounding box center [599, 41] width 107 height 17
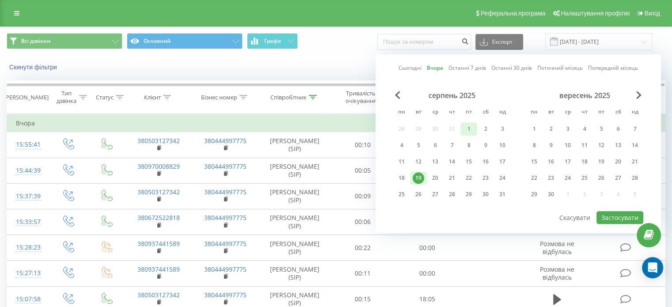
click at [472, 128] on div "1" at bounding box center [468, 128] width 11 height 11
click at [611, 215] on button "Застосувати" at bounding box center [620, 217] width 47 height 13
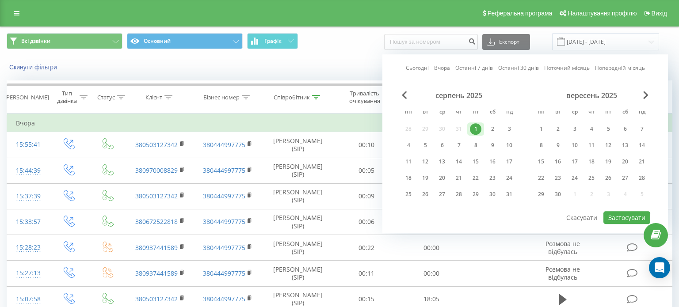
type input "01.08.2025 - 01.08.2025"
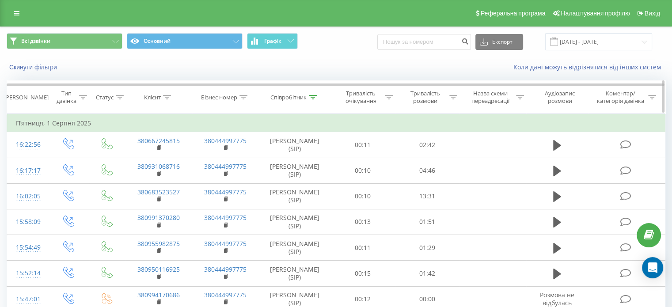
click at [302, 94] on div "Співробітник" at bounding box center [289, 98] width 36 height 8
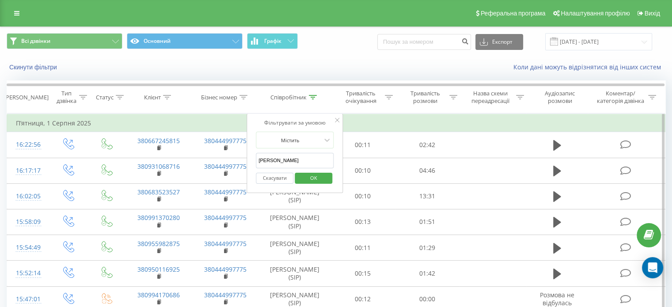
click at [279, 155] on input "степанян" at bounding box center [295, 160] width 78 height 15
type input "андрєєва"
click at [315, 182] on span "OK" at bounding box center [313, 178] width 25 height 14
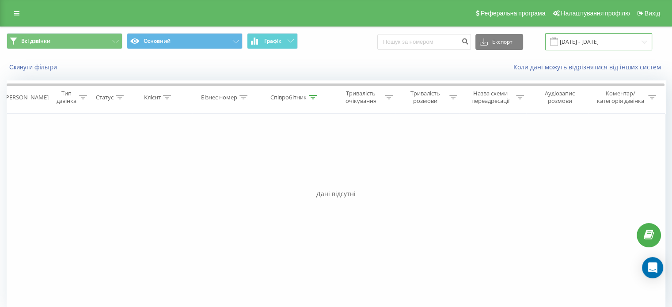
click at [592, 47] on input "01.08.2025 - 01.08.2025" at bounding box center [599, 41] width 107 height 17
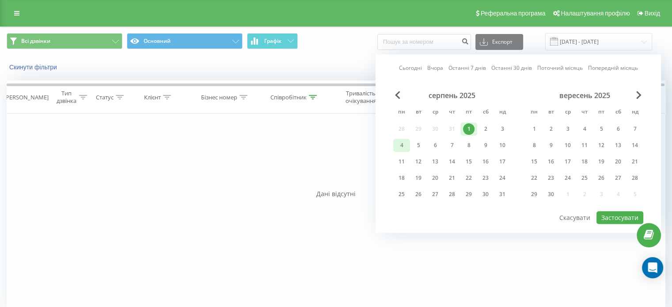
click at [404, 145] on div "4" at bounding box center [401, 145] width 11 height 11
click at [626, 215] on button "Застосувати" at bounding box center [620, 217] width 47 height 13
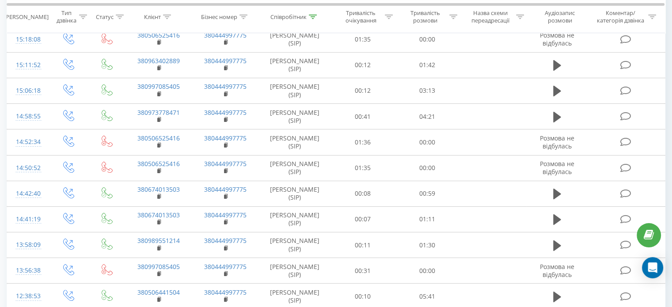
scroll to position [87, 0]
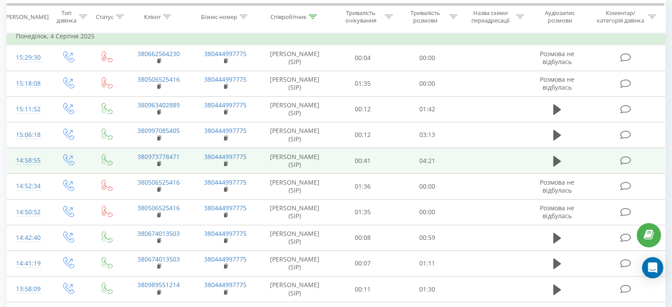
click at [38, 157] on div "14:58:55" at bounding box center [27, 160] width 23 height 17
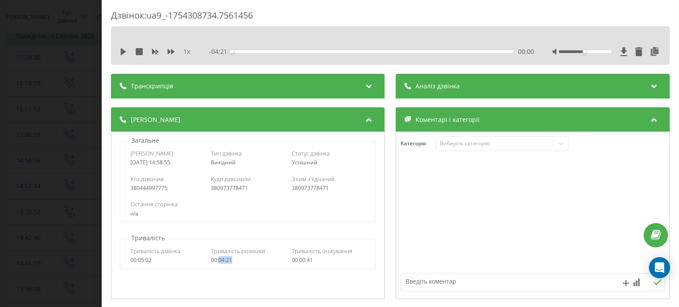
drag, startPoint x: 236, startPoint y: 261, endPoint x: 219, endPoint y: 262, distance: 16.8
click at [219, 262] on div "00:04:21" at bounding box center [248, 260] width 74 height 6
click at [81, 89] on div "Дзвінок : ua9_-1754308734.7561456 1 x - 04:21 00:00 00:00 Транскрипція Для AI-а…" at bounding box center [339, 153] width 679 height 307
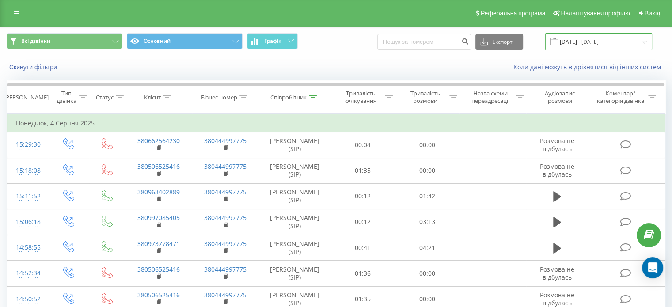
click at [604, 42] on input "04.08.2025 - 04.08.2025" at bounding box center [599, 41] width 107 height 17
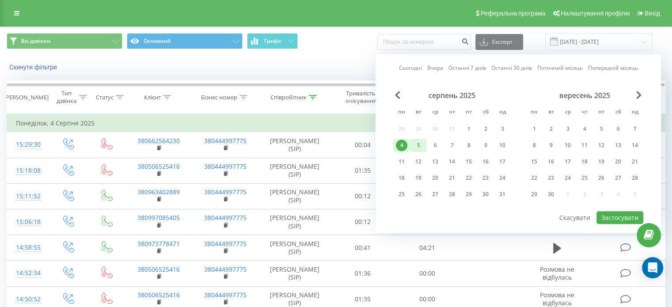
click at [424, 142] on div "5" at bounding box center [418, 145] width 17 height 13
drag, startPoint x: 424, startPoint y: 142, endPoint x: 436, endPoint y: 145, distance: 12.3
click at [424, 143] on div "5" at bounding box center [418, 145] width 17 height 13
click at [614, 217] on button "Застосувати" at bounding box center [620, 217] width 47 height 13
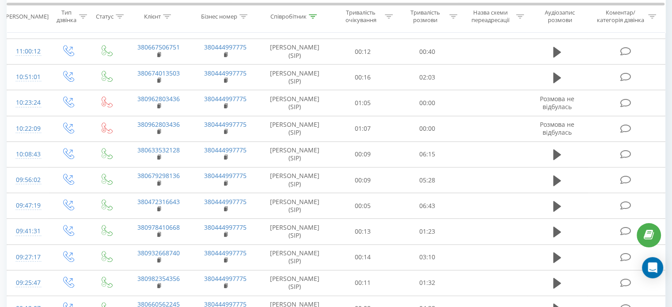
scroll to position [752, 0]
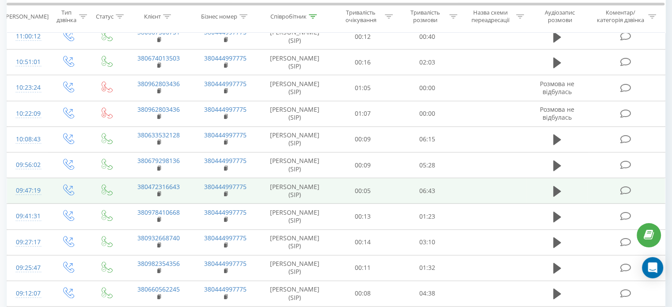
click at [23, 190] on div "09:47:19" at bounding box center [27, 190] width 23 height 17
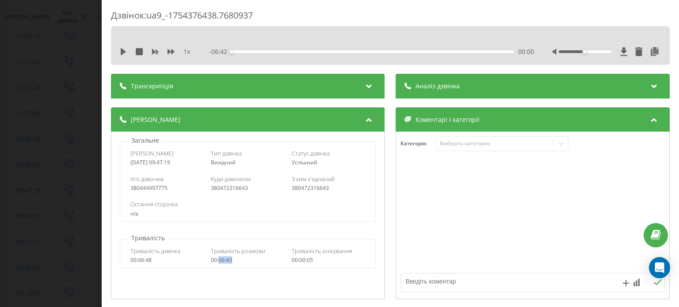
drag, startPoint x: 233, startPoint y: 262, endPoint x: 218, endPoint y: 261, distance: 15.1
click at [218, 261] on div "00:06:43" at bounding box center [248, 260] width 74 height 6
click at [62, 72] on div "Дзвінок : ua9_-1754376438.7680937 1 x - 06:42 00:00 00:00 Транскрипція Для AI-а…" at bounding box center [339, 153] width 679 height 307
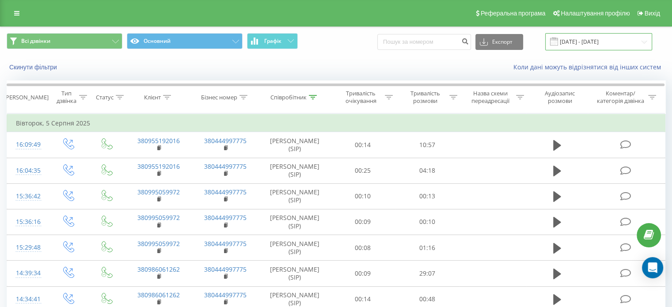
click at [620, 37] on input "05.08.2025 - 05.08.2025" at bounding box center [599, 41] width 107 height 17
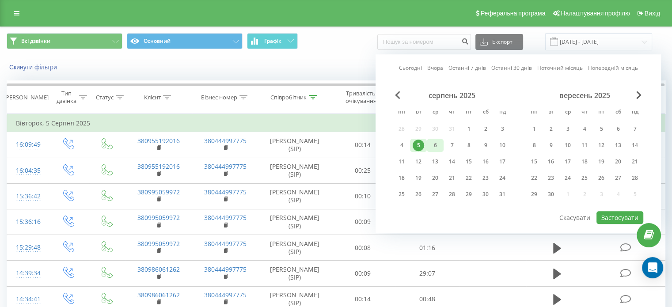
click at [435, 144] on div "6" at bounding box center [435, 145] width 11 height 11
click at [612, 215] on button "Застосувати" at bounding box center [620, 217] width 47 height 13
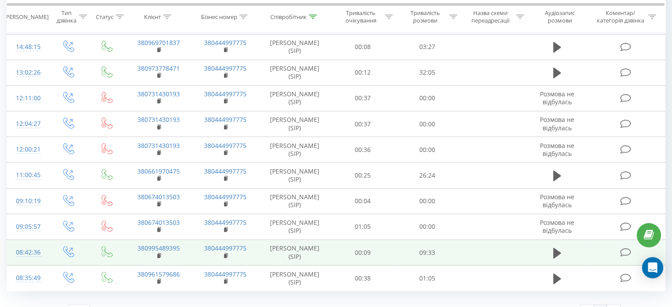
scroll to position [267, 0]
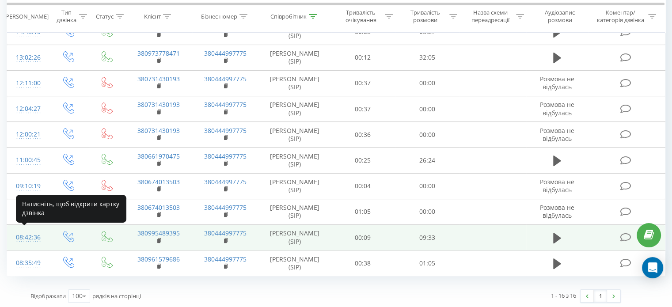
click at [22, 237] on div "08:42:36" at bounding box center [27, 237] width 23 height 17
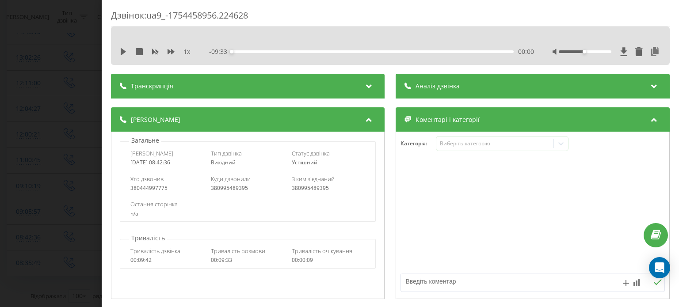
click at [224, 258] on div "00:09:33" at bounding box center [248, 260] width 74 height 6
click at [219, 263] on div "00:09:33" at bounding box center [248, 260] width 74 height 6
click at [79, 114] on div "Дзвінок : ua9_-1754458956.224628 1 x - 09:33 00:00 00:00 Транскрипція Для AI-ан…" at bounding box center [339, 153] width 679 height 307
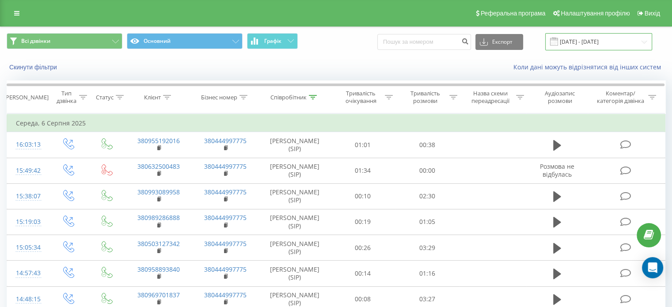
click at [613, 44] on input "06.08.2025 - 06.08.2025" at bounding box center [599, 41] width 107 height 17
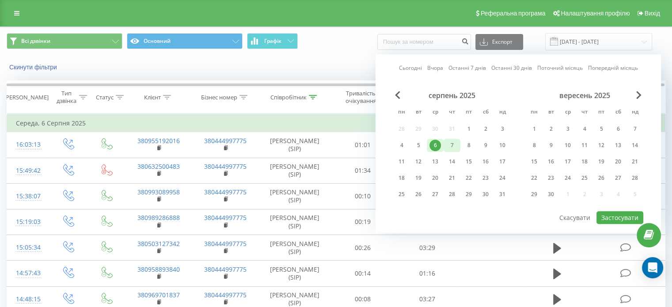
click at [450, 142] on div "7" at bounding box center [451, 145] width 11 height 11
click at [605, 213] on button "Застосувати" at bounding box center [620, 217] width 47 height 13
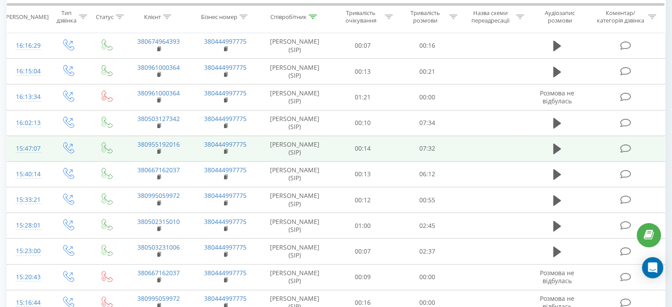
scroll to position [177, 0]
click at [23, 149] on div "15:47:07" at bounding box center [27, 148] width 23 height 17
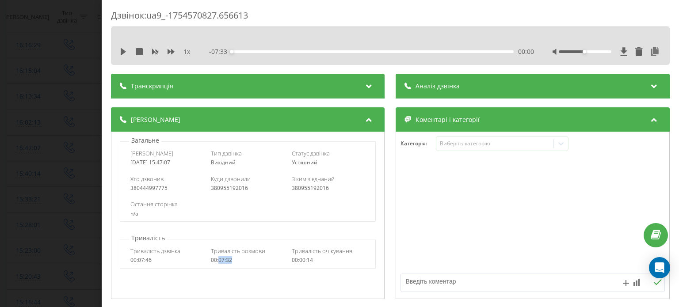
drag, startPoint x: 234, startPoint y: 263, endPoint x: 218, endPoint y: 263, distance: 15.9
click at [218, 263] on div "00:07:32" at bounding box center [248, 260] width 74 height 6
click at [69, 85] on div "Дзвінок : ua9_-1754570827.656613 1 x - 07:33 00:00 00:00 Транскрипція Для AI-ан…" at bounding box center [339, 153] width 679 height 307
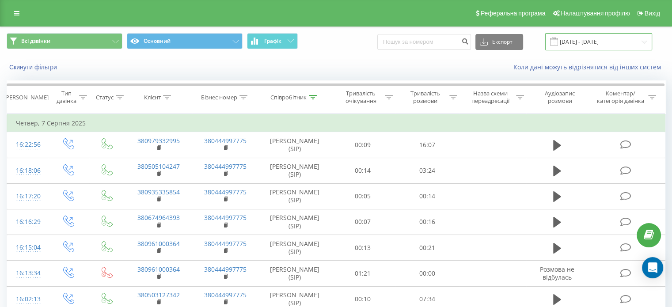
click at [612, 40] on input "07.08.2025 - 07.08.2025" at bounding box center [599, 41] width 107 height 17
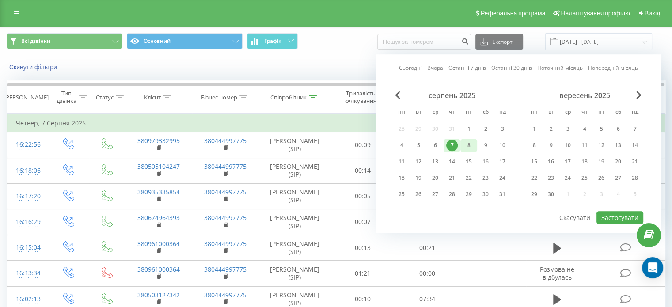
click at [472, 150] on div "8" at bounding box center [469, 145] width 17 height 13
click at [603, 215] on button "Застосувати" at bounding box center [620, 217] width 47 height 13
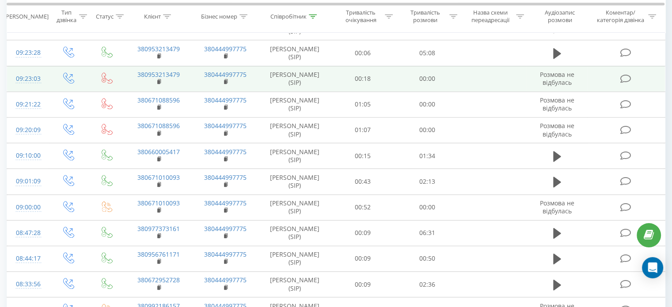
scroll to position [928, 0]
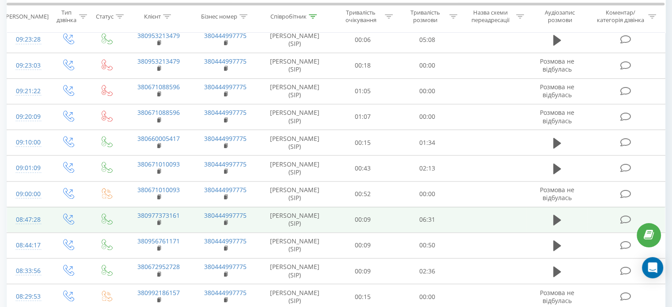
click at [27, 216] on div "08:47:28" at bounding box center [27, 219] width 23 height 17
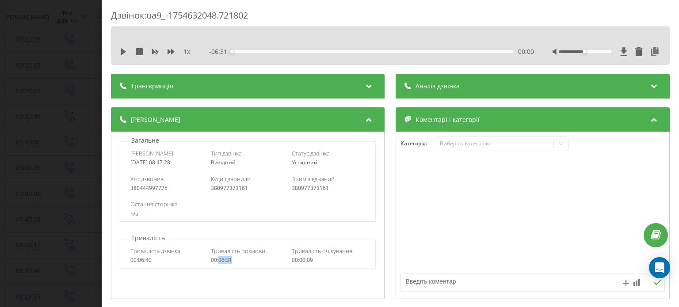
drag, startPoint x: 233, startPoint y: 260, endPoint x: 219, endPoint y: 263, distance: 14.9
click at [219, 263] on div "00:06:31" at bounding box center [248, 260] width 74 height 6
click at [22, 119] on div "Дзвінок : ua9_-1754632048.721802 1 x - 06:31 00:00 00:00 Транскрипція Для AI-ан…" at bounding box center [339, 153] width 679 height 307
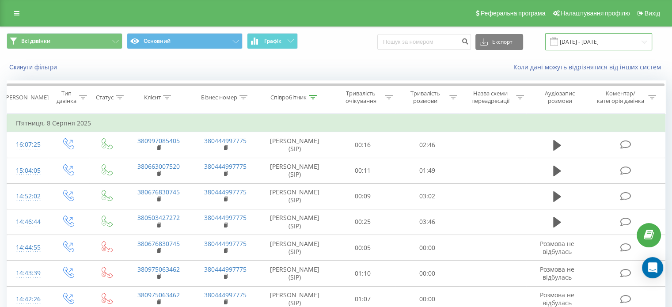
click at [608, 41] on input "[DATE] - [DATE]" at bounding box center [599, 41] width 107 height 17
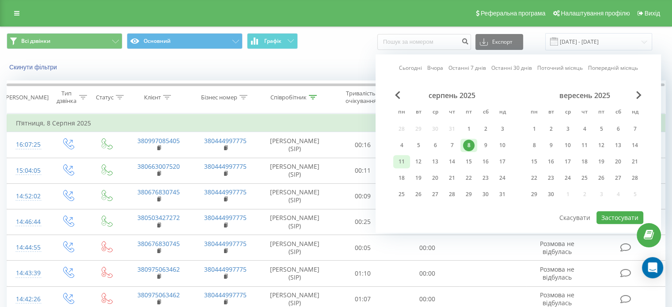
click at [403, 158] on div "11" at bounding box center [401, 161] width 11 height 11
click at [614, 217] on button "Застосувати" at bounding box center [620, 217] width 47 height 13
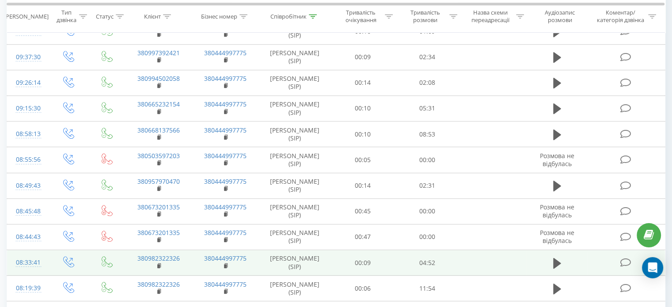
scroll to position [513, 0]
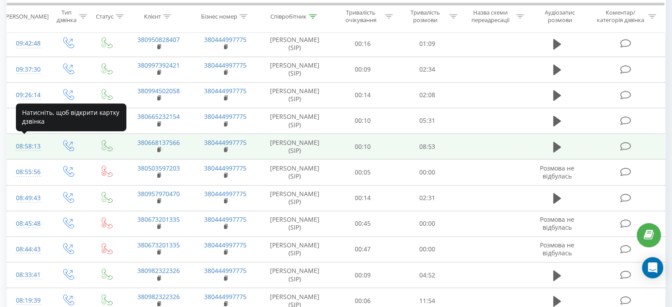
click at [23, 144] on div "08:58:13" at bounding box center [27, 146] width 23 height 17
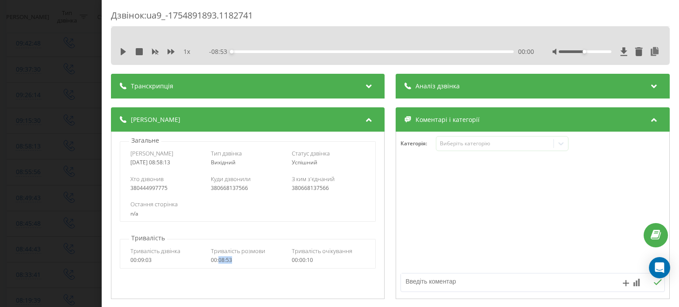
drag, startPoint x: 239, startPoint y: 263, endPoint x: 221, endPoint y: 263, distance: 17.7
click at [218, 263] on div "00:08:53" at bounding box center [248, 260] width 74 height 6
click at [73, 106] on div "Дзвінок : ua9_-1754891893.1182741 1 x - 08:53 00:00 00:00 Транскрипція Для AI-а…" at bounding box center [339, 153] width 679 height 307
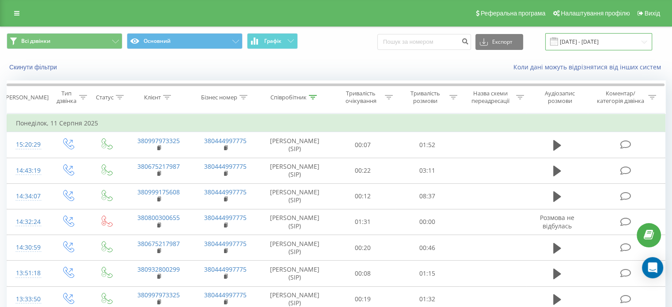
click at [619, 40] on input "11.08.2025 - 11.08.2025" at bounding box center [599, 41] width 107 height 17
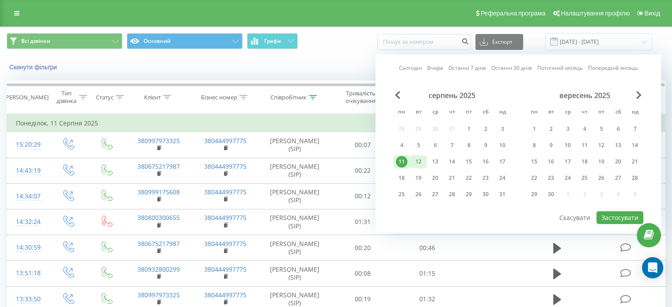
click at [421, 158] on div "12" at bounding box center [418, 161] width 11 height 11
click at [607, 212] on button "Застосувати" at bounding box center [620, 217] width 47 height 13
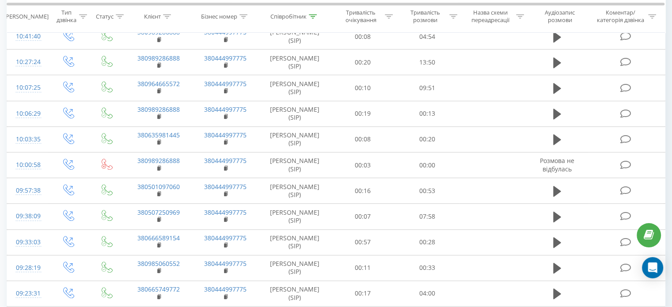
scroll to position [796, 0]
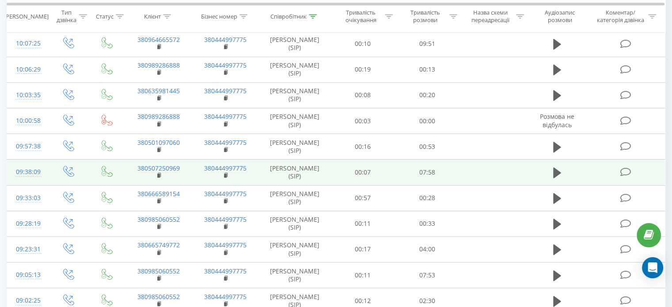
click at [23, 171] on div "09:38:09" at bounding box center [27, 172] width 23 height 17
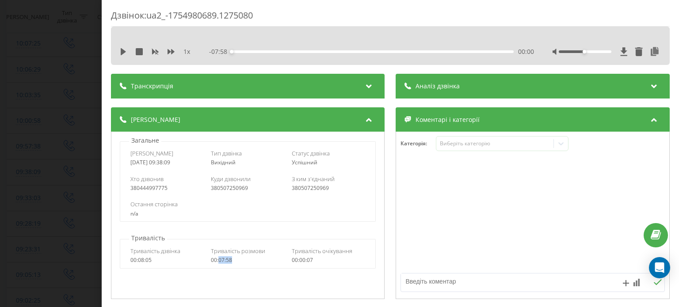
drag, startPoint x: 235, startPoint y: 261, endPoint x: 217, endPoint y: 262, distance: 18.1
click at [217, 262] on div "00:07:58" at bounding box center [248, 260] width 74 height 6
click at [32, 76] on div "Дзвінок : ua2_-1754980689.1275080 1 x - 07:58 00:00 00:00 Транскрипція Для AI-а…" at bounding box center [339, 153] width 679 height 307
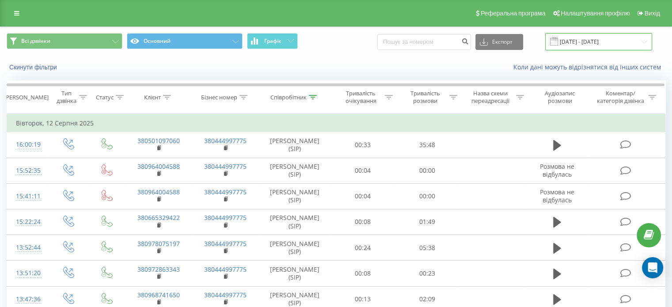
click at [588, 46] on input "12.08.2025 - 12.08.2025" at bounding box center [599, 41] width 107 height 17
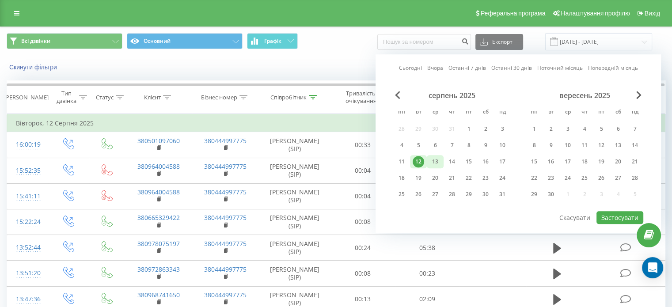
click at [437, 161] on div "13" at bounding box center [435, 161] width 11 height 11
click at [617, 219] on button "Застосувати" at bounding box center [620, 217] width 47 height 13
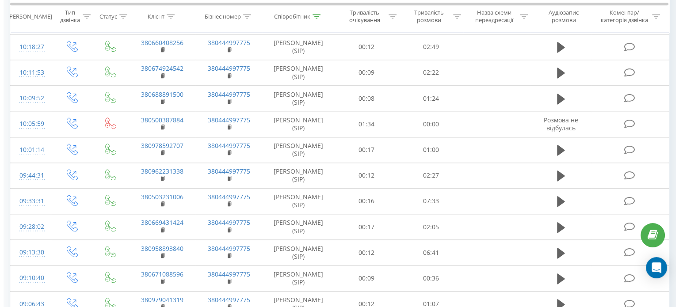
scroll to position [1017, 0]
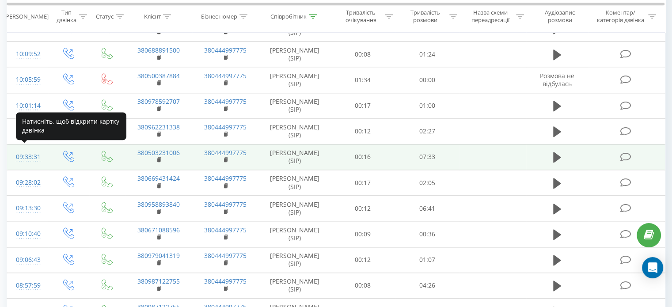
click at [28, 154] on div "09:33:31" at bounding box center [27, 157] width 23 height 17
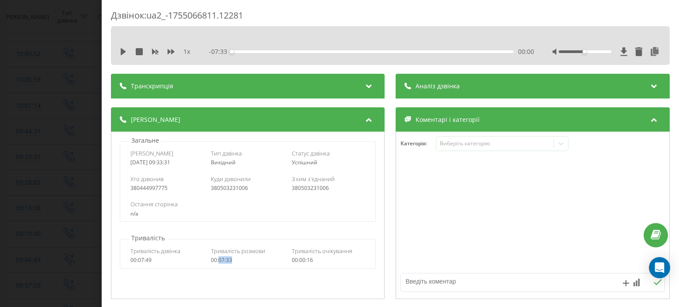
click at [219, 263] on div "00:07:33" at bounding box center [248, 260] width 74 height 6
click at [42, 123] on div "Дзвінок : ua2_-1755066811.12281 1 x - 07:33 00:00 00:00 Транскрипція Для AI-ана…" at bounding box center [339, 153] width 679 height 307
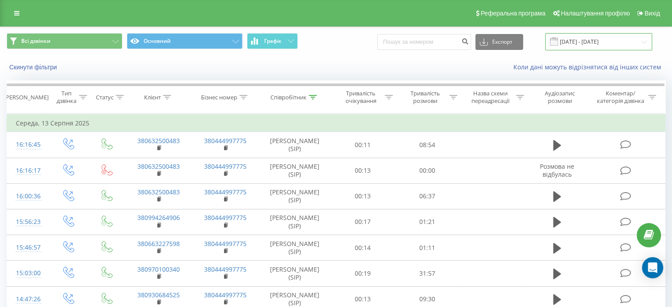
click at [635, 44] on input "13.08.2025 - 13.08.2025" at bounding box center [599, 41] width 107 height 17
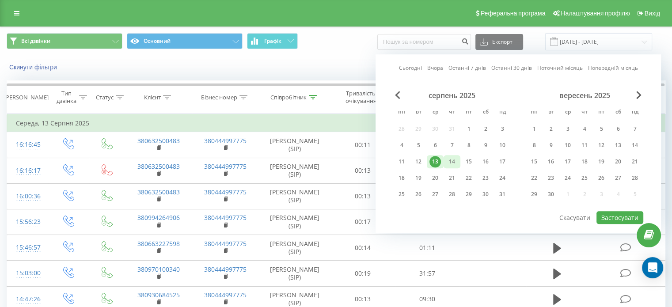
click at [451, 159] on div "14" at bounding box center [451, 161] width 11 height 11
click at [607, 215] on button "Застосувати" at bounding box center [620, 217] width 47 height 13
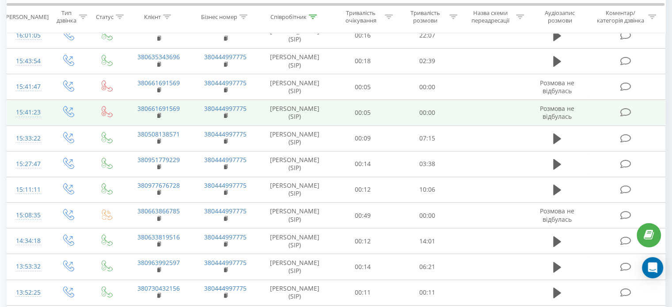
scroll to position [177, 0]
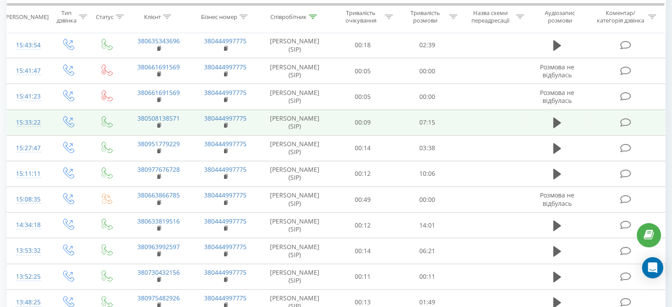
click at [23, 125] on div "15:33:22" at bounding box center [27, 122] width 23 height 17
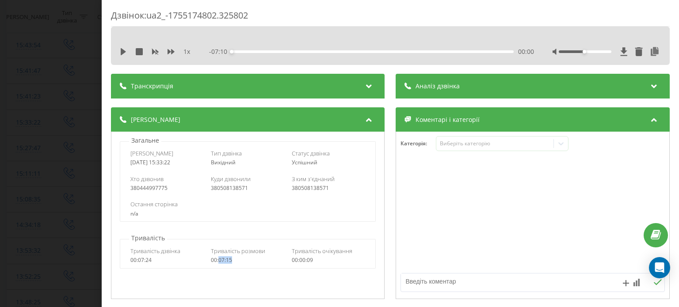
drag, startPoint x: 227, startPoint y: 260, endPoint x: 217, endPoint y: 261, distance: 9.3
click at [217, 261] on div "00:07:15" at bounding box center [248, 260] width 74 height 6
click at [92, 67] on div "Дзвінок : ua2_-1755174802.325802 1 x - 07:10 00:00 00:00 Транскрипція Для AI-ан…" at bounding box center [339, 153] width 679 height 307
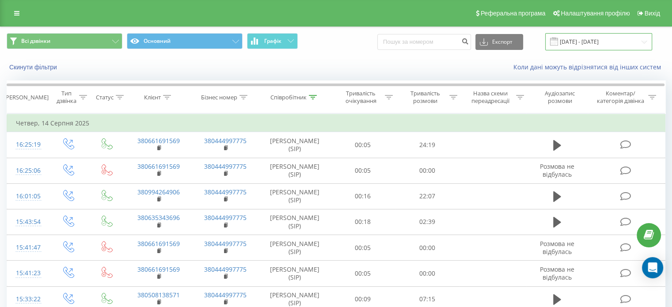
click at [622, 40] on input "14.08.2025 - 14.08.2025" at bounding box center [599, 41] width 107 height 17
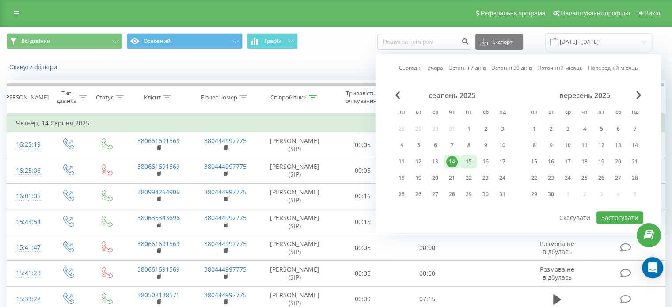
click at [471, 160] on div "15" at bounding box center [468, 161] width 11 height 11
click at [627, 215] on button "Застосувати" at bounding box center [620, 217] width 47 height 13
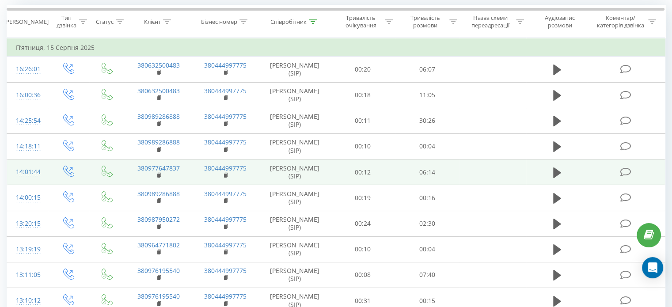
scroll to position [88, 0]
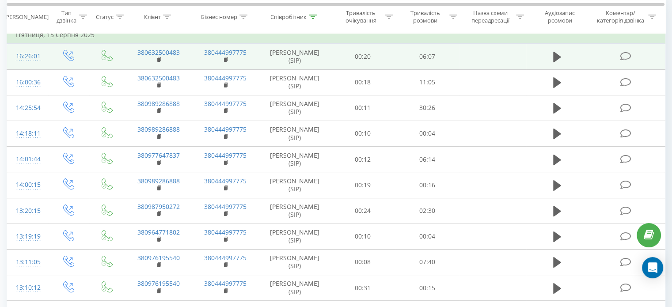
click at [24, 54] on div "16:26:01" at bounding box center [27, 56] width 23 height 17
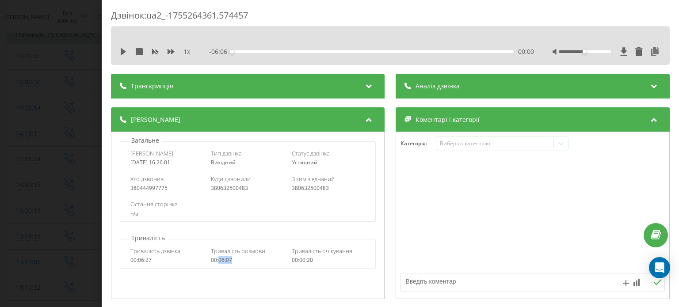
drag, startPoint x: 233, startPoint y: 262, endPoint x: 219, endPoint y: 263, distance: 14.6
click at [219, 263] on div "00:06:07" at bounding box center [248, 260] width 74 height 6
click at [68, 114] on div "Дзвінок : ua2_-1755264361.574457 1 x - 06:06 00:00 00:00 Транскрипція Для AI-ан…" at bounding box center [339, 153] width 679 height 307
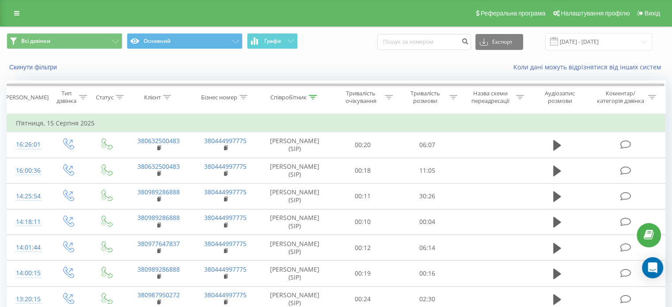
click at [611, 32] on div "Всі дзвінки Основний Графік Експорт .csv .xls .xlsx 15.08.2025 - 15.08.2025" at bounding box center [335, 42] width 671 height 30
click at [609, 39] on input "15.08.2025 - 15.08.2025" at bounding box center [599, 41] width 107 height 17
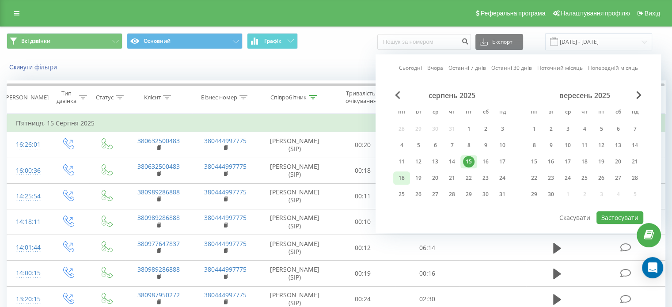
click at [408, 176] on div "18" at bounding box center [401, 178] width 17 height 13
click at [629, 214] on button "Застосувати" at bounding box center [620, 217] width 47 height 13
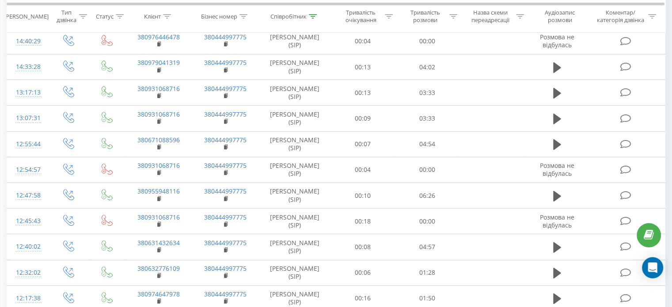
scroll to position [354, 0]
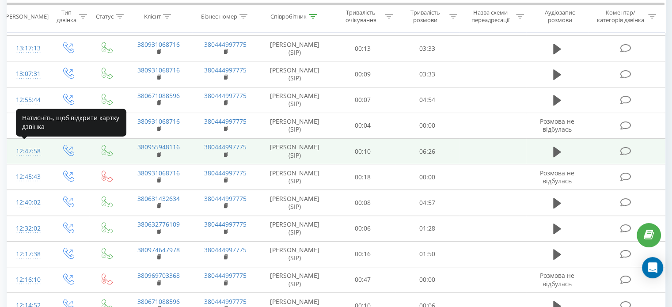
click at [31, 148] on div "12:47:58" at bounding box center [27, 151] width 23 height 17
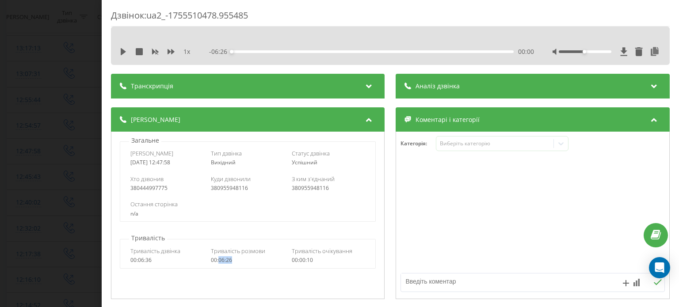
drag, startPoint x: 237, startPoint y: 263, endPoint x: 218, endPoint y: 264, distance: 18.6
click at [218, 264] on div "Тривалість дзвінка 00:06:36 Тривалість розмови 00:06:26 Тривалість очікування 0…" at bounding box center [247, 256] width 255 height 26
click at [72, 134] on div "Дзвінок : ua2_-1755510478.955485 1 x - 06:26 00:00 00:00 Транскрипція Для AI-ан…" at bounding box center [339, 153] width 679 height 307
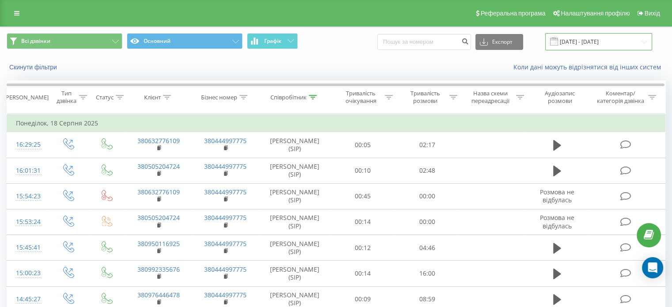
click at [600, 42] on input "18.08.2025 - 18.08.2025" at bounding box center [599, 41] width 107 height 17
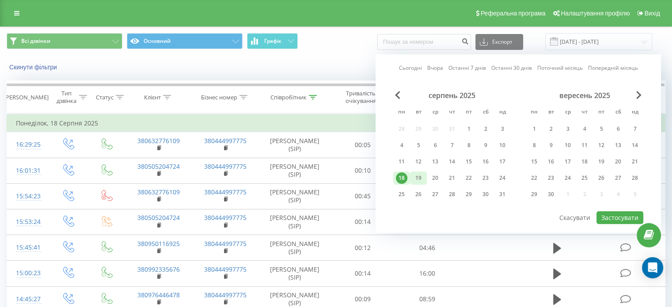
click at [420, 176] on div "19" at bounding box center [418, 177] width 11 height 11
click at [611, 217] on button "Застосувати" at bounding box center [620, 217] width 47 height 13
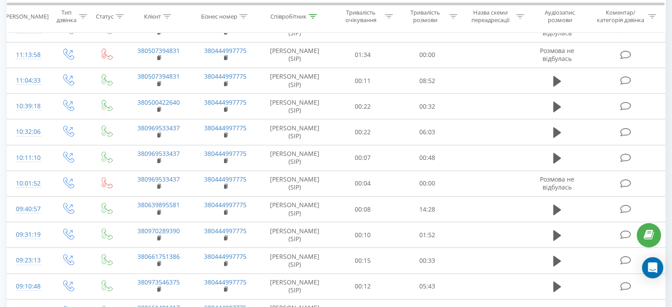
scroll to position [309, 0]
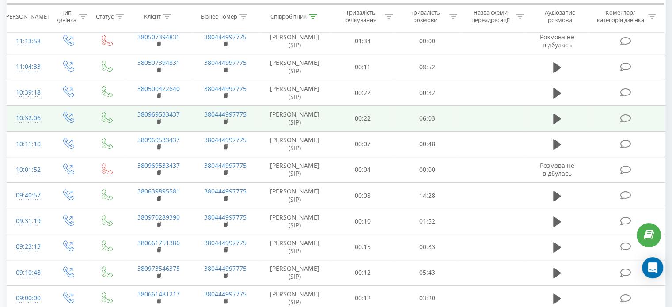
click at [23, 118] on div "10:32:06" at bounding box center [27, 118] width 23 height 17
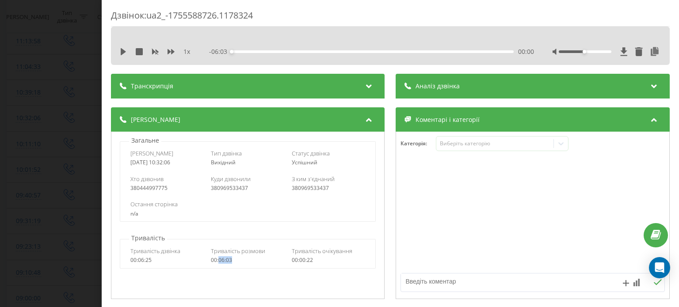
drag, startPoint x: 230, startPoint y: 261, endPoint x: 217, endPoint y: 261, distance: 12.8
click at [217, 261] on div "00:06:03" at bounding box center [248, 260] width 74 height 6
click at [28, 90] on div "Дзвінок : ua2_-1755588726.1178324 1 x - 06:03 00:00 00:00 Транскрипція Для AI-а…" at bounding box center [339, 153] width 679 height 307
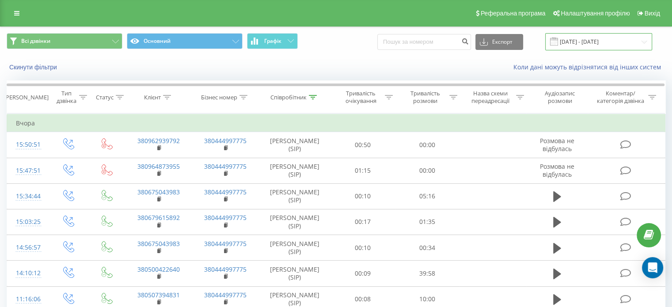
click at [622, 38] on input "19.08.2025 - 19.08.2025" at bounding box center [599, 41] width 107 height 17
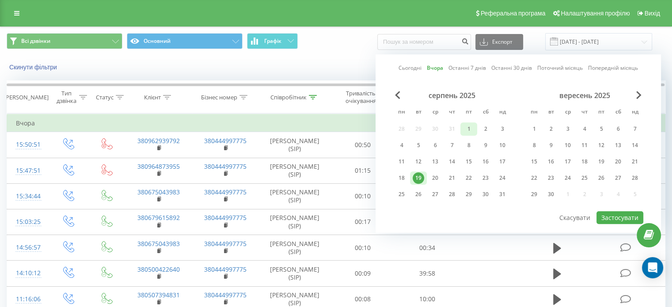
click at [469, 125] on div "1" at bounding box center [468, 128] width 11 height 11
click at [607, 214] on button "Застосувати" at bounding box center [620, 217] width 47 height 13
type input "01.08.2025 - 01.08.2025"
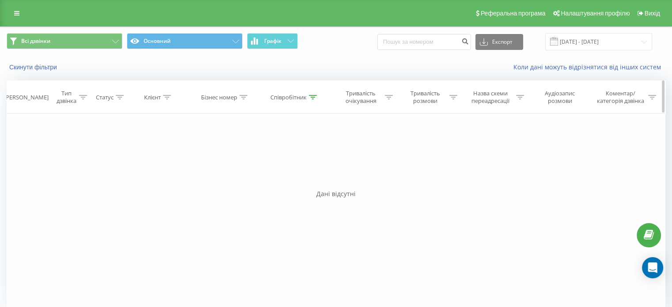
click at [316, 97] on icon at bounding box center [313, 97] width 8 height 4
click at [286, 159] on input "андрєєва" at bounding box center [295, 160] width 78 height 15
type input "кравчук"
click at [317, 182] on span "OK" at bounding box center [313, 178] width 25 height 14
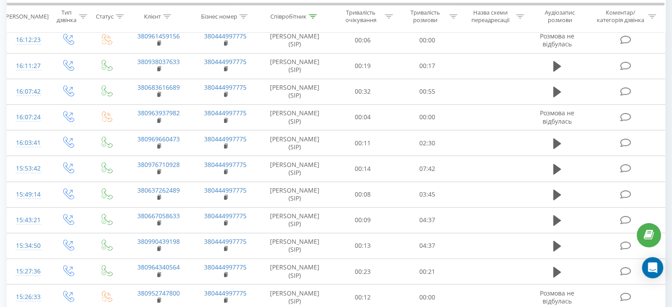
scroll to position [530, 0]
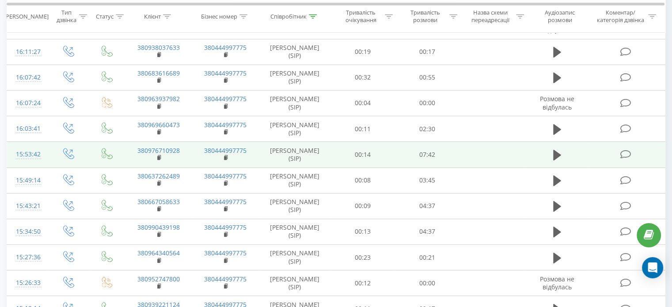
click at [32, 153] on div "15:53:42" at bounding box center [27, 154] width 23 height 17
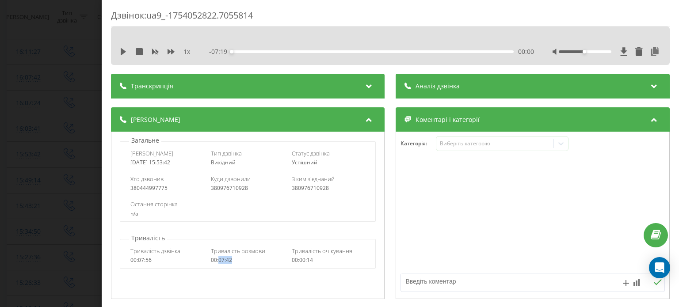
drag, startPoint x: 235, startPoint y: 263, endPoint x: 222, endPoint y: 260, distance: 13.2
click at [219, 263] on div "Тривалість дзвінка 00:07:56 Тривалість розмови 00:07:42 Тривалість очікування 0…" at bounding box center [247, 256] width 255 height 26
click at [54, 82] on div "Дзвінок : ua9_-1754052822.7055814 1 x - 07:19 00:00 00:00 Транскрипція Для AI-а…" at bounding box center [339, 153] width 679 height 307
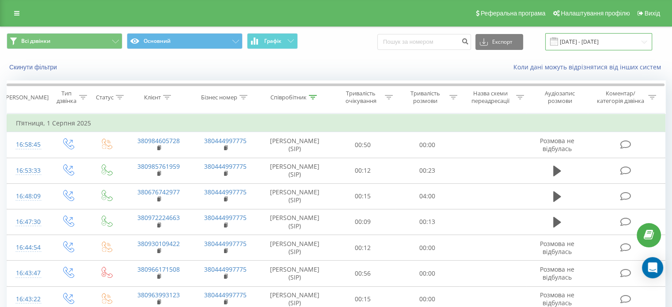
drag, startPoint x: 620, startPoint y: 40, endPoint x: 612, endPoint y: 48, distance: 11.3
click at [620, 40] on input "01.08.2025 - 01.08.2025" at bounding box center [599, 41] width 107 height 17
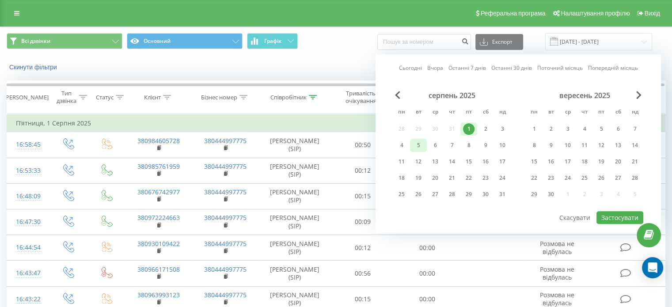
click at [416, 141] on div "5" at bounding box center [418, 145] width 11 height 11
click at [614, 215] on button "Застосувати" at bounding box center [620, 217] width 47 height 13
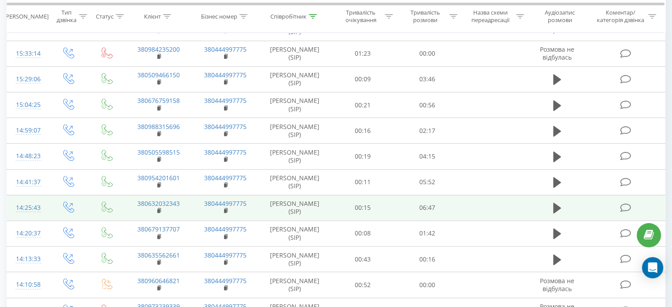
scroll to position [442, 0]
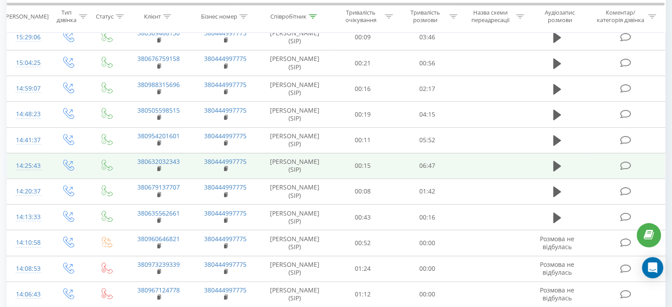
click at [32, 165] on div "14:25:43" at bounding box center [27, 165] width 23 height 17
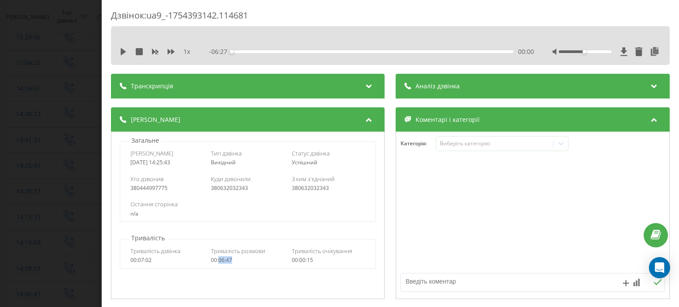
click at [218, 263] on div "00:06:47" at bounding box center [248, 260] width 74 height 6
click at [80, 111] on div "Дзвінок : ua9_-1754393142.114681 1 x - 06:27 00:00 00:00 Транскрипція Для AI-ан…" at bounding box center [339, 153] width 679 height 307
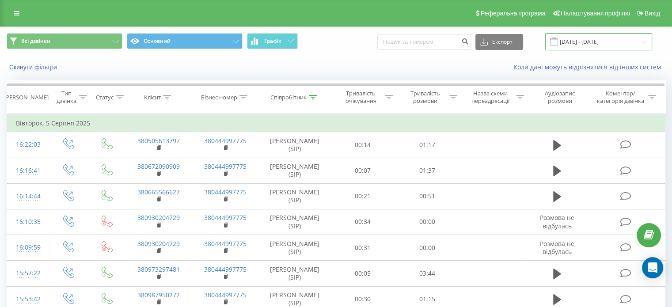
click at [601, 40] on input "05.08.2025 - 05.08.2025" at bounding box center [599, 41] width 107 height 17
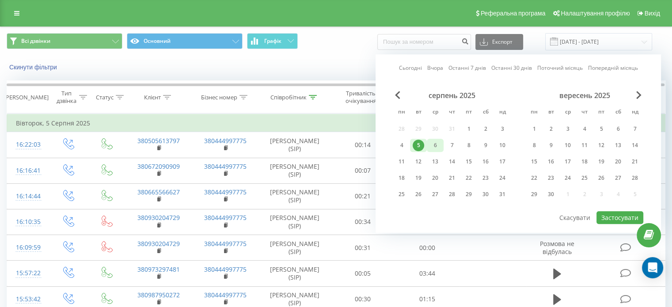
click at [440, 143] on div "6" at bounding box center [435, 145] width 11 height 11
click at [612, 214] on button "Застосувати" at bounding box center [620, 217] width 47 height 13
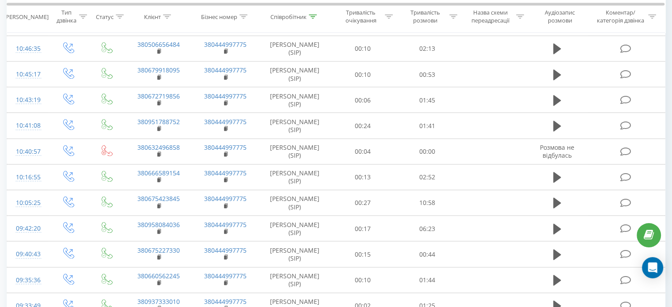
scroll to position [1680, 0]
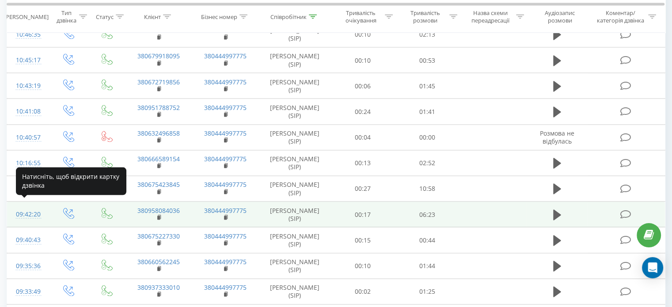
click at [23, 208] on div "09:42:20" at bounding box center [27, 214] width 23 height 17
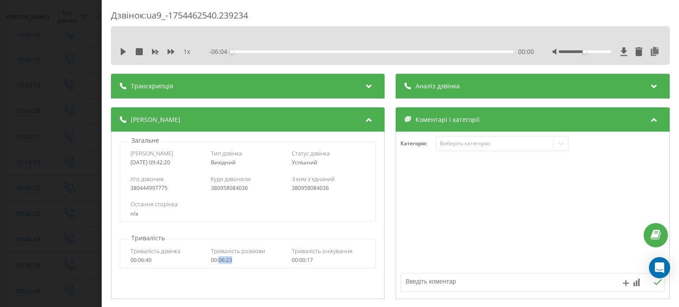
drag, startPoint x: 236, startPoint y: 259, endPoint x: 218, endPoint y: 262, distance: 18.3
click at [218, 262] on div "00:06:23" at bounding box center [248, 260] width 74 height 6
click at [38, 74] on div "Дзвінок : ua9_-1754462540.239234 1 x - 06:04 00:00 00:00 Транскрипція Для AI-ан…" at bounding box center [339, 153] width 679 height 307
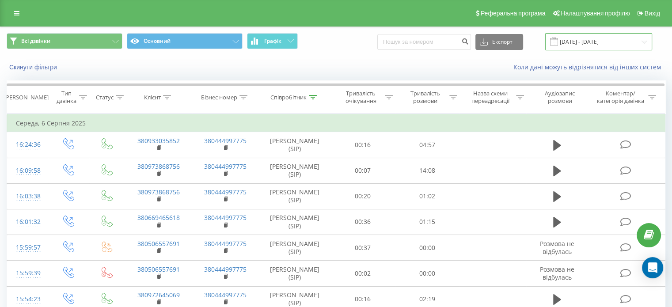
click at [598, 46] on input "06.08.2025 - 06.08.2025" at bounding box center [599, 41] width 107 height 17
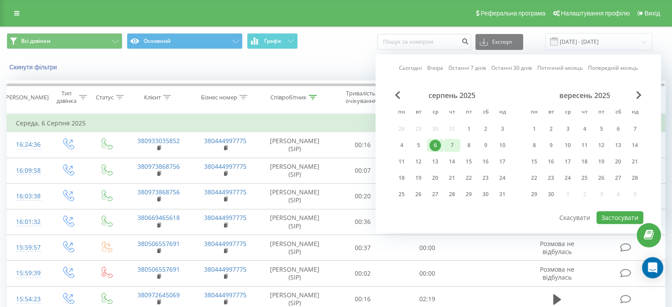
click at [458, 143] on div "7" at bounding box center [452, 145] width 17 height 13
click at [612, 217] on button "Застосувати" at bounding box center [620, 217] width 47 height 13
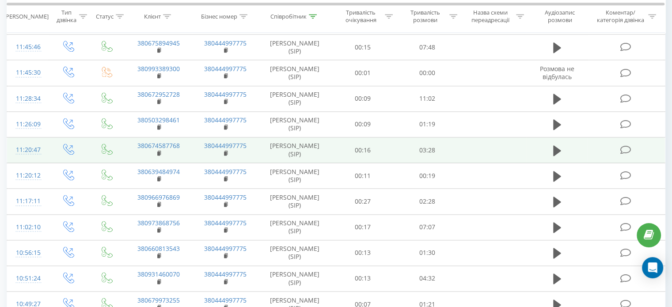
scroll to position [1194, 0]
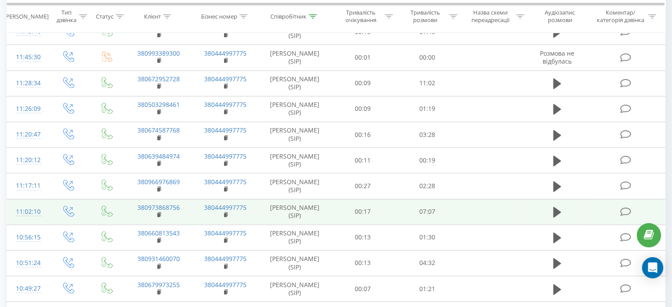
click at [39, 208] on div "11:02:10" at bounding box center [27, 211] width 23 height 17
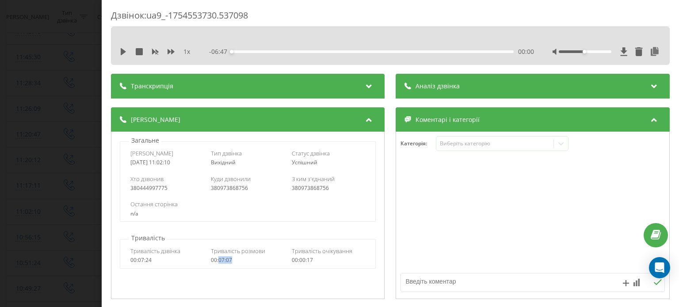
drag, startPoint x: 235, startPoint y: 259, endPoint x: 219, endPoint y: 263, distance: 16.3
click at [219, 263] on div "00:07:07" at bounding box center [248, 260] width 74 height 6
click at [45, 102] on div "Дзвінок : ua9_-1754553730.537098 1 x - 06:47 00:00 00:00 Транскрипція Для AI-ан…" at bounding box center [339, 153] width 679 height 307
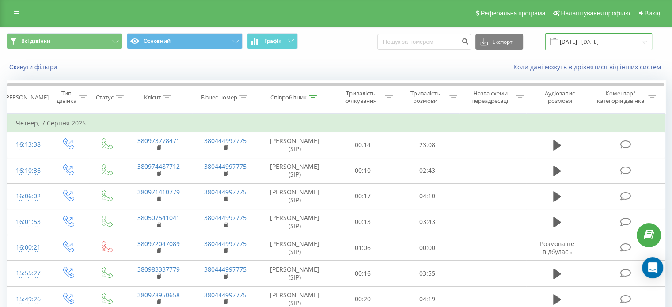
click at [606, 38] on input "07.08.2025 - 07.08.2025" at bounding box center [599, 41] width 107 height 17
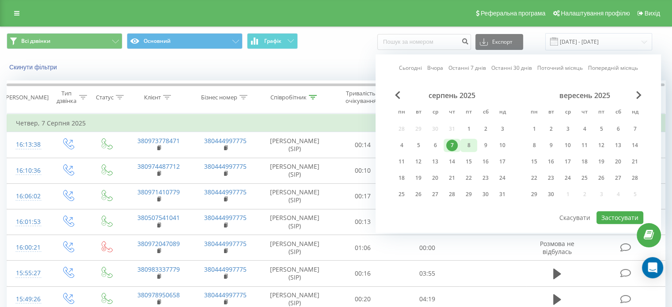
click at [471, 145] on div "8" at bounding box center [468, 145] width 11 height 11
click at [608, 213] on button "Застосувати" at bounding box center [620, 217] width 47 height 13
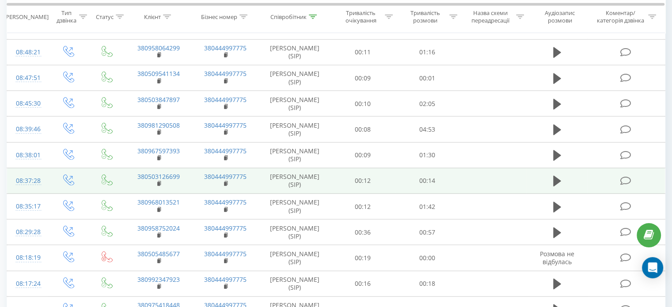
scroll to position [2421, 0]
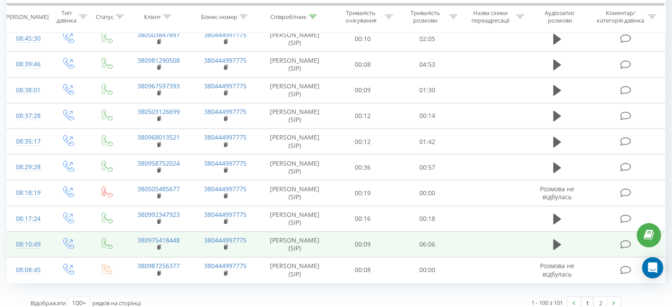
click at [26, 238] on div "08:10:49" at bounding box center [27, 244] width 23 height 17
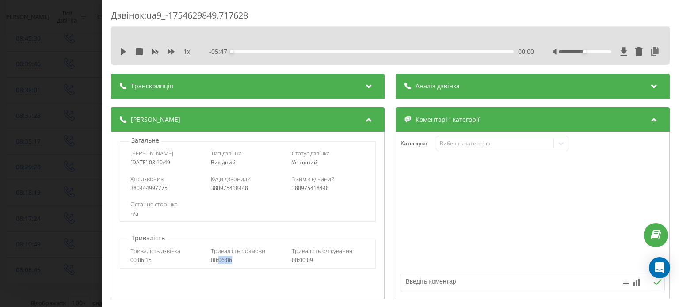
drag, startPoint x: 237, startPoint y: 259, endPoint x: 218, endPoint y: 262, distance: 18.8
click at [218, 262] on div "00:06:06" at bounding box center [248, 260] width 74 height 6
click at [77, 104] on div "Дзвінок : ua9_-1754629849.717628 1 x - 05:47 00:00 00:00 Транскрипція Для AI-ан…" at bounding box center [339, 153] width 679 height 307
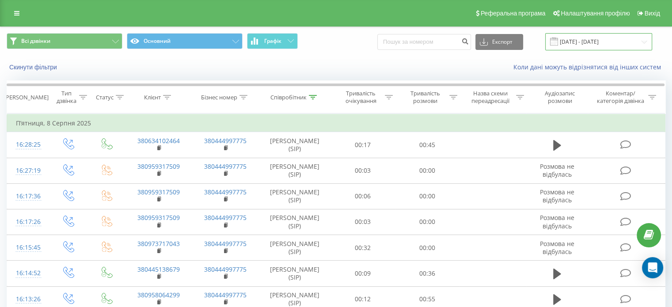
click at [613, 45] on input "[DATE] - [DATE]" at bounding box center [599, 41] width 107 height 17
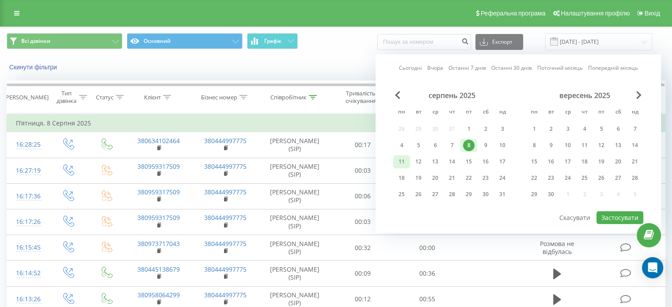
click at [404, 159] on div "11" at bounding box center [401, 161] width 11 height 11
click at [619, 219] on button "Застосувати" at bounding box center [620, 217] width 47 height 13
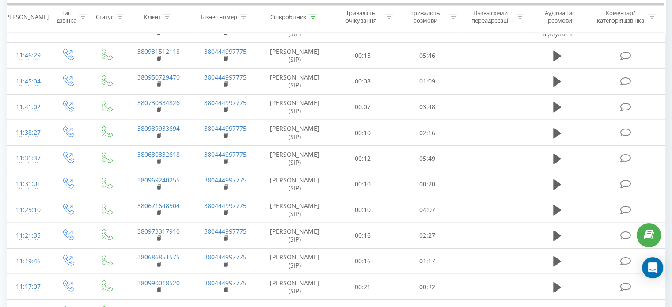
scroll to position [2033, 0]
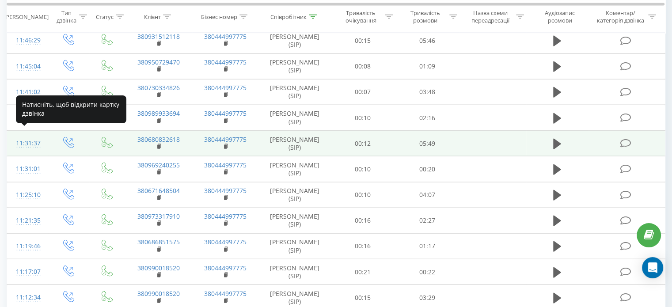
click at [28, 135] on div "11:31:37" at bounding box center [27, 143] width 23 height 17
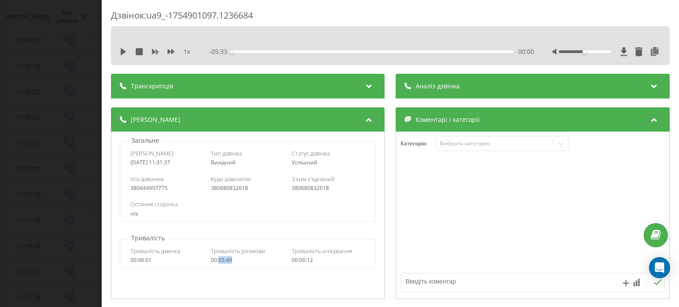
drag, startPoint x: 235, startPoint y: 262, endPoint x: 217, endPoint y: 261, distance: 17.3
click at [217, 261] on div "00:05:49" at bounding box center [248, 260] width 74 height 6
click at [65, 104] on div "Дзвінок : ua9_-1754901097.1236684 1 x - 05:33 00:00 00:00 Транскрипція Для AI-а…" at bounding box center [339, 153] width 679 height 307
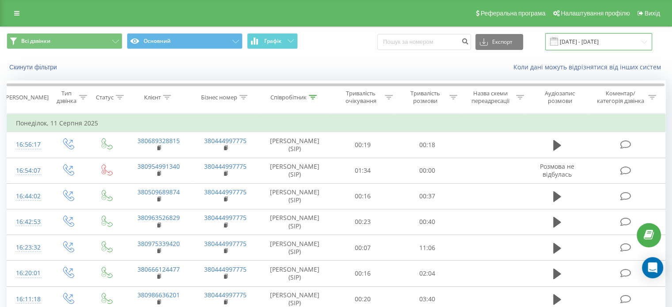
click at [602, 40] on input "11.08.2025 - 11.08.2025" at bounding box center [599, 41] width 107 height 17
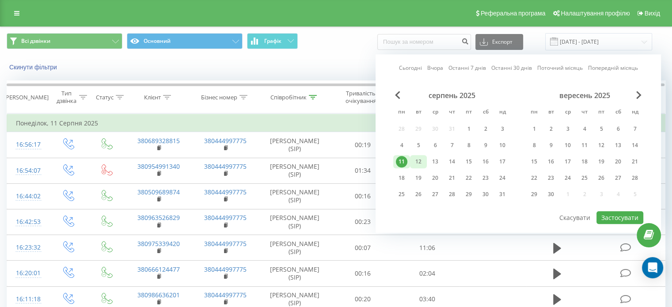
click at [424, 159] on div "12" at bounding box center [418, 161] width 17 height 13
click at [424, 160] on div "12" at bounding box center [418, 161] width 17 height 13
click at [625, 215] on button "Застосувати" at bounding box center [620, 217] width 47 height 13
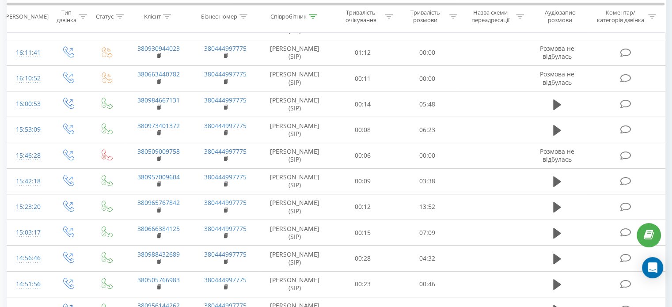
scroll to position [442, 0]
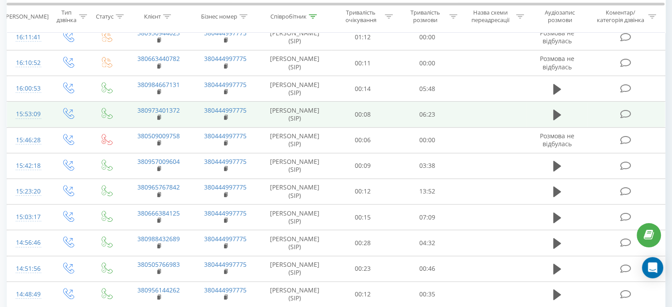
click at [26, 115] on div "15:53:09" at bounding box center [27, 114] width 23 height 17
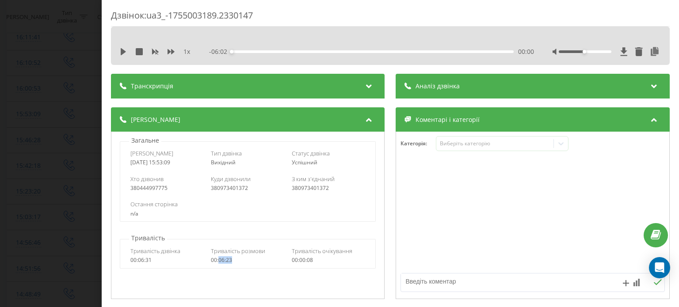
drag, startPoint x: 233, startPoint y: 259, endPoint x: 218, endPoint y: 261, distance: 15.1
click at [218, 261] on div "00:06:23" at bounding box center [248, 260] width 74 height 6
click at [53, 115] on div "Дзвінок : ua3_-1755003189.2330147 1 x - 06:02 00:00 00:00 Транскрипція Для AI-а…" at bounding box center [339, 153] width 679 height 307
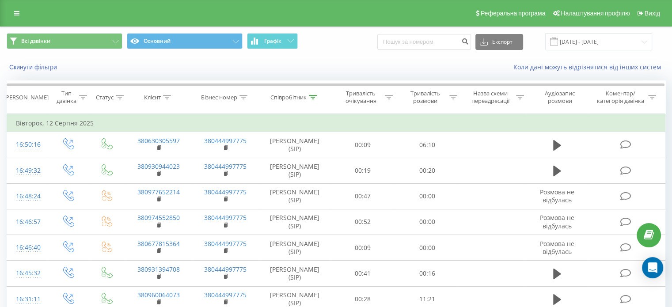
click at [601, 51] on div "Всі дзвінки Основний Графік Експорт .csv .xls .xlsx 12.08.2025 - 12.08.2025" at bounding box center [335, 42] width 671 height 30
click at [600, 46] on input "12.08.2025 - 12.08.2025" at bounding box center [599, 41] width 107 height 17
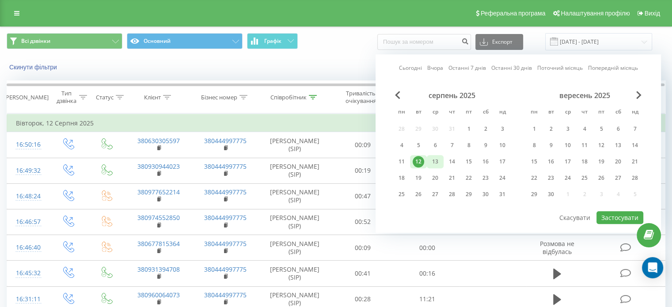
click at [439, 163] on div "13" at bounding box center [435, 161] width 11 height 11
click at [614, 214] on button "Застосувати" at bounding box center [620, 217] width 47 height 13
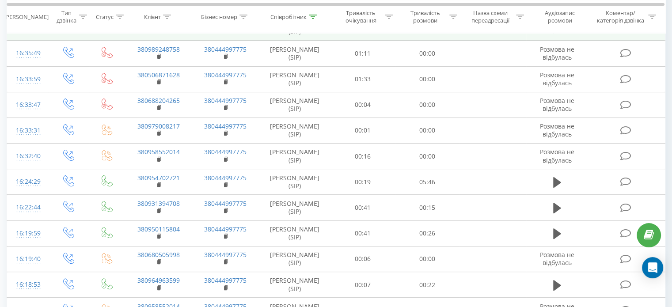
scroll to position [221, 0]
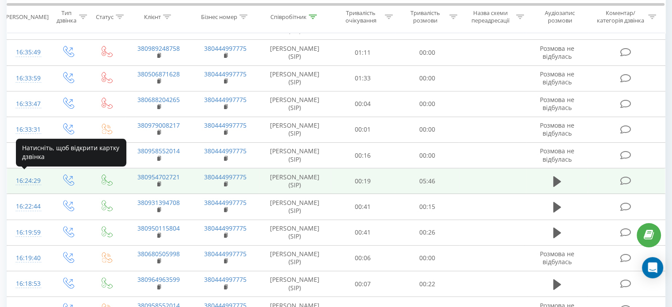
click at [30, 180] on div "16:24:29" at bounding box center [27, 180] width 23 height 17
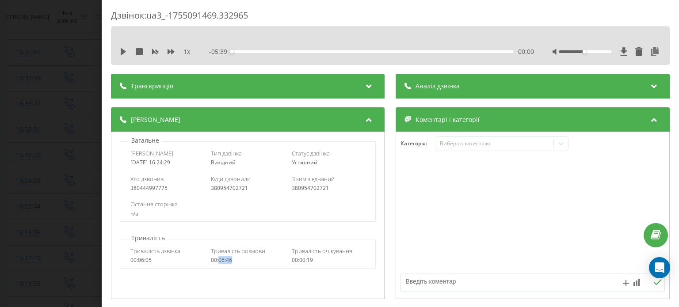
drag, startPoint x: 233, startPoint y: 262, endPoint x: 218, endPoint y: 262, distance: 15.5
click at [218, 262] on div "00:05:46" at bounding box center [248, 260] width 74 height 6
click at [62, 141] on div "Дзвінок : ua3_-1755091469.332965 1 x - 05:39 00:00 00:00 Транскрипція Для AI-ан…" at bounding box center [339, 153] width 679 height 307
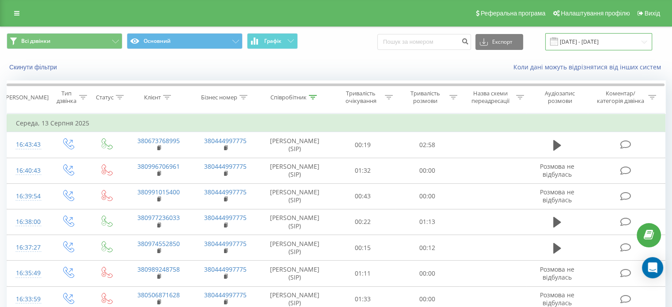
click at [612, 42] on input "13.08.2025 - 13.08.2025" at bounding box center [599, 41] width 107 height 17
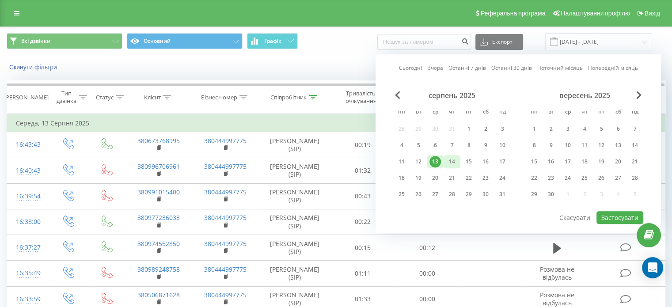
click at [451, 160] on div "14" at bounding box center [451, 161] width 11 height 11
click at [603, 214] on button "Застосувати" at bounding box center [620, 217] width 47 height 13
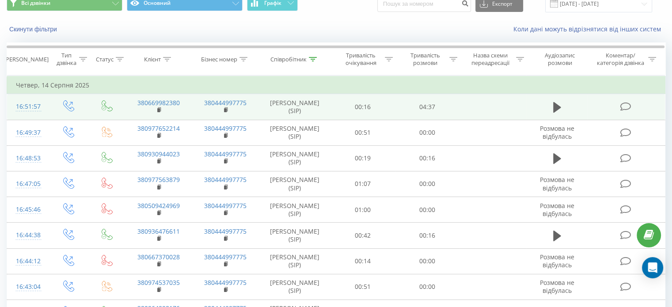
scroll to position [44, 0]
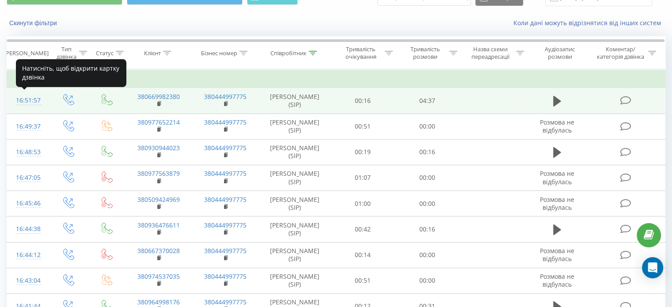
click at [31, 105] on div "16:51:57" at bounding box center [27, 100] width 23 height 17
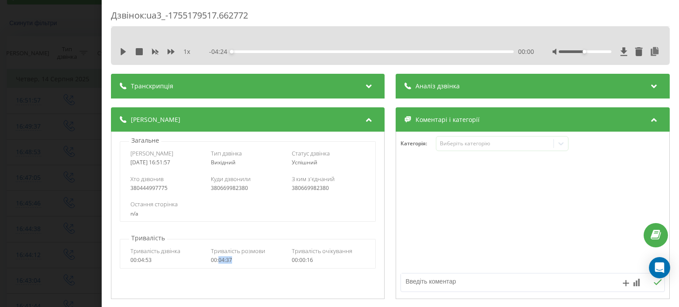
drag, startPoint x: 233, startPoint y: 260, endPoint x: 223, endPoint y: 261, distance: 10.7
click at [218, 262] on div "00:04:37" at bounding box center [248, 260] width 74 height 6
click at [61, 111] on div "Дзвінок : ua3_-1755179517.662772 1 x - 04:24 00:00 00:00 Транскрипція Для AI-ан…" at bounding box center [339, 153] width 679 height 307
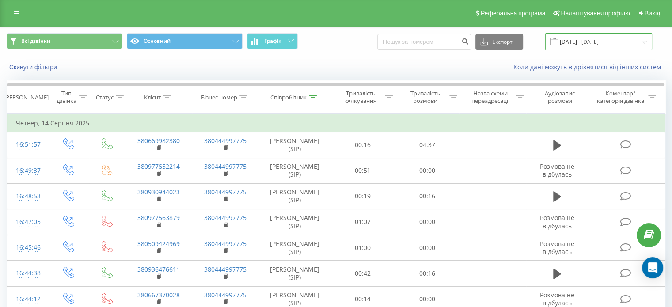
click at [613, 40] on input "14.08.2025 - 14.08.2025" at bounding box center [599, 41] width 107 height 17
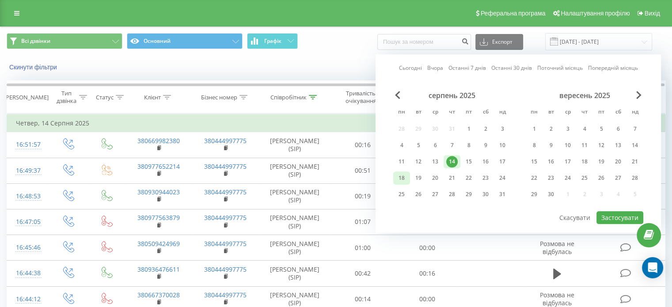
click at [401, 176] on div "18" at bounding box center [401, 177] width 11 height 11
click at [607, 217] on button "Застосувати" at bounding box center [620, 217] width 47 height 13
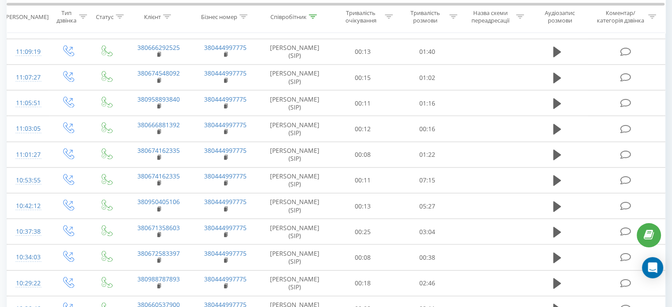
scroll to position [1989, 0]
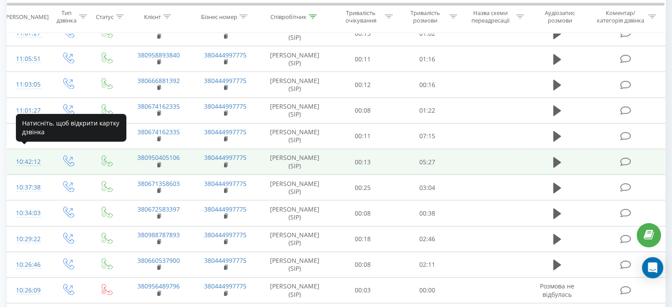
click at [25, 156] on div "10:42:12" at bounding box center [27, 161] width 23 height 17
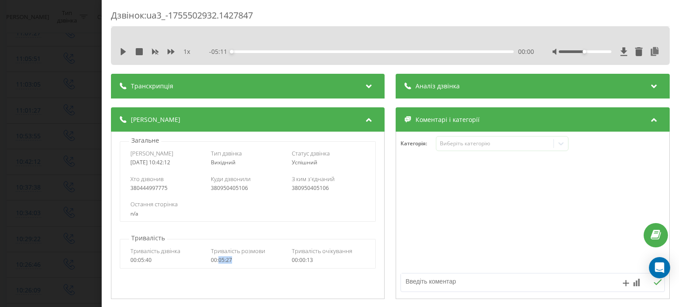
drag, startPoint x: 233, startPoint y: 259, endPoint x: 217, endPoint y: 262, distance: 16.1
click at [217, 262] on div "00:05:27" at bounding box center [248, 260] width 74 height 6
click at [16, 113] on div "Дзвінок : ua3_-1755502932.1427847 1 x - 05:11 00:00 00:00 Транскрипція Для AI-а…" at bounding box center [339, 153] width 679 height 307
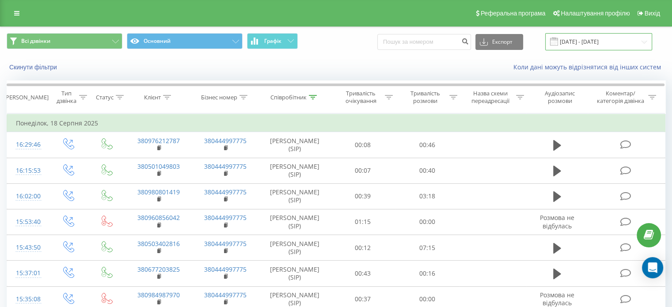
click at [639, 35] on input "18.08.2025 - 18.08.2025" at bounding box center [599, 41] width 107 height 17
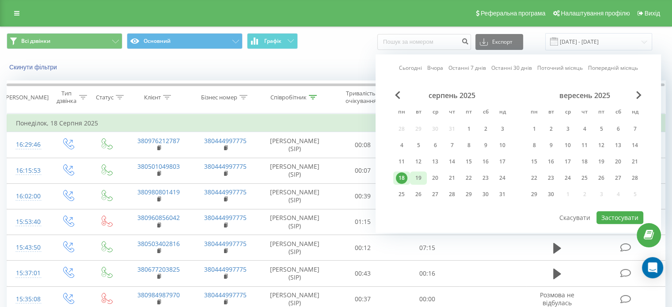
click at [422, 179] on div "19" at bounding box center [418, 177] width 11 height 11
click at [645, 214] on div "Сьогодні Вчора Останні 7 днів Останні 30 днів Поточний місяць Попередній місяць…" at bounding box center [519, 143] width 286 height 179
click at [631, 217] on button "Застосувати" at bounding box center [620, 217] width 47 height 13
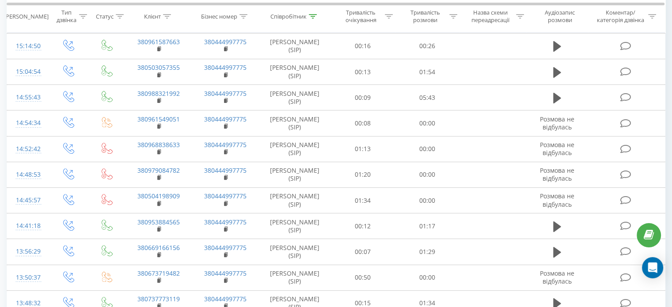
scroll to position [309, 0]
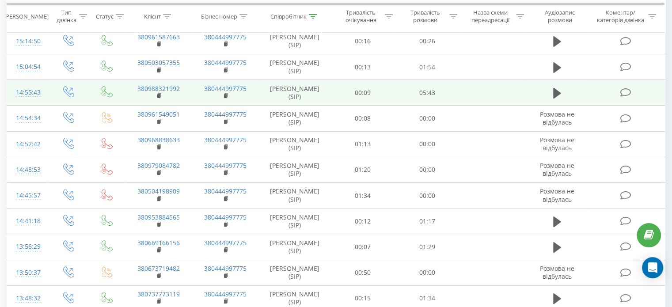
click at [26, 94] on div "14:55:43" at bounding box center [27, 92] width 23 height 17
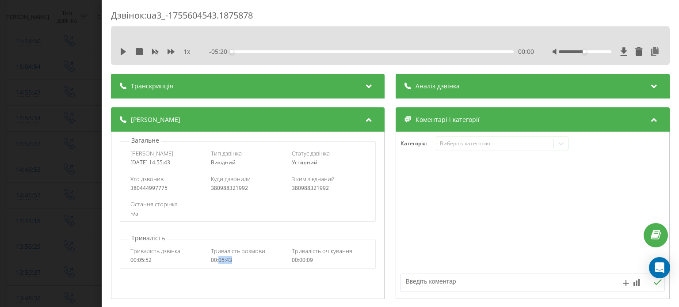
drag, startPoint x: 233, startPoint y: 261, endPoint x: 219, endPoint y: 261, distance: 13.7
click at [219, 261] on div "00:05:43" at bounding box center [248, 260] width 74 height 6
click at [94, 76] on div "Дзвінок : ua3_-1755604543.1875878 1 x - 05:20 00:00 00:00 Транскрипція Для AI-а…" at bounding box center [339, 153] width 679 height 307
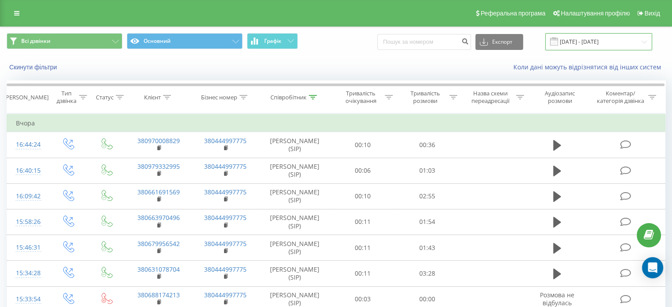
click at [633, 35] on input "19.08.2025 - 19.08.2025" at bounding box center [599, 41] width 107 height 17
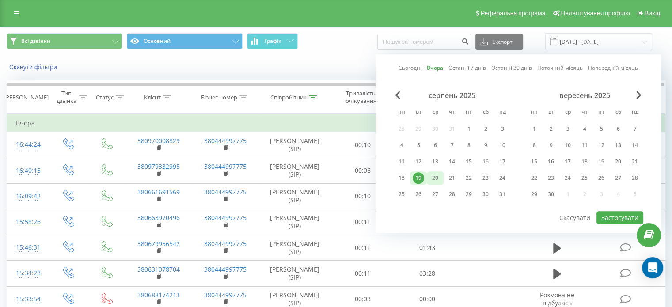
click at [440, 175] on div "20" at bounding box center [435, 177] width 11 height 11
click at [622, 215] on button "Застосувати" at bounding box center [620, 217] width 47 height 13
type input "20.08.2025 - 20.08.2025"
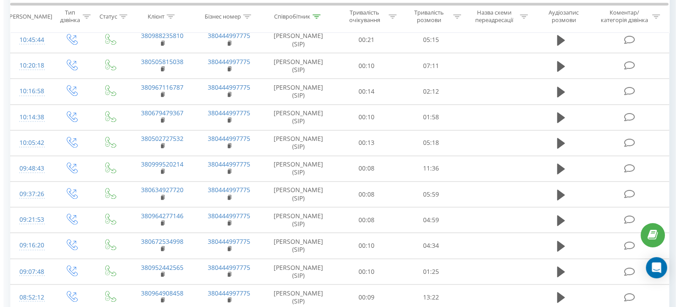
scroll to position [1373, 0]
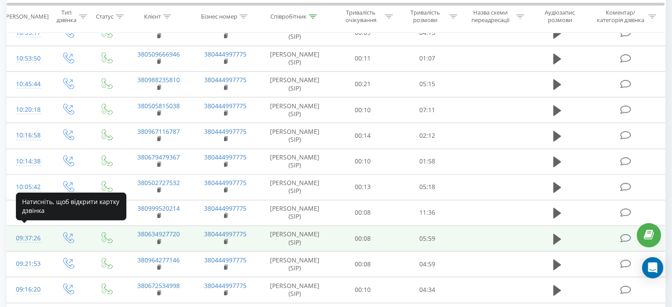
click at [32, 233] on div "09:37:26" at bounding box center [27, 238] width 23 height 17
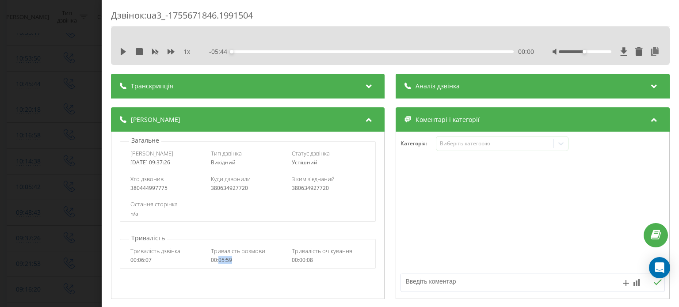
drag, startPoint x: 237, startPoint y: 259, endPoint x: 219, endPoint y: 260, distance: 18.1
click at [219, 260] on div "00:05:59" at bounding box center [248, 260] width 74 height 6
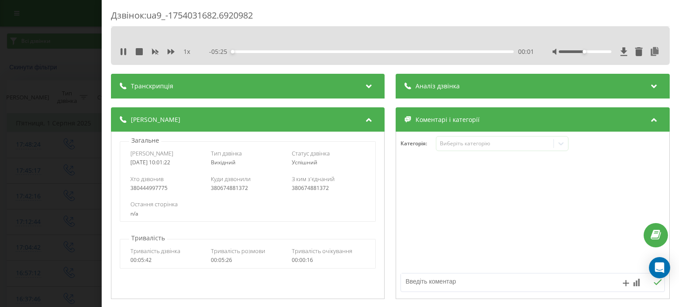
click at [168, 54] on icon at bounding box center [171, 51] width 7 height 7
click at [173, 52] on icon at bounding box center [171, 51] width 7 height 5
click at [120, 52] on icon at bounding box center [123, 51] width 7 height 7
click at [166, 51] on div "1 x" at bounding box center [160, 51] width 80 height 9
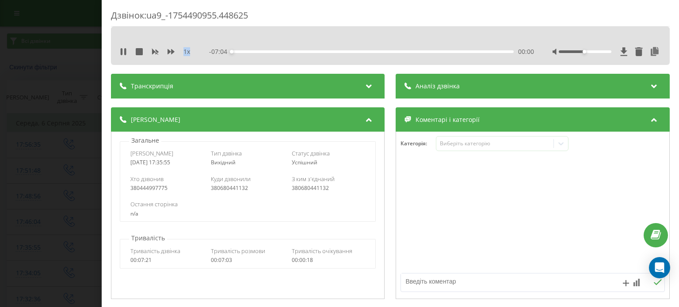
click at [166, 51] on div "1 x" at bounding box center [160, 51] width 80 height 9
click at [170, 51] on icon at bounding box center [171, 51] width 7 height 5
click at [122, 55] on icon at bounding box center [123, 51] width 7 height 7
click at [168, 54] on icon at bounding box center [171, 51] width 7 height 7
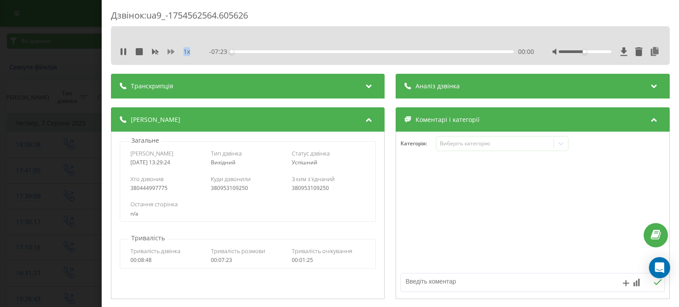
click at [168, 54] on icon at bounding box center [171, 51] width 7 height 7
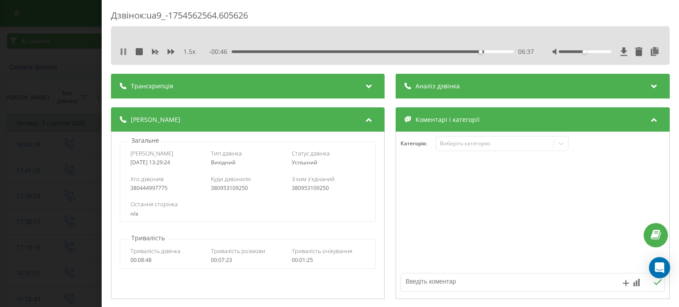
click at [125, 52] on icon at bounding box center [125, 51] width 2 height 7
click at [126, 48] on icon at bounding box center [123, 51] width 7 height 7
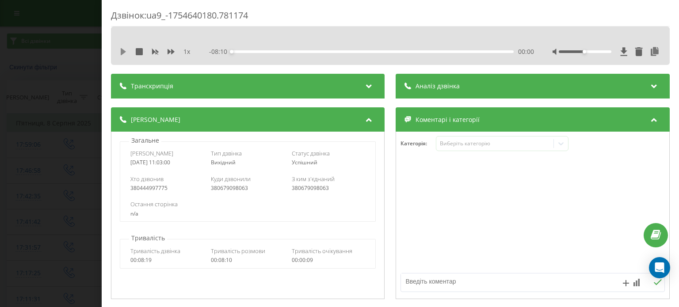
click at [121, 52] on icon at bounding box center [123, 51] width 5 height 7
click at [170, 54] on icon at bounding box center [171, 51] width 7 height 7
